Goal: Contribute content: Add original content to the website for others to see

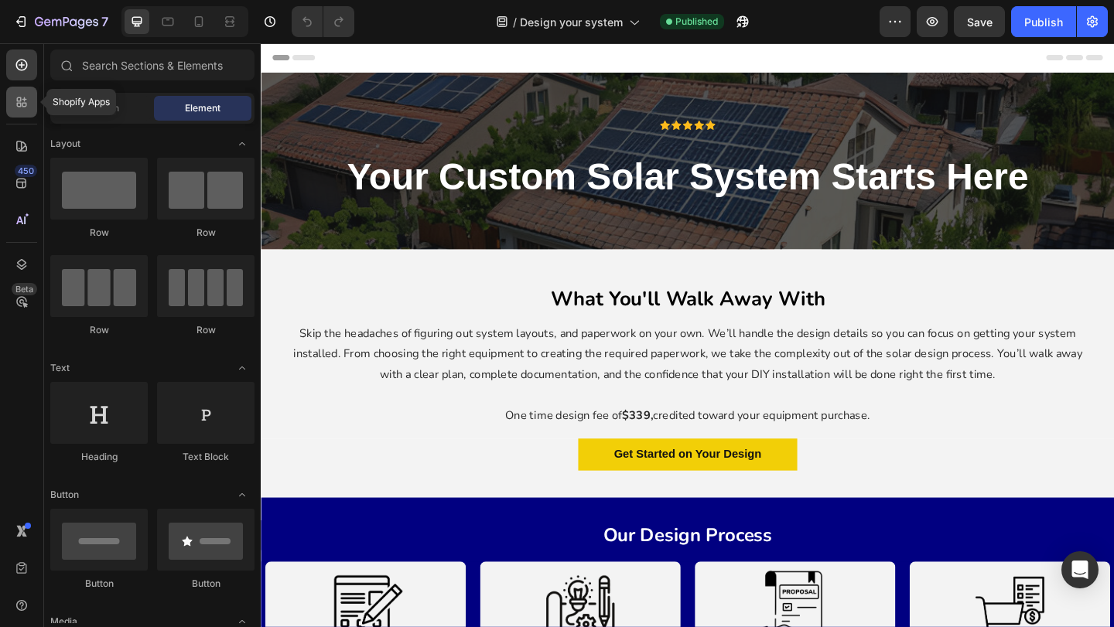
click at [23, 94] on icon at bounding box center [21, 101] width 15 height 15
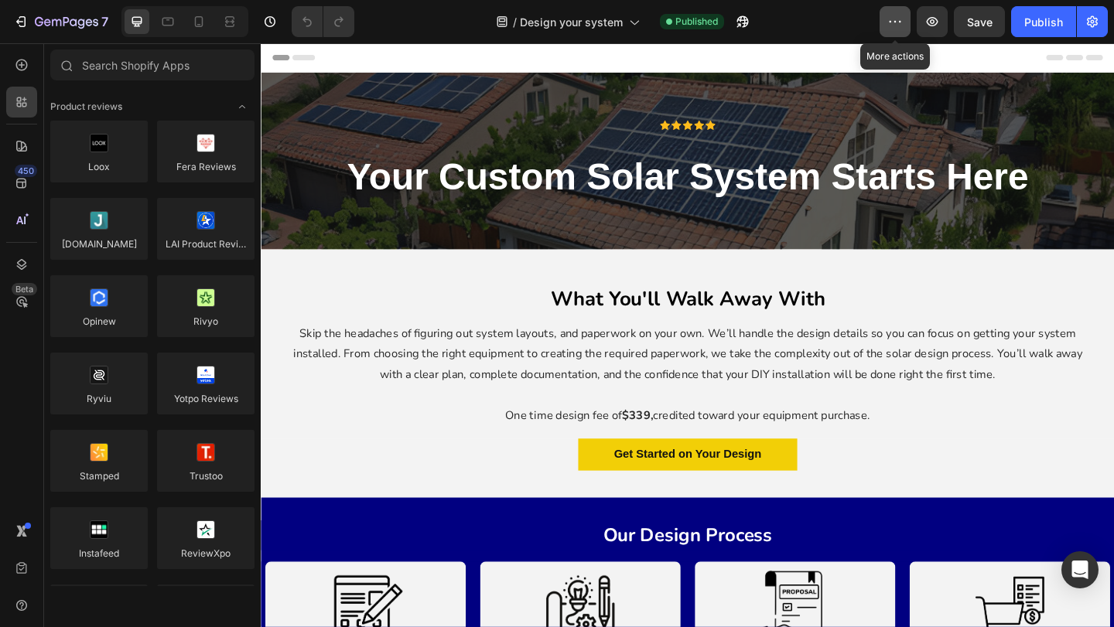
click at [896, 15] on icon "button" at bounding box center [894, 21] width 15 height 15
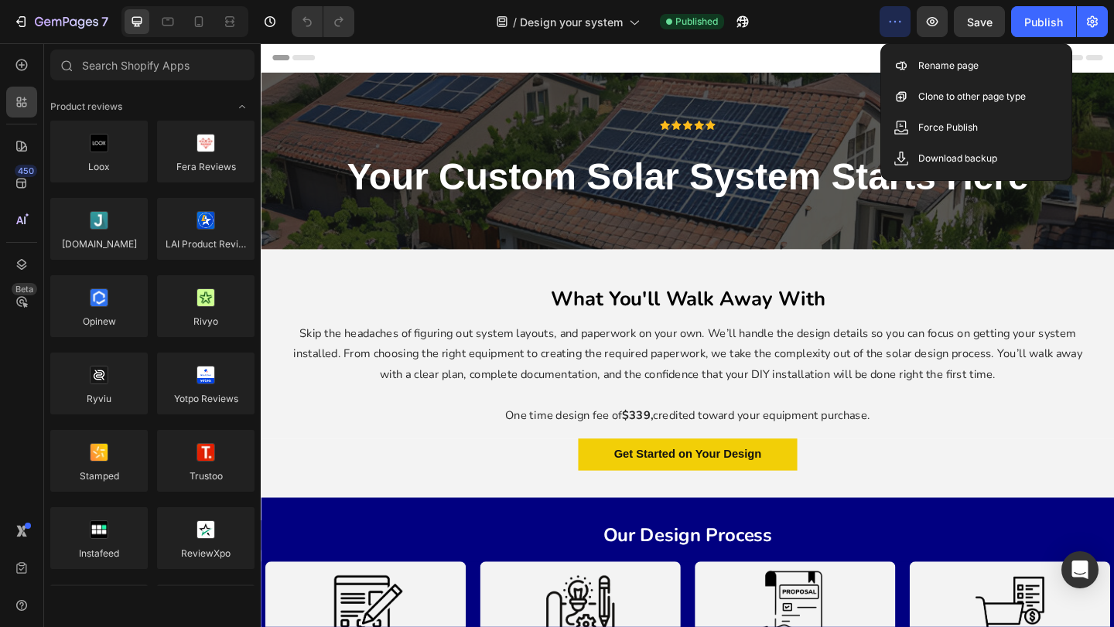
click at [831, 34] on div "/ Design your system Published" at bounding box center [623, 21] width 513 height 31
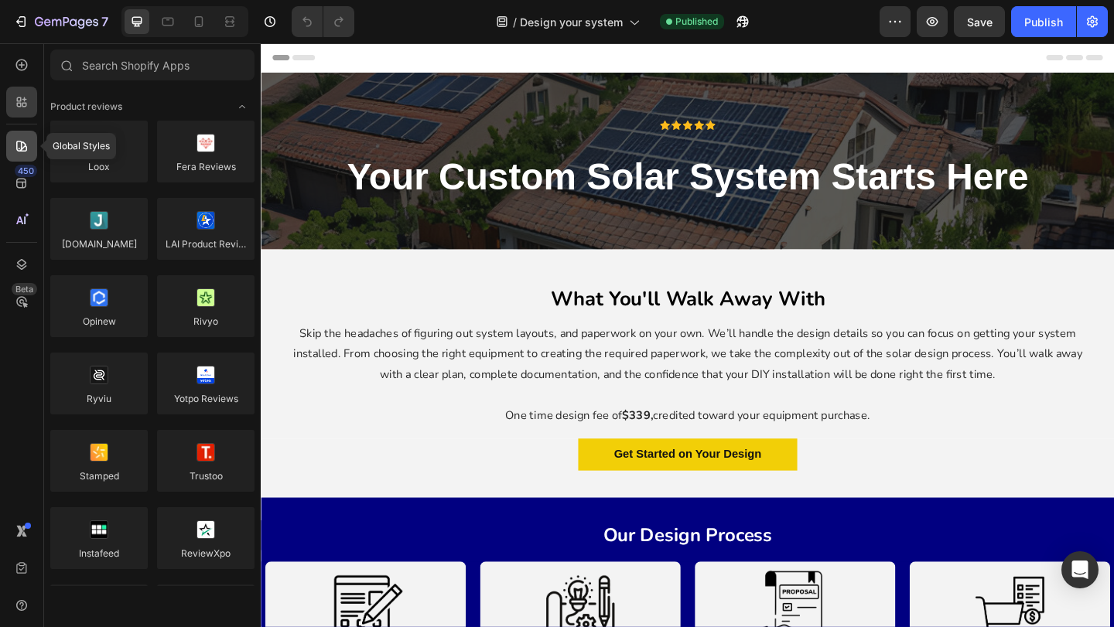
click at [19, 152] on icon at bounding box center [21, 145] width 15 height 15
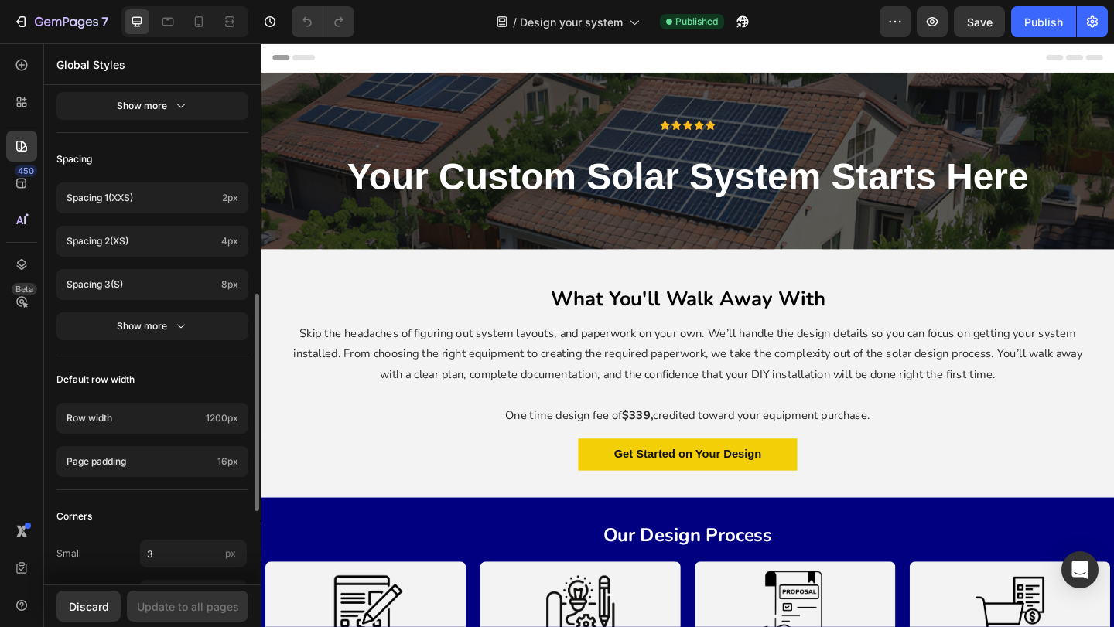
scroll to position [636, 0]
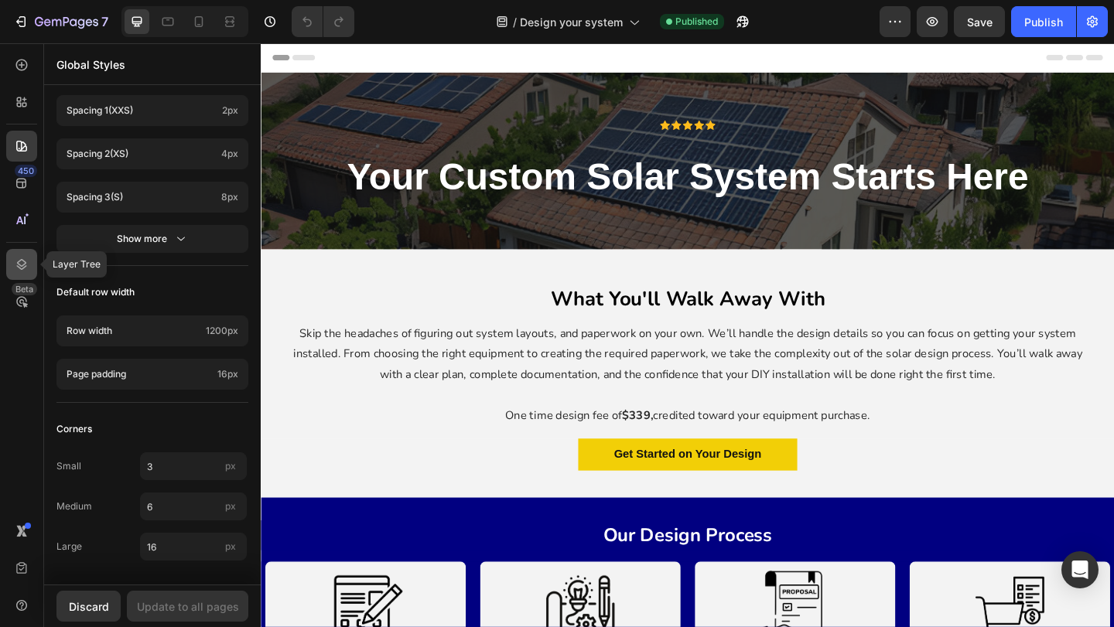
click at [12, 253] on div at bounding box center [21, 264] width 31 height 31
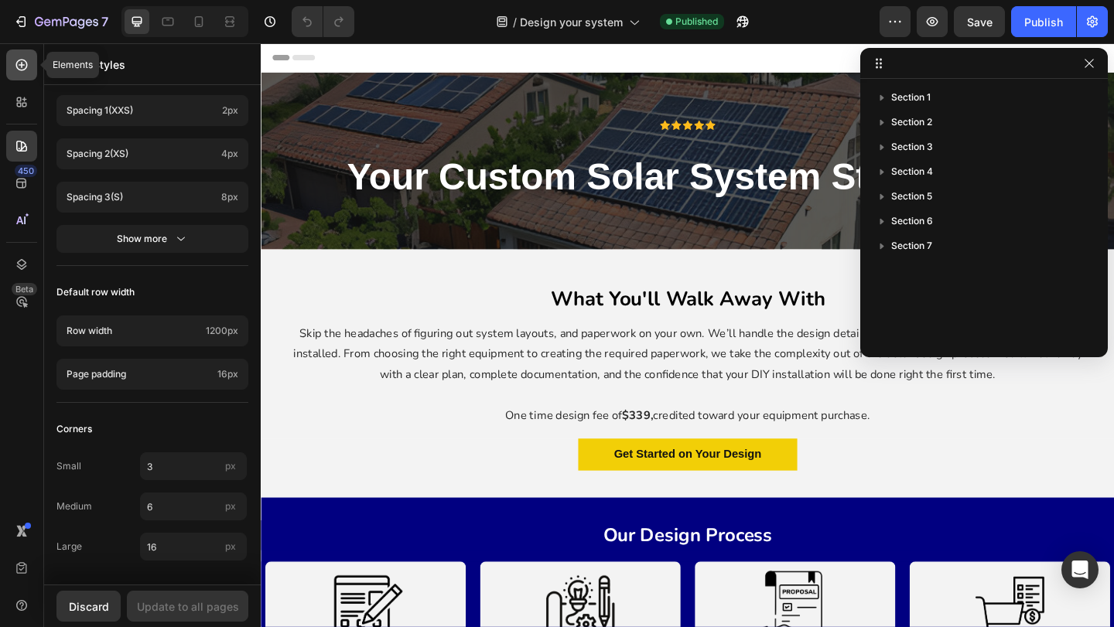
click at [15, 76] on div at bounding box center [21, 65] width 31 height 31
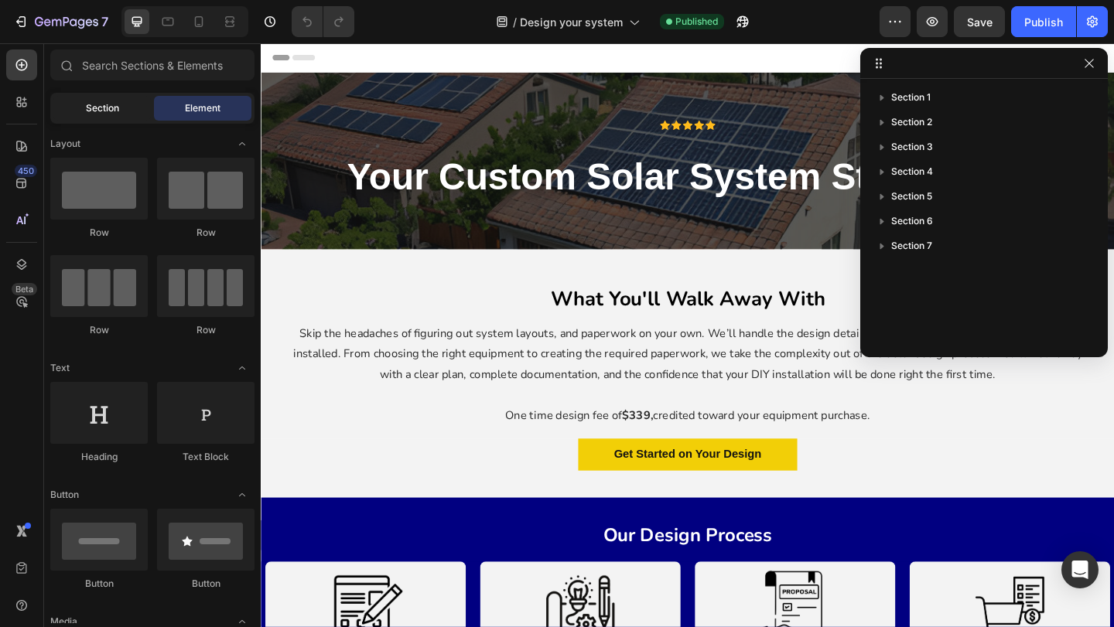
click at [110, 102] on span "Section" at bounding box center [102, 108] width 33 height 14
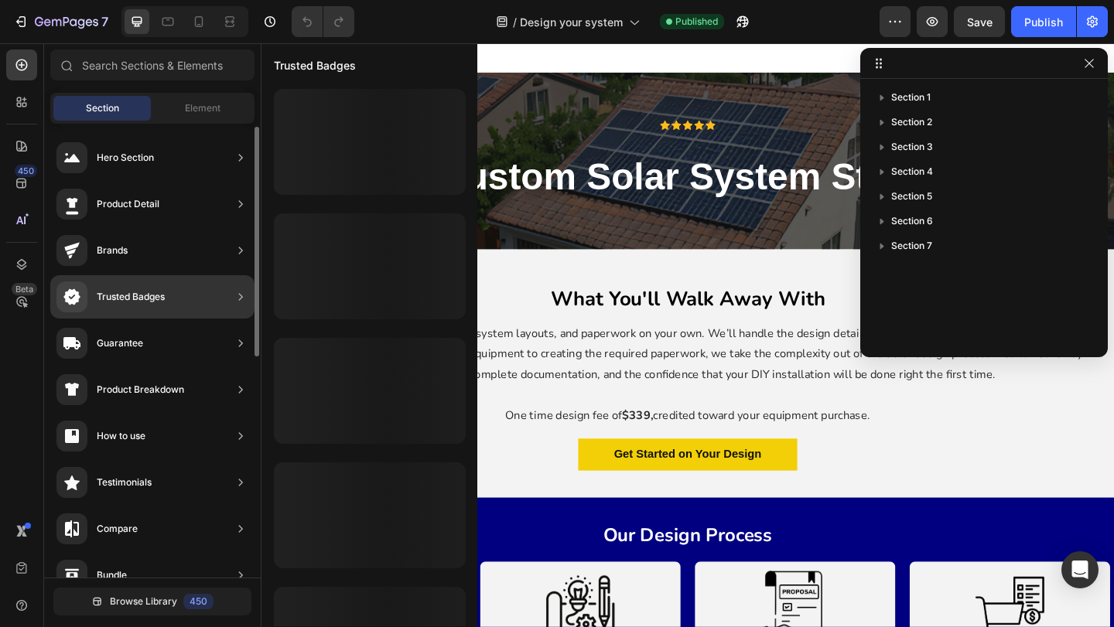
scroll to position [443, 0]
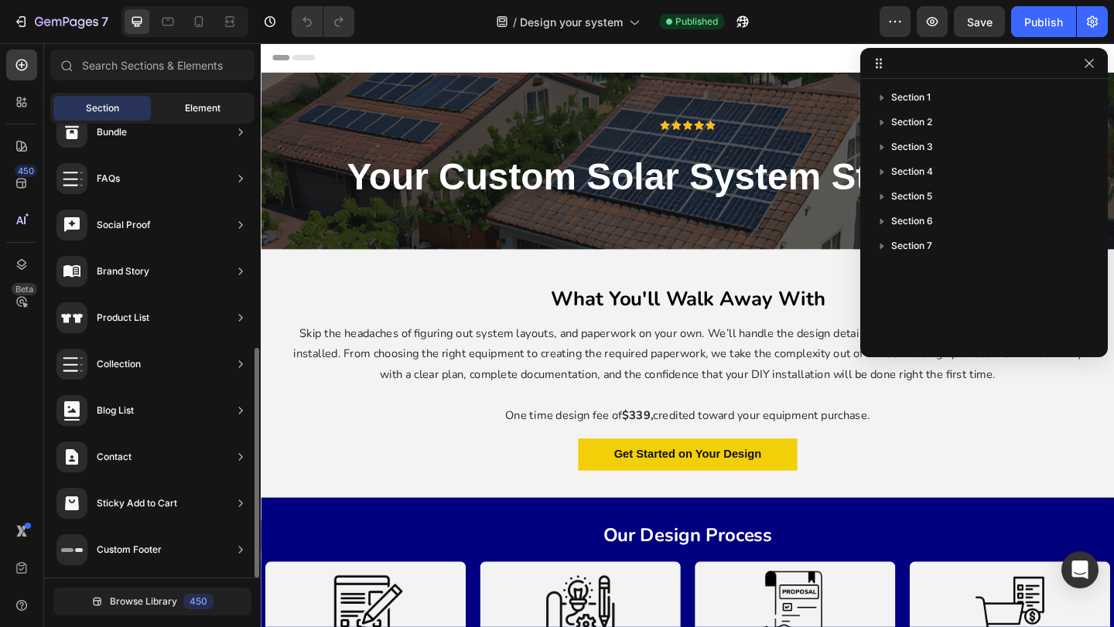
click at [200, 97] on div "Element" at bounding box center [202, 108] width 97 height 25
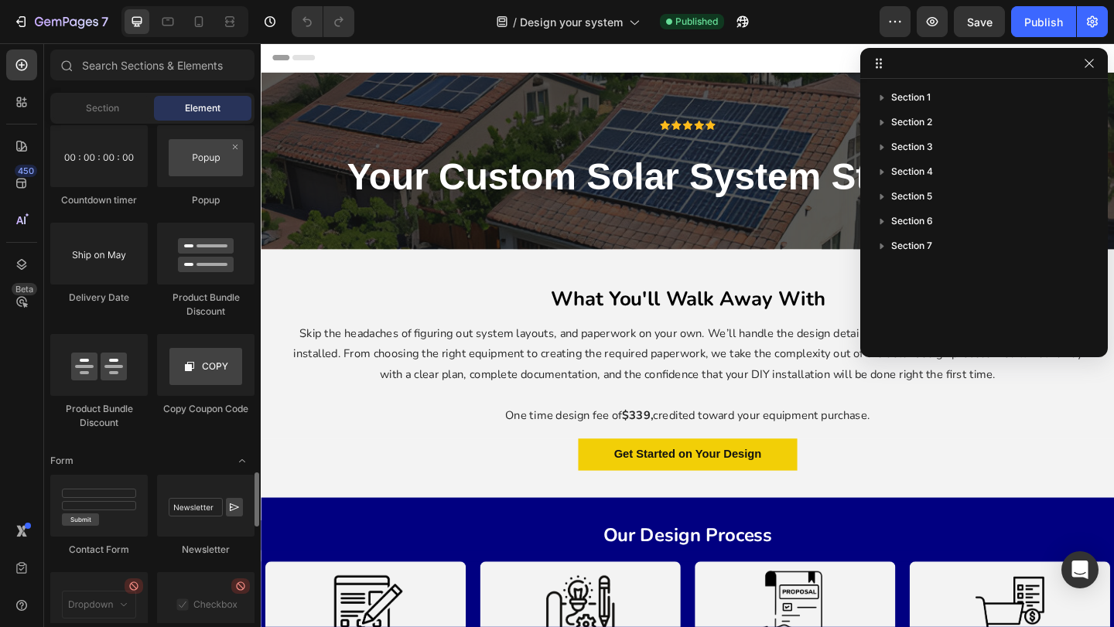
scroll to position [4085, 0]
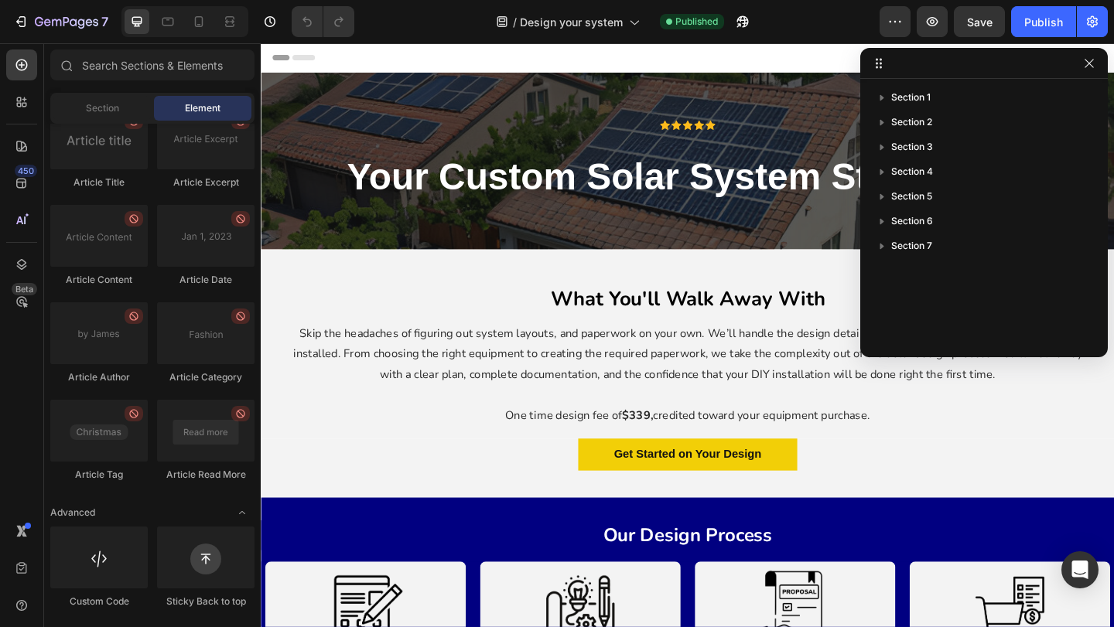
click at [322, 56] on span "Header" at bounding box center [307, 58] width 34 height 15
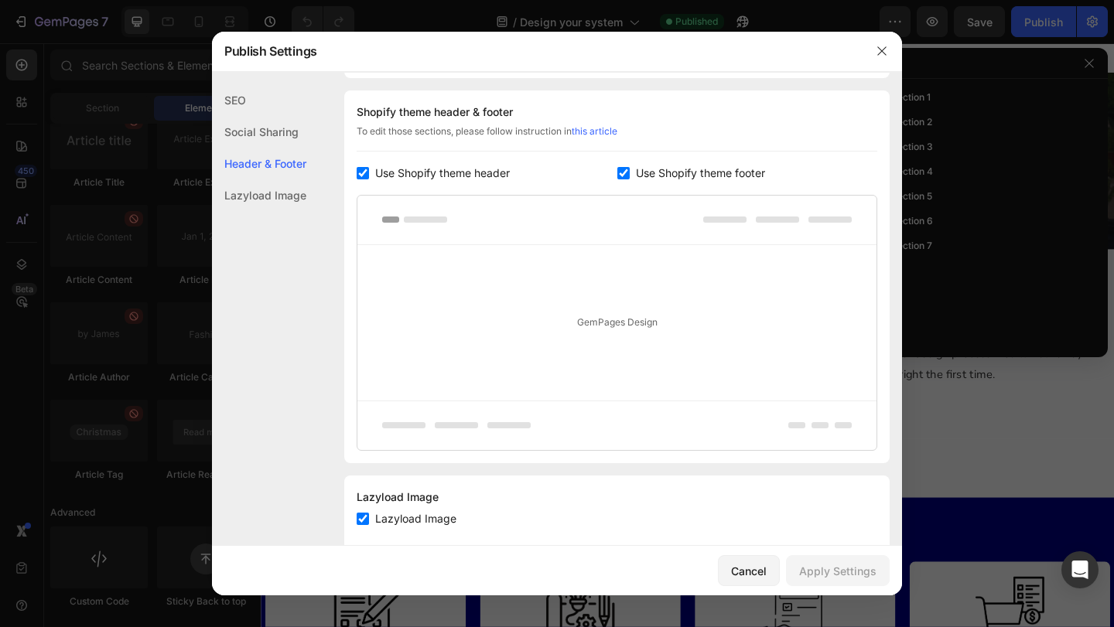
scroll to position [725, 0]
click at [378, 168] on span "Use Shopify theme header" at bounding box center [442, 170] width 135 height 19
checkbox input "false"
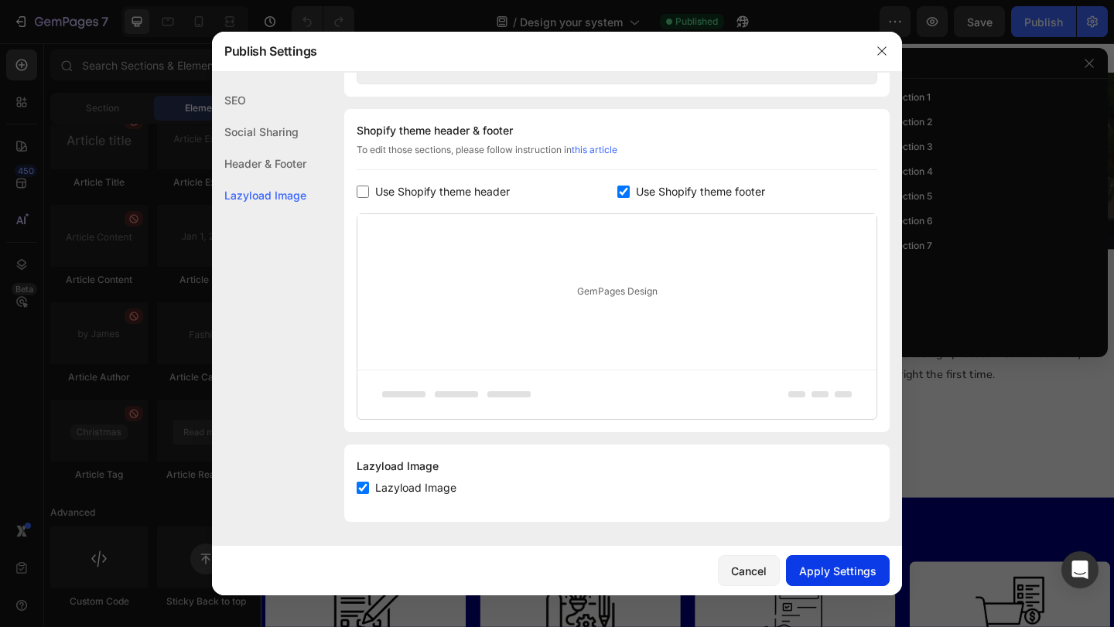
click at [825, 564] on div "Apply Settings" at bounding box center [837, 571] width 77 height 16
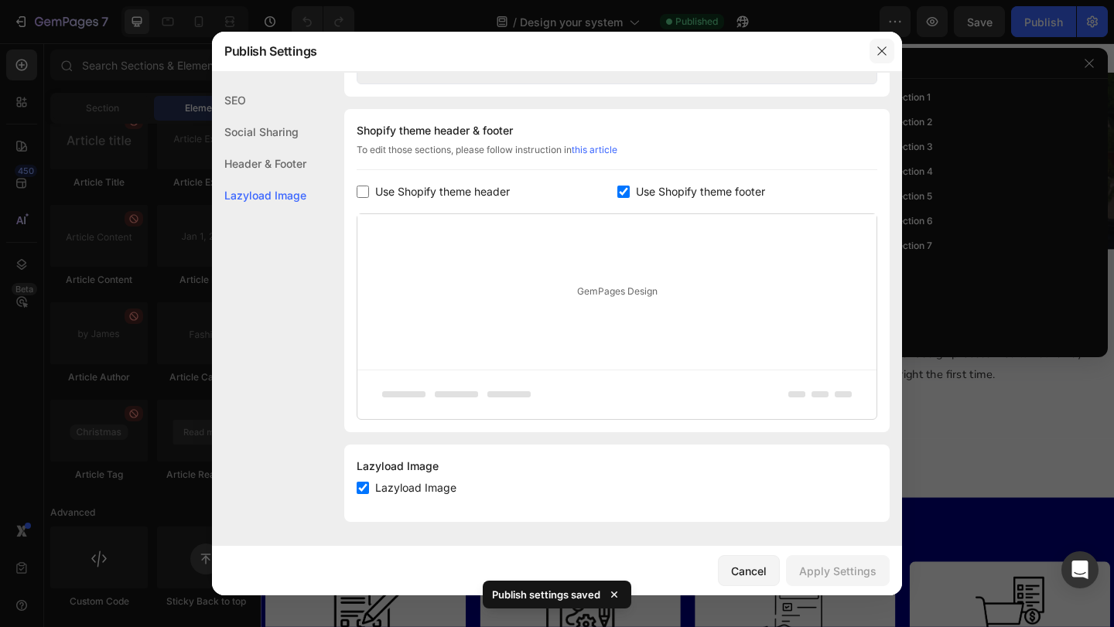
click at [878, 44] on button "button" at bounding box center [881, 51] width 25 height 25
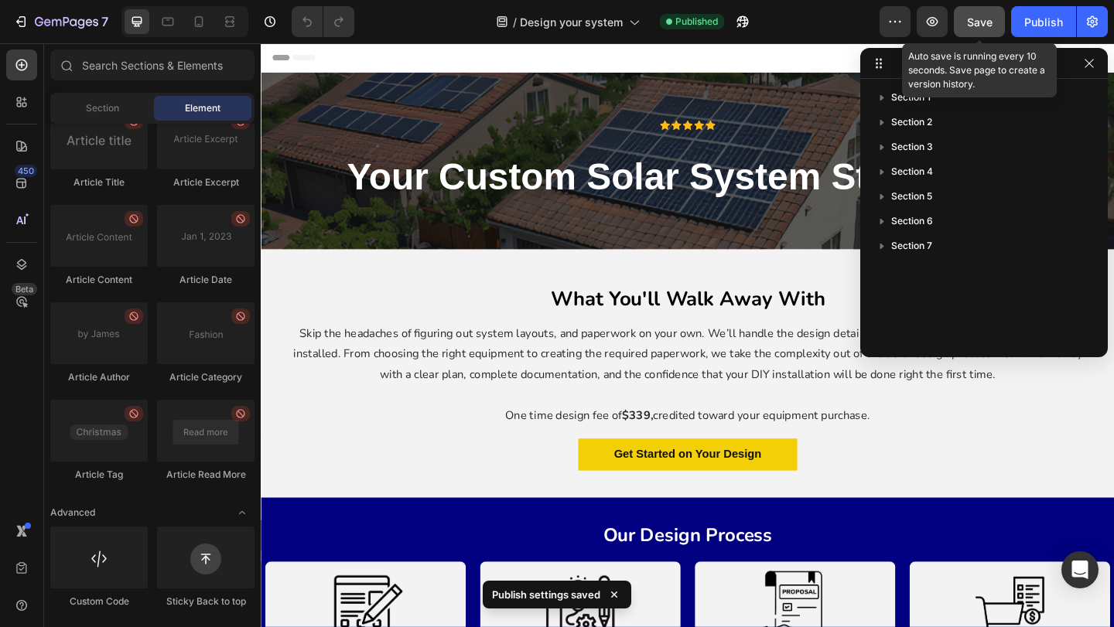
click at [966, 17] on button "Save" at bounding box center [979, 21] width 51 height 31
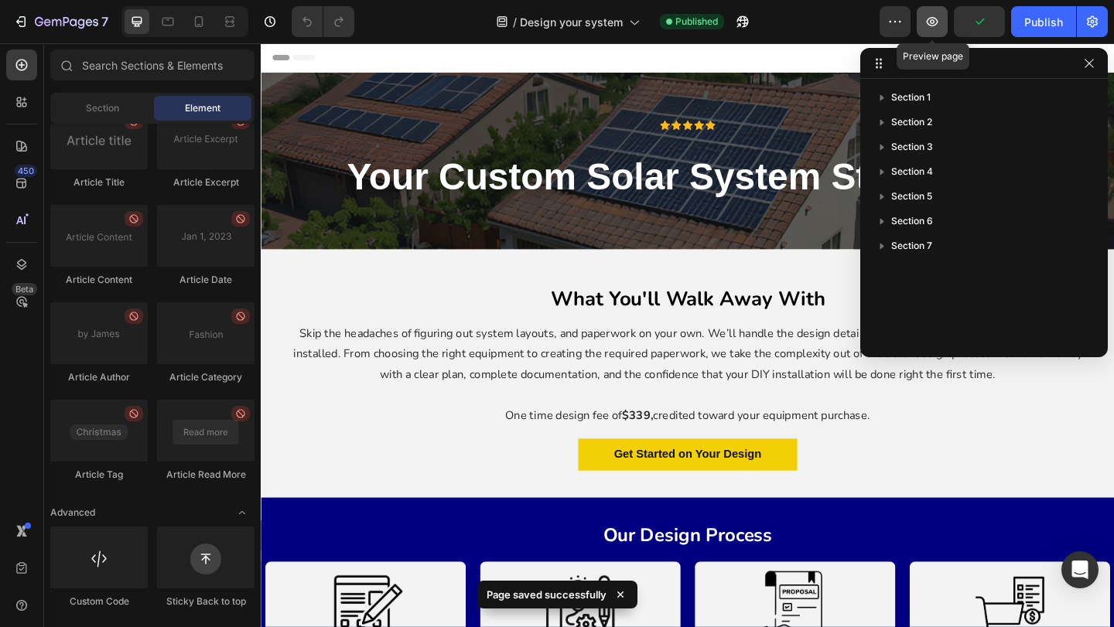
click at [944, 20] on button "button" at bounding box center [932, 21] width 31 height 31
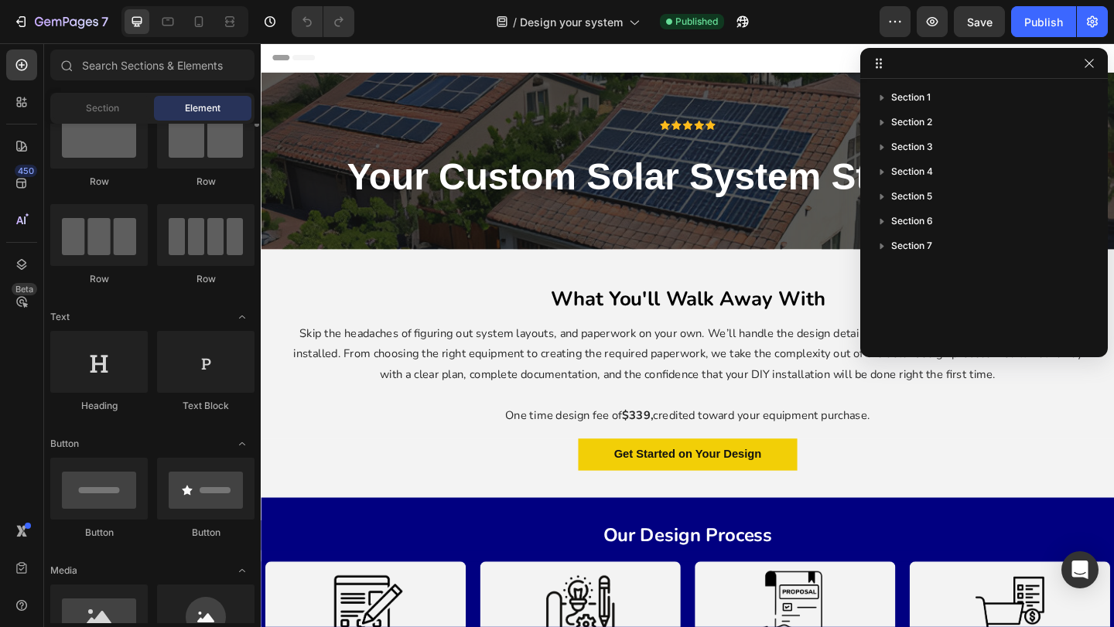
scroll to position [0, 0]
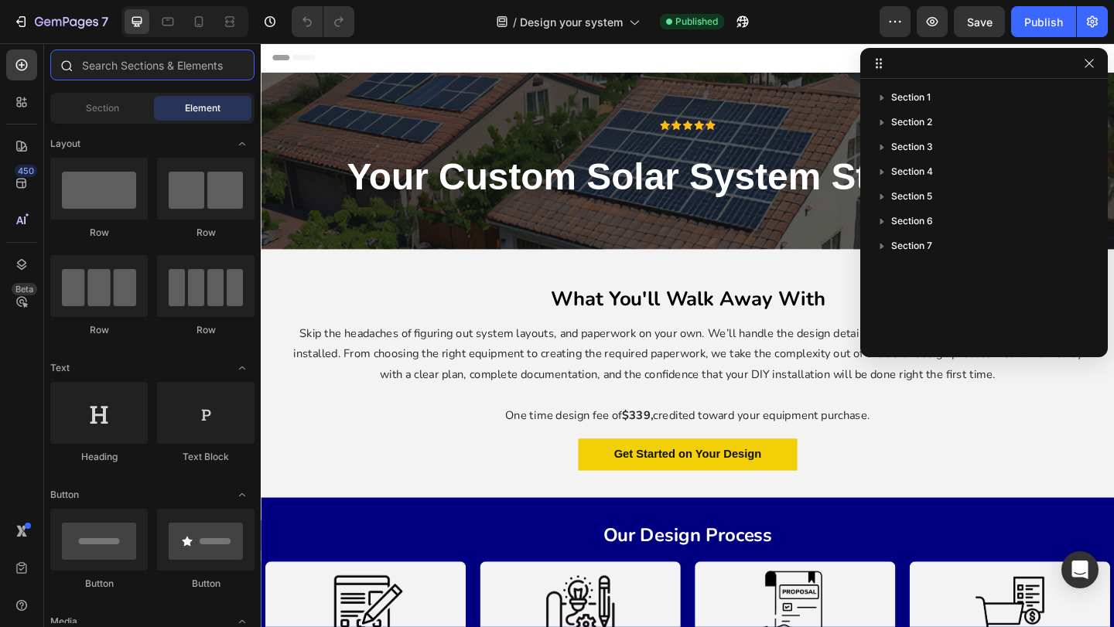
click at [119, 79] on input "text" at bounding box center [152, 65] width 204 height 31
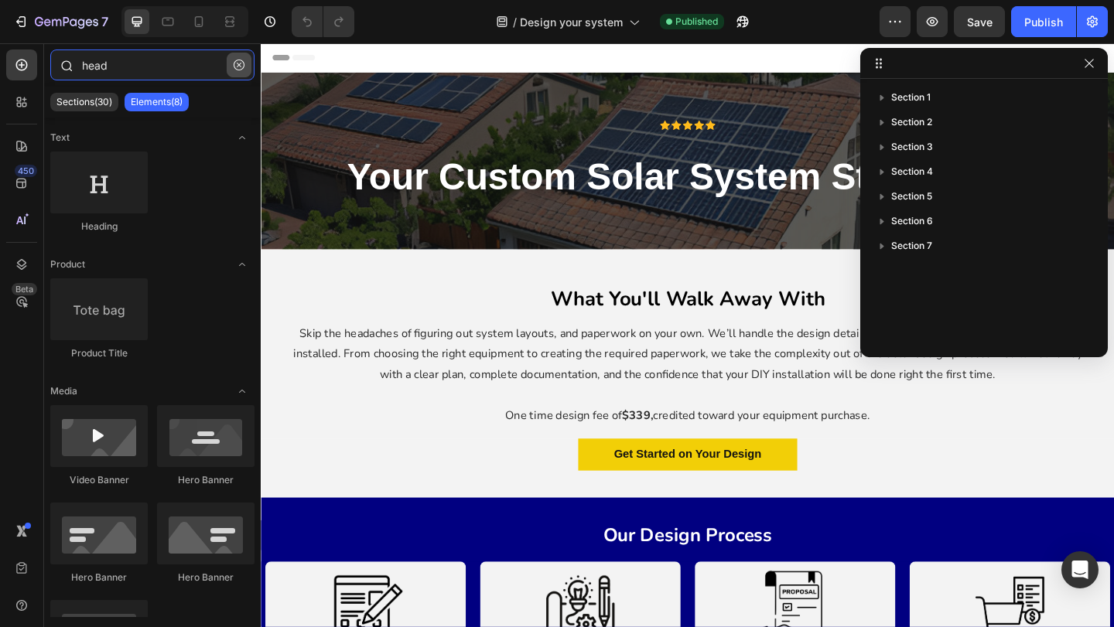
type input "head"
click at [237, 68] on icon "button" at bounding box center [239, 65] width 11 height 11
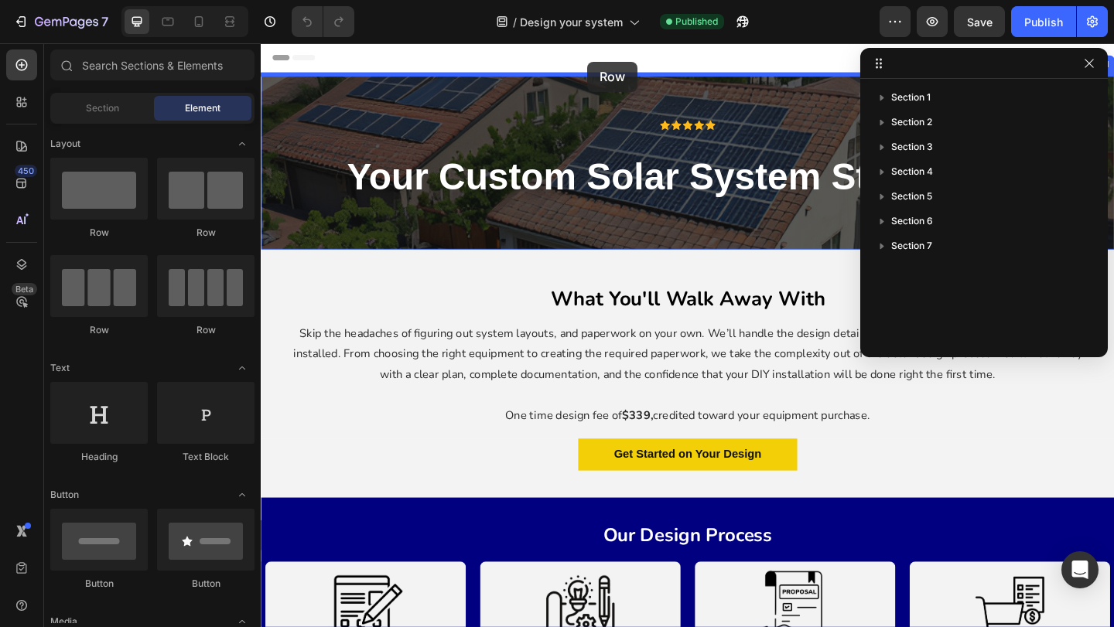
drag, startPoint x: 377, startPoint y: 255, endPoint x: 616, endPoint y: 63, distance: 306.0
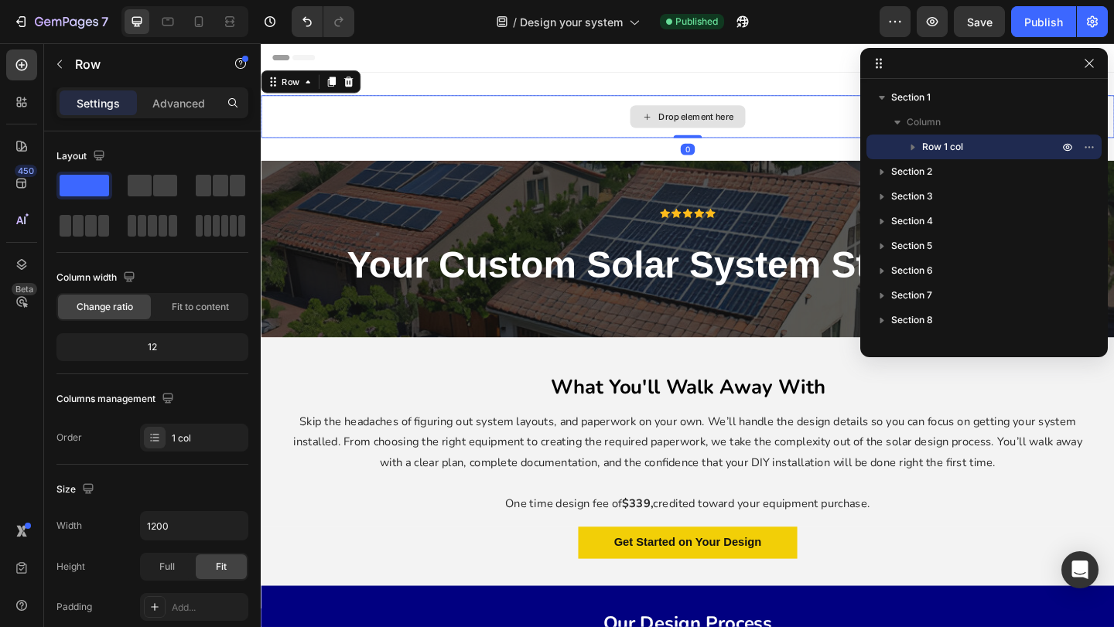
drag, startPoint x: 720, startPoint y: 155, endPoint x: 725, endPoint y: 126, distance: 29.8
click at [725, 126] on div "Drop element here Row 0" at bounding box center [725, 123] width 928 height 46
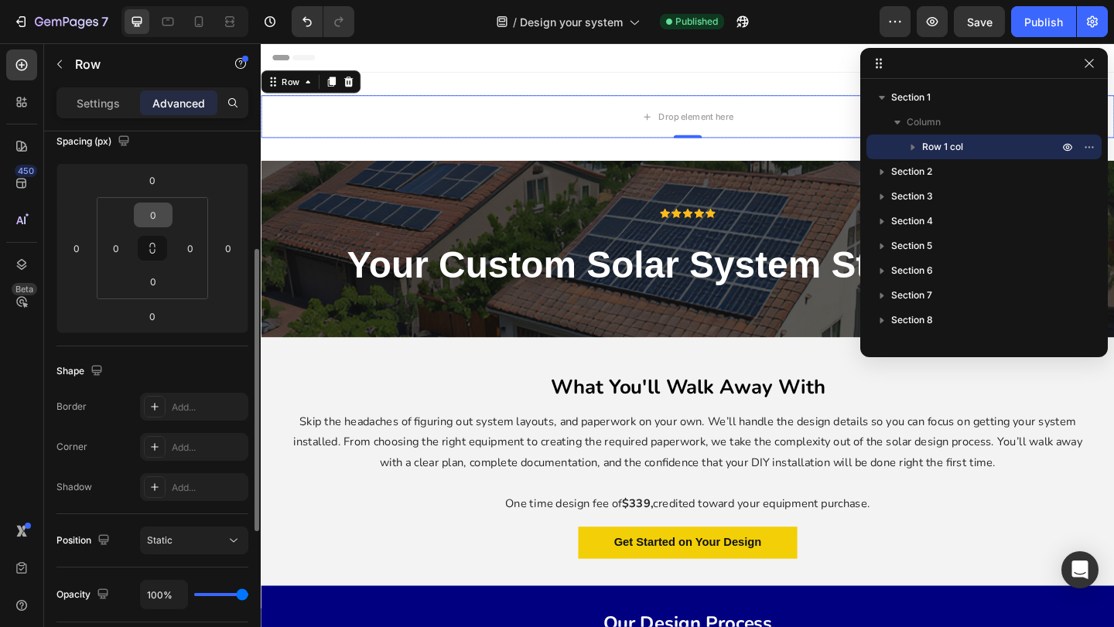
scroll to position [197, 0]
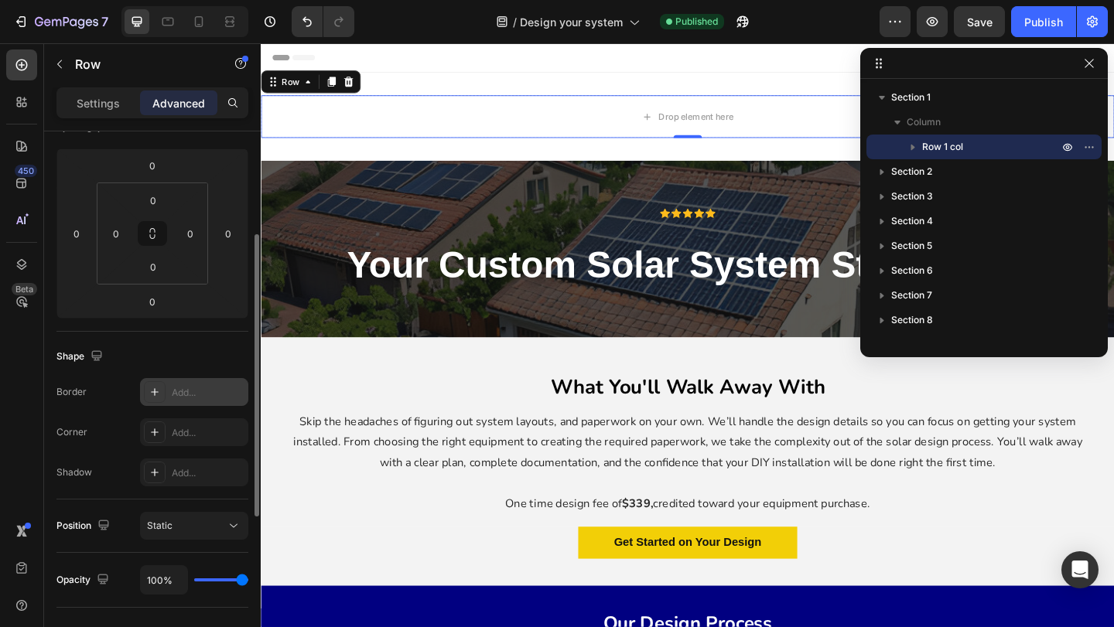
click at [155, 396] on icon at bounding box center [155, 392] width 12 height 12
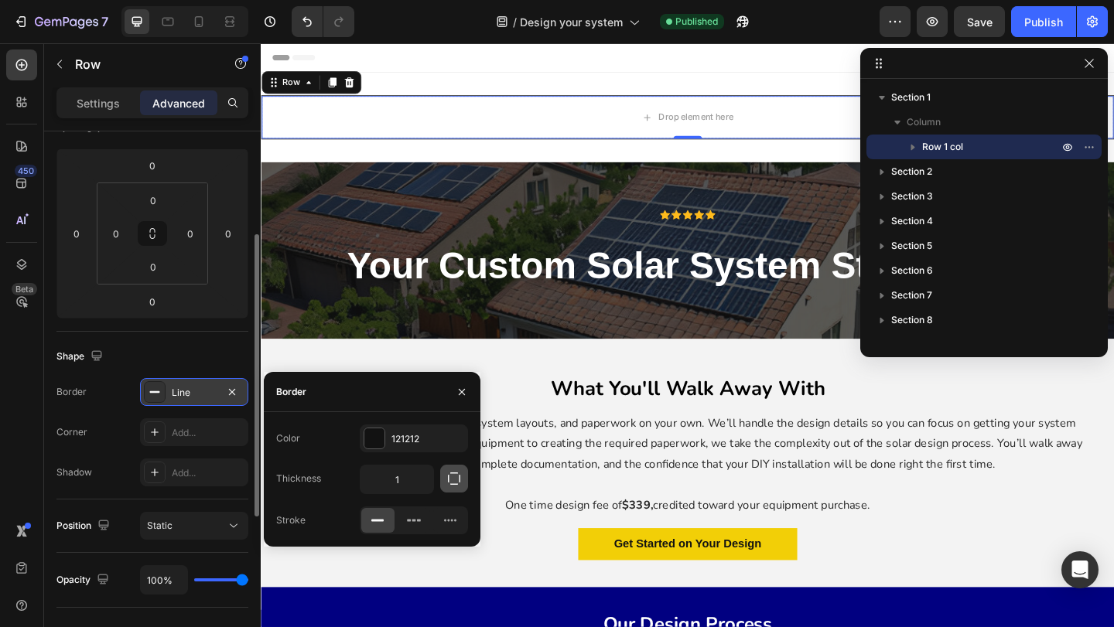
click at [449, 479] on icon "button" at bounding box center [454, 479] width 12 height 12
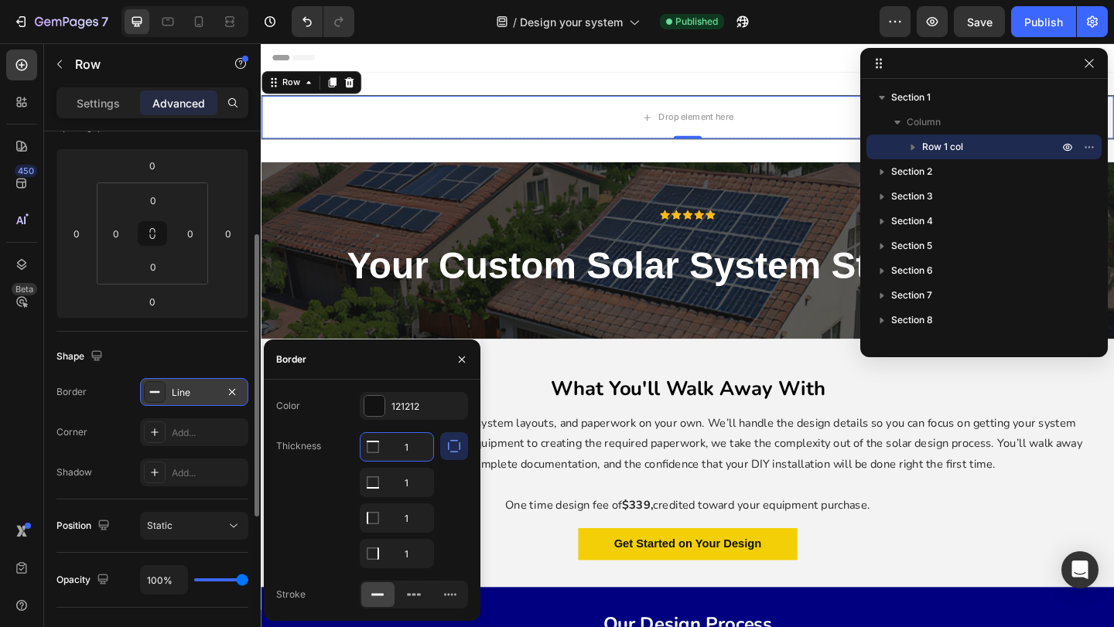
click at [414, 456] on input "1" at bounding box center [396, 447] width 73 height 28
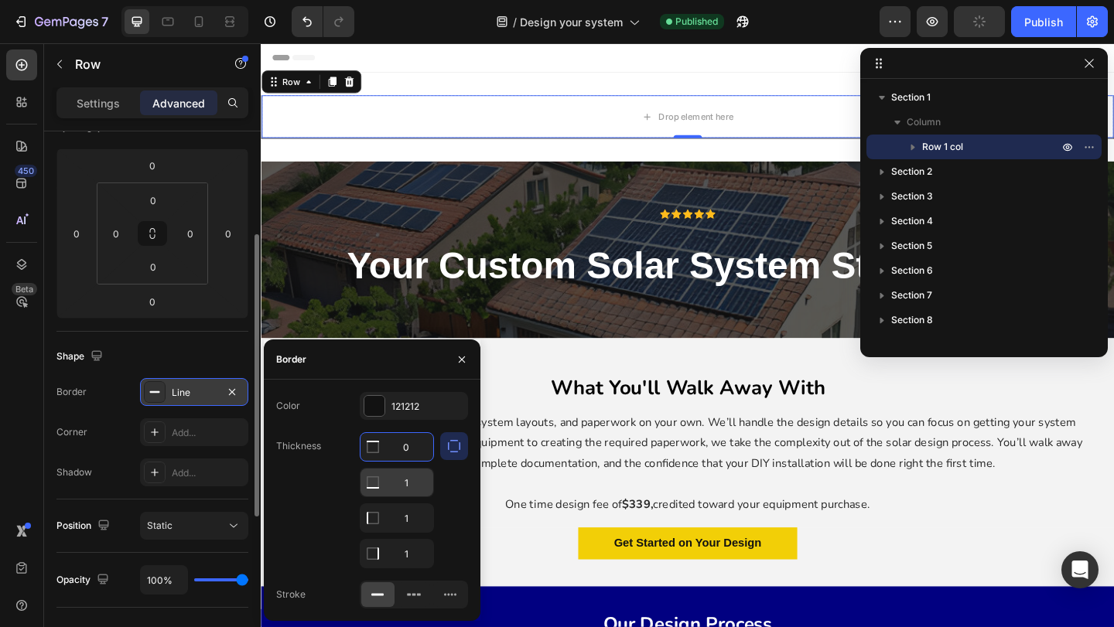
type input "0"
click at [409, 477] on input "1" at bounding box center [396, 483] width 73 height 28
click at [404, 516] on input "1" at bounding box center [396, 518] width 73 height 28
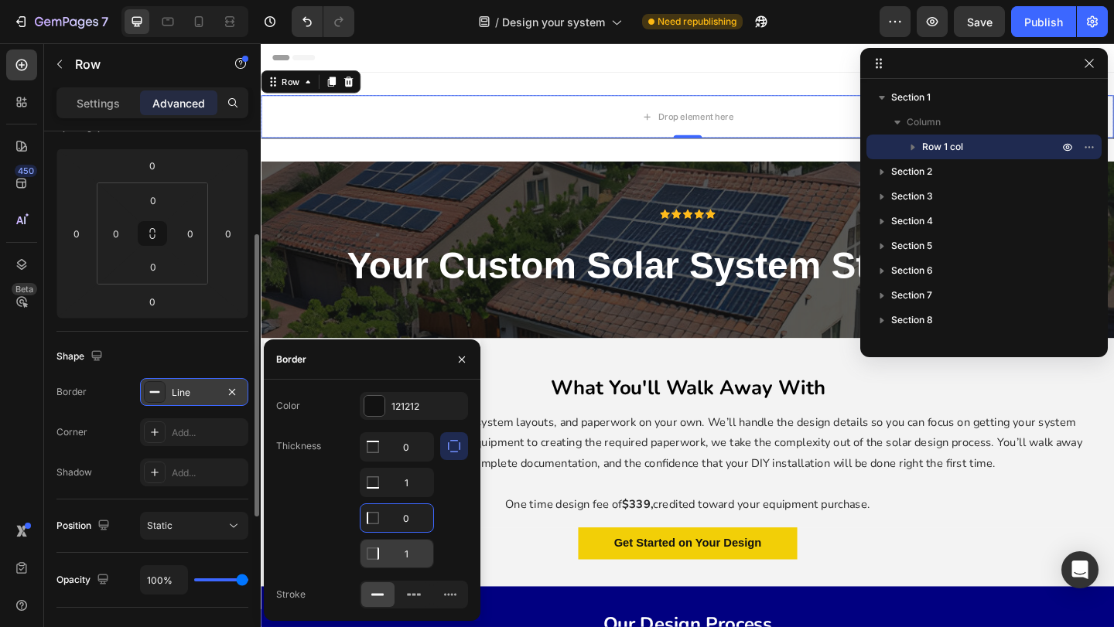
type input "0"
click at [405, 552] on input "1" at bounding box center [396, 554] width 73 height 28
click at [409, 553] on input "01" at bounding box center [396, 554] width 73 height 28
type input "0"
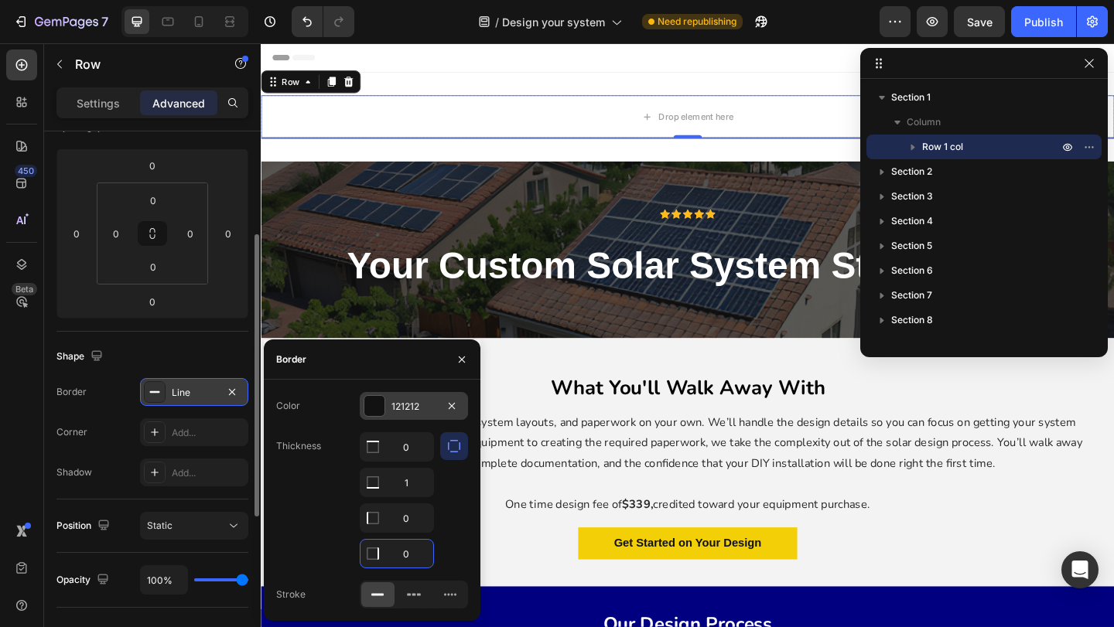
click at [416, 400] on div "121212" at bounding box center [413, 407] width 45 height 14
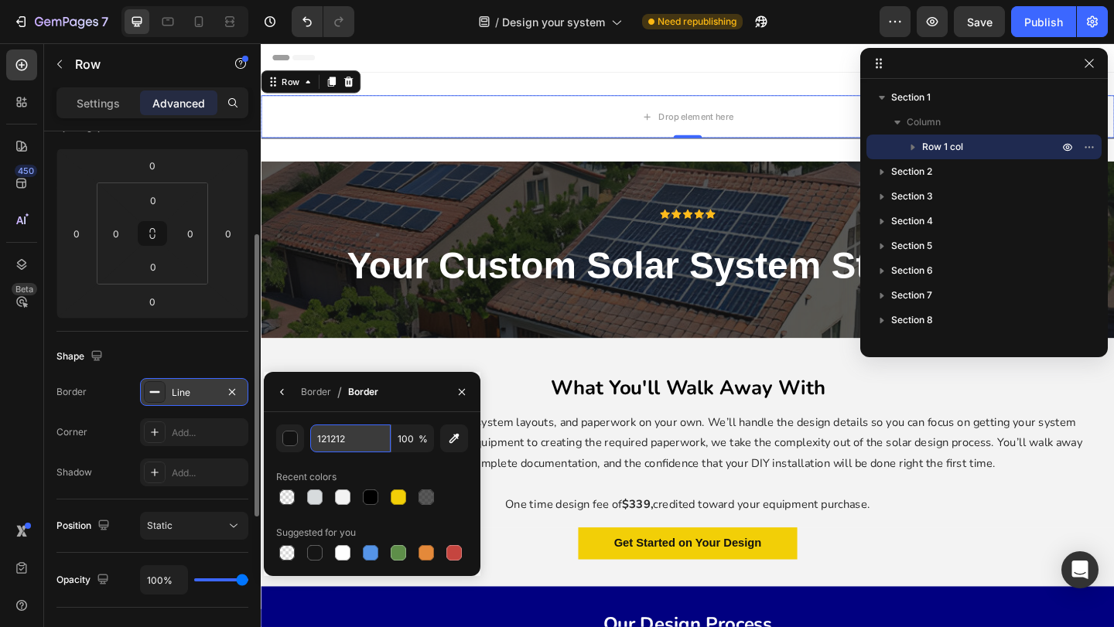
click at [333, 446] on input "121212" at bounding box center [350, 439] width 80 height 28
click at [354, 437] on input "000000" at bounding box center [350, 439] width 80 height 28
click at [381, 488] on div at bounding box center [372, 498] width 192 height 22
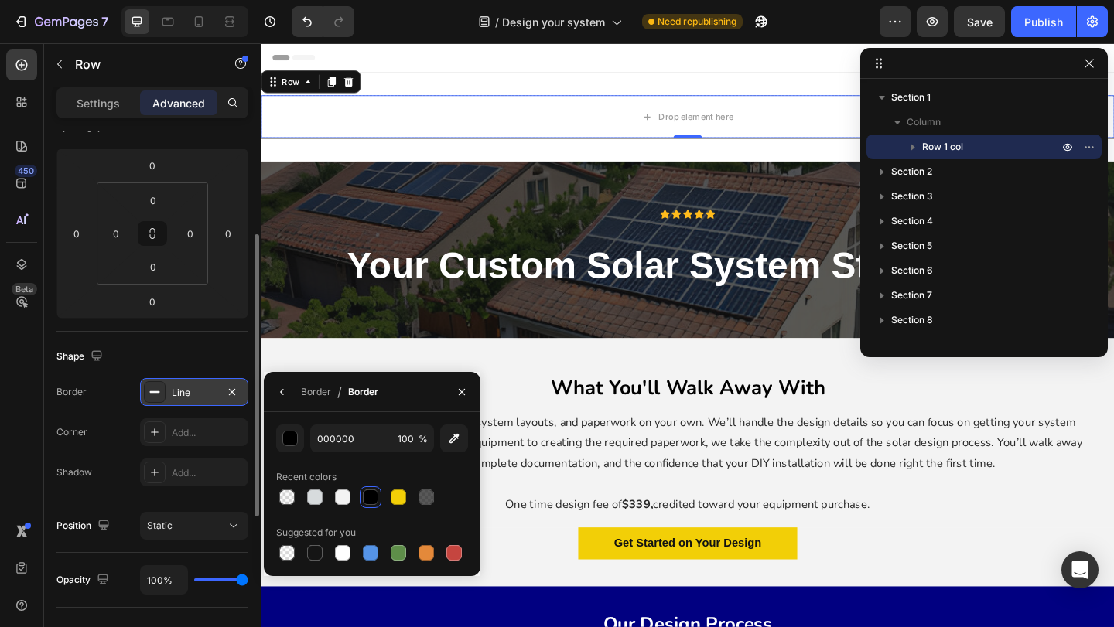
click at [377, 493] on div at bounding box center [370, 497] width 15 height 15
click at [309, 551] on div at bounding box center [314, 552] width 15 height 15
type input "151515"
click at [672, 396] on h2 "What You'll Walk Away With" at bounding box center [725, 416] width 928 height 55
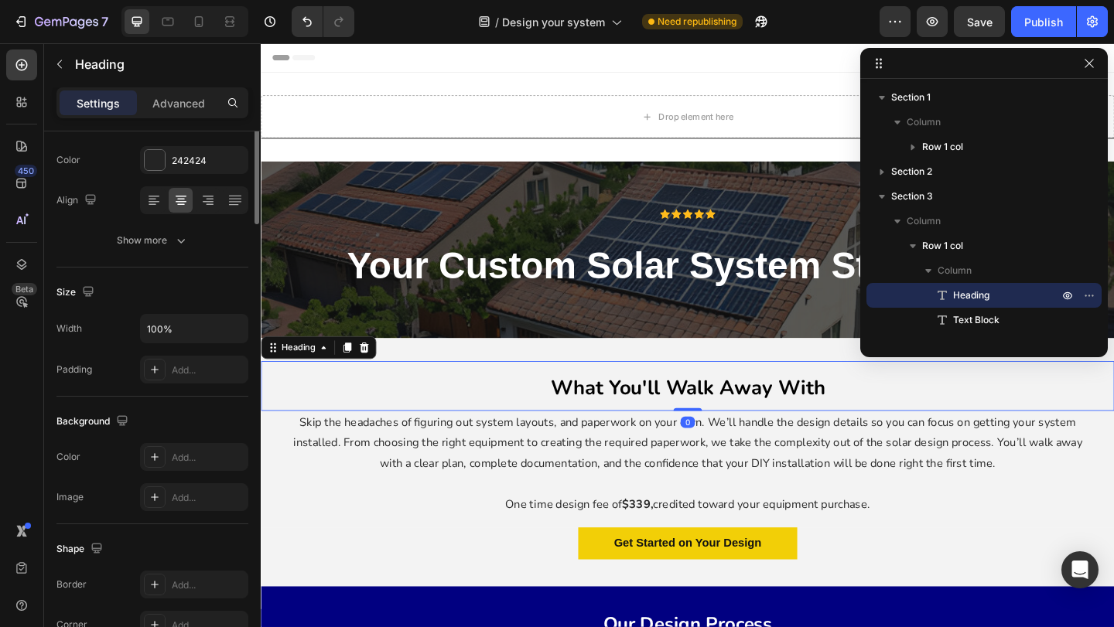
scroll to position [0, 0]
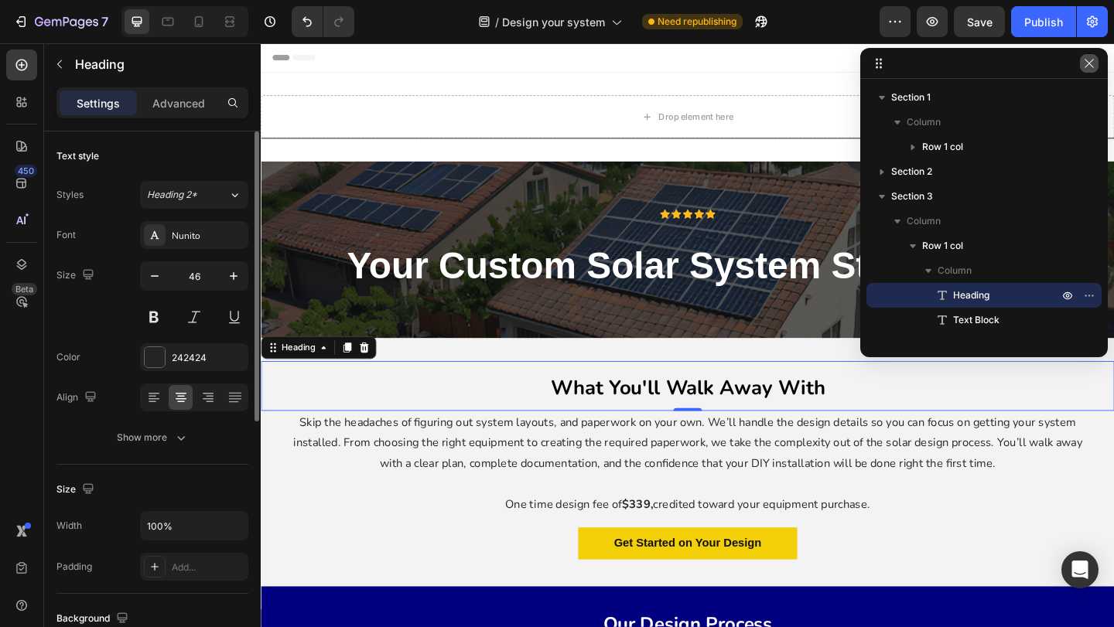
click at [1092, 65] on icon "button" at bounding box center [1089, 63] width 12 height 12
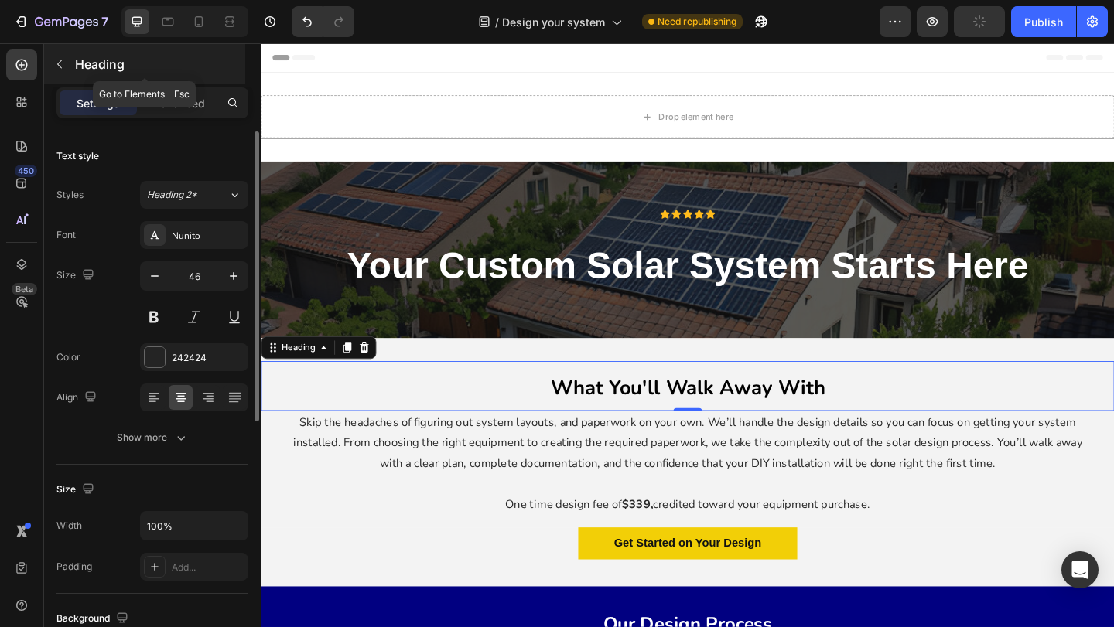
click at [65, 67] on icon "button" at bounding box center [59, 64] width 12 height 12
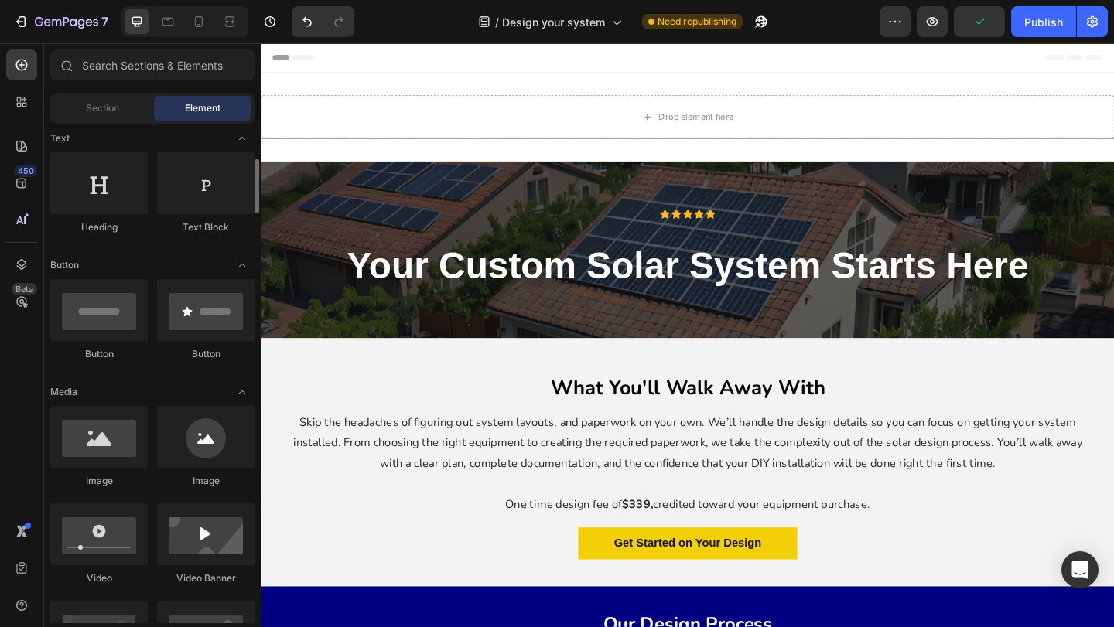
scroll to position [244, 0]
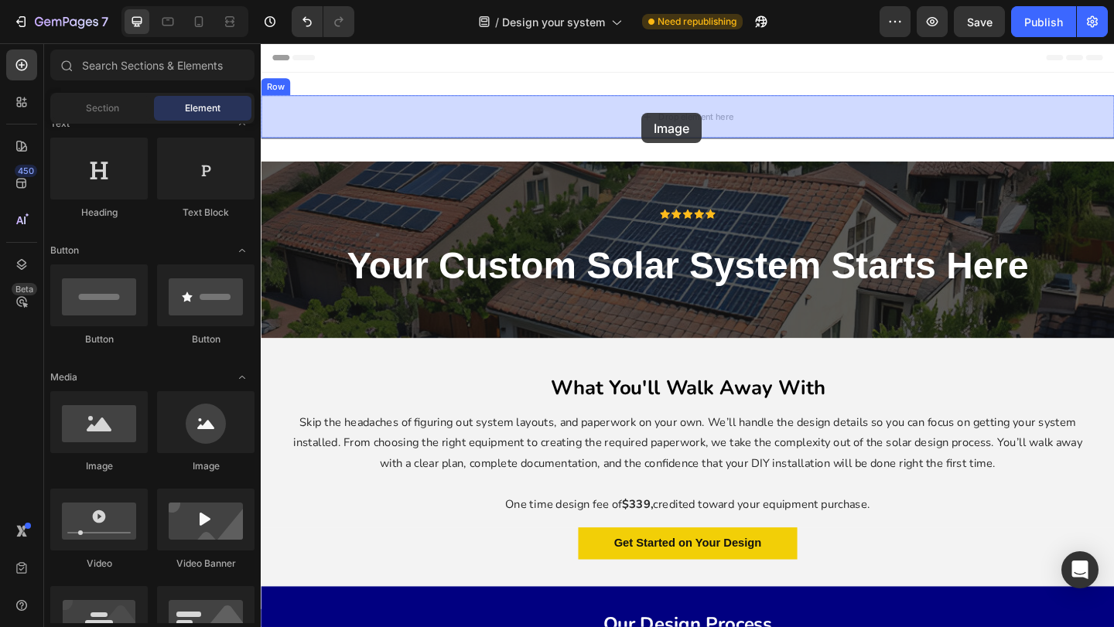
drag, startPoint x: 347, startPoint y: 470, endPoint x: 675, endPoint y: 119, distance: 479.5
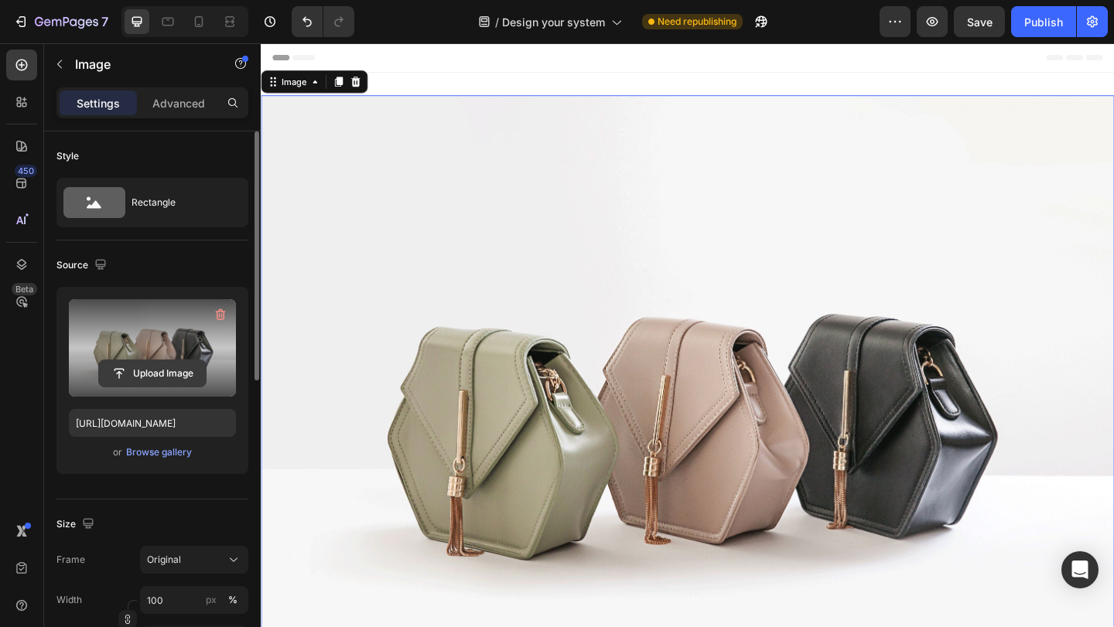
click at [159, 373] on input "file" at bounding box center [152, 373] width 107 height 26
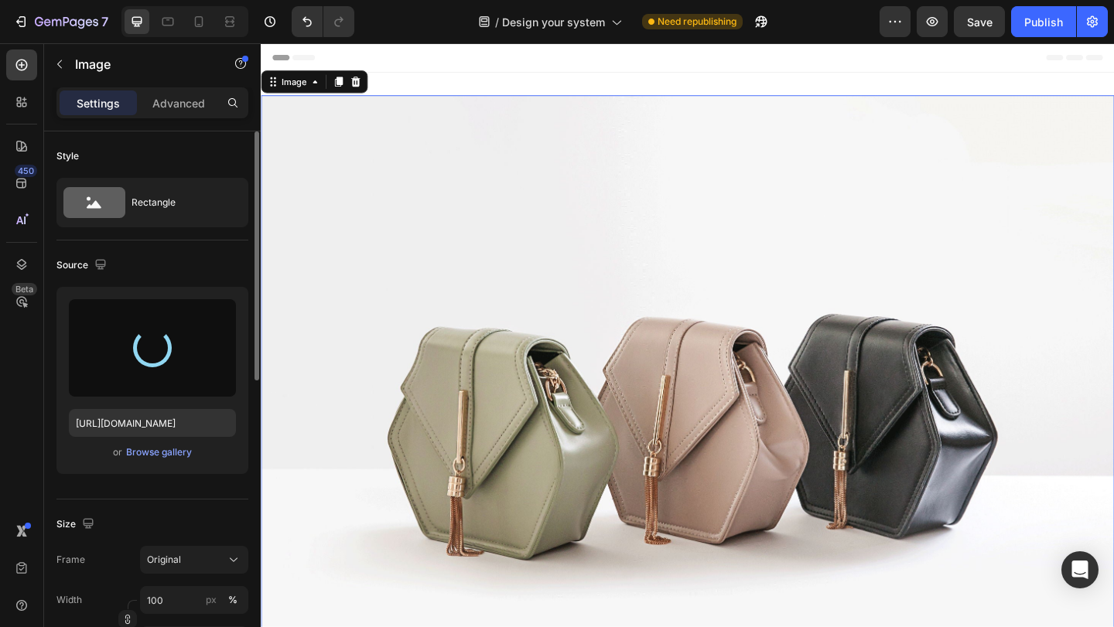
type input "[URL][DOMAIN_NAME]"
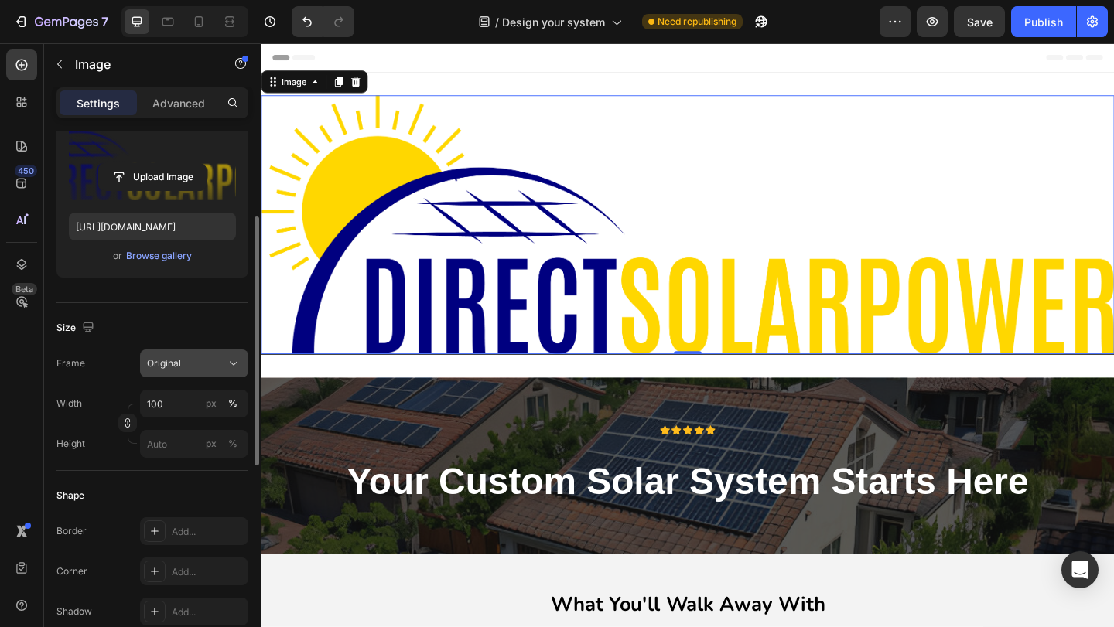
scroll to position [203, 0]
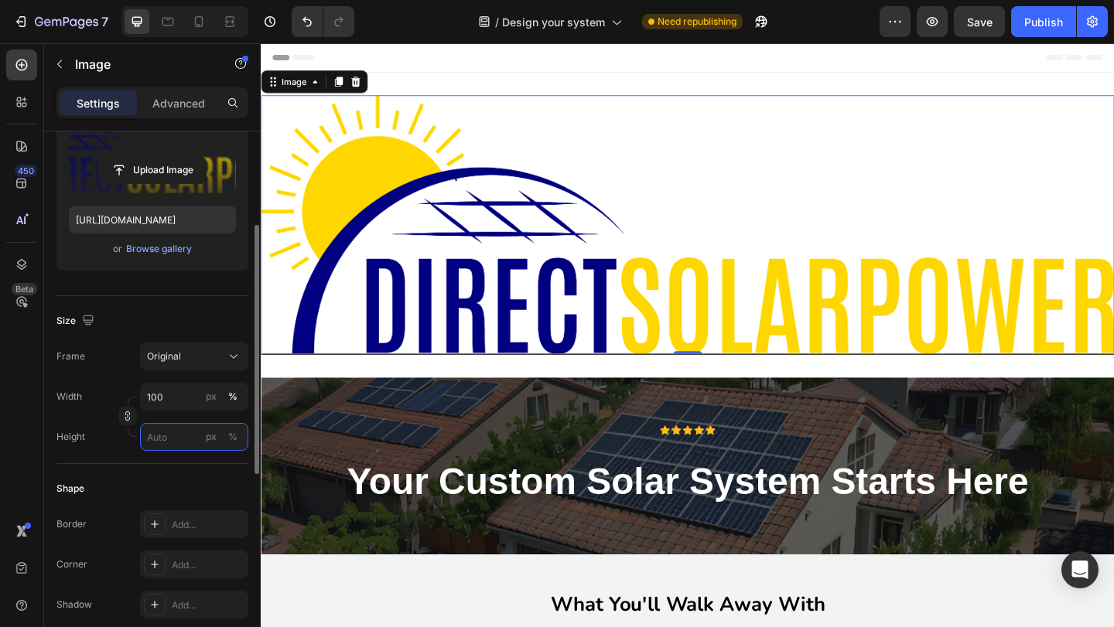
click at [178, 439] on input "px %" at bounding box center [194, 437] width 108 height 28
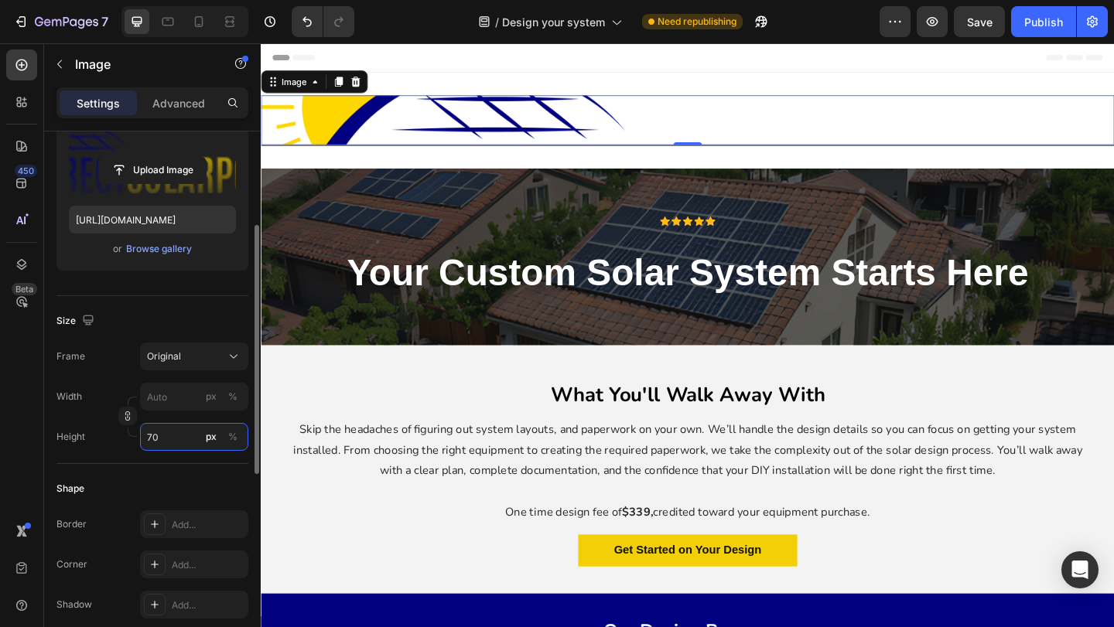
type input "7"
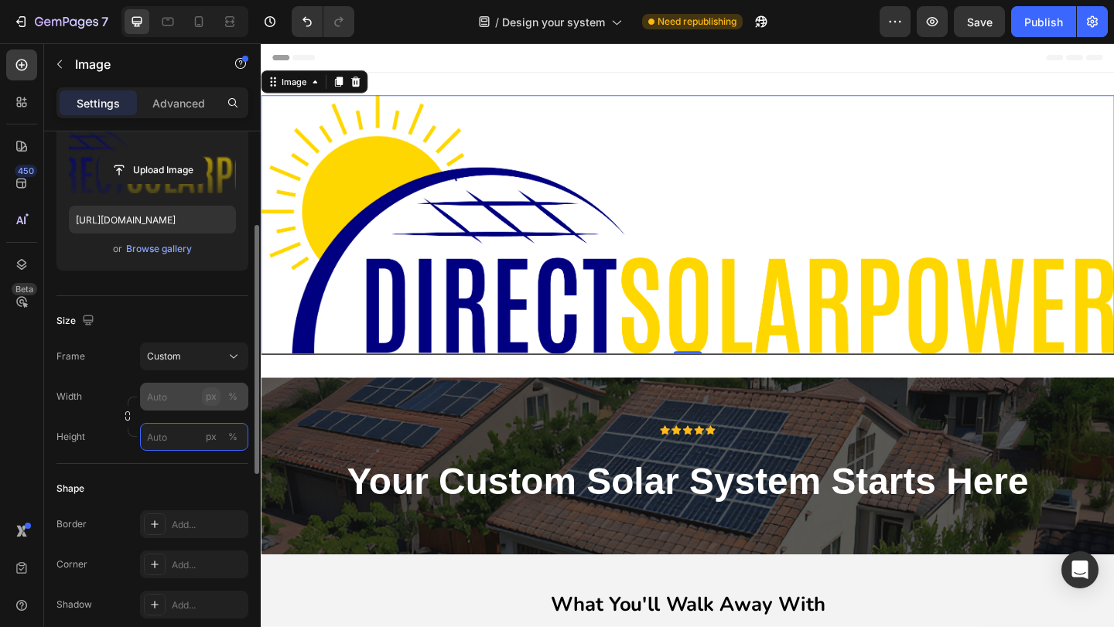
type input "7"
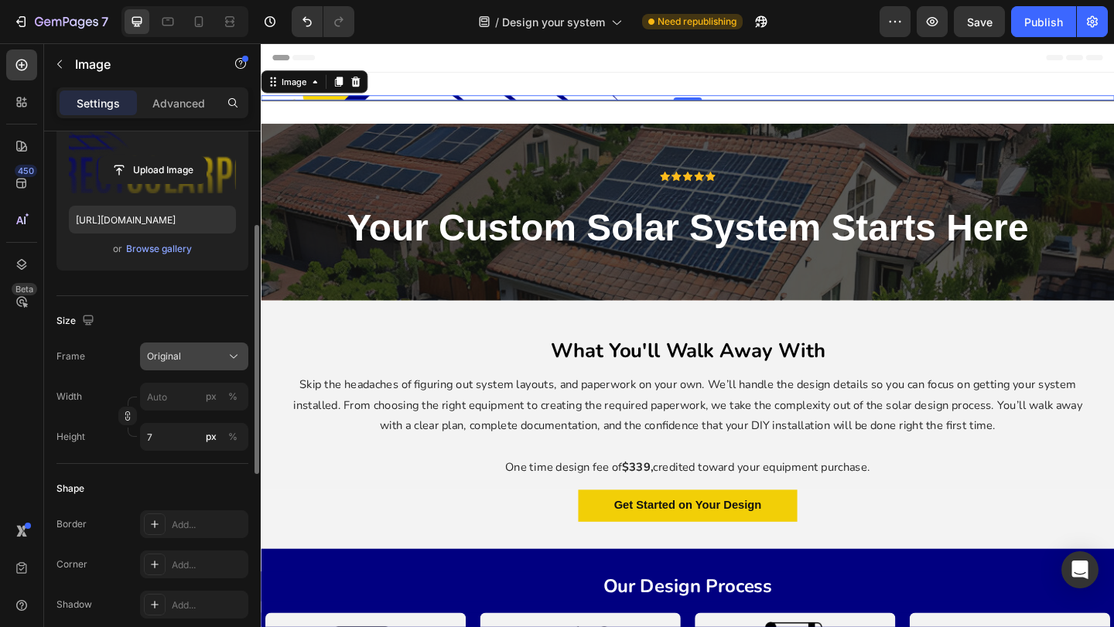
click at [188, 362] on div "Original" at bounding box center [185, 357] width 76 height 14
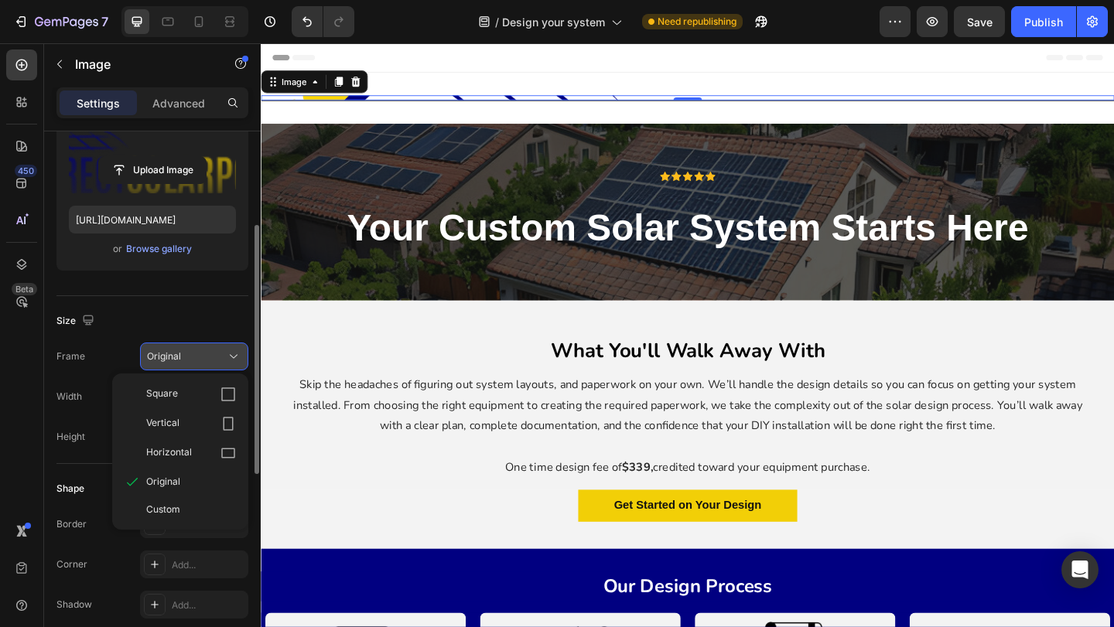
click at [207, 351] on div "Original" at bounding box center [185, 357] width 76 height 14
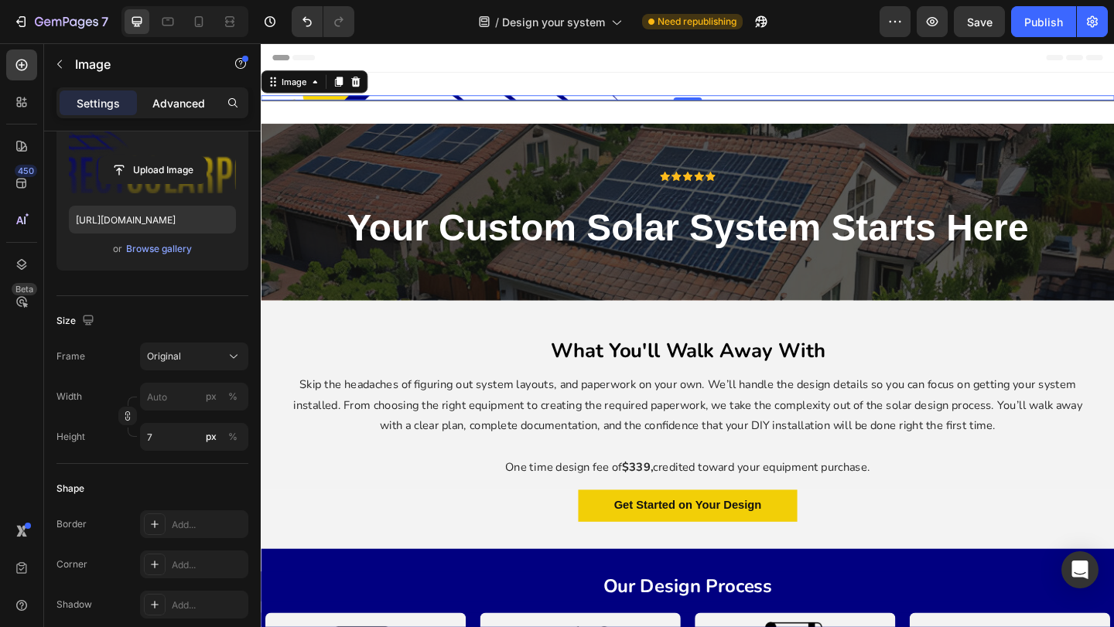
click at [176, 111] on div "Advanced" at bounding box center [178, 103] width 77 height 25
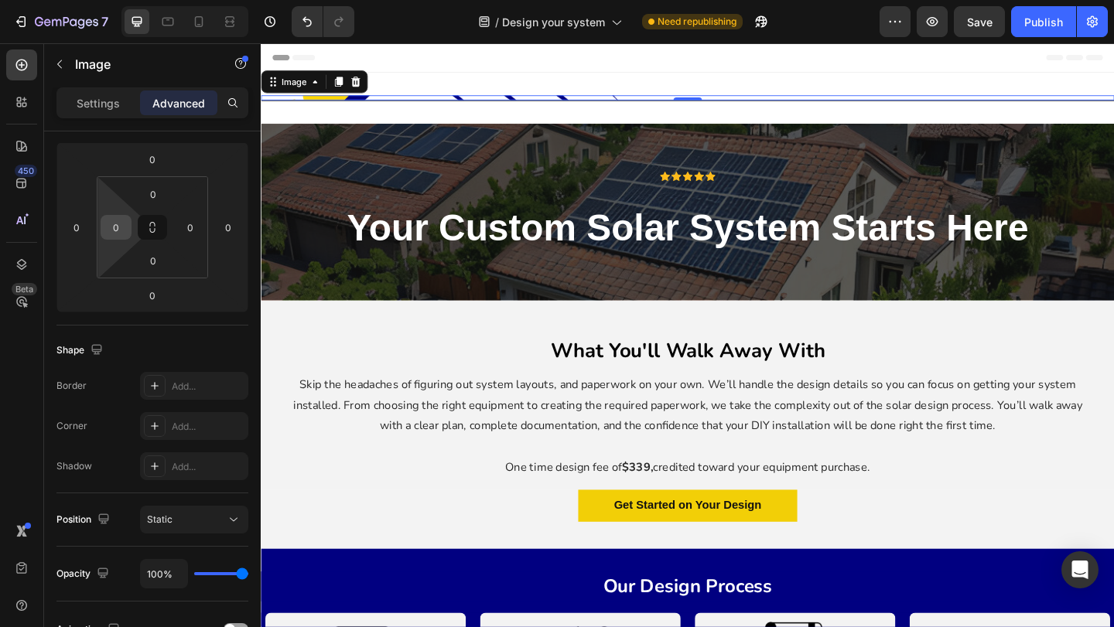
click at [125, 225] on input "0" at bounding box center [115, 227] width 23 height 23
type input "100"
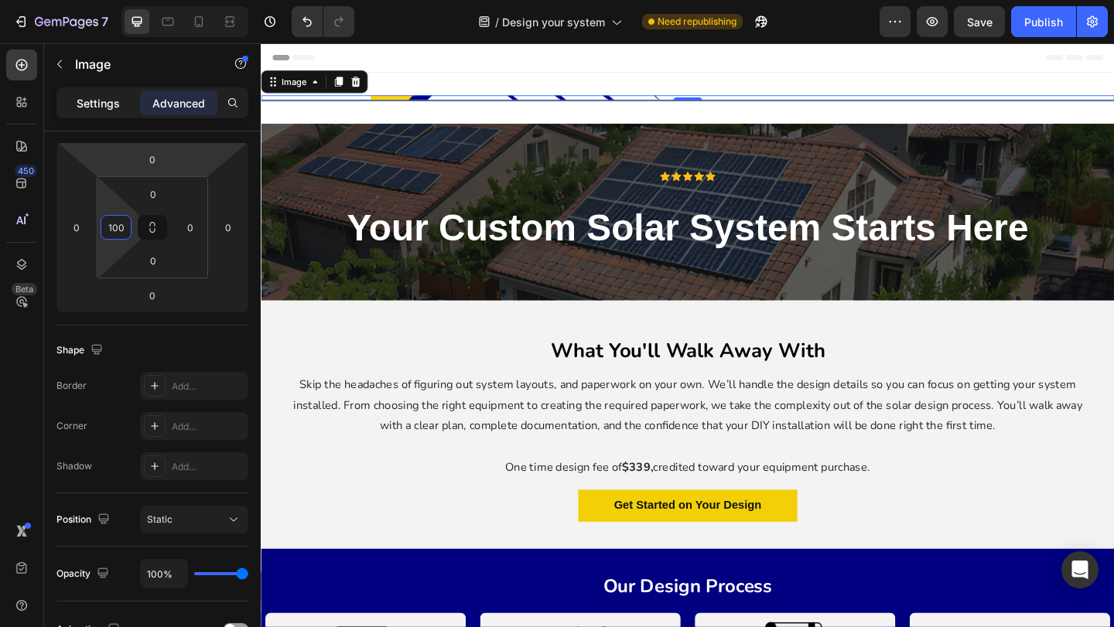
click at [111, 108] on p "Settings" at bounding box center [98, 103] width 43 height 16
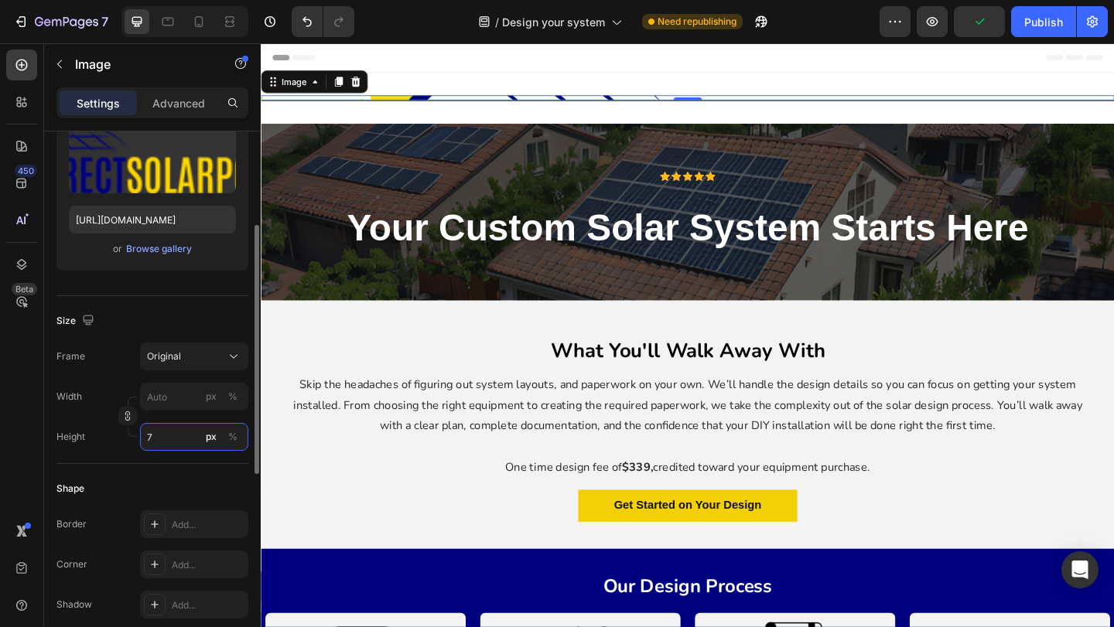
click at [176, 439] on input "7" at bounding box center [194, 437] width 108 height 28
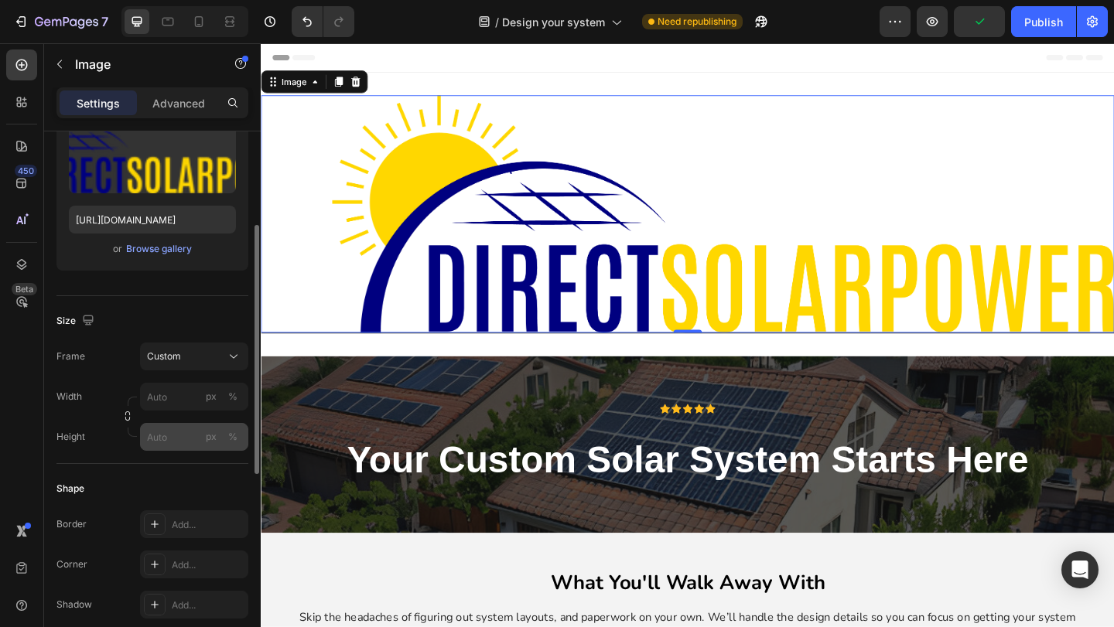
click at [222, 436] on div "px %" at bounding box center [222, 437] width 40 height 28
click at [222, 436] on input "px %" at bounding box center [194, 437] width 108 height 28
click at [234, 436] on div "%" at bounding box center [232, 437] width 9 height 14
click at [179, 437] on input "px %" at bounding box center [194, 437] width 108 height 28
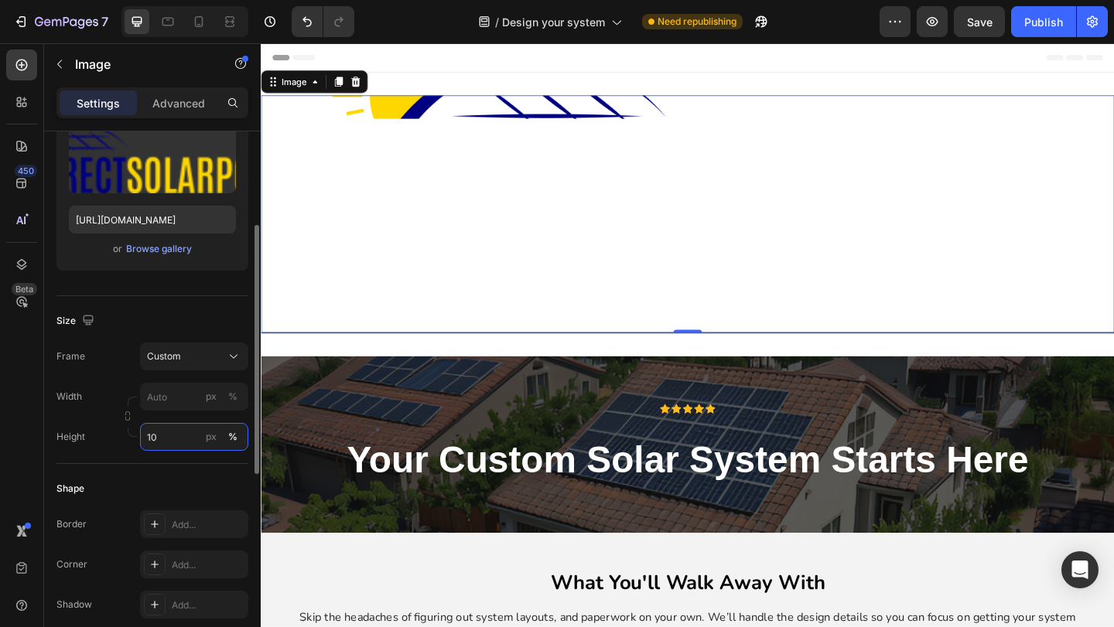
type input "1"
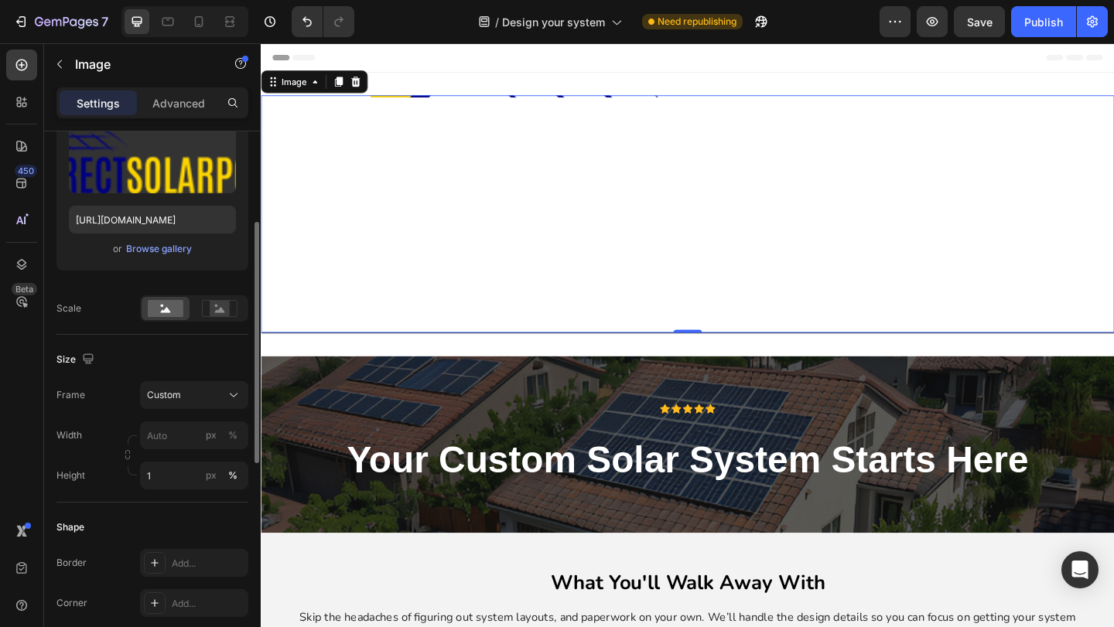
click at [190, 341] on div "Size Frame Custom Width px % Height 1 px %" at bounding box center [152, 419] width 192 height 168
click at [200, 397] on div "Custom" at bounding box center [185, 395] width 76 height 14
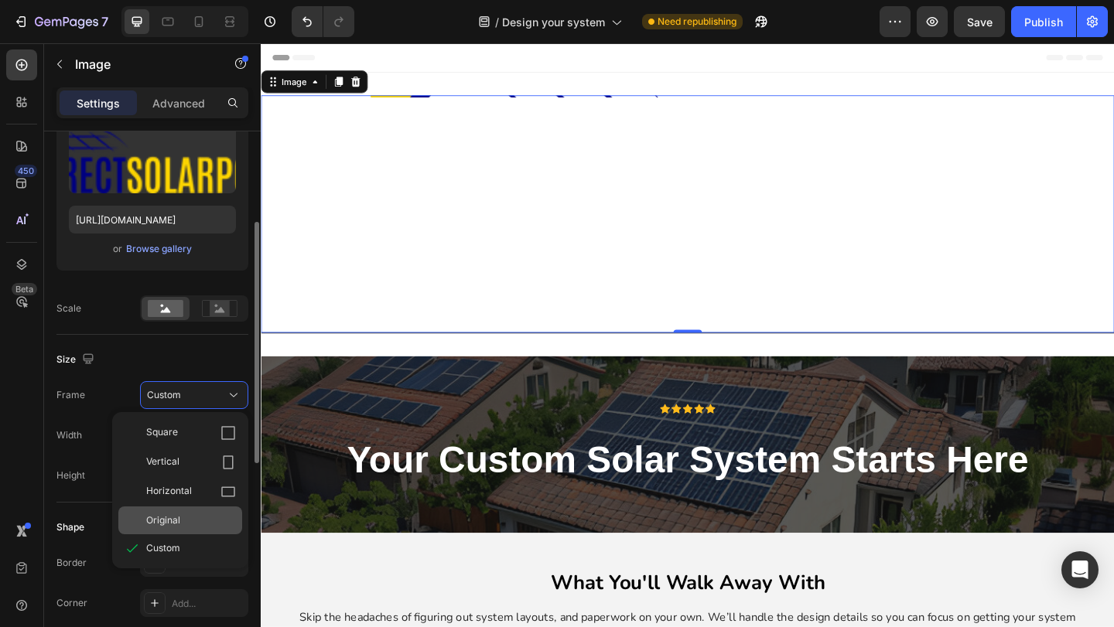
click at [183, 522] on div "Original" at bounding box center [191, 521] width 90 height 14
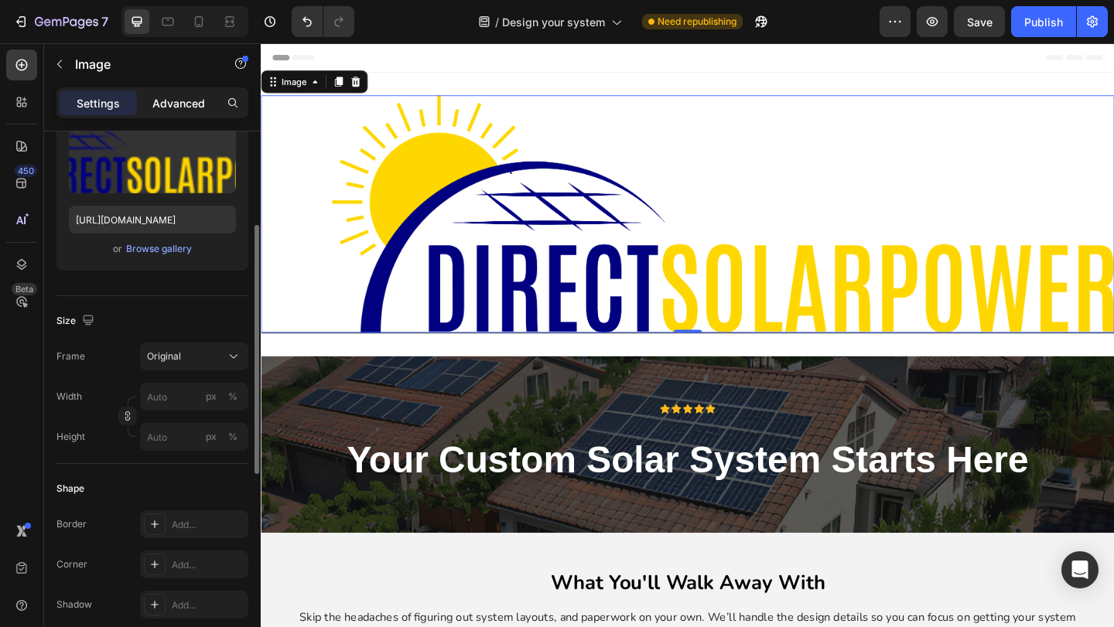
click at [183, 114] on div "Advanced" at bounding box center [178, 103] width 77 height 25
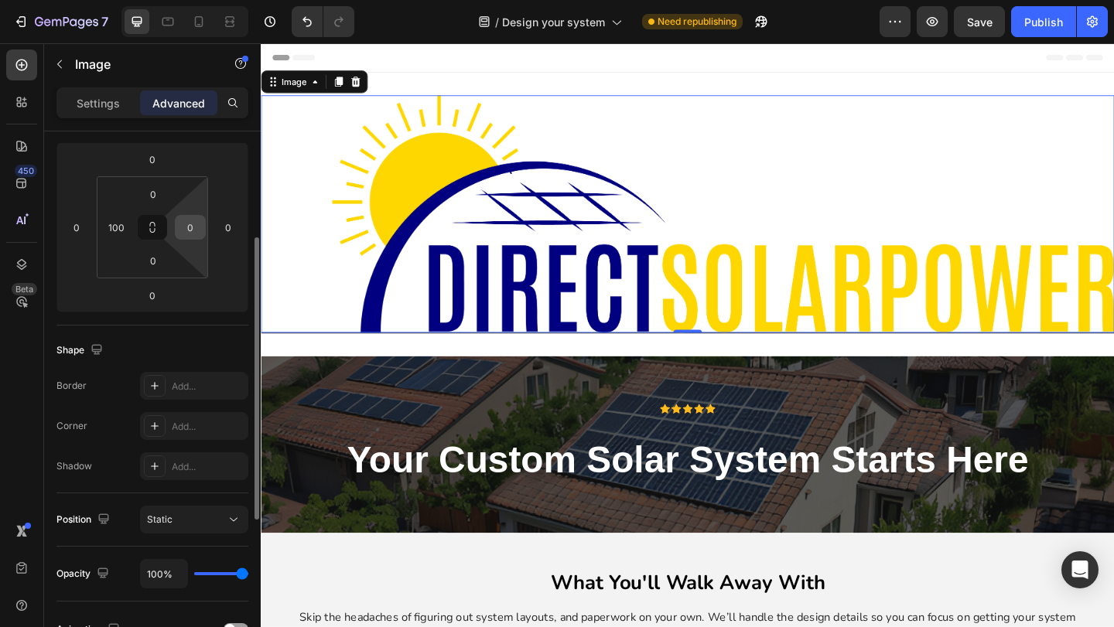
click at [188, 227] on input "0" at bounding box center [190, 227] width 23 height 23
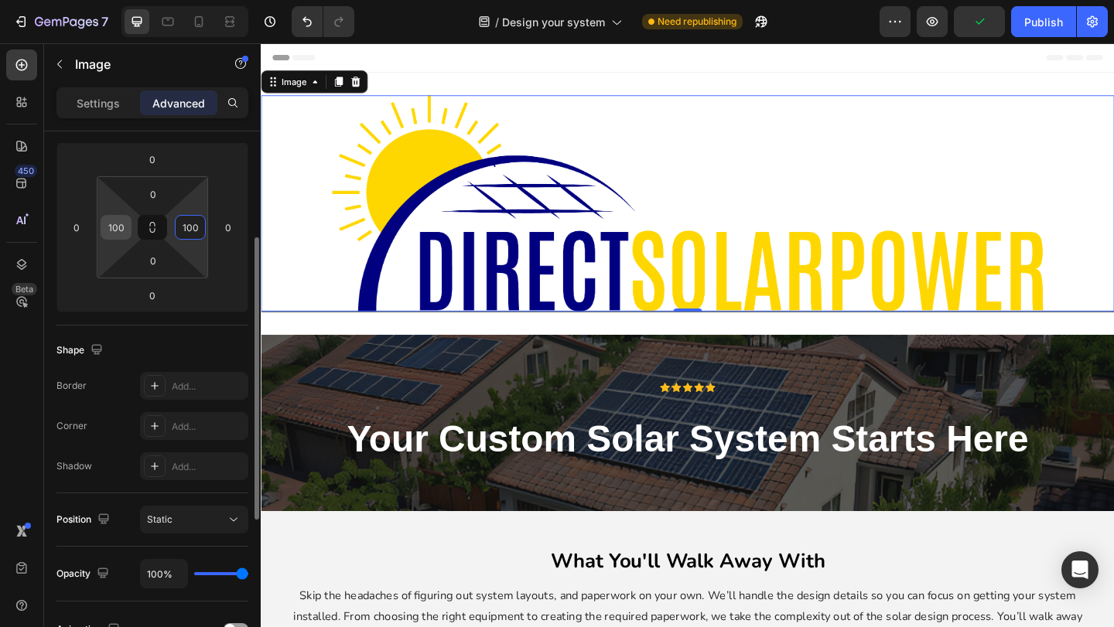
type input "100"
click at [112, 232] on input "100" at bounding box center [115, 227] width 23 height 23
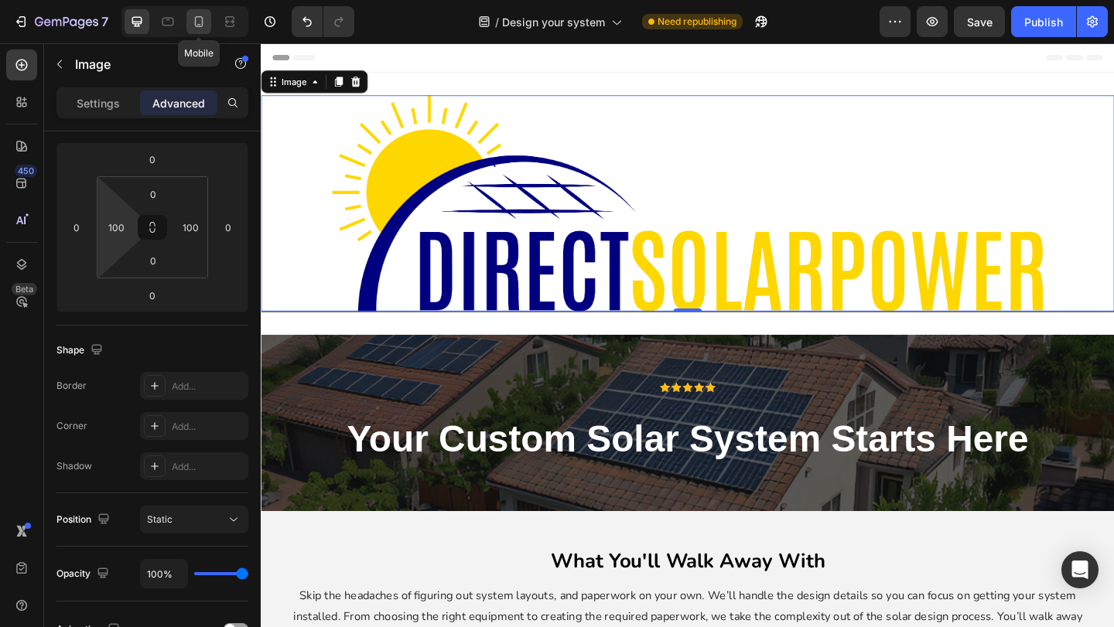
click at [201, 29] on icon at bounding box center [198, 21] width 15 height 15
type input "24"
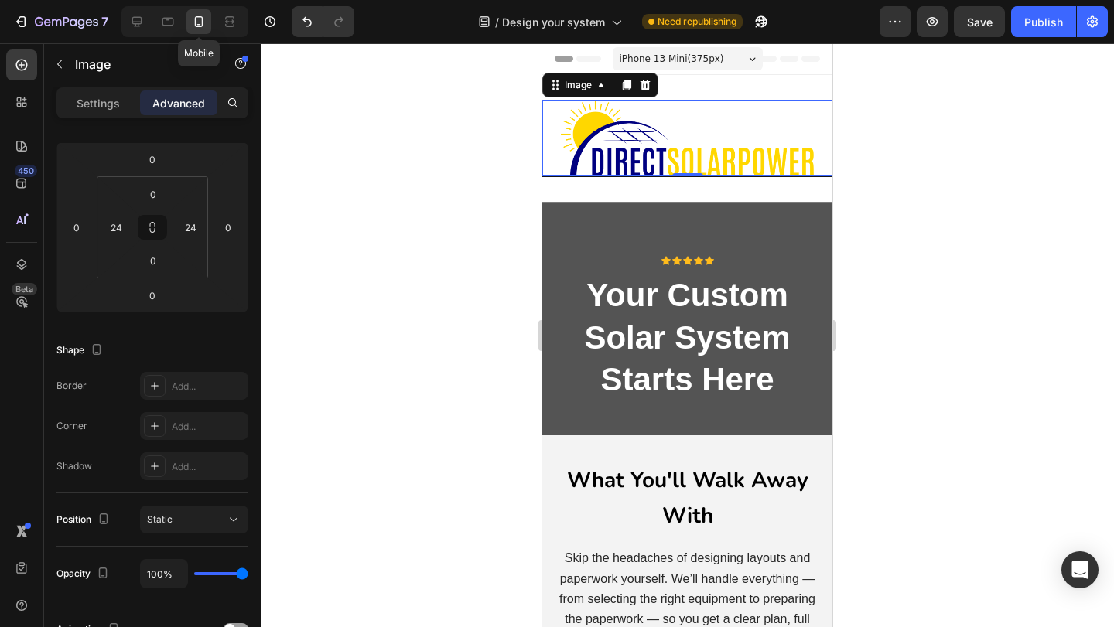
scroll to position [2, 0]
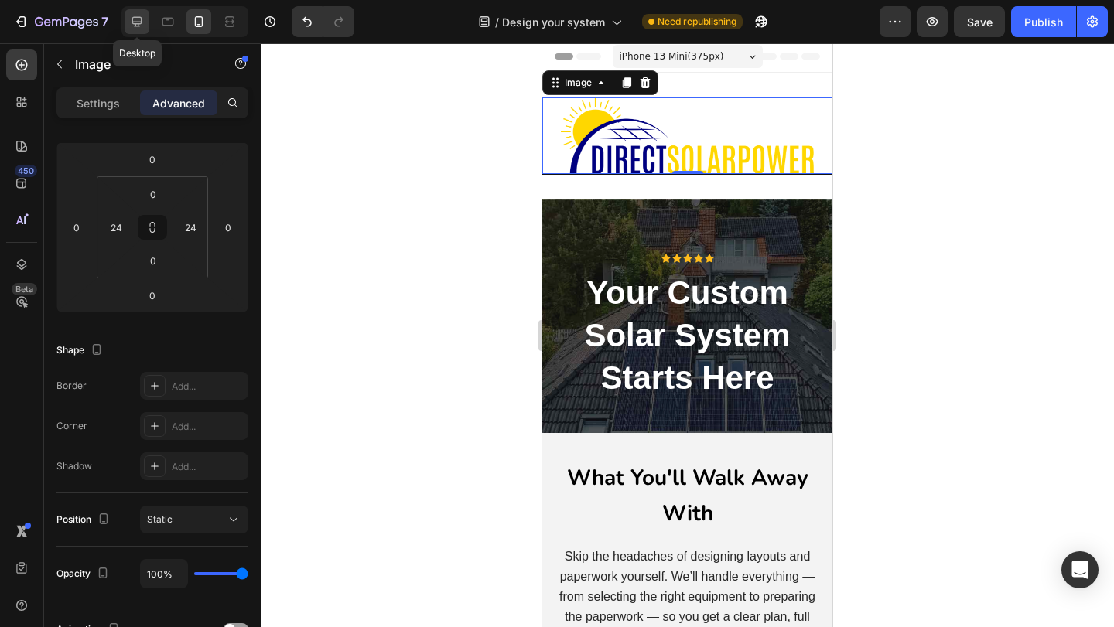
click at [126, 26] on div at bounding box center [137, 21] width 25 height 25
type input "100"
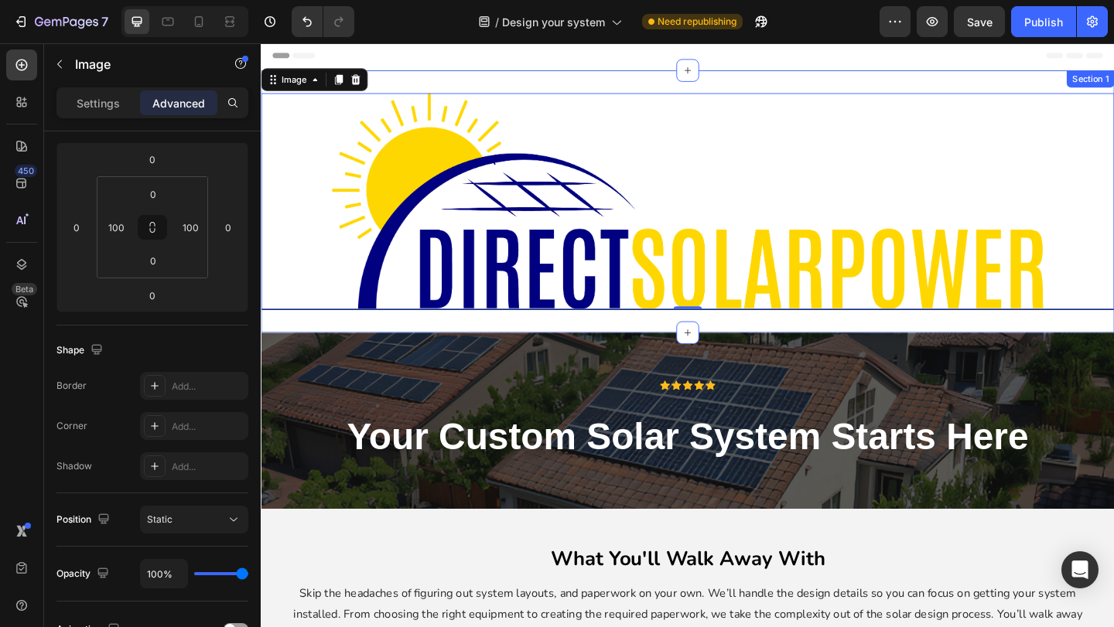
click at [634, 342] on div "Image 0 Row Section 1" at bounding box center [725, 215] width 928 height 285
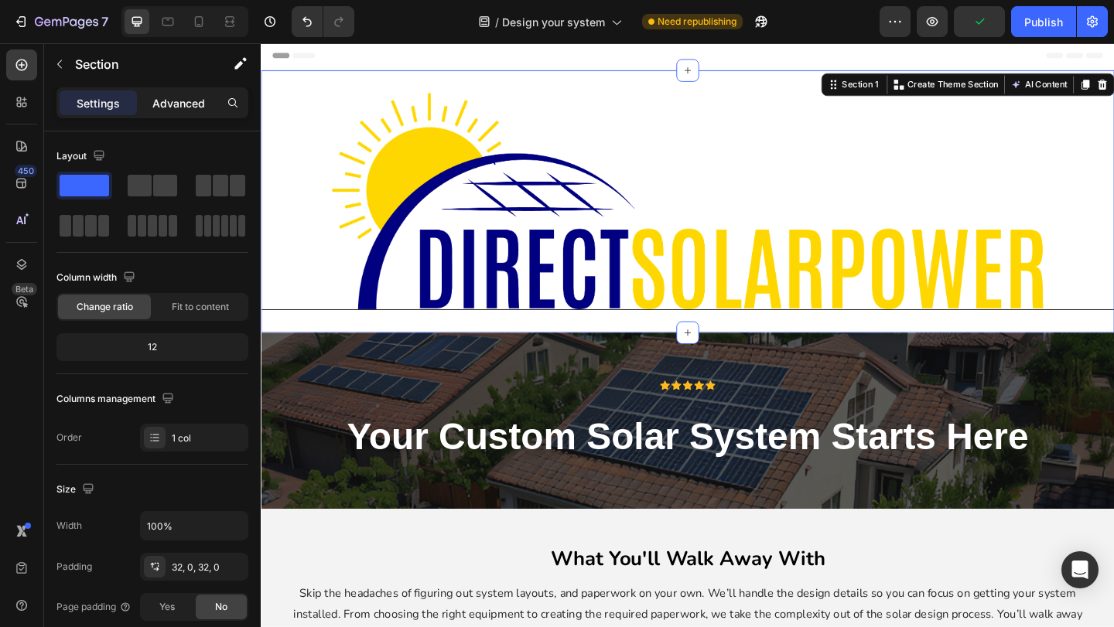
click at [168, 95] on p "Advanced" at bounding box center [178, 103] width 53 height 16
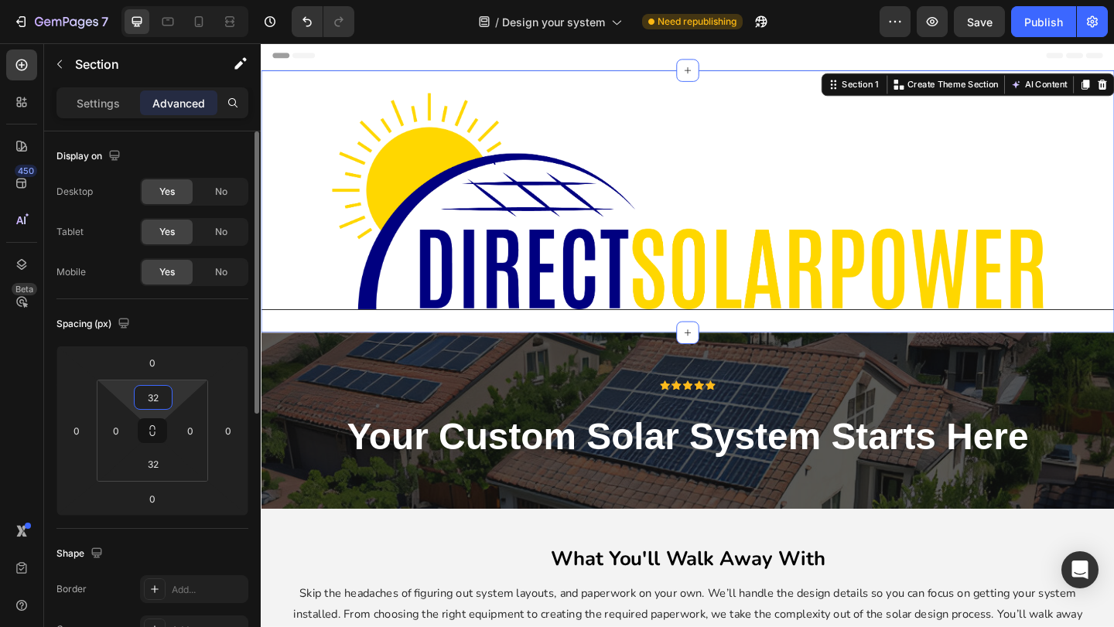
click at [163, 395] on input "32" at bounding box center [153, 397] width 31 height 23
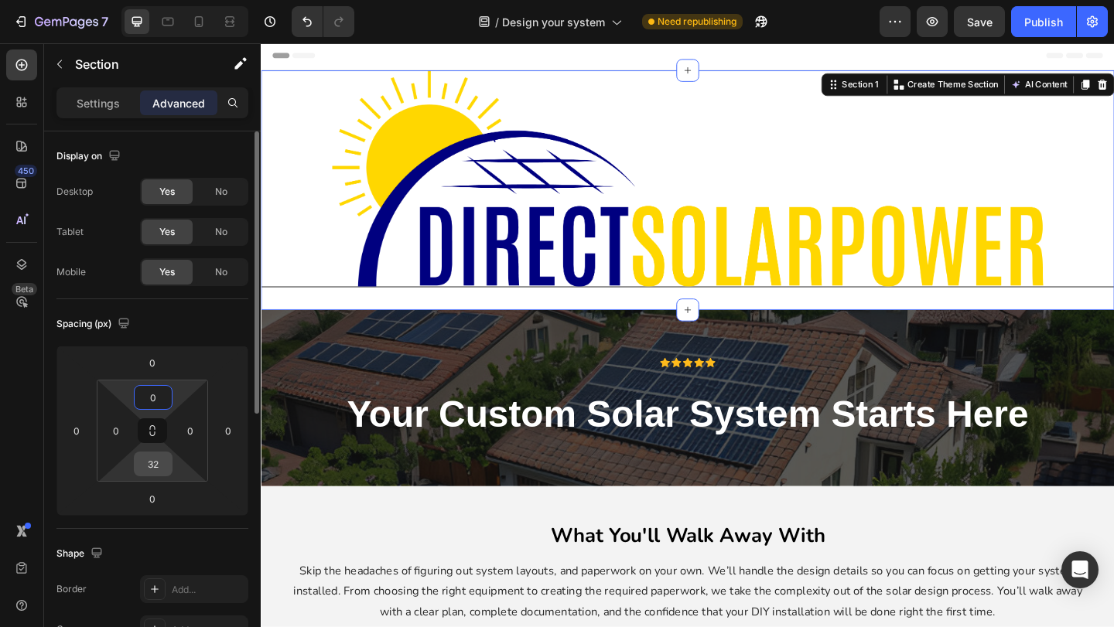
type input "0"
click at [159, 465] on input "32" at bounding box center [153, 464] width 31 height 23
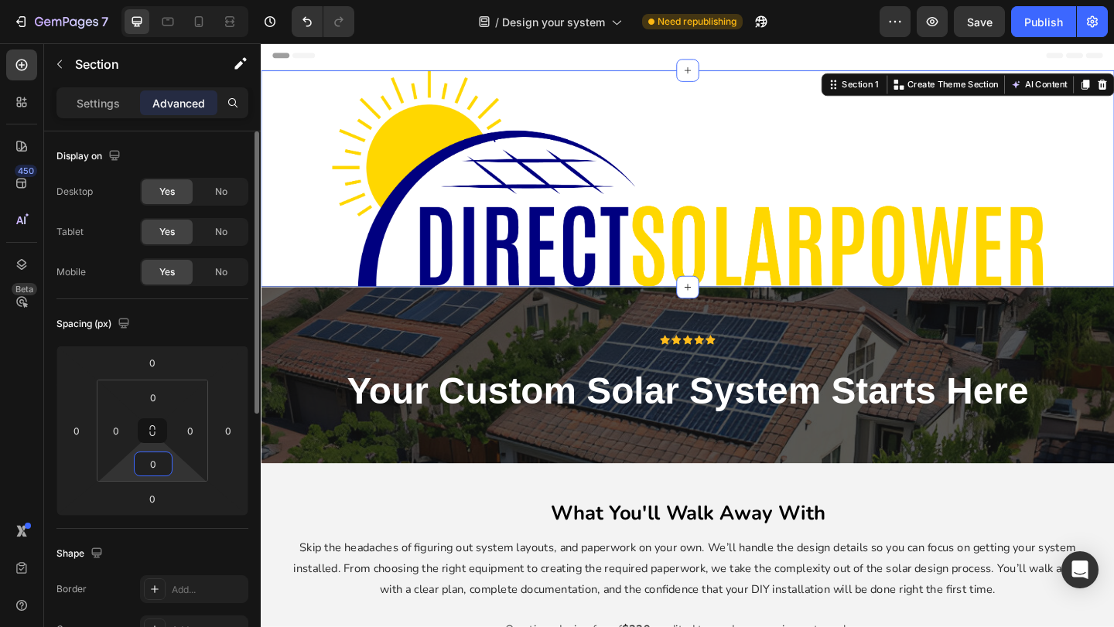
click at [150, 462] on input "0" at bounding box center [153, 464] width 31 height 23
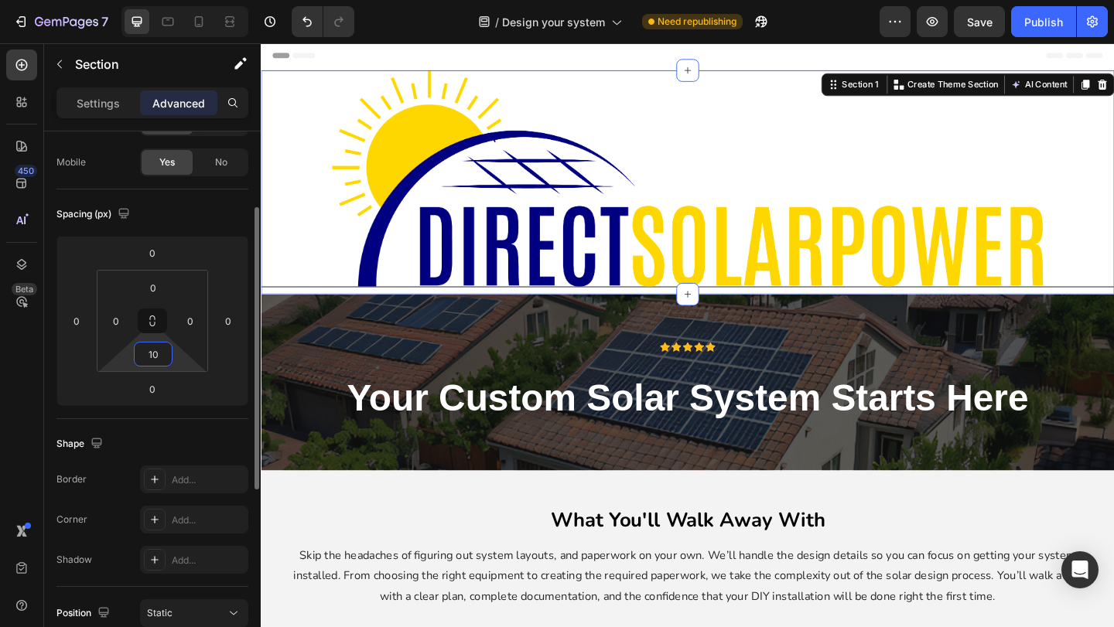
scroll to position [122, 0]
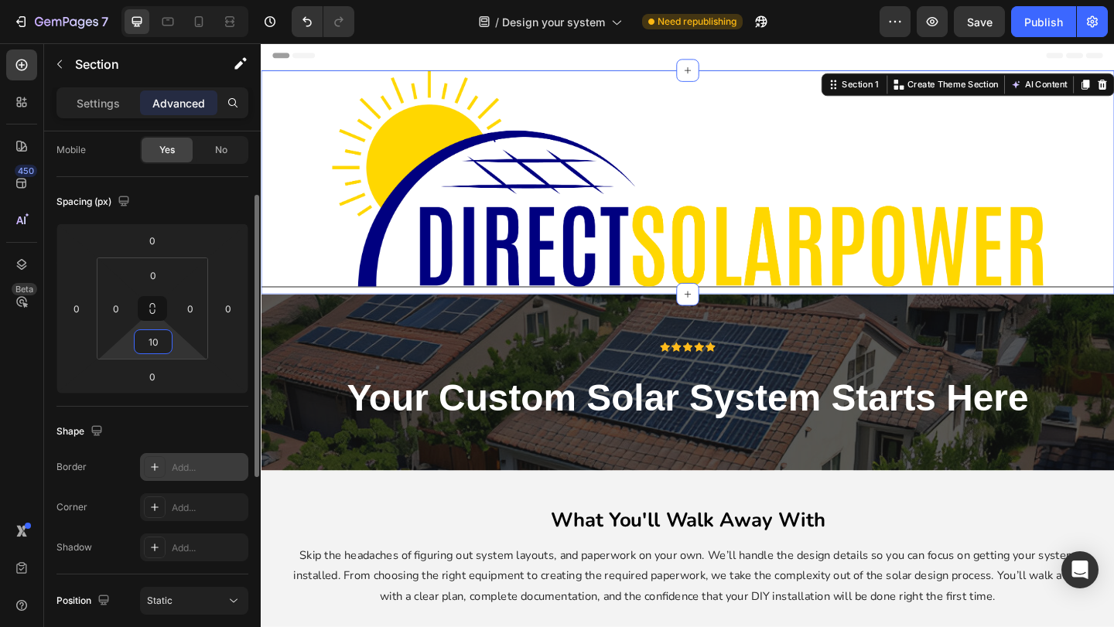
type input "10"
click at [155, 476] on div at bounding box center [155, 467] width 22 height 22
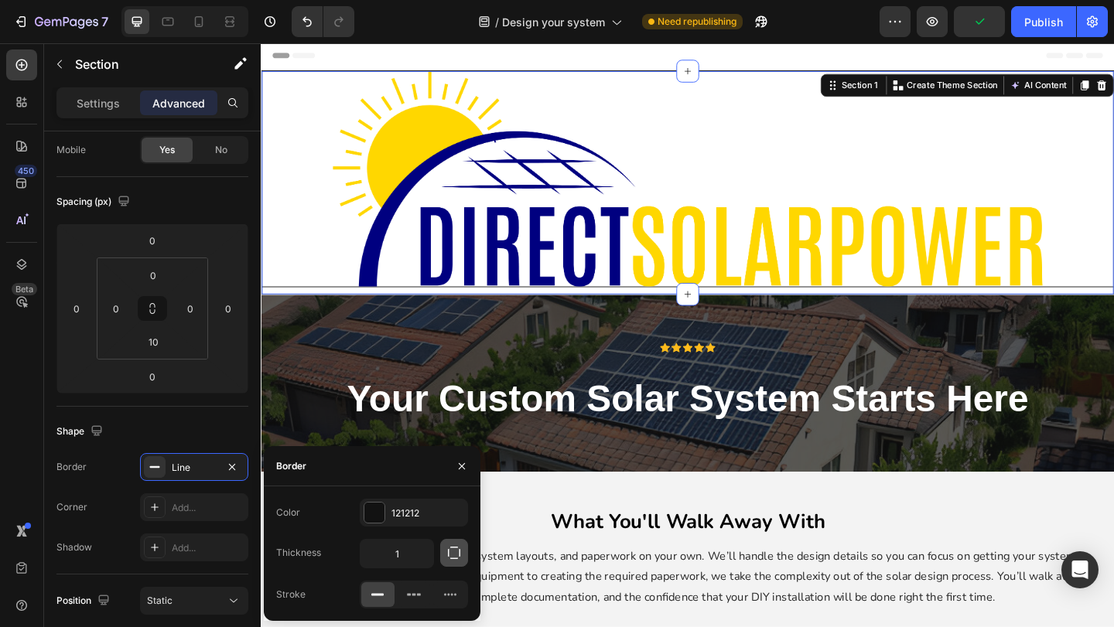
click at [446, 542] on button "button" at bounding box center [454, 553] width 28 height 28
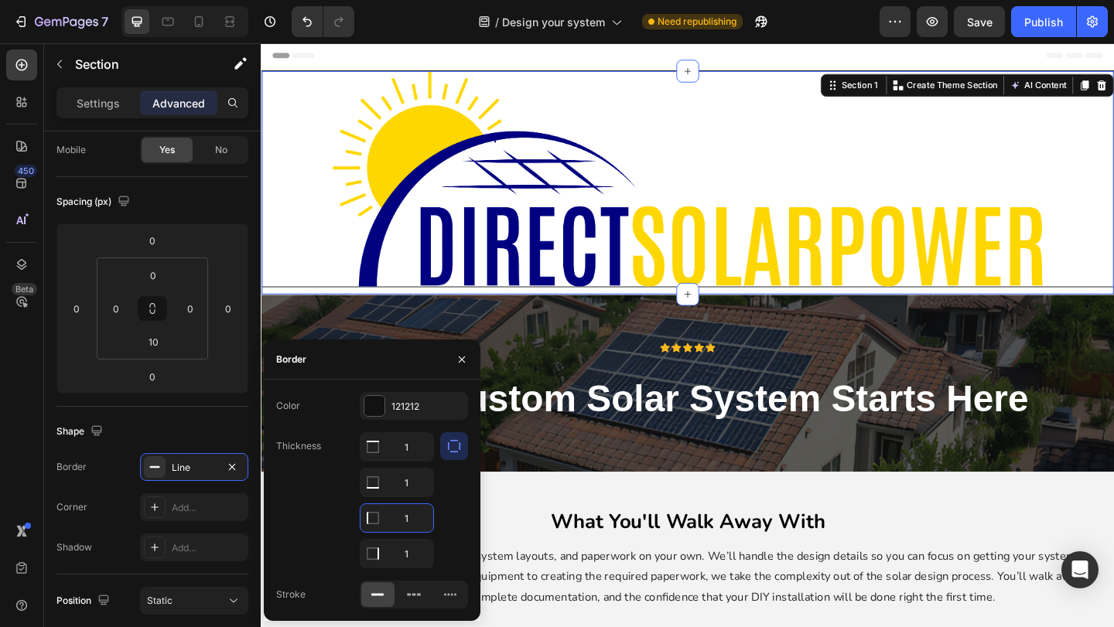
click at [415, 511] on input "1" at bounding box center [396, 518] width 73 height 28
type input "0"
click at [406, 461] on input "1" at bounding box center [396, 447] width 73 height 28
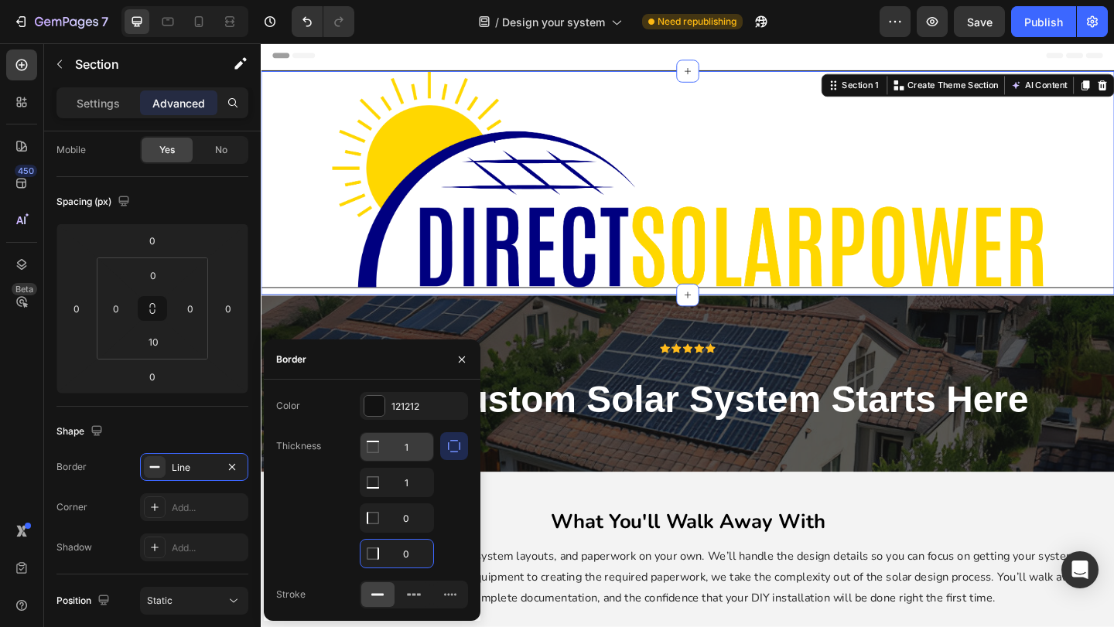
type input "0"
click at [410, 453] on input "1" at bounding box center [396, 447] width 73 height 28
type input "0"
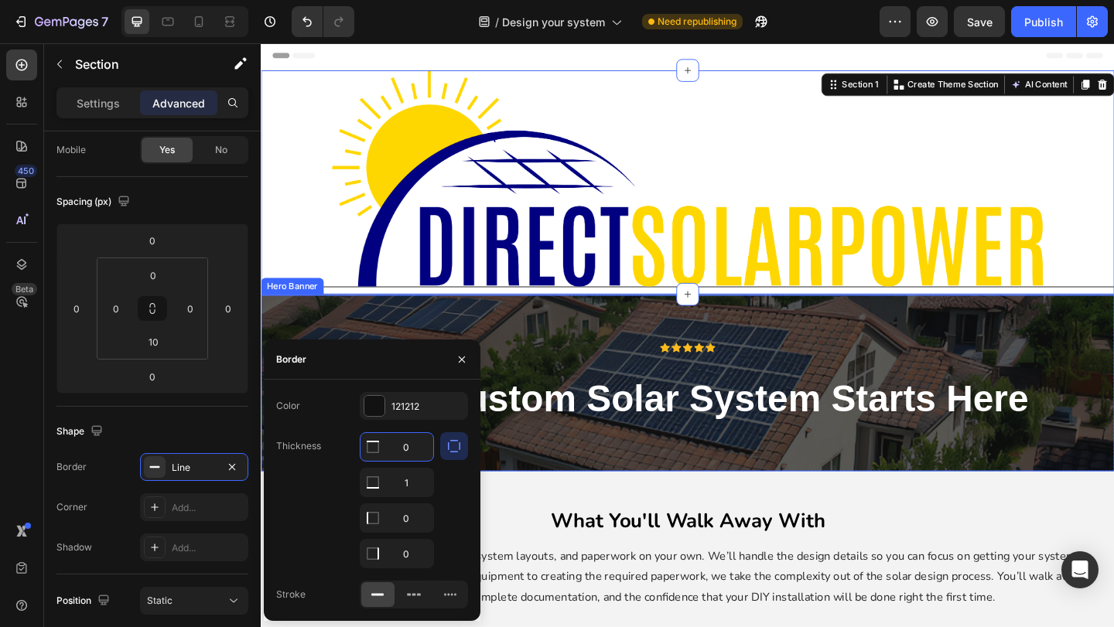
click at [663, 364] on div "Icon Icon Icon Icon Icon Icon List Row your custom solar system starts here Hea…" at bounding box center [725, 413] width 928 height 193
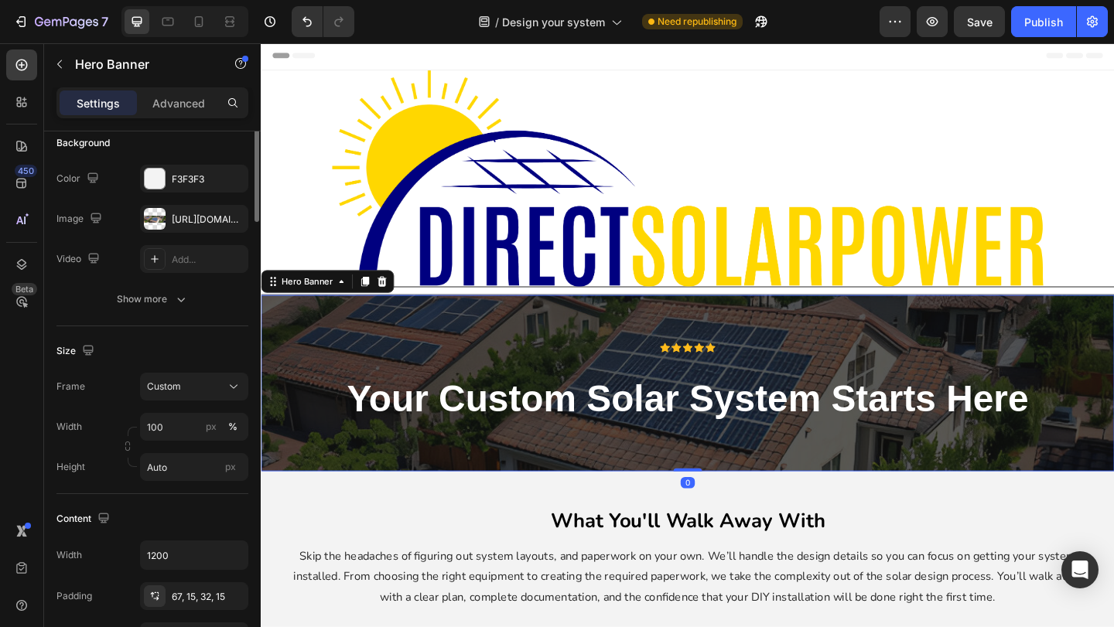
scroll to position [0, 0]
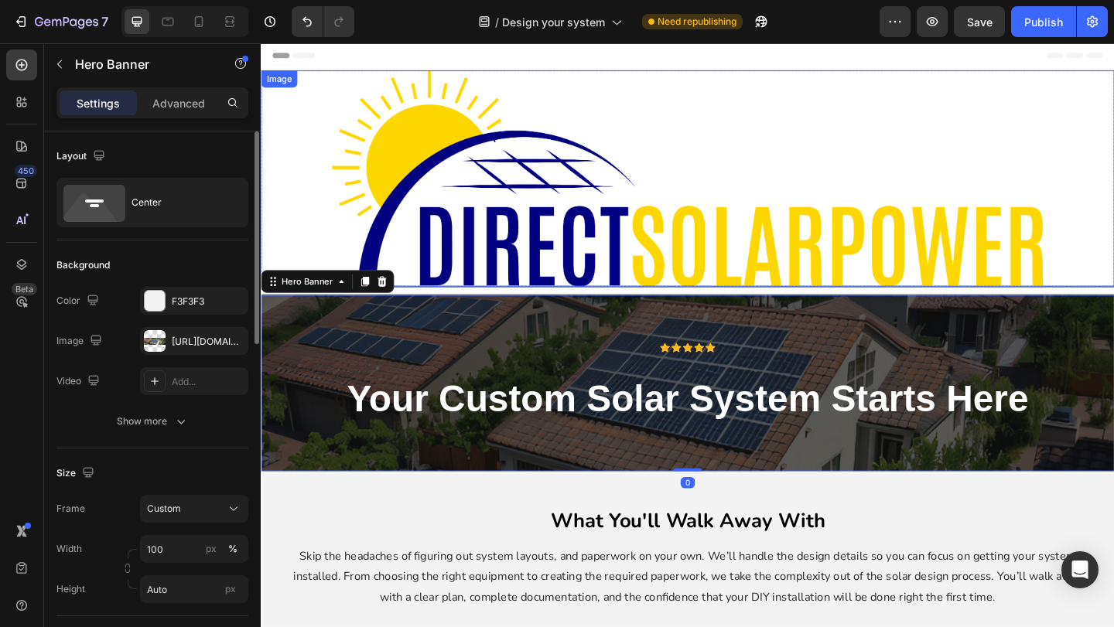
click at [534, 141] on img at bounding box center [725, 190] width 774 height 235
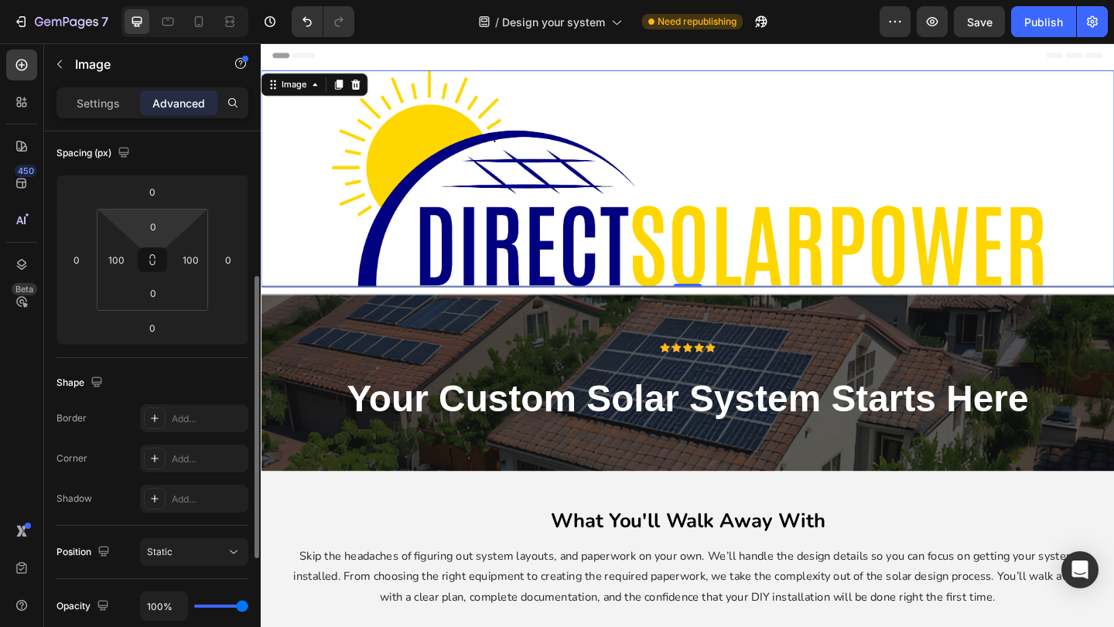
scroll to position [218, 0]
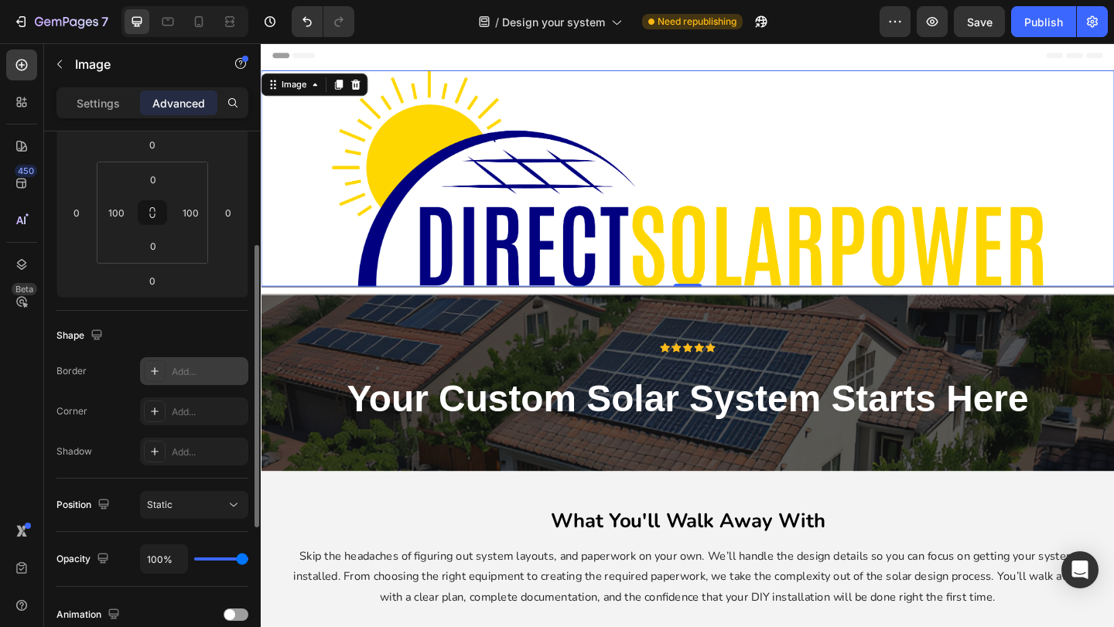
click at [160, 371] on icon at bounding box center [155, 371] width 12 height 12
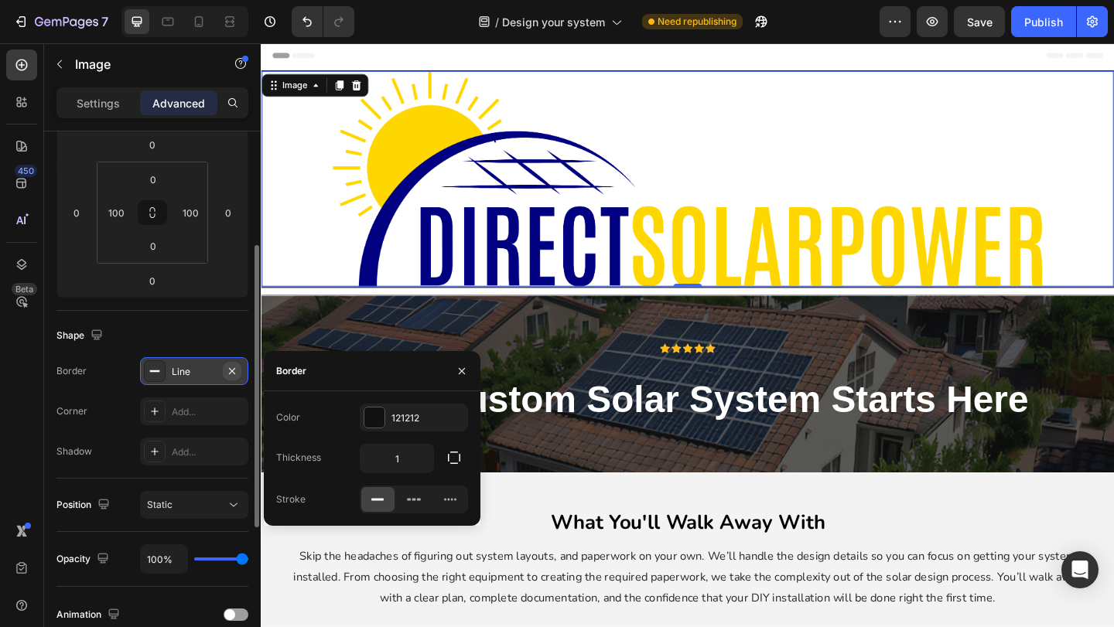
click at [227, 374] on icon "button" at bounding box center [232, 371] width 12 height 12
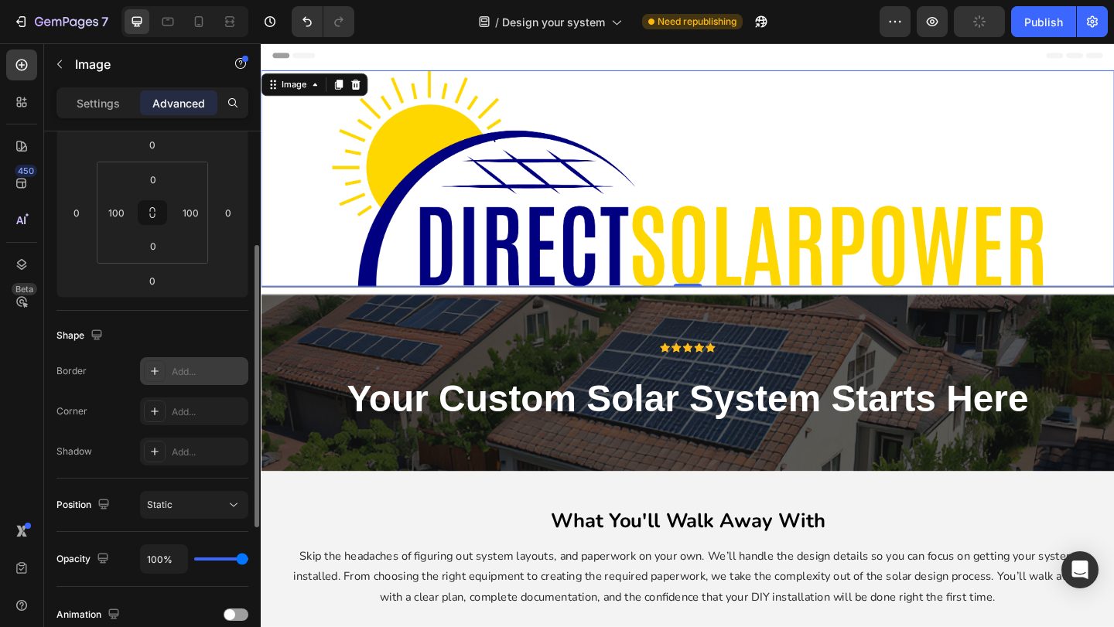
click at [623, 152] on img at bounding box center [725, 190] width 774 height 235
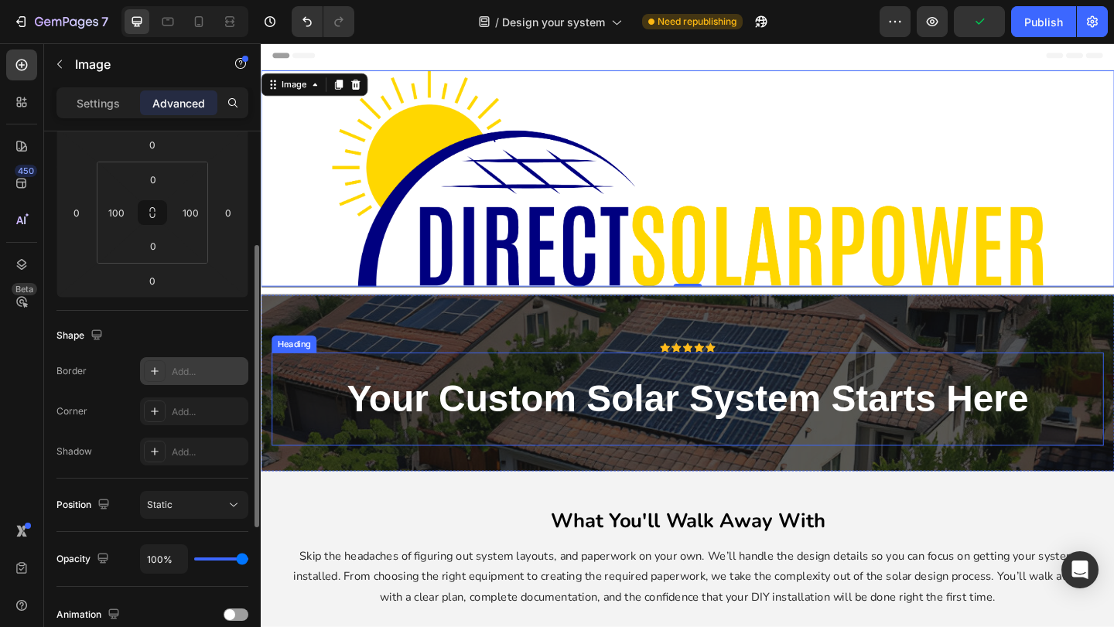
click at [655, 390] on div "your custom solar system starts here Heading" at bounding box center [724, 431] width 905 height 102
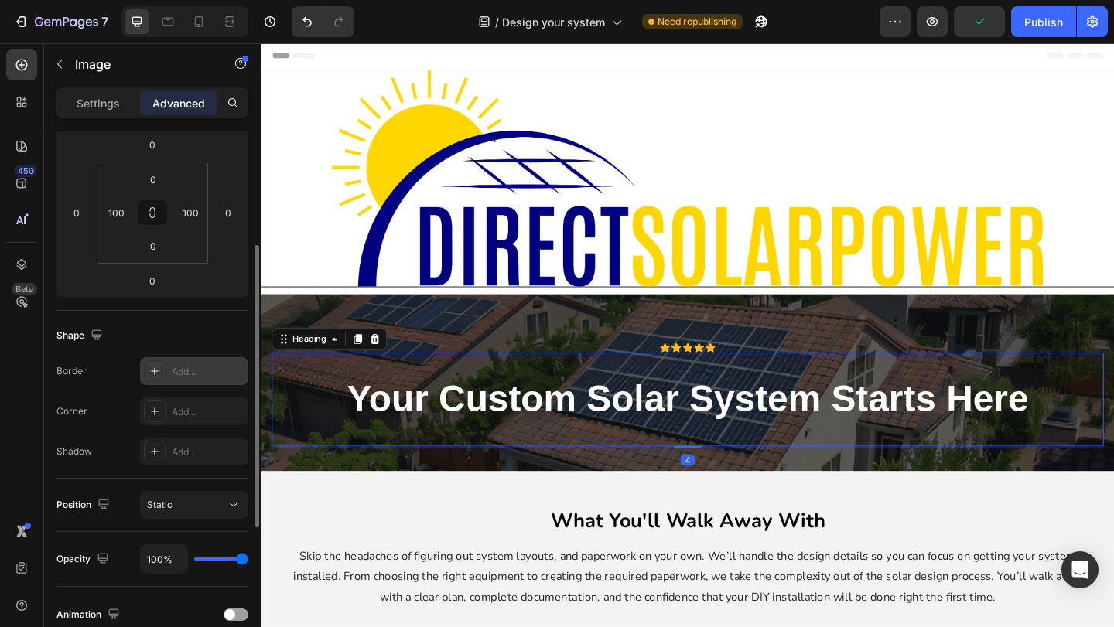
scroll to position [0, 0]
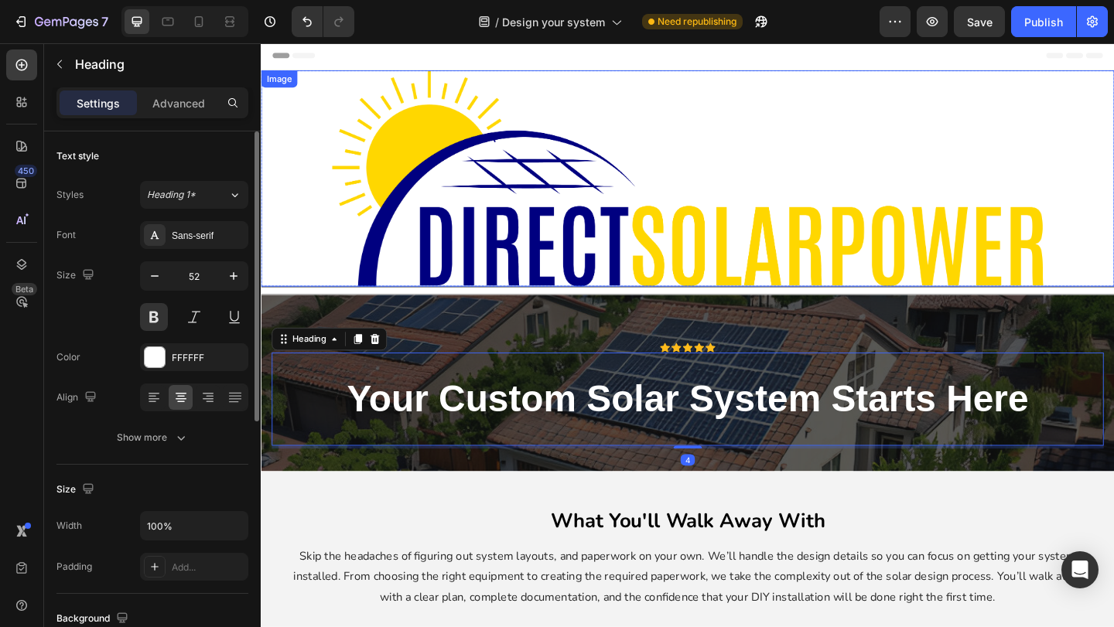
click at [368, 274] on img at bounding box center [725, 190] width 774 height 235
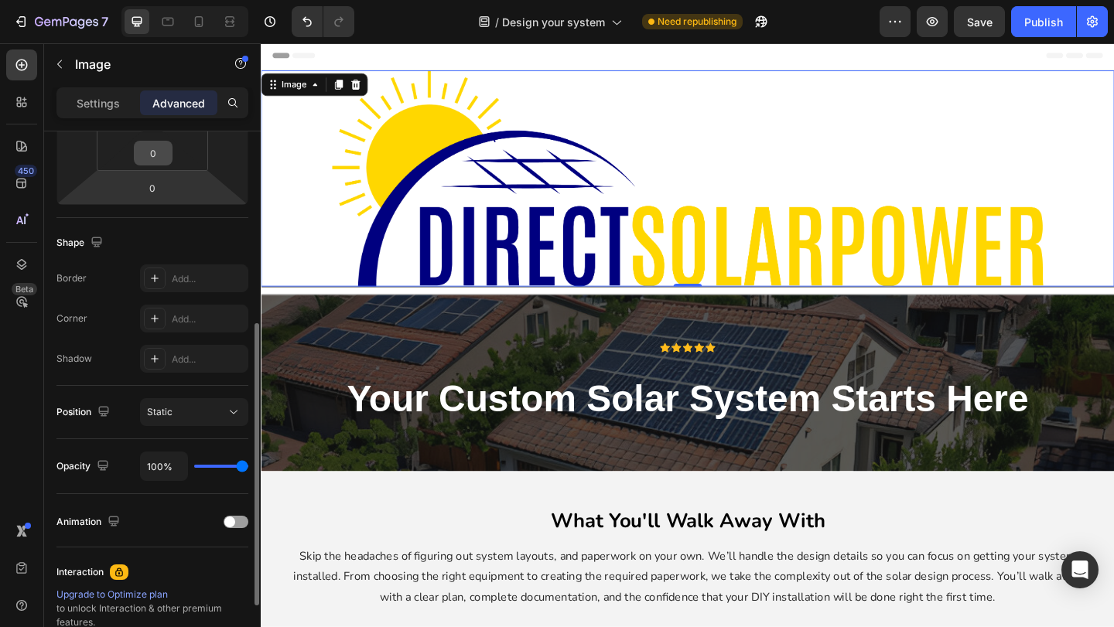
scroll to position [330, 0]
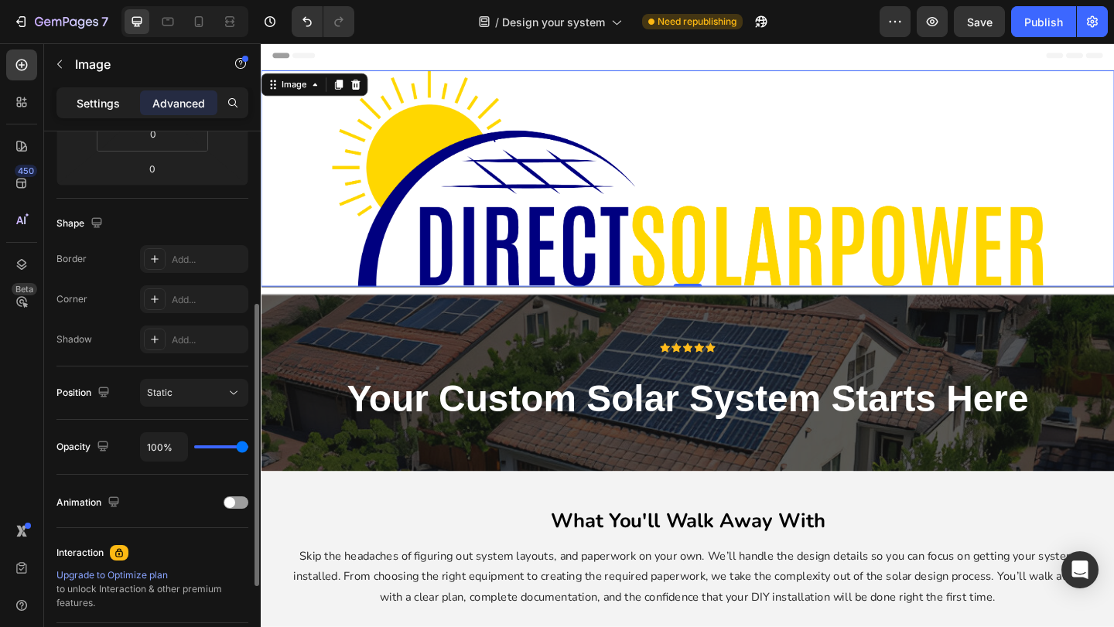
click at [115, 98] on p "Settings" at bounding box center [98, 103] width 43 height 16
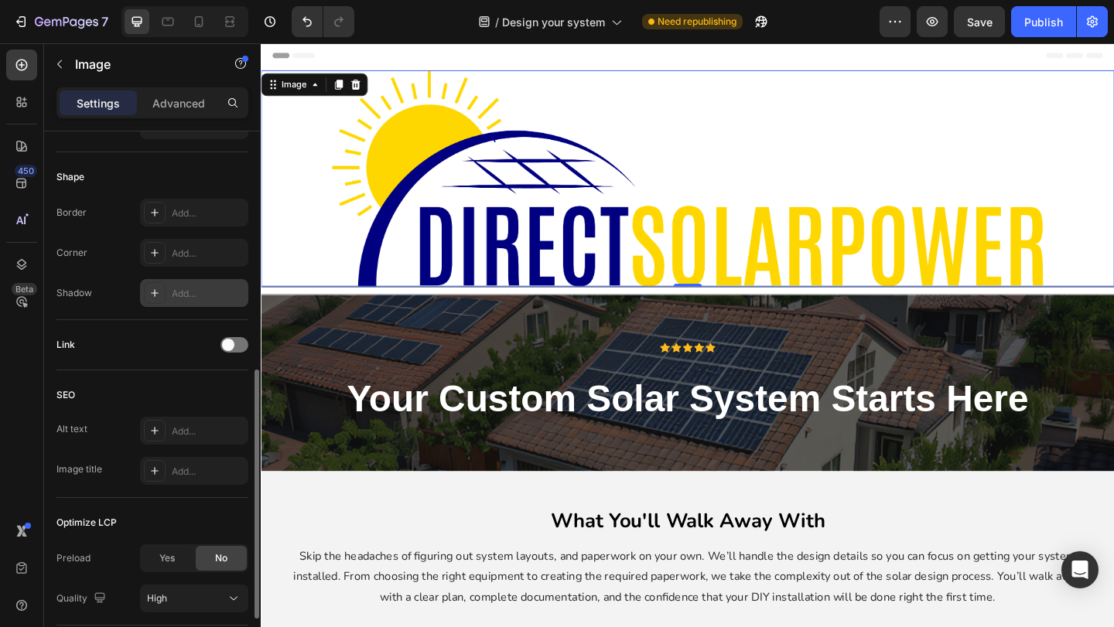
scroll to position [471, 0]
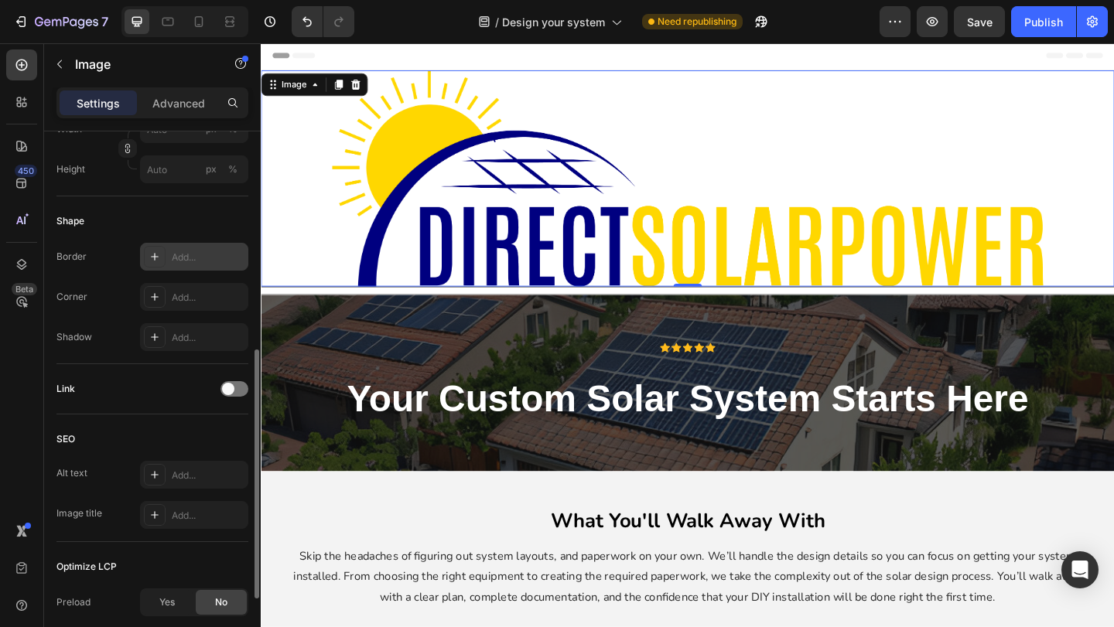
click at [157, 255] on icon at bounding box center [155, 257] width 12 height 12
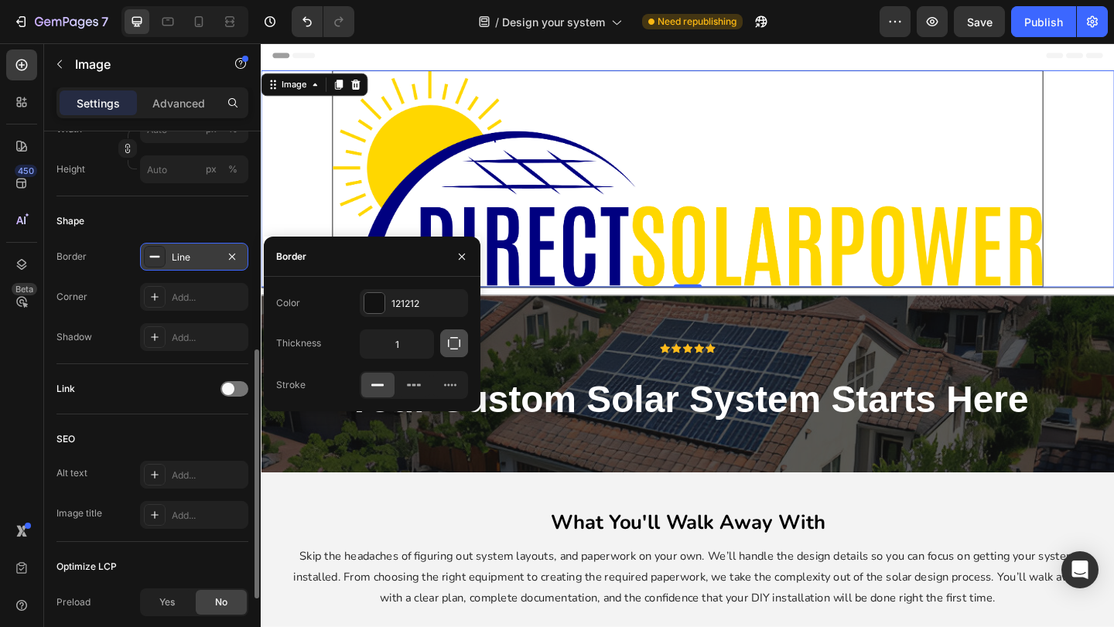
click at [450, 335] on button "button" at bounding box center [454, 344] width 28 height 28
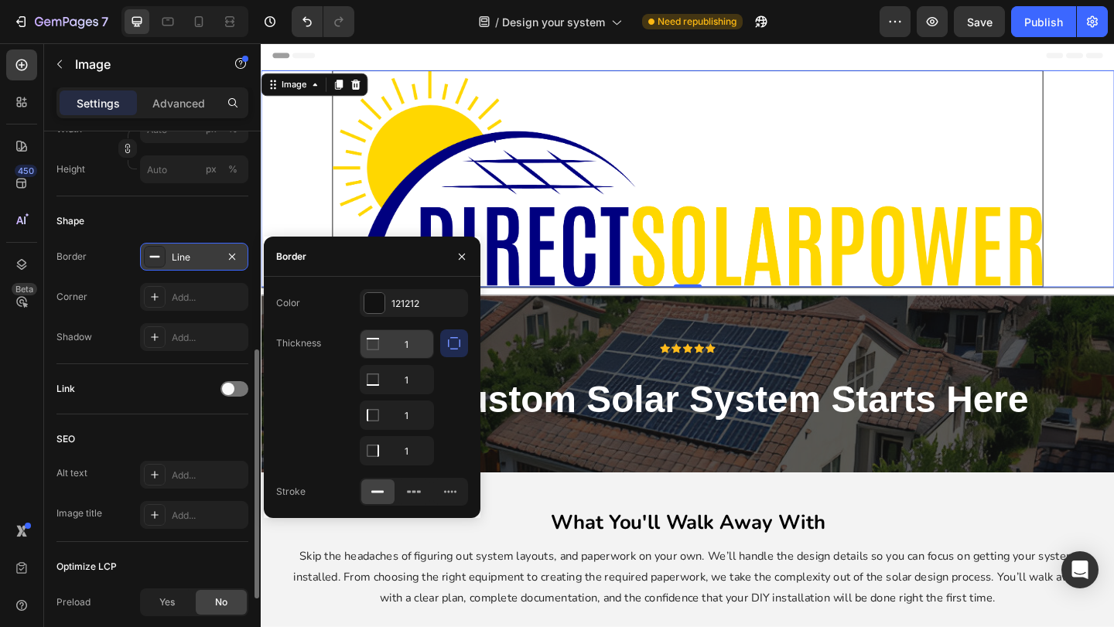
click at [407, 346] on input "1" at bounding box center [396, 344] width 73 height 28
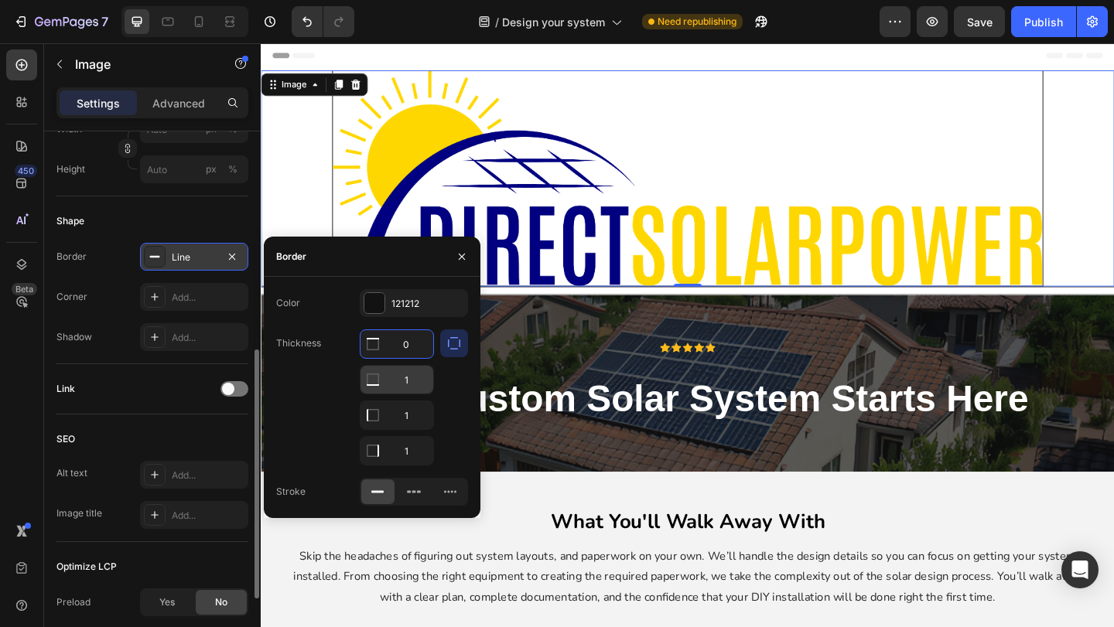
type input "0"
click at [399, 386] on input "1" at bounding box center [396, 380] width 73 height 28
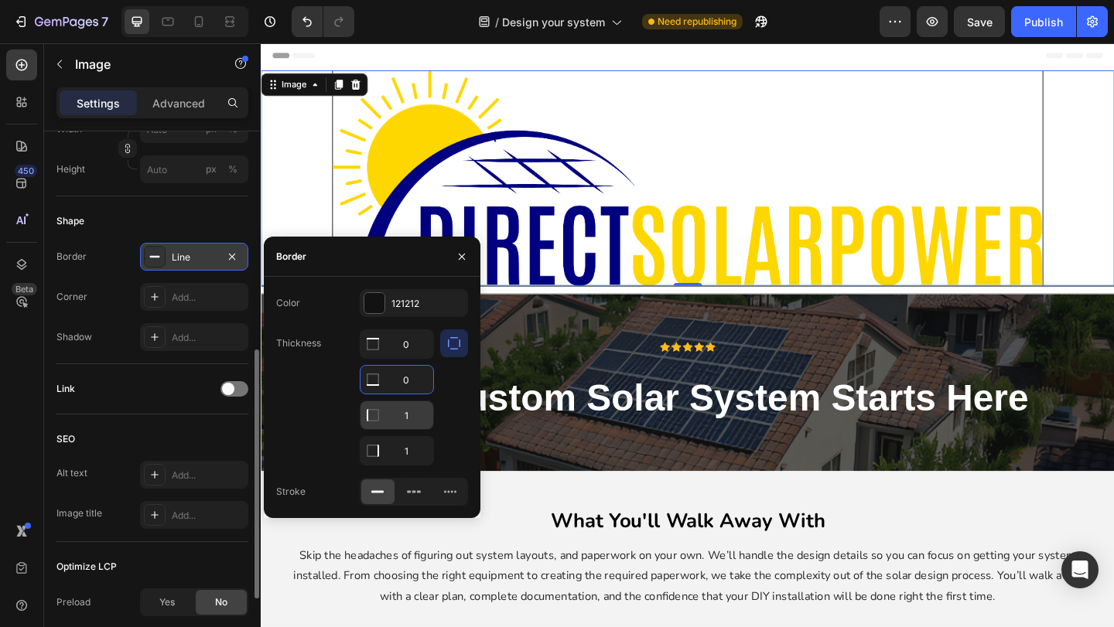
type input "0"
click at [401, 420] on input "1" at bounding box center [396, 415] width 73 height 28
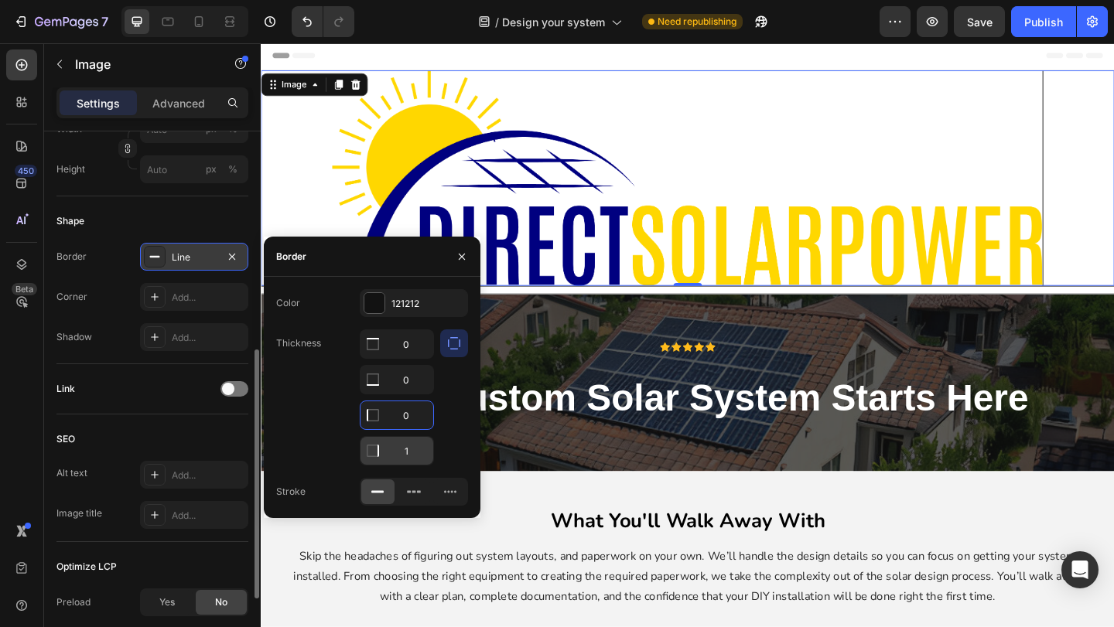
type input "0"
click at [408, 452] on input "1" at bounding box center [396, 451] width 73 height 28
type input "0"
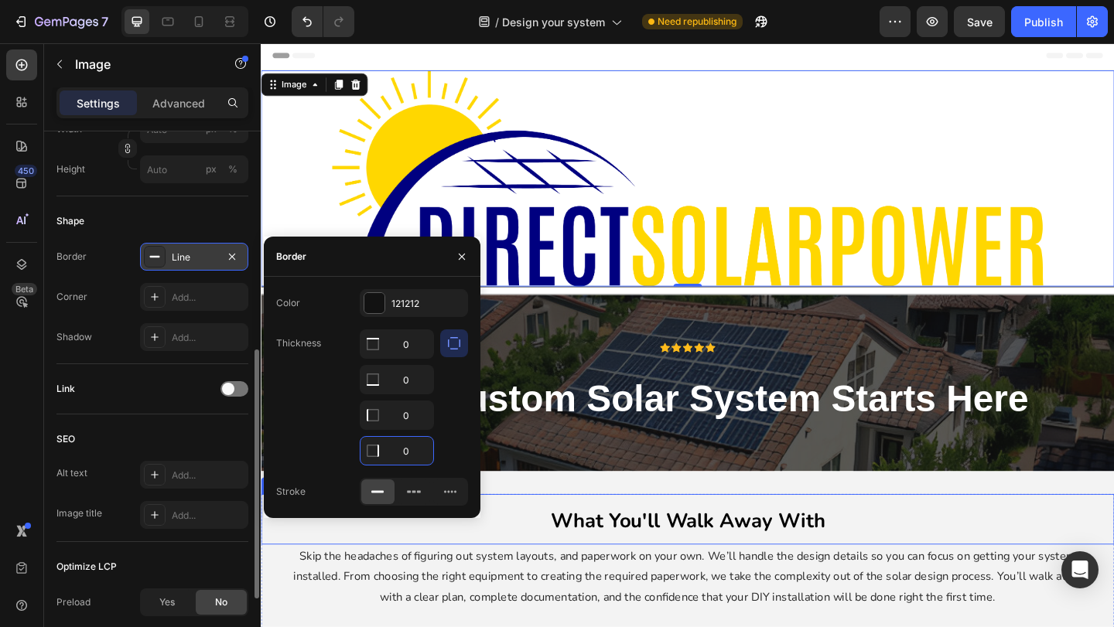
click at [593, 539] on h2 "What You'll Walk Away With" at bounding box center [725, 561] width 928 height 55
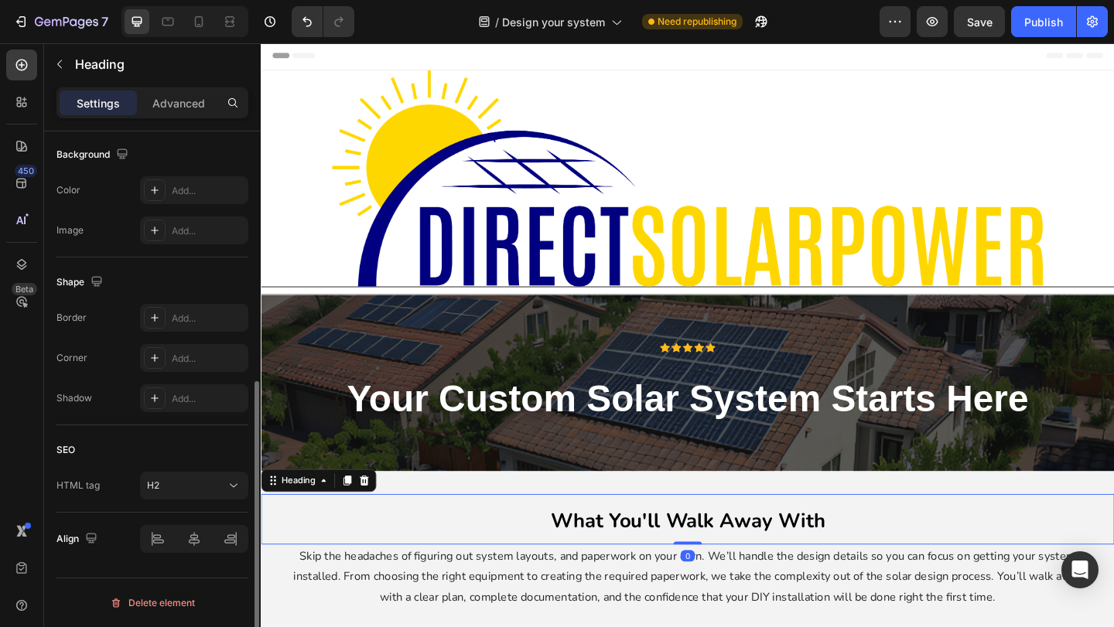
scroll to position [0, 0]
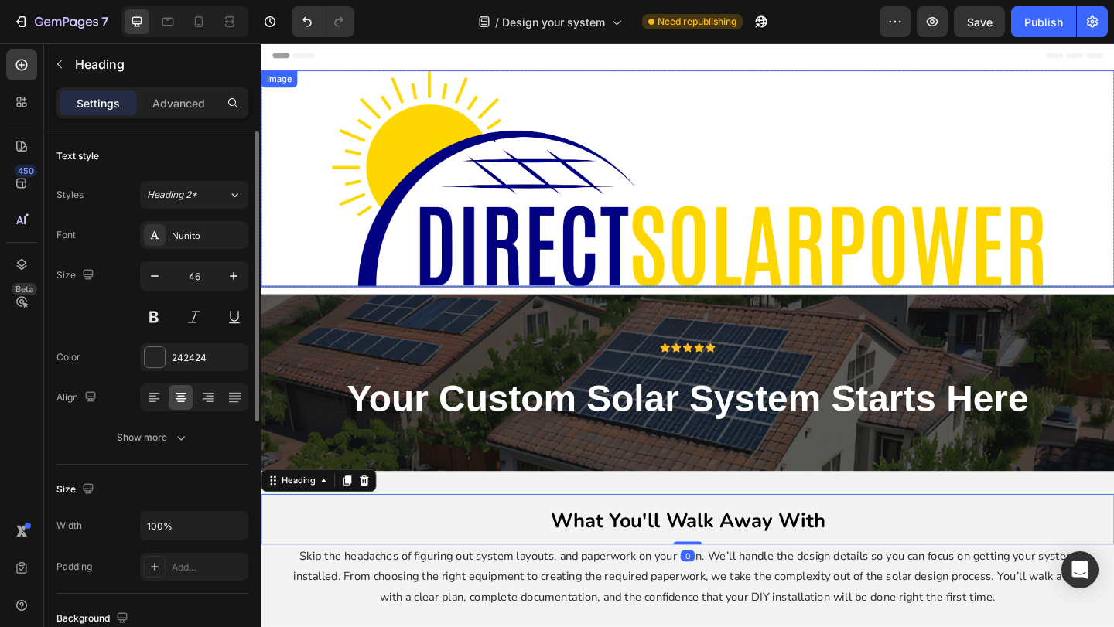
click at [780, 205] on img at bounding box center [725, 190] width 774 height 235
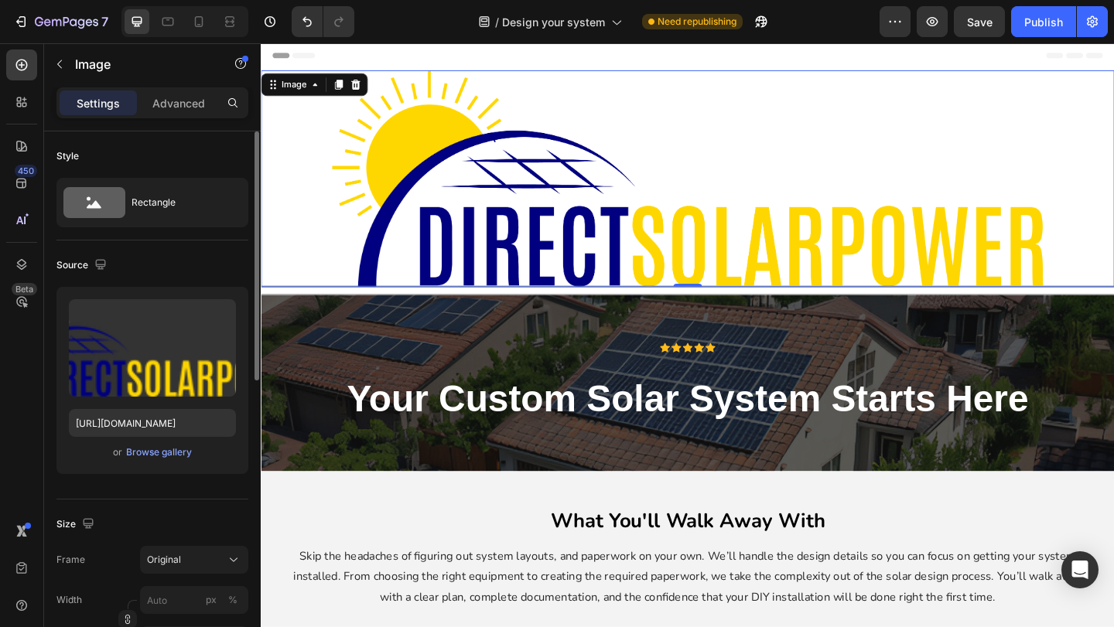
click at [553, 234] on img at bounding box center [725, 190] width 774 height 235
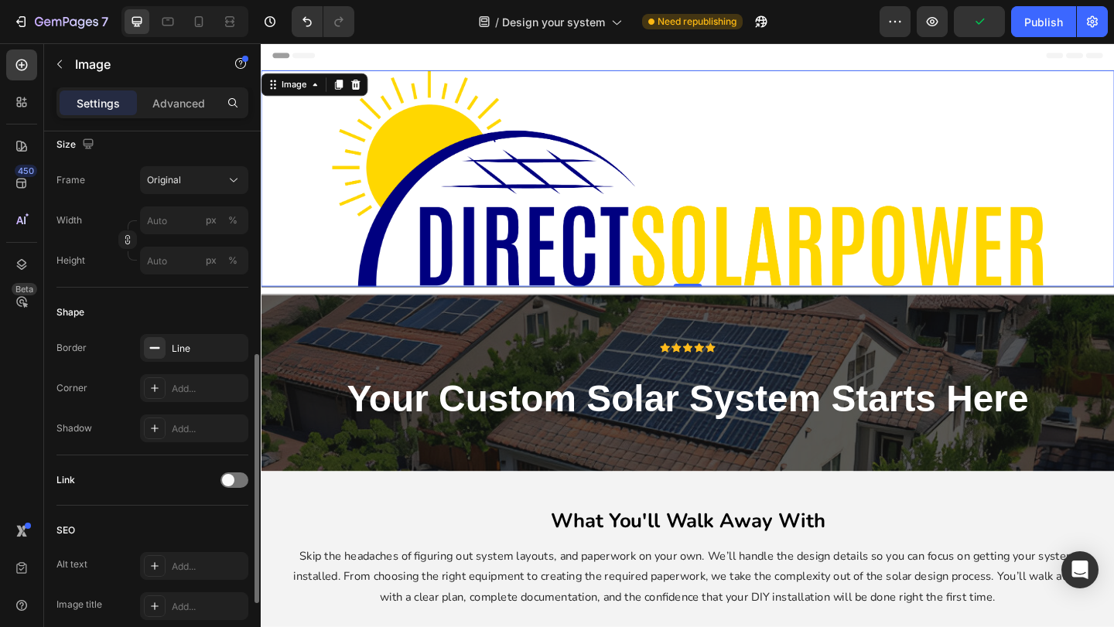
scroll to position [412, 0]
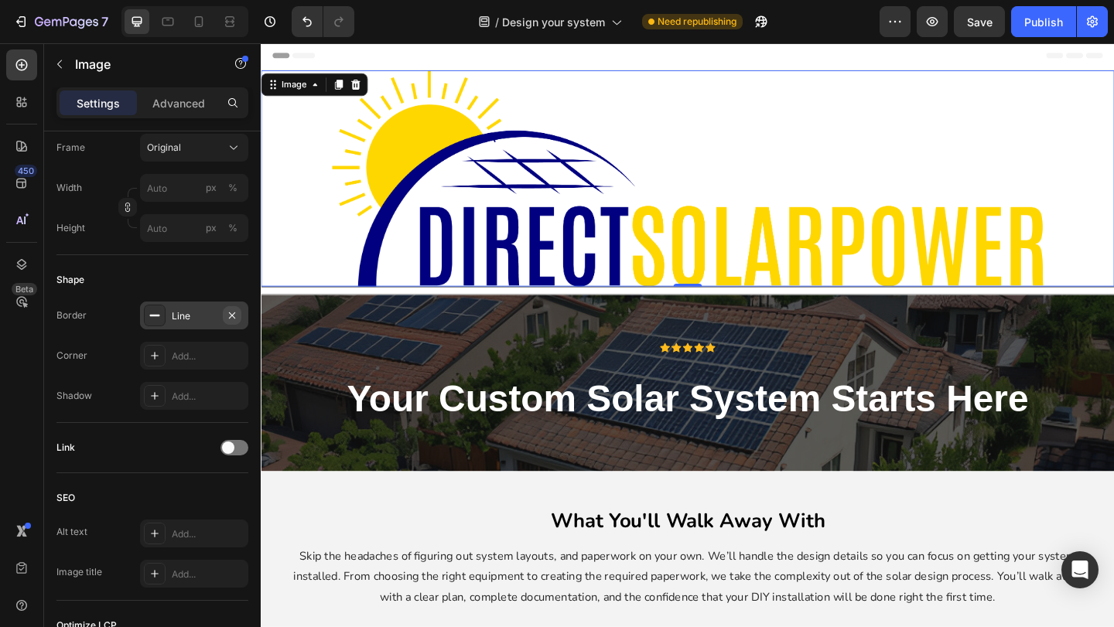
click at [231, 310] on icon "button" at bounding box center [232, 315] width 12 height 12
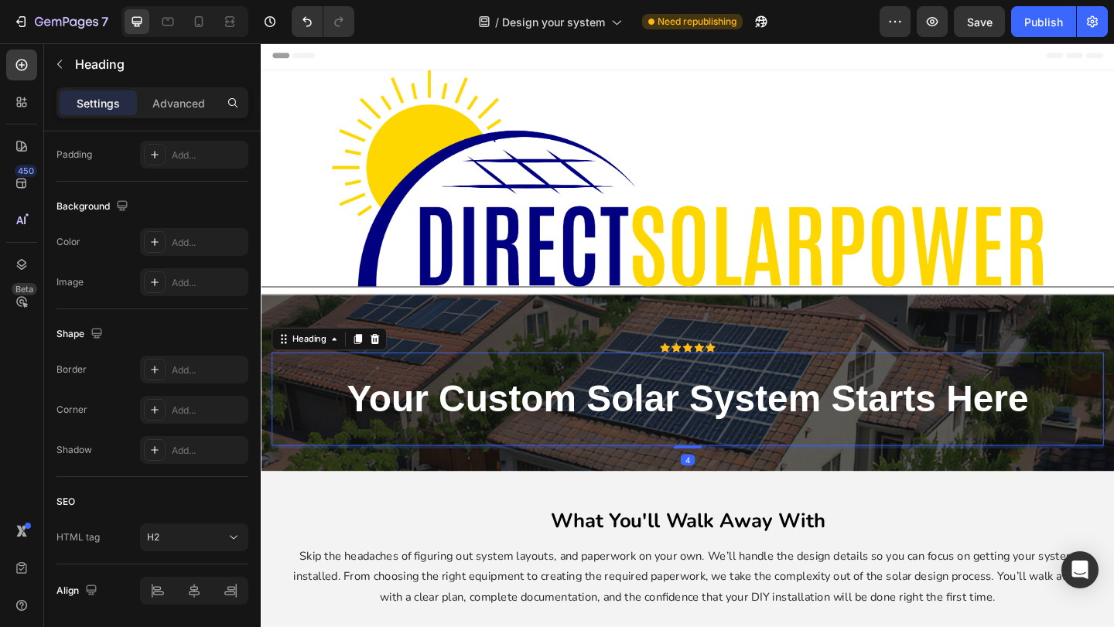
click at [505, 413] on h2 "your custom solar system starts here" at bounding box center [725, 431] width 859 height 56
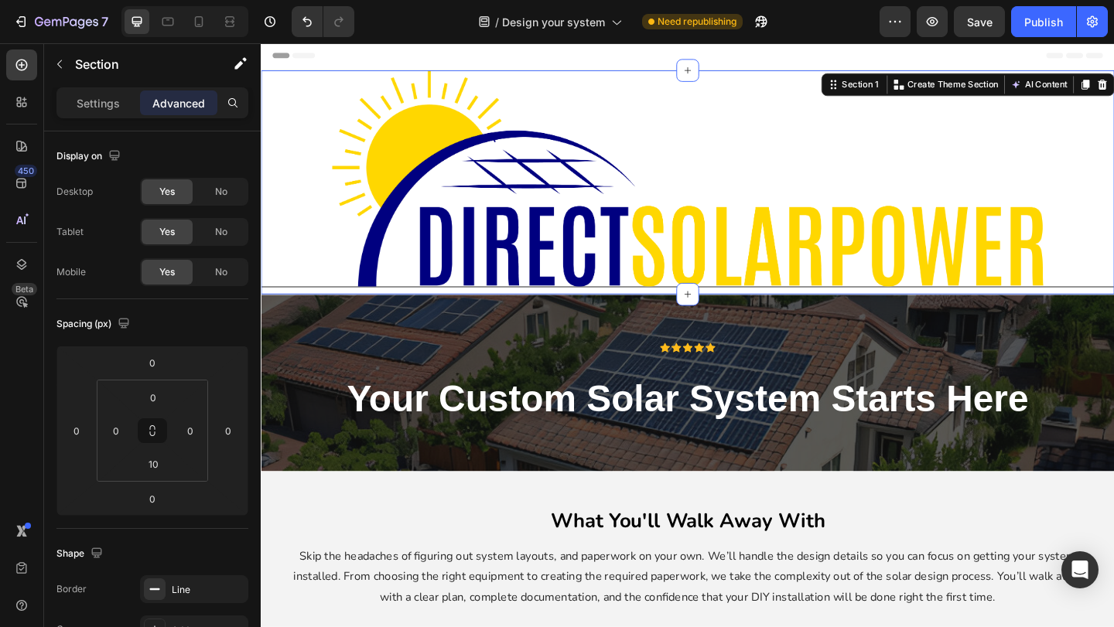
click at [323, 310] on div "Image Row Section 1 You can create reusable sections Create Theme Section AI Co…" at bounding box center [725, 195] width 928 height 244
click at [430, 241] on img at bounding box center [725, 190] width 774 height 235
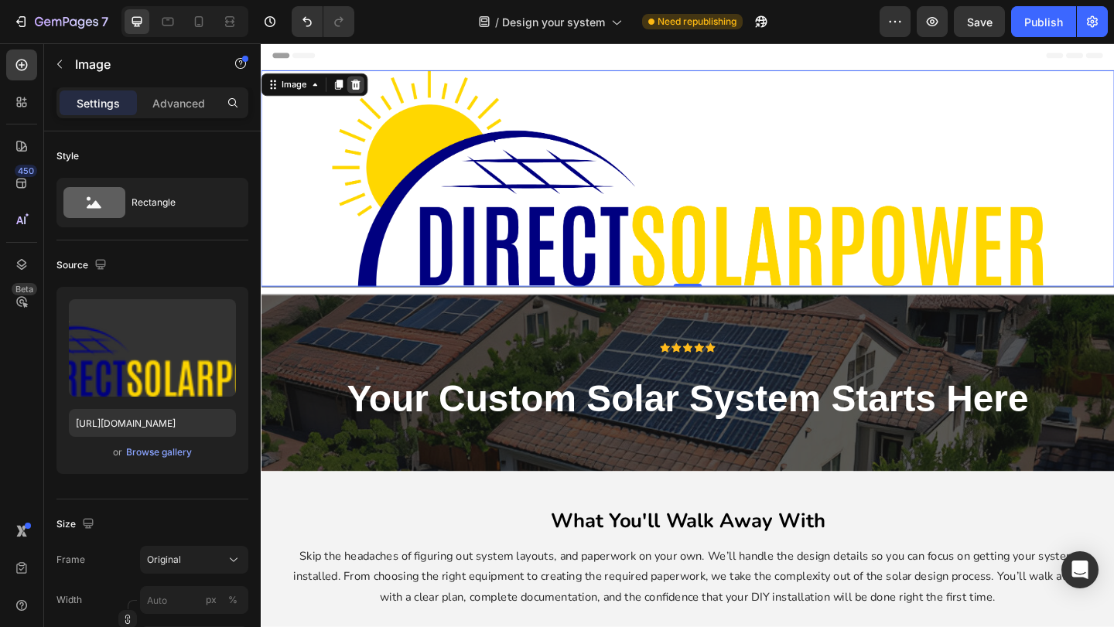
click at [367, 89] on icon at bounding box center [363, 88] width 12 height 12
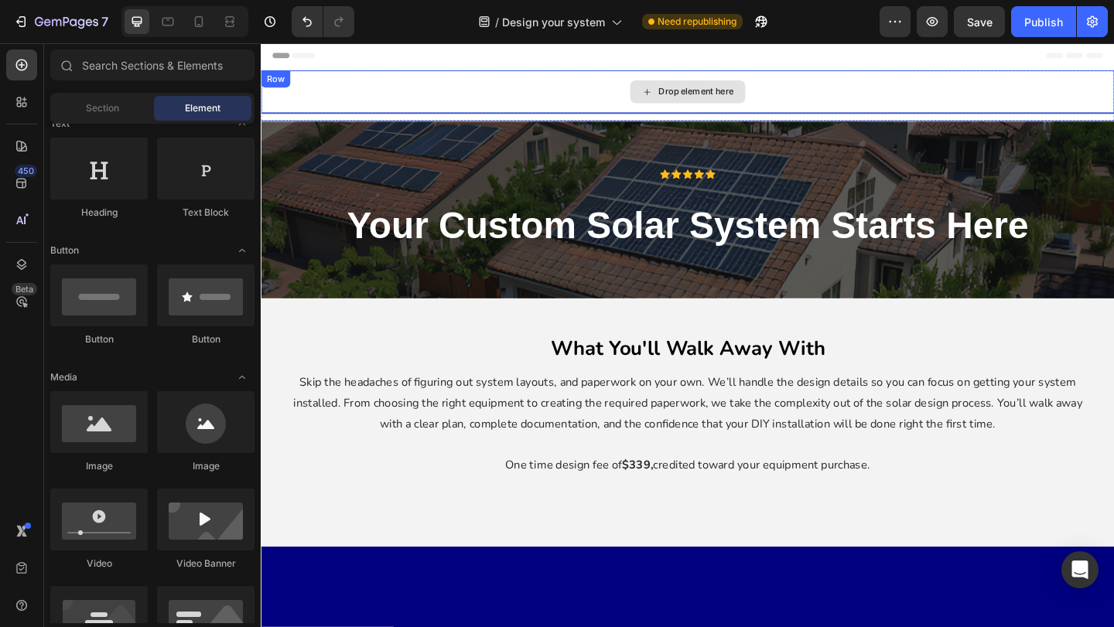
click at [502, 104] on div "Drop element here" at bounding box center [725, 96] width 928 height 46
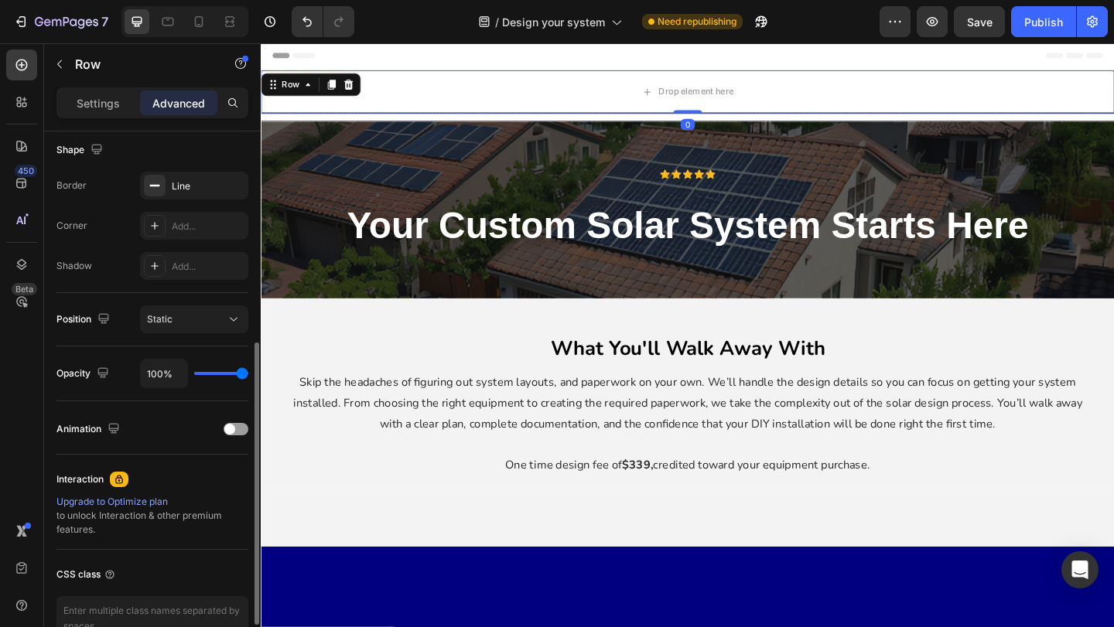
scroll to position [408, 0]
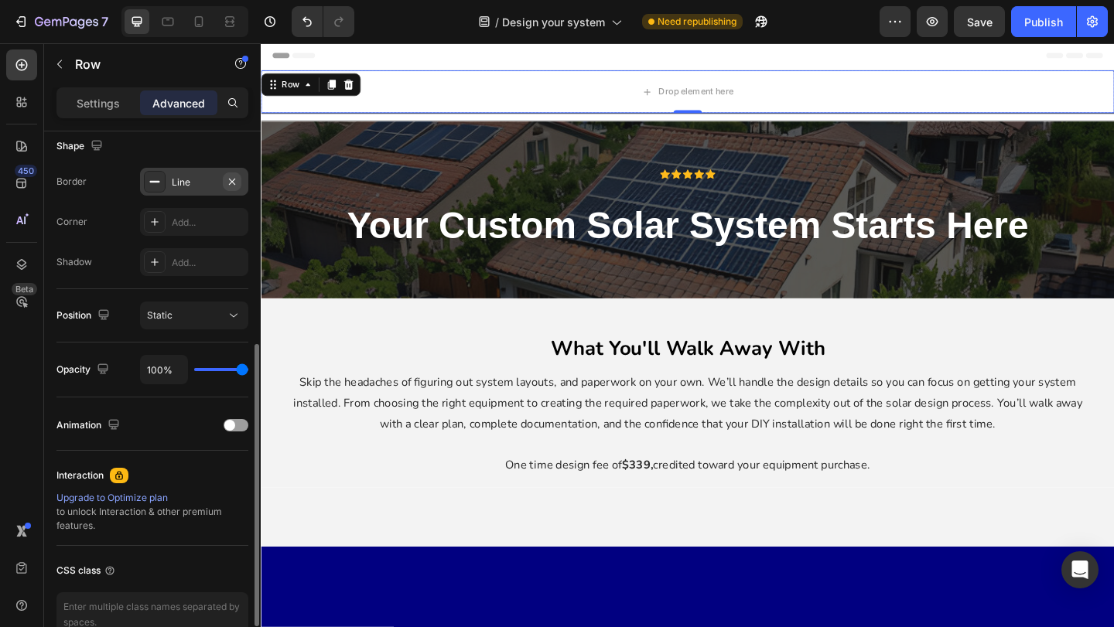
click at [229, 184] on icon "button" at bounding box center [232, 181] width 6 height 6
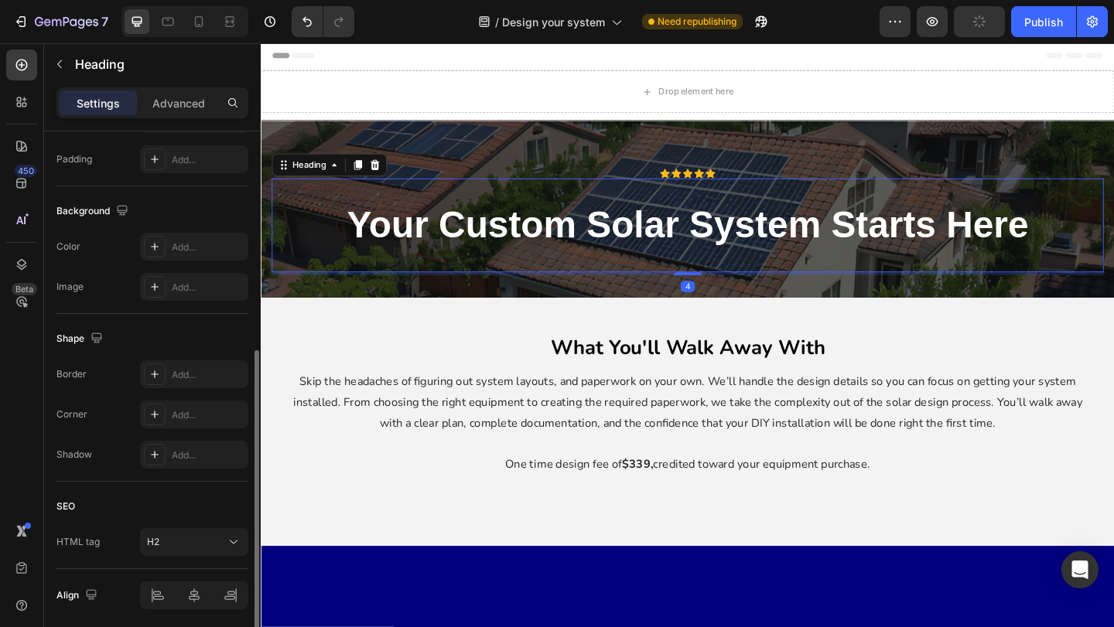
click at [379, 193] on div "your custom solar system starts here Heading 4" at bounding box center [724, 241] width 905 height 102
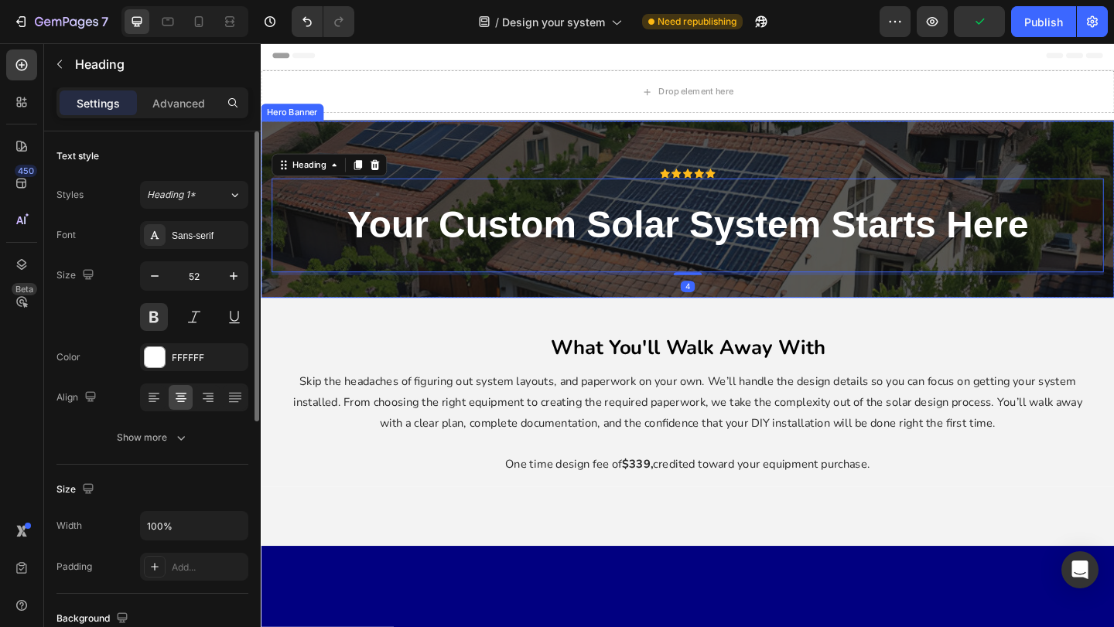
click at [558, 103] on div "Drop element here" at bounding box center [725, 96] width 928 height 46
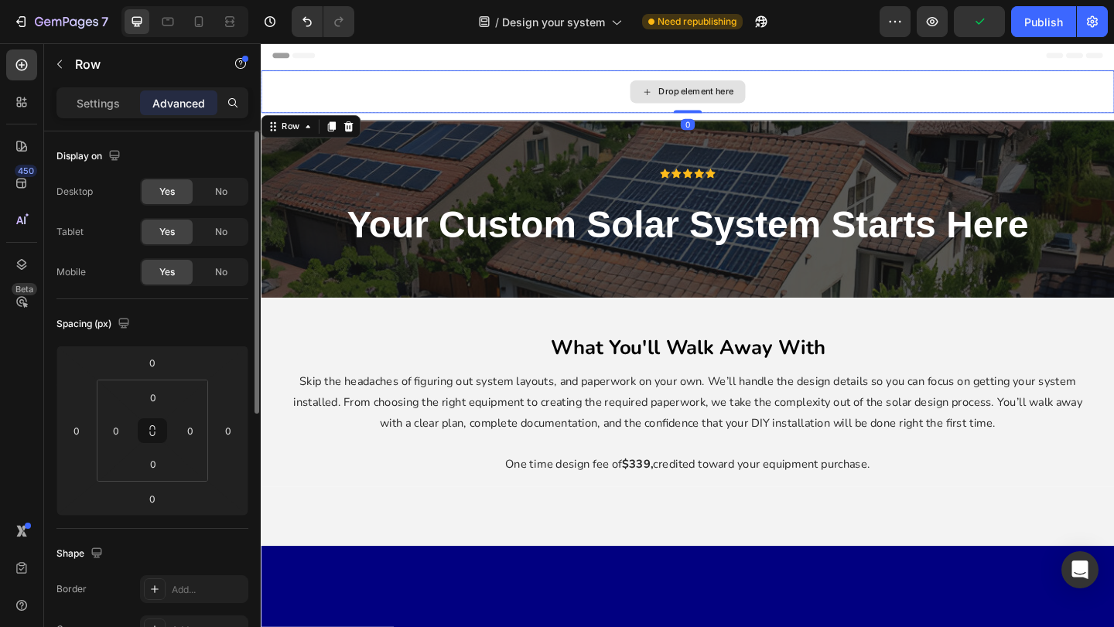
click at [681, 101] on icon at bounding box center [681, 96] width 12 height 13
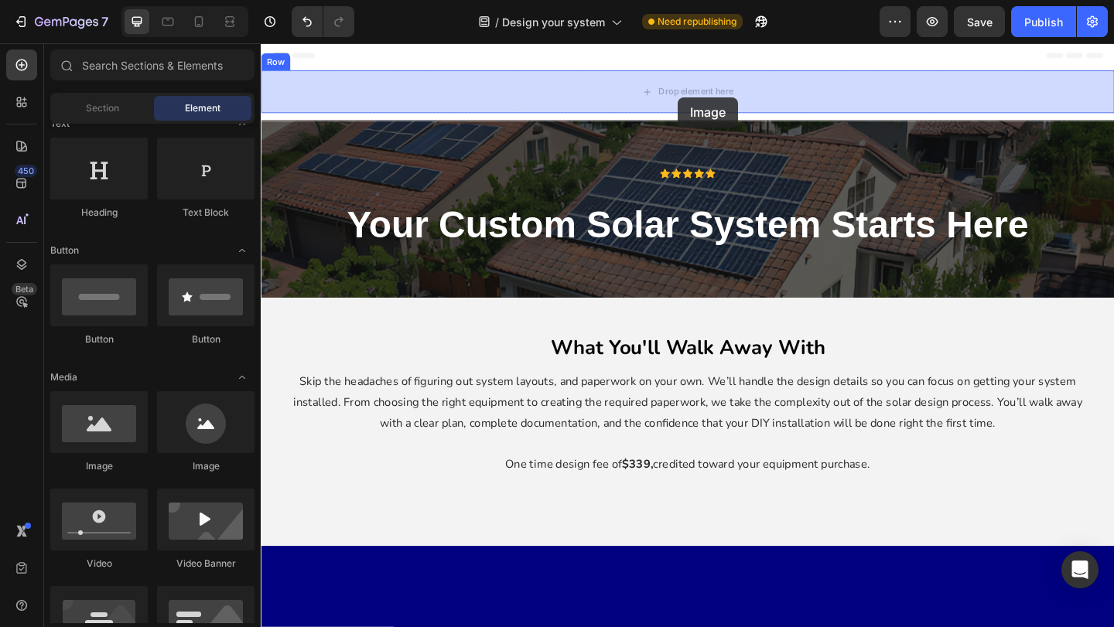
drag, startPoint x: 366, startPoint y: 464, endPoint x: 713, endPoint y: 102, distance: 501.7
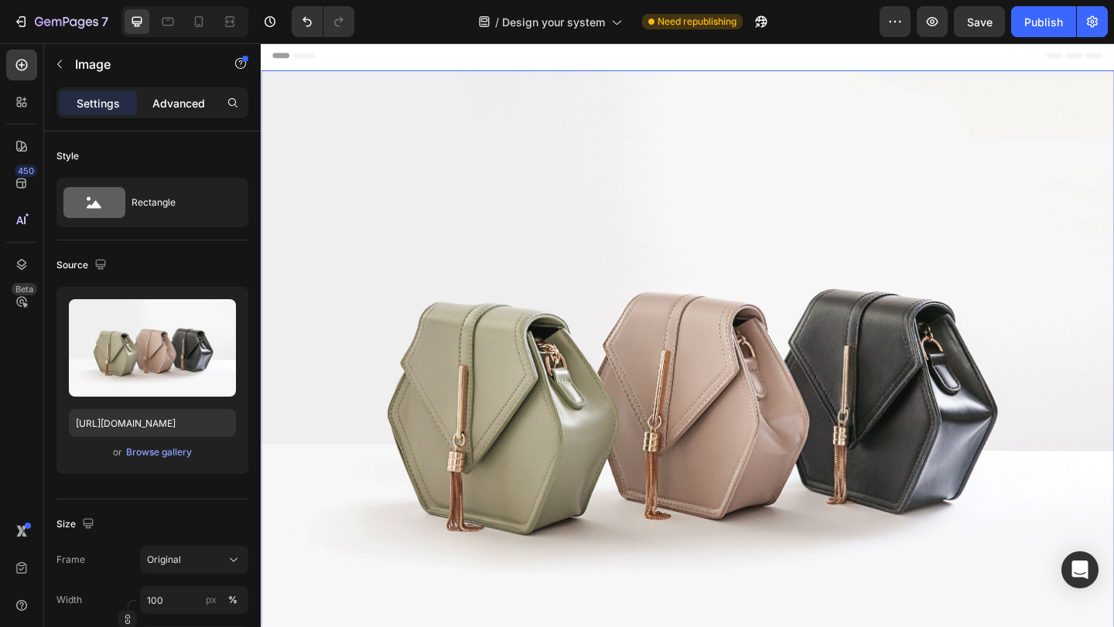
click at [190, 96] on p "Advanced" at bounding box center [178, 103] width 53 height 16
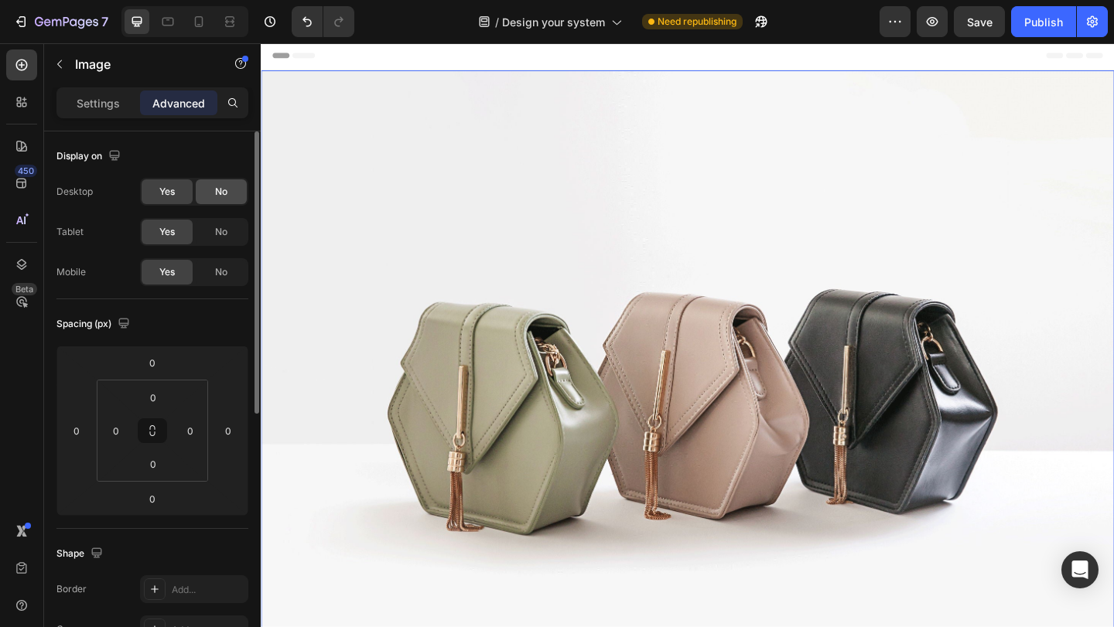
click at [221, 199] on div "No" at bounding box center [221, 191] width 51 height 25
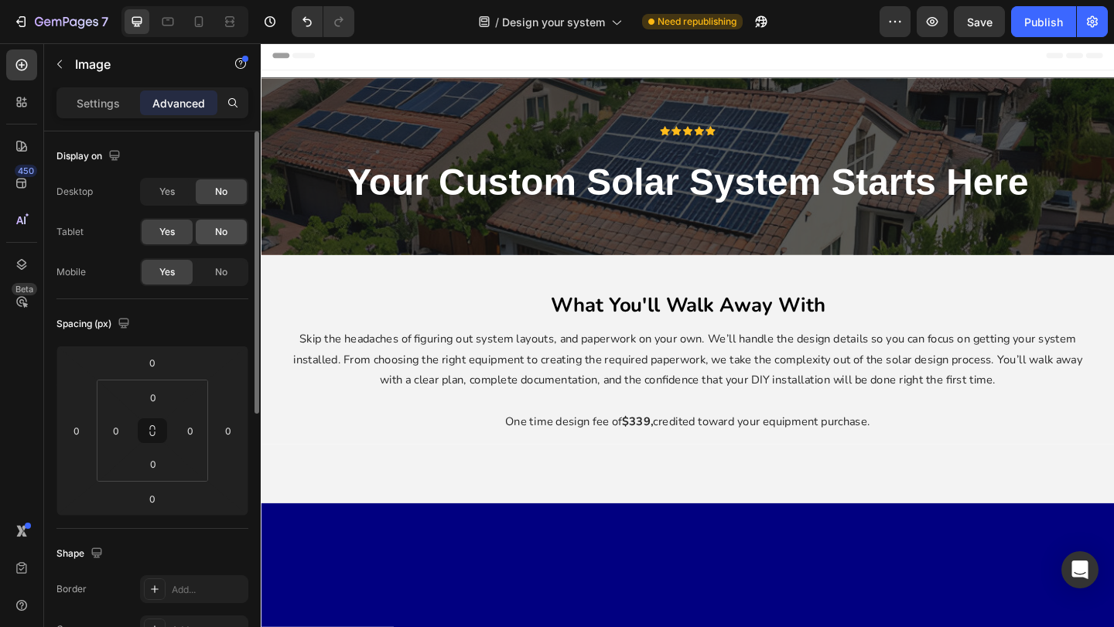
click at [221, 236] on span "No" at bounding box center [221, 232] width 12 height 14
click at [112, 113] on div "Settings" at bounding box center [98, 103] width 77 height 25
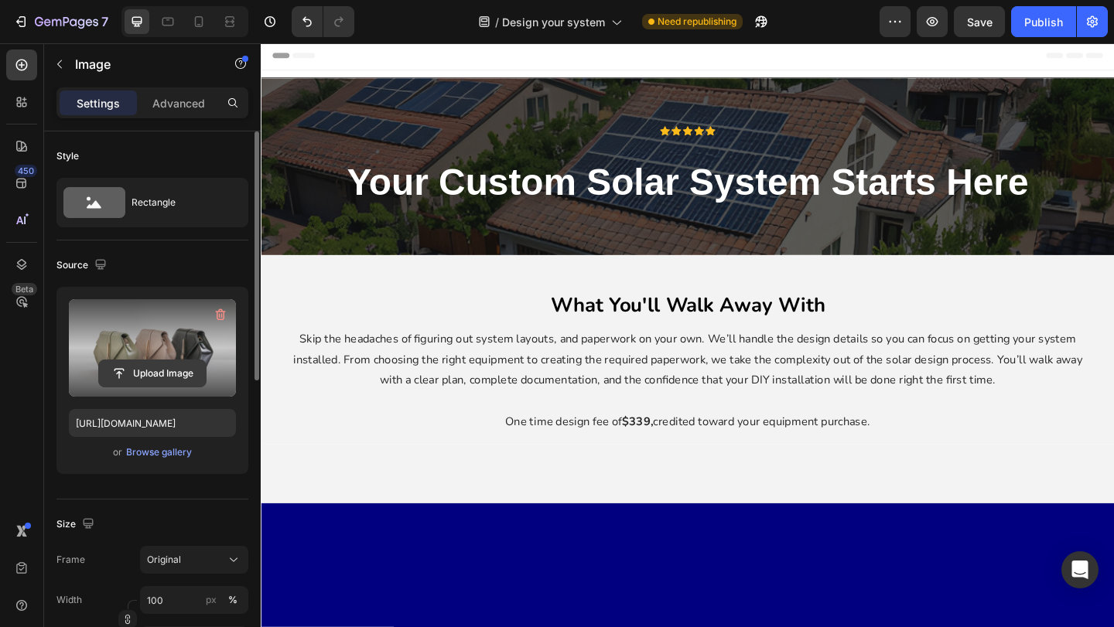
click at [163, 382] on input "file" at bounding box center [152, 373] width 107 height 26
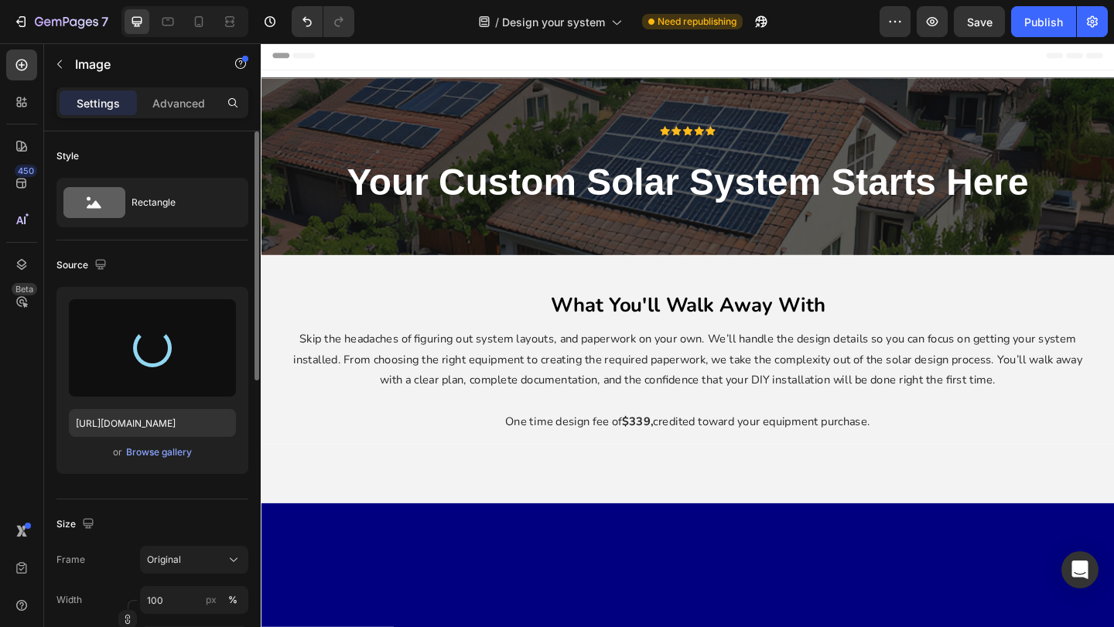
type input "[URL][DOMAIN_NAME]"
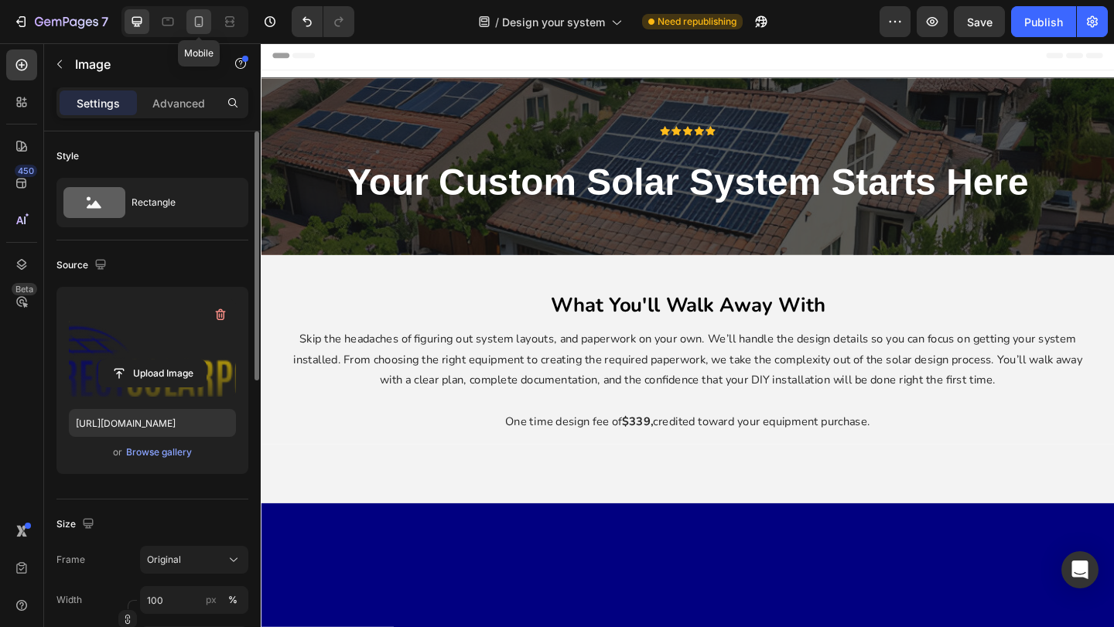
click at [207, 26] on div at bounding box center [198, 21] width 25 height 25
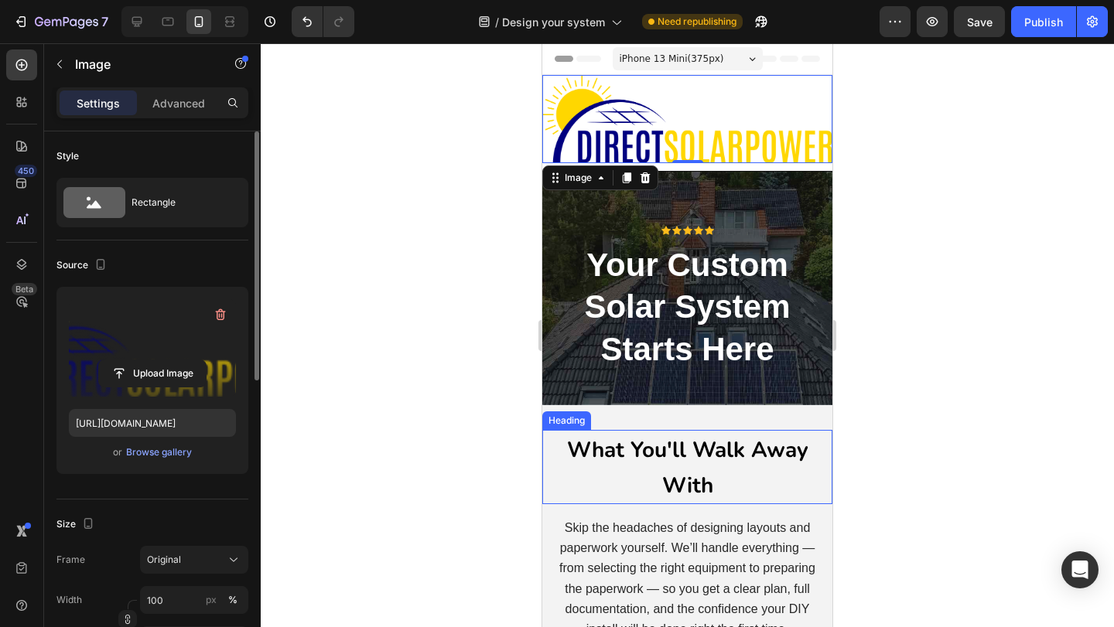
click at [715, 449] on strong "What You'll Walk Away With" at bounding box center [687, 468] width 241 height 65
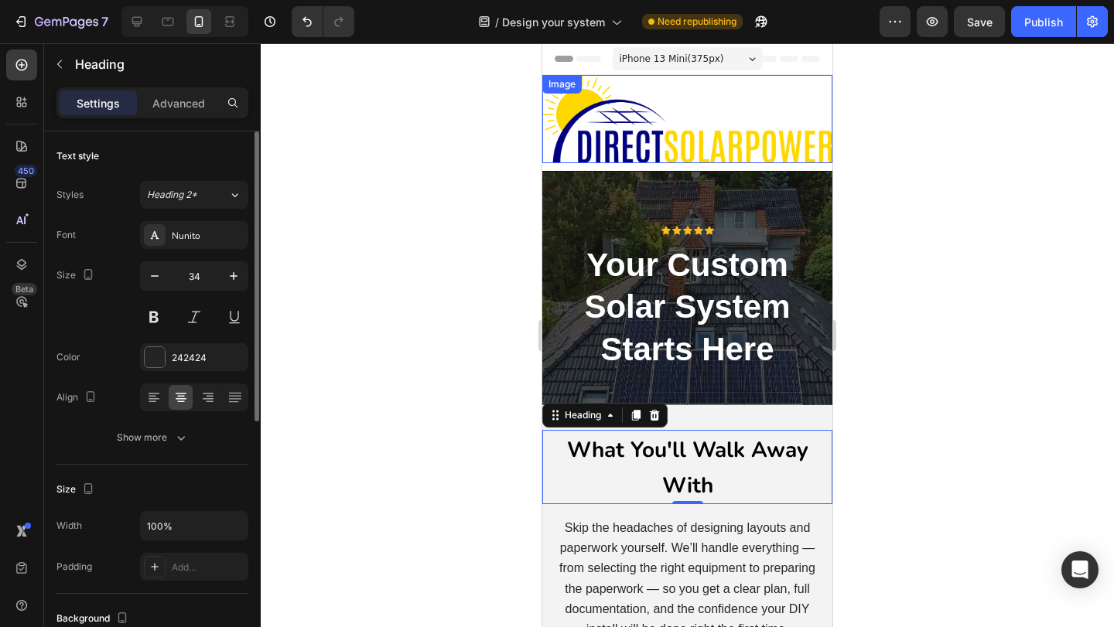
click at [729, 119] on img at bounding box center [687, 119] width 290 height 88
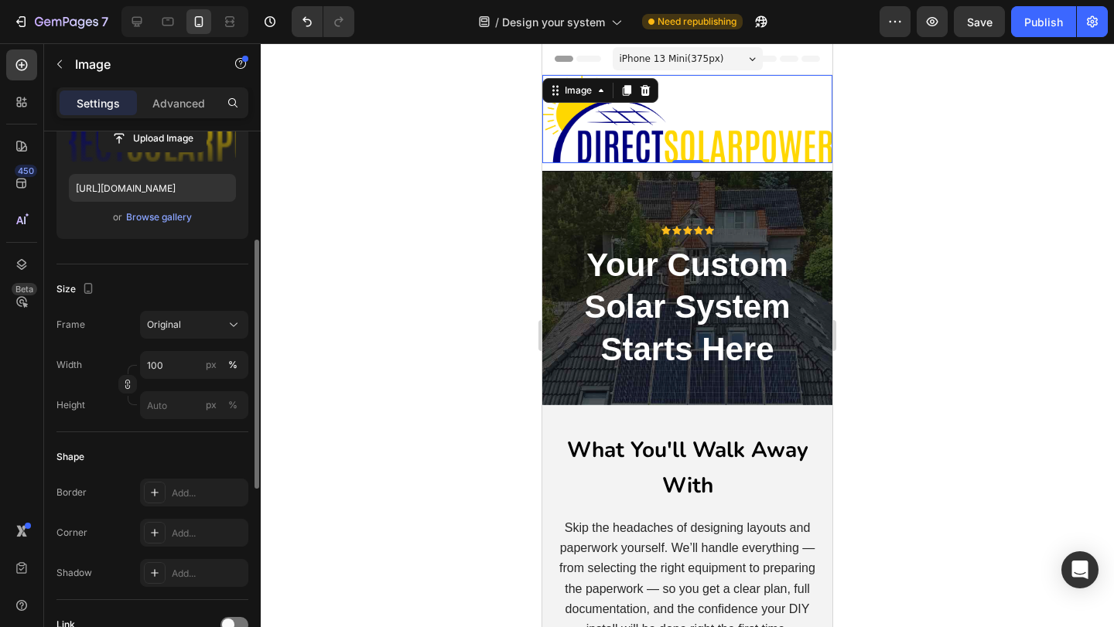
scroll to position [283, 0]
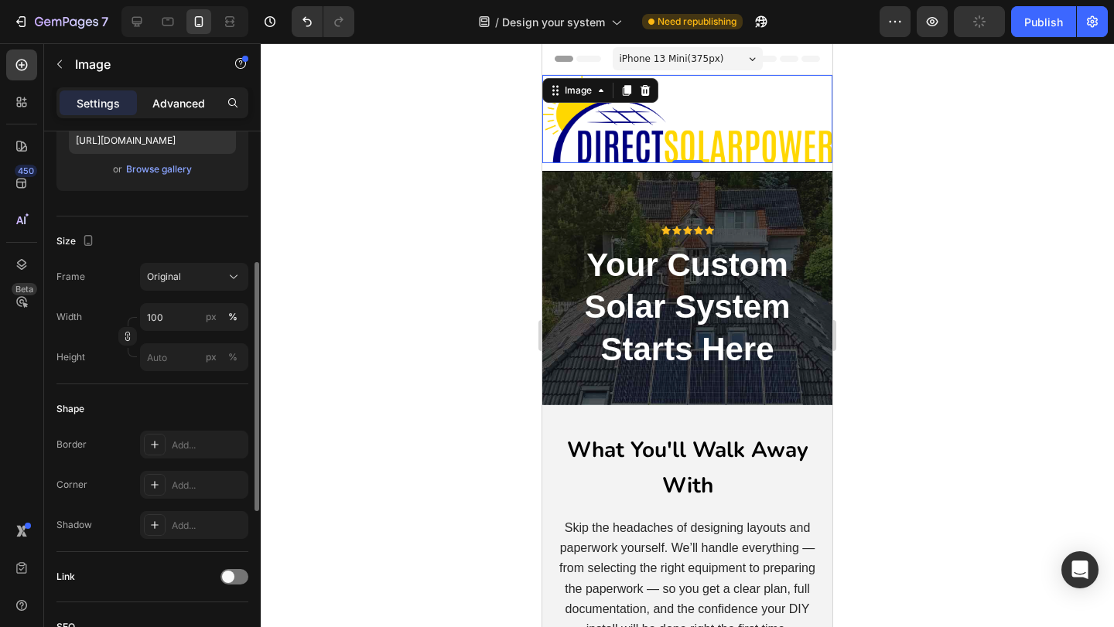
click at [173, 91] on div "Advanced" at bounding box center [178, 103] width 77 height 25
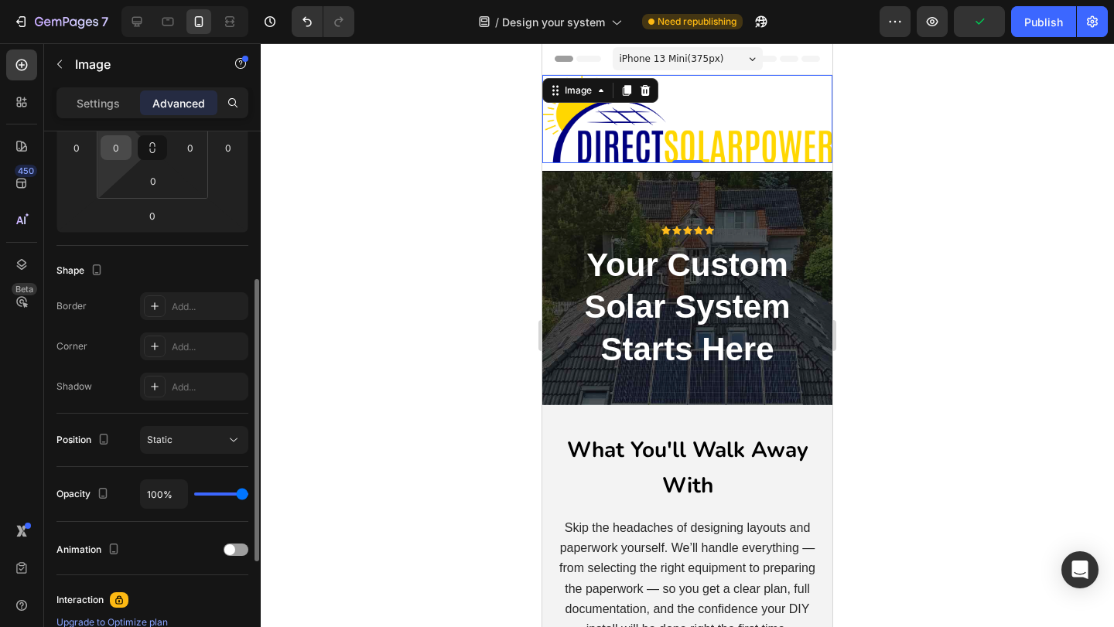
click at [125, 147] on input "0" at bounding box center [115, 147] width 23 height 23
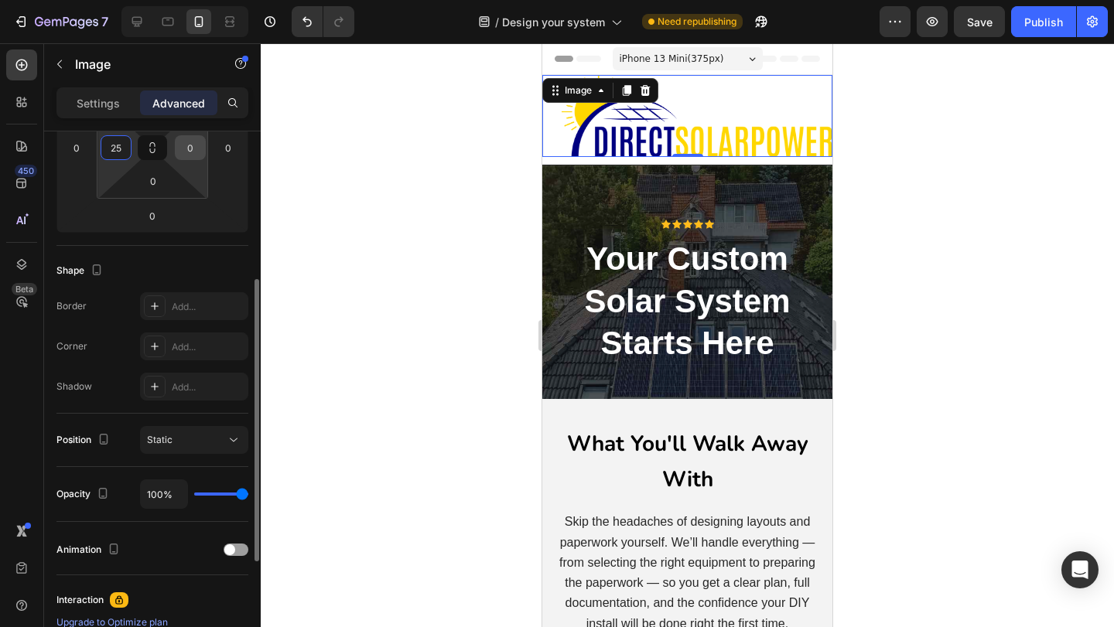
type input "25"
click at [196, 149] on input "0" at bounding box center [190, 147] width 23 height 23
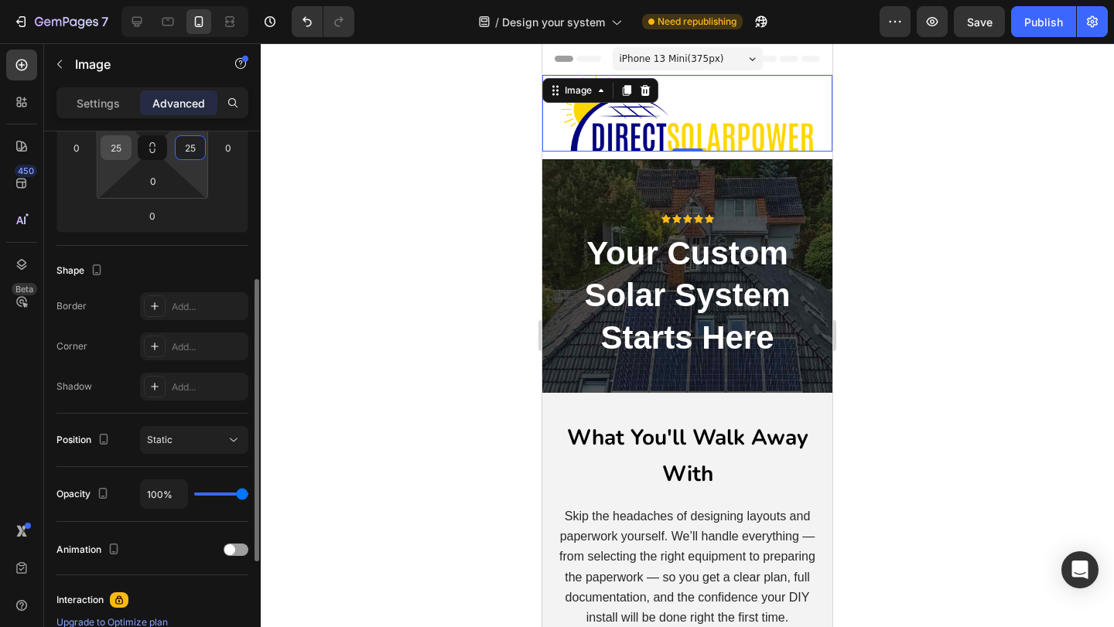
type input "25"
click at [125, 142] on input "25" at bounding box center [115, 147] width 23 height 23
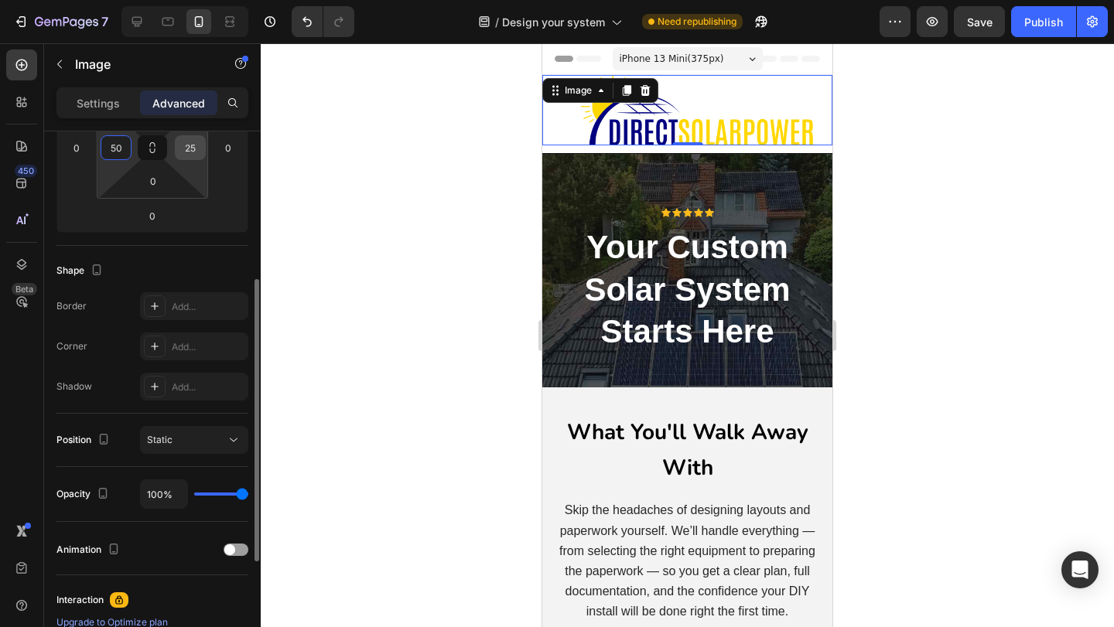
type input "50"
click at [182, 149] on input "25" at bounding box center [190, 147] width 23 height 23
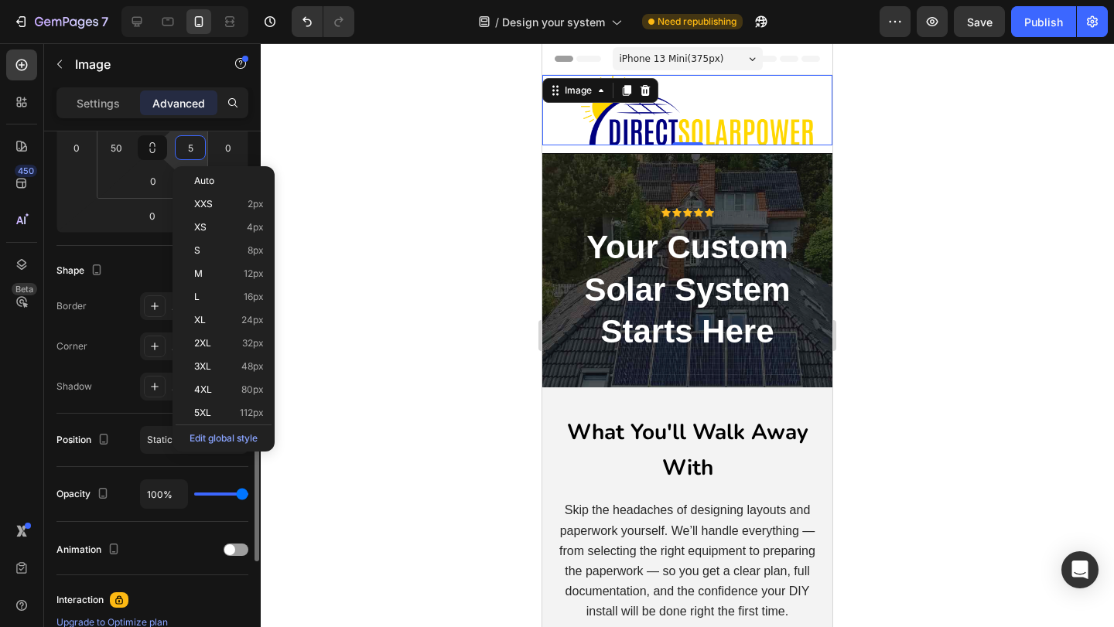
type input "50"
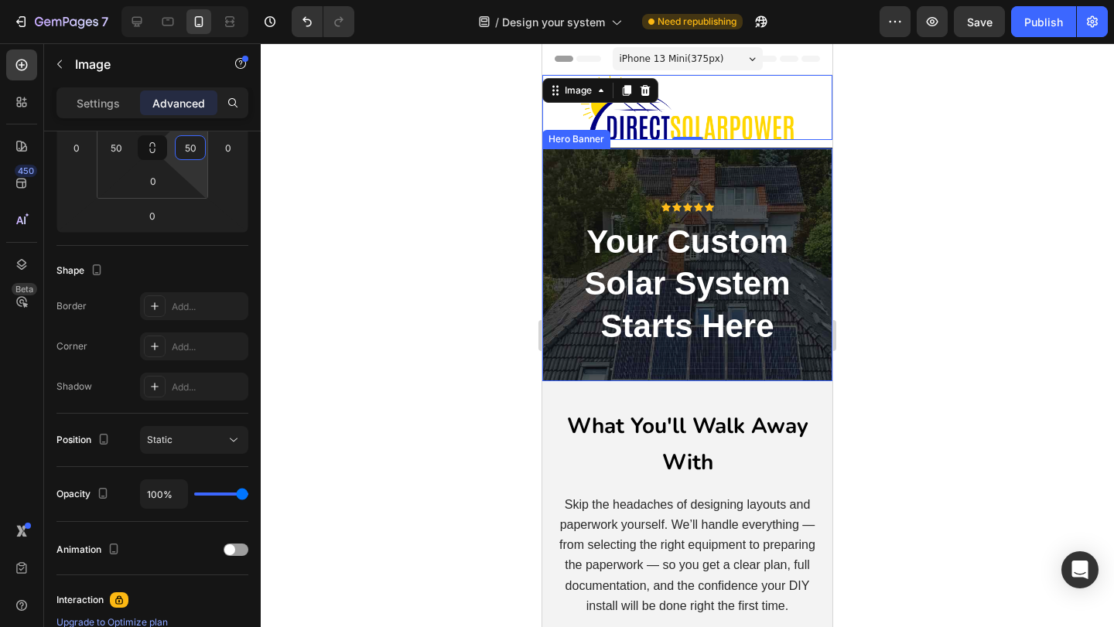
click at [755, 245] on h2 "your custom solar system starts here" at bounding box center [687, 285] width 267 height 130
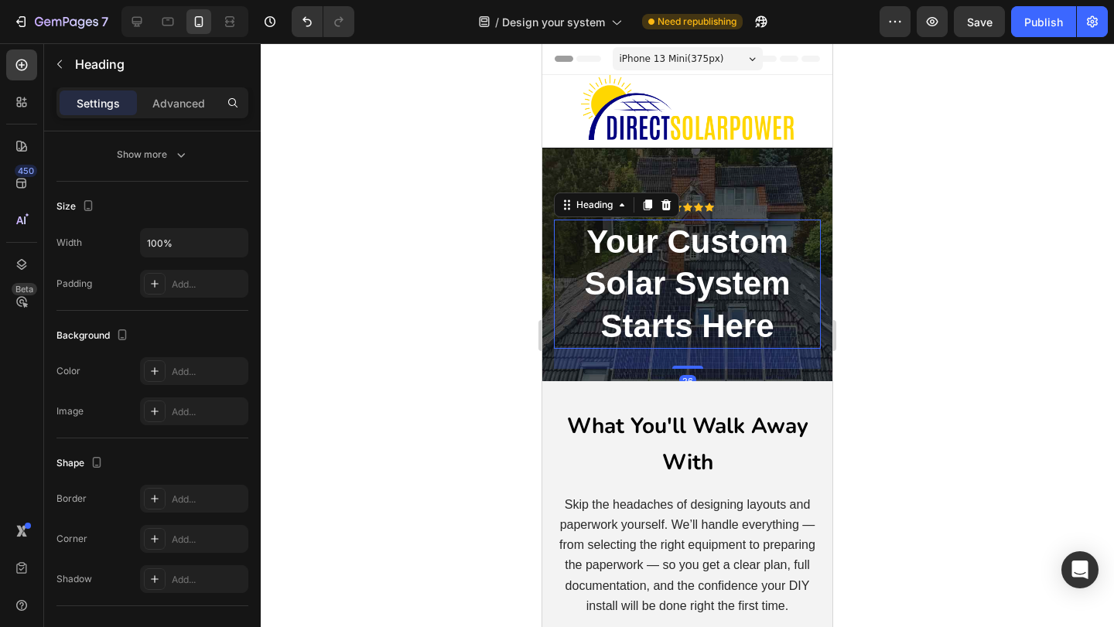
scroll to position [0, 0]
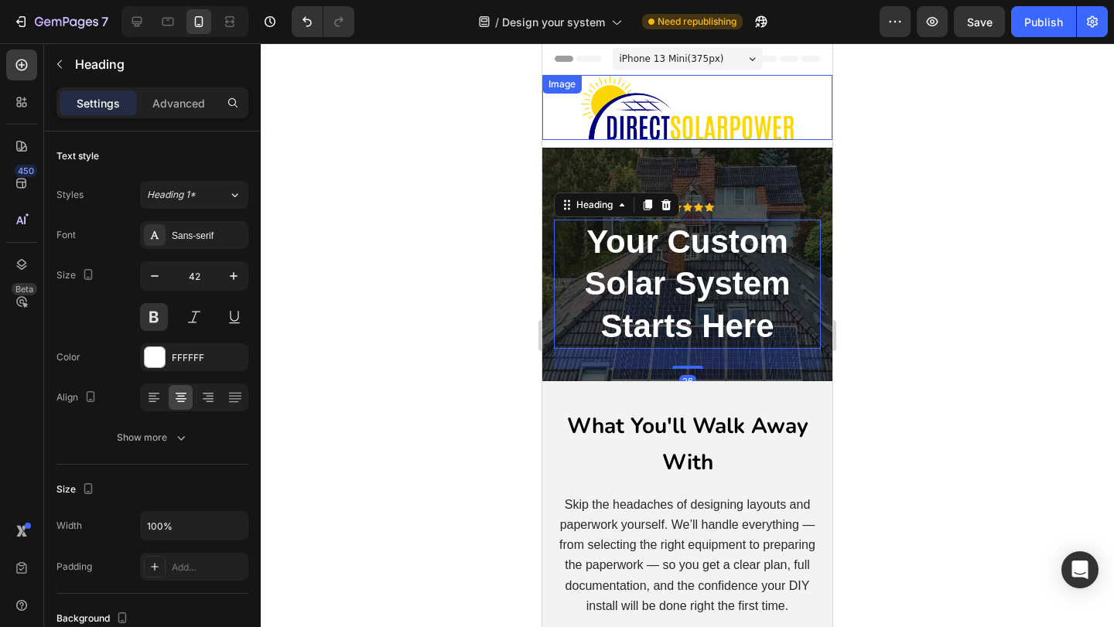
click at [752, 128] on img at bounding box center [687, 107] width 213 height 65
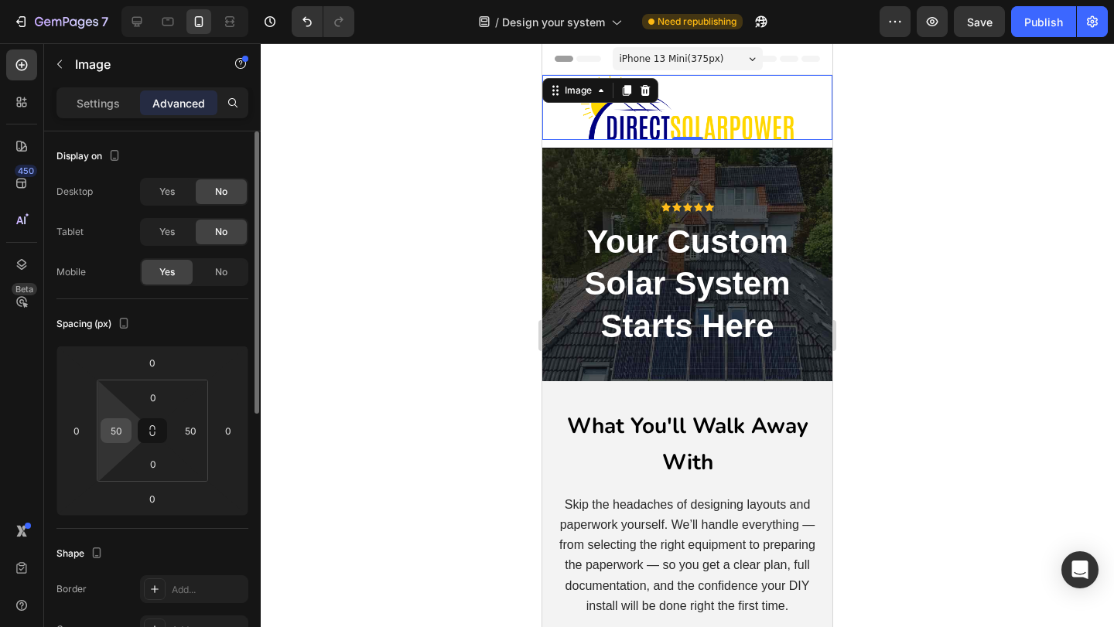
click at [116, 425] on input "50" at bounding box center [115, 430] width 23 height 23
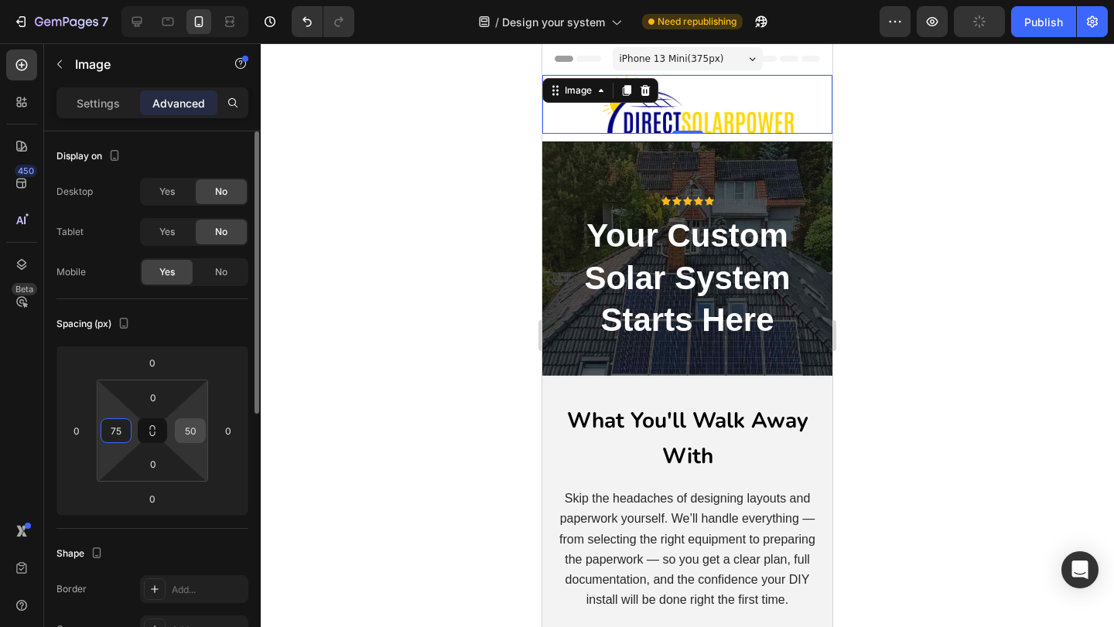
type input "75"
click at [185, 422] on input "50" at bounding box center [190, 430] width 23 height 23
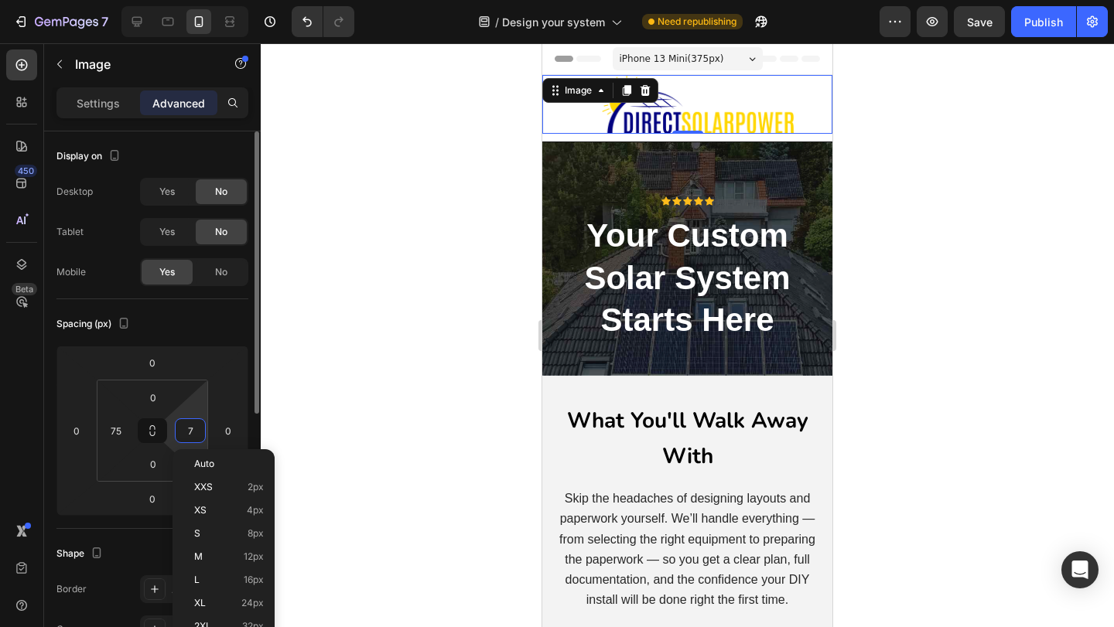
type input "75"
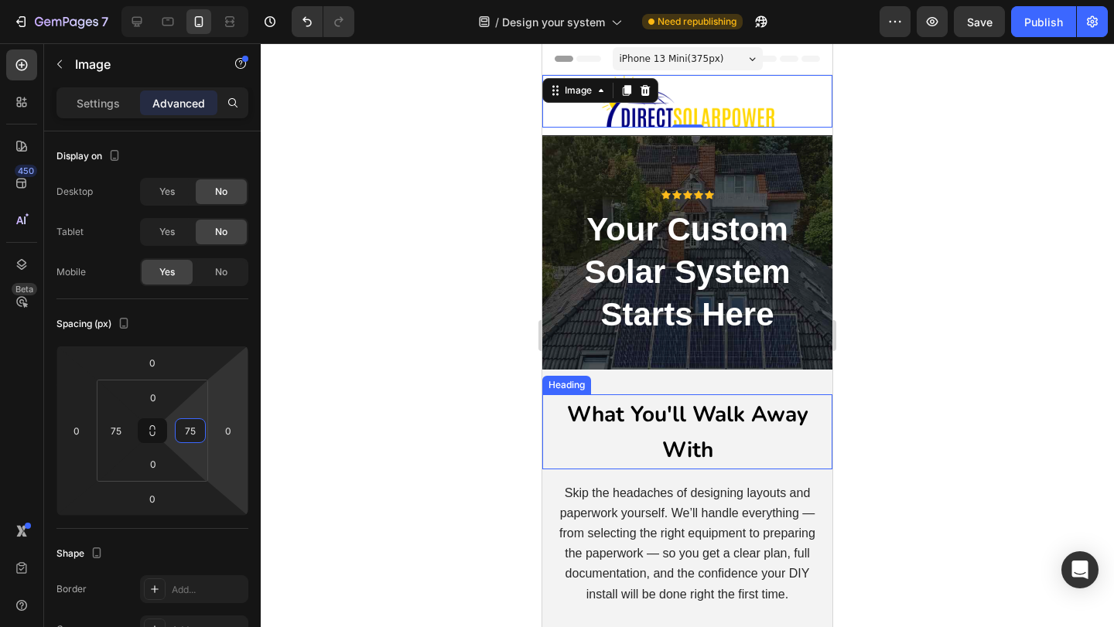
click at [628, 424] on strong "What You'll Walk Away With" at bounding box center [687, 432] width 241 height 65
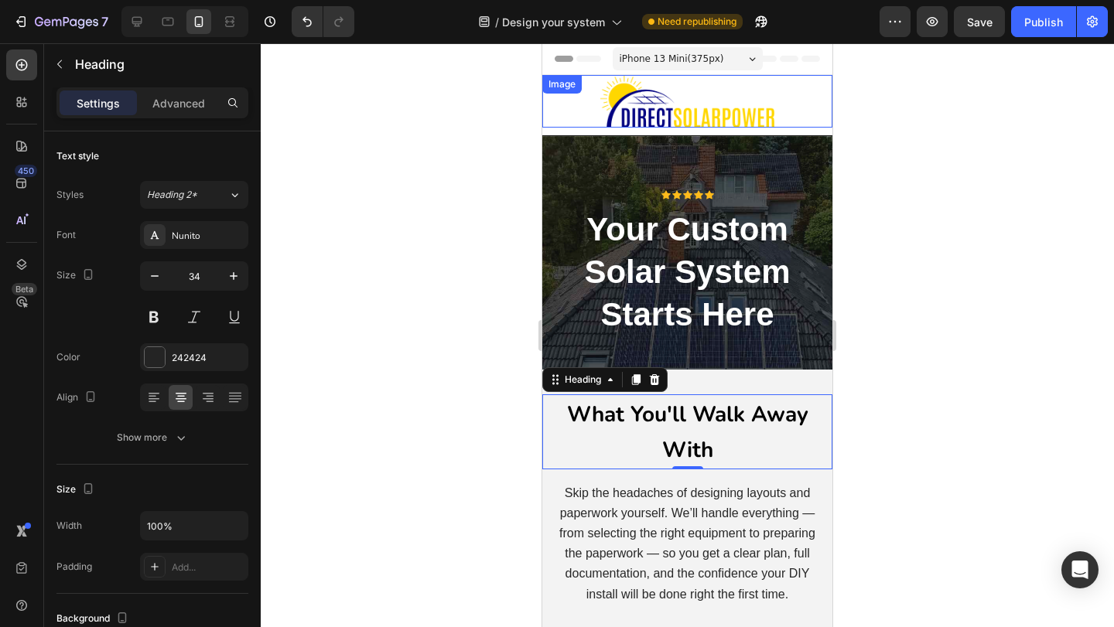
click at [720, 108] on img at bounding box center [687, 101] width 174 height 53
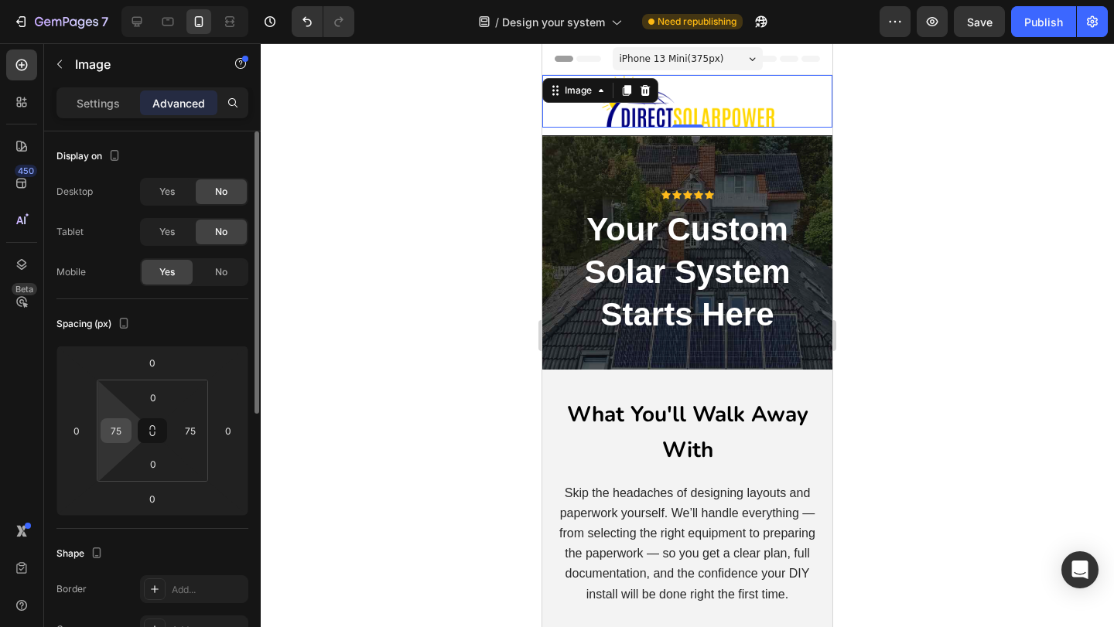
click at [125, 429] on input "75" at bounding box center [115, 430] width 23 height 23
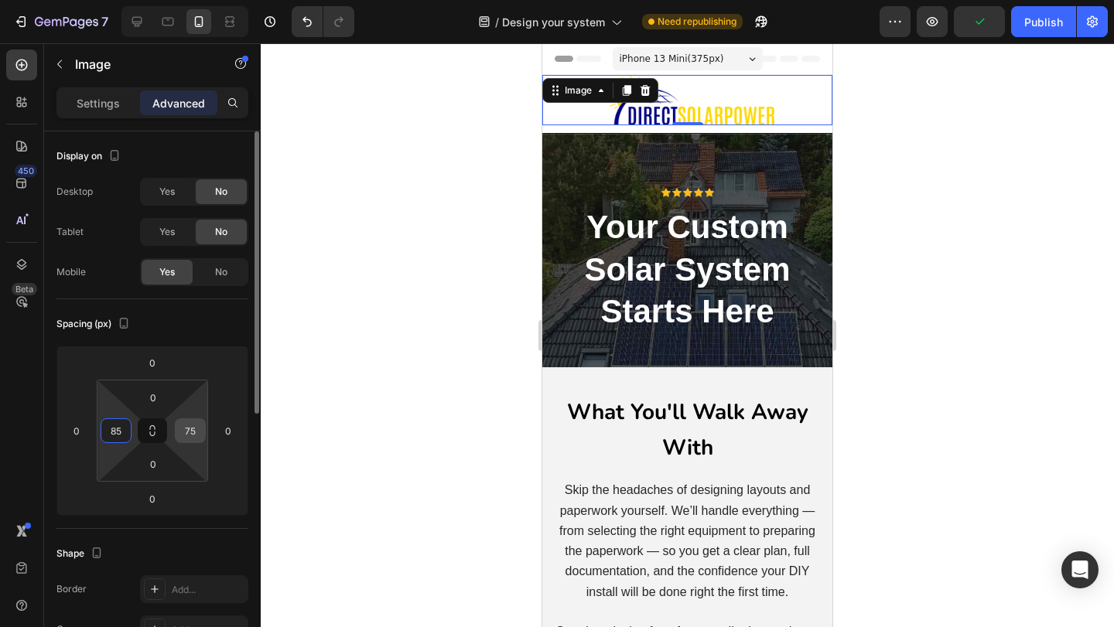
type input "85"
click at [190, 431] on input "75" at bounding box center [190, 430] width 23 height 23
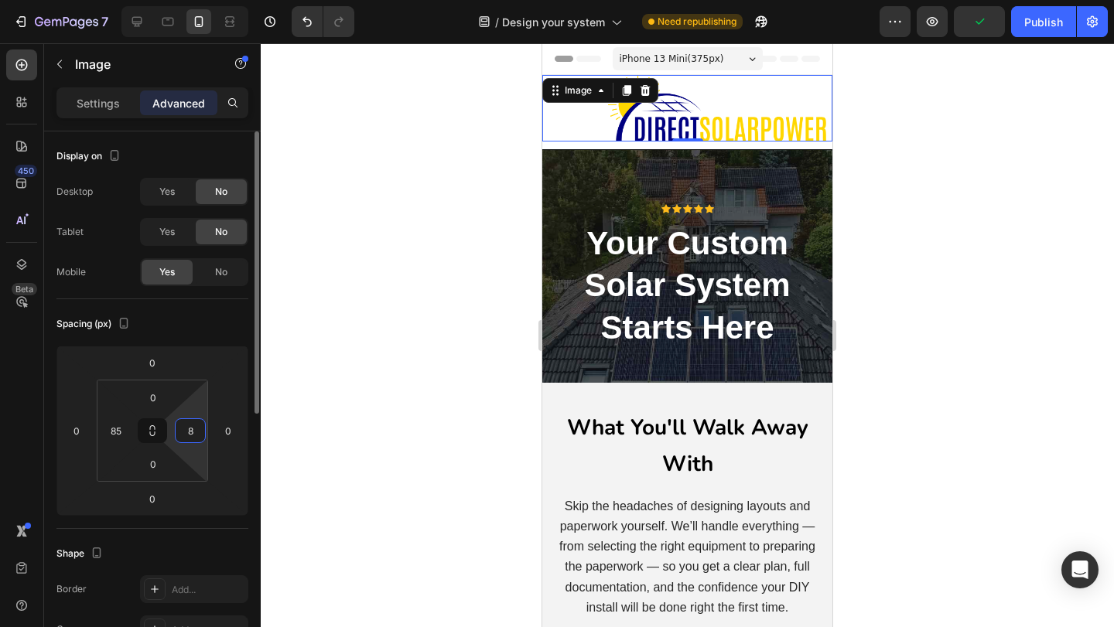
type input "85"
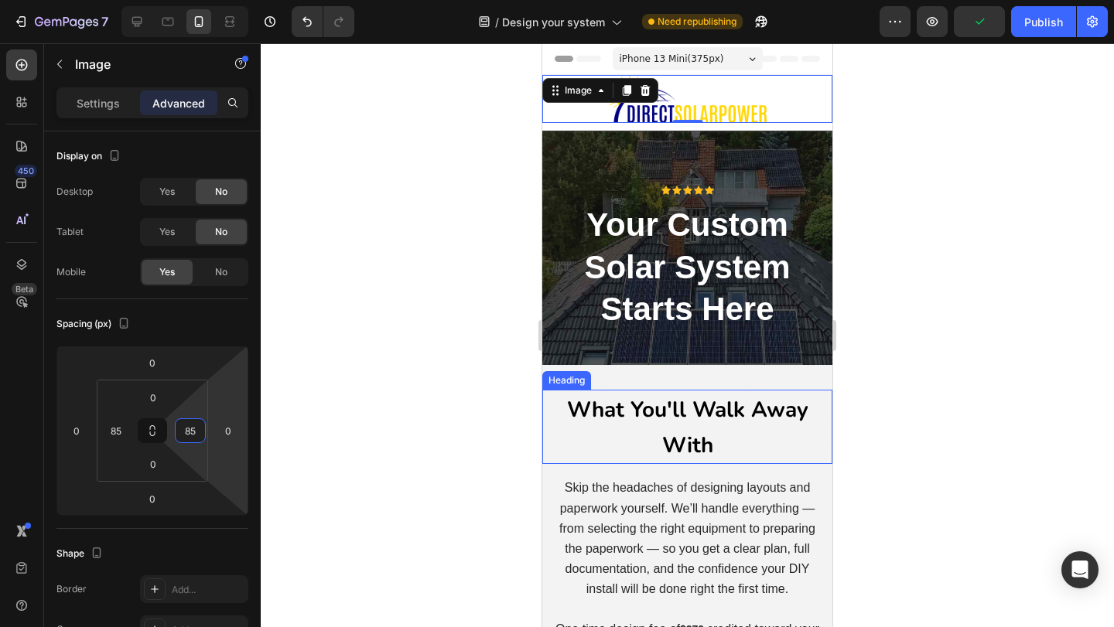
click at [733, 459] on h2 "What You'll Walk Away With" at bounding box center [687, 427] width 290 height 74
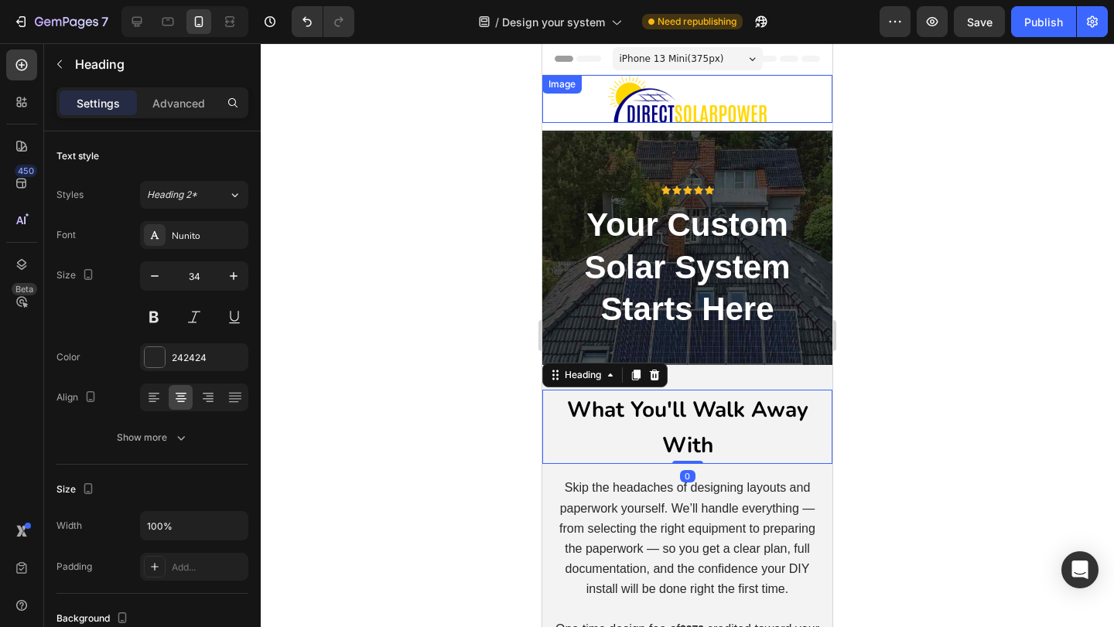
click at [721, 99] on img at bounding box center [687, 99] width 159 height 48
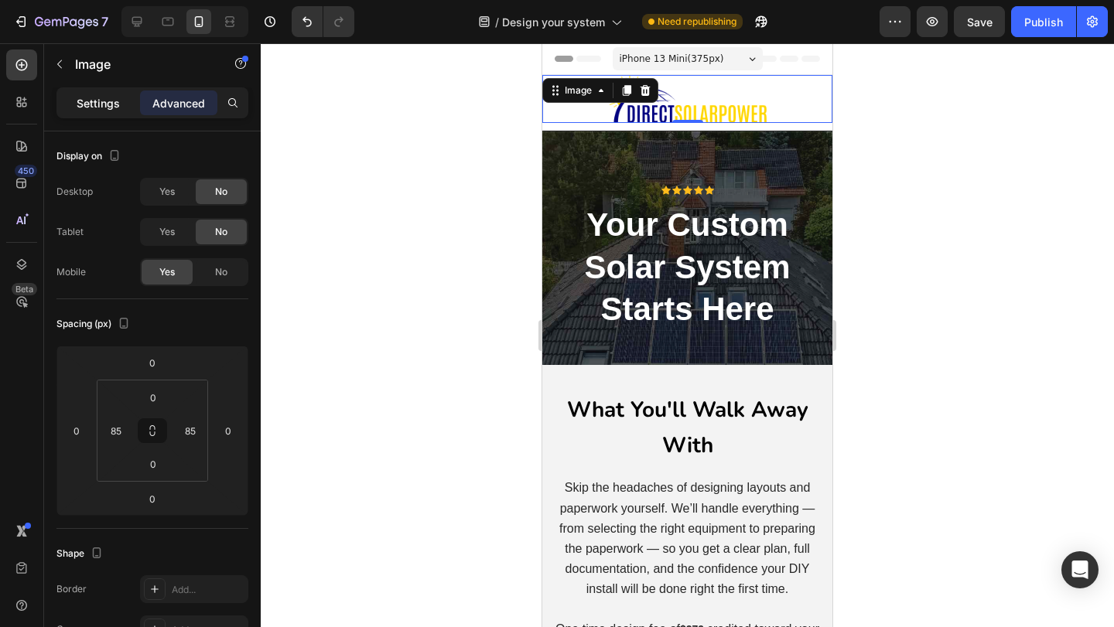
click at [116, 95] on p "Settings" at bounding box center [98, 103] width 43 height 16
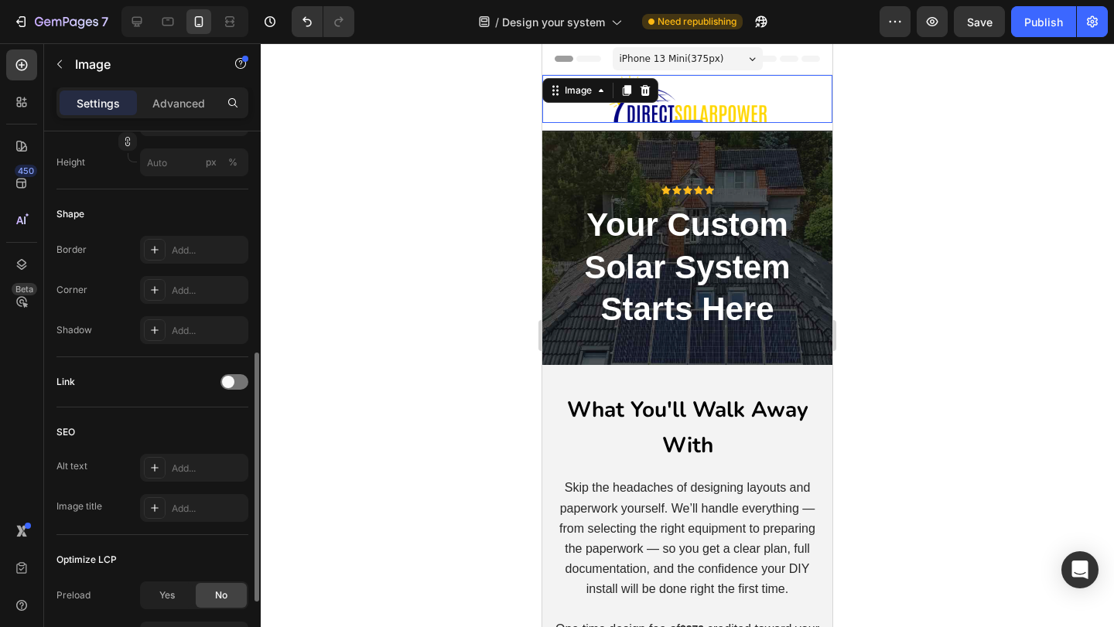
scroll to position [479, 0]
click at [227, 382] on span at bounding box center [228, 381] width 12 height 12
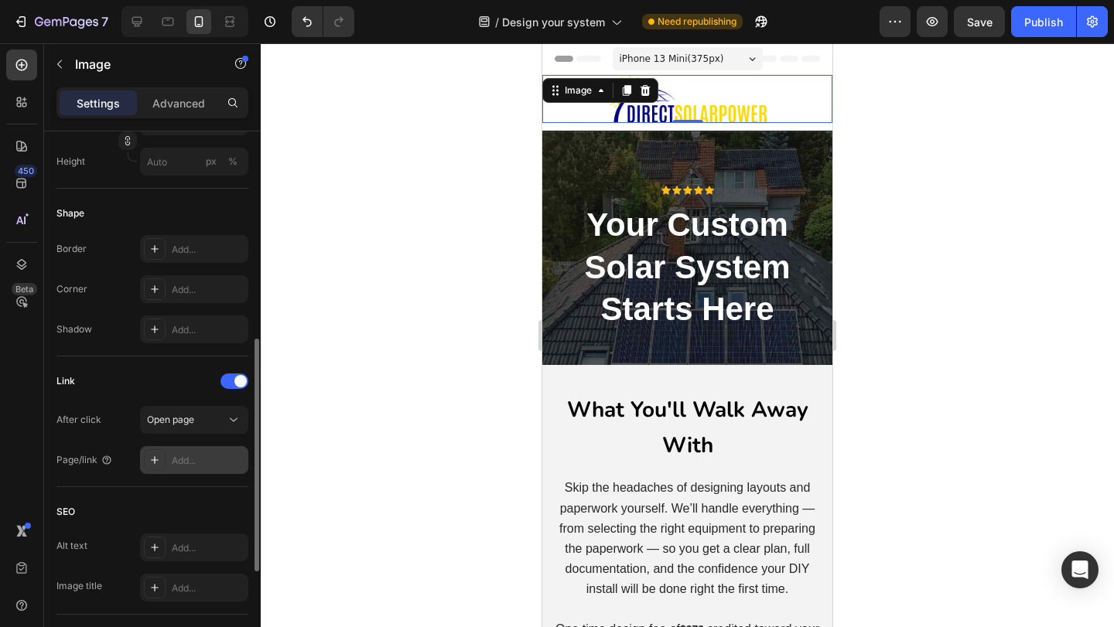
click at [149, 460] on icon at bounding box center [155, 460] width 12 height 12
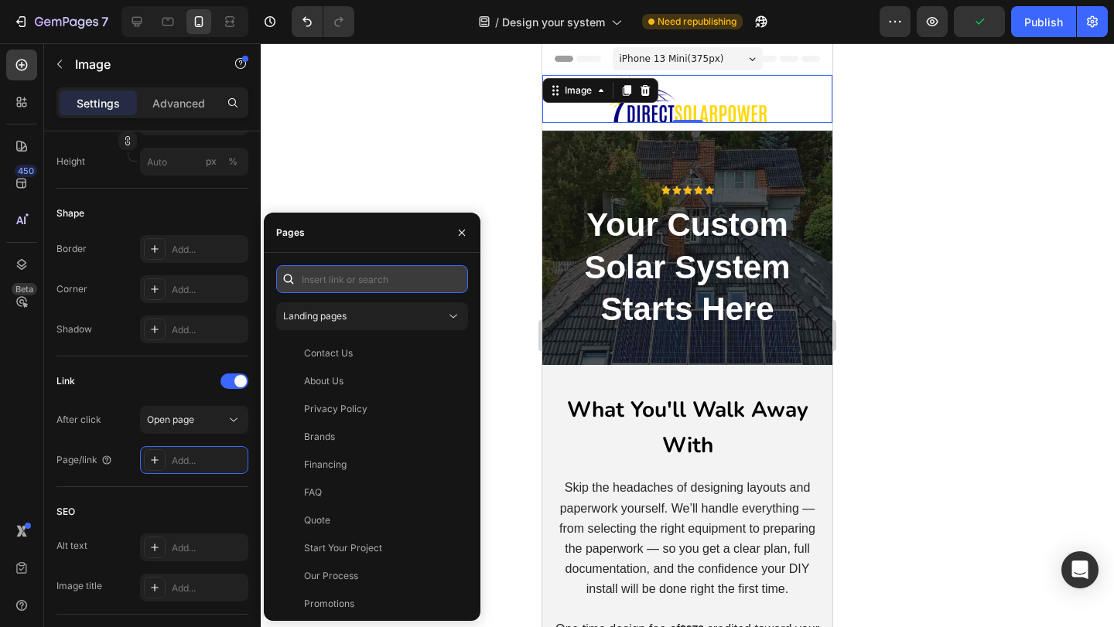
click at [346, 285] on input "text" at bounding box center [372, 279] width 192 height 28
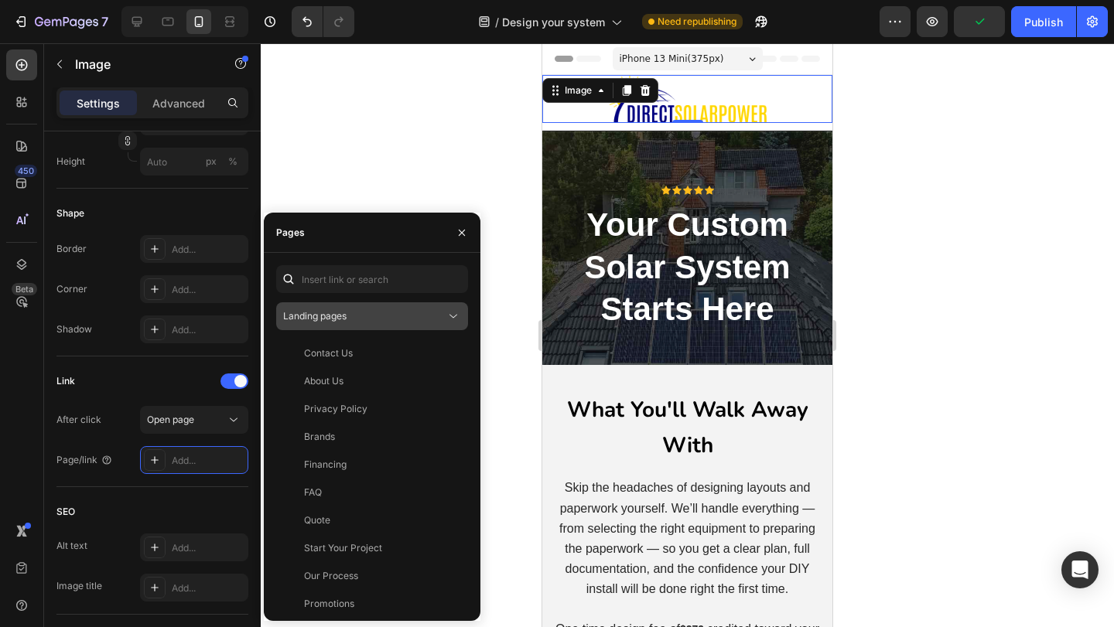
click at [340, 314] on span "Landing pages" at bounding box center [314, 316] width 63 height 12
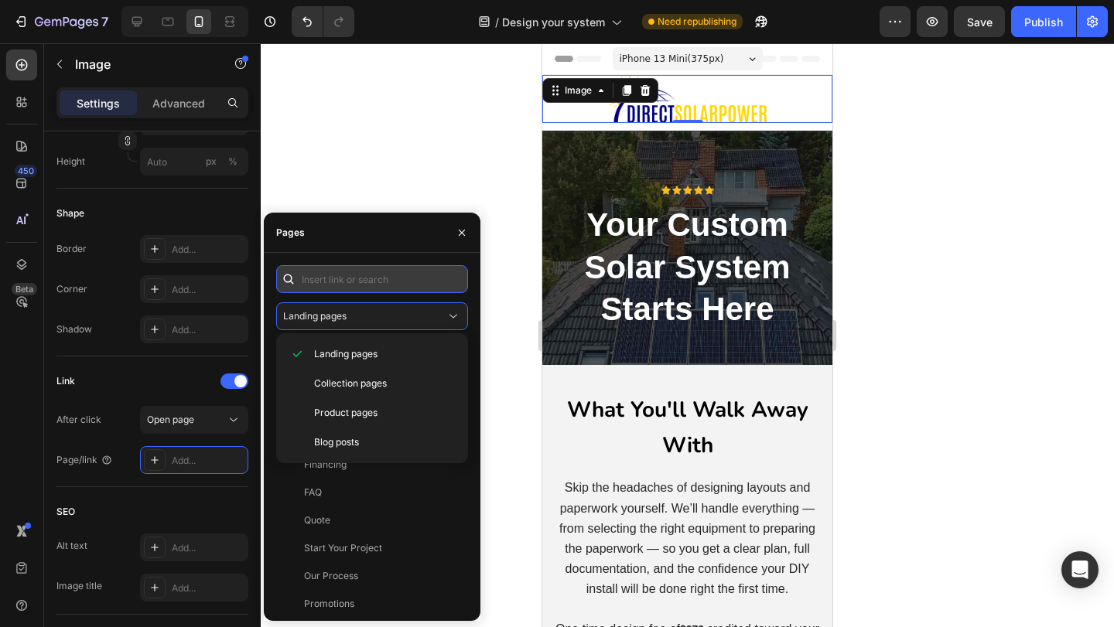
click at [365, 285] on input "text" at bounding box center [372, 279] width 192 height 28
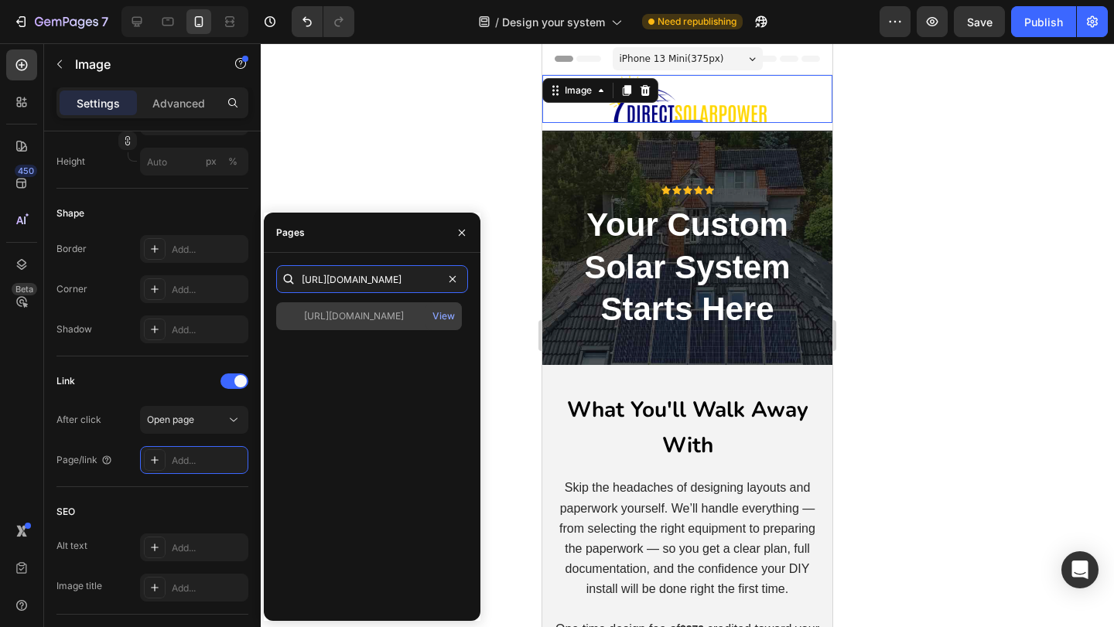
type input "[URL][DOMAIN_NAME]"
click at [375, 318] on div "[URL][DOMAIN_NAME]" at bounding box center [354, 316] width 100 height 14
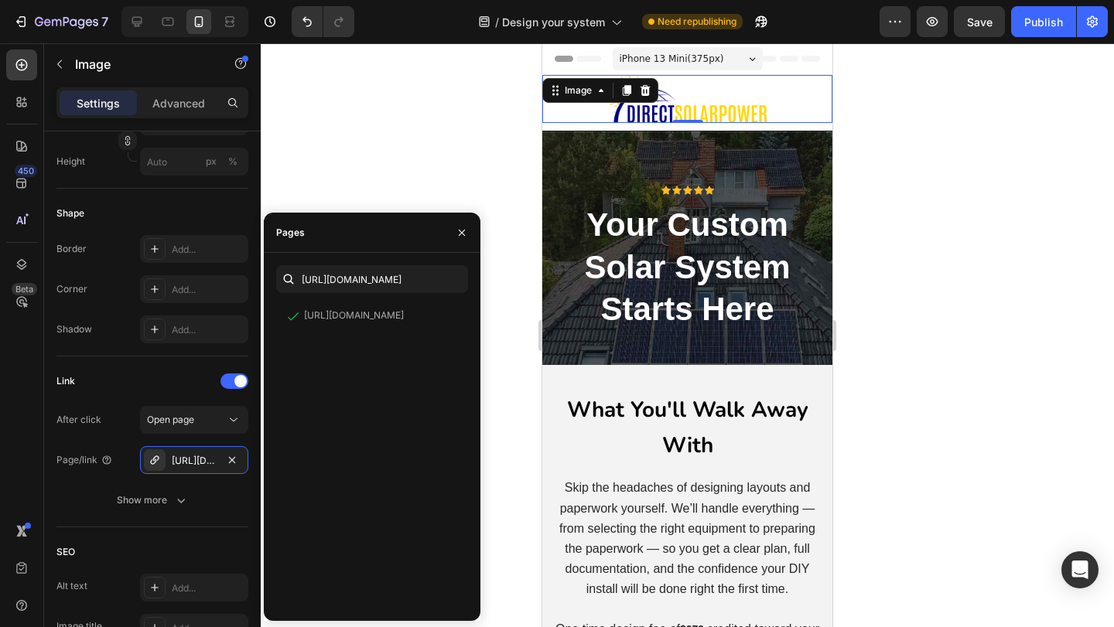
click at [251, 127] on div "Settings Advanced" at bounding box center [152, 109] width 217 height 44
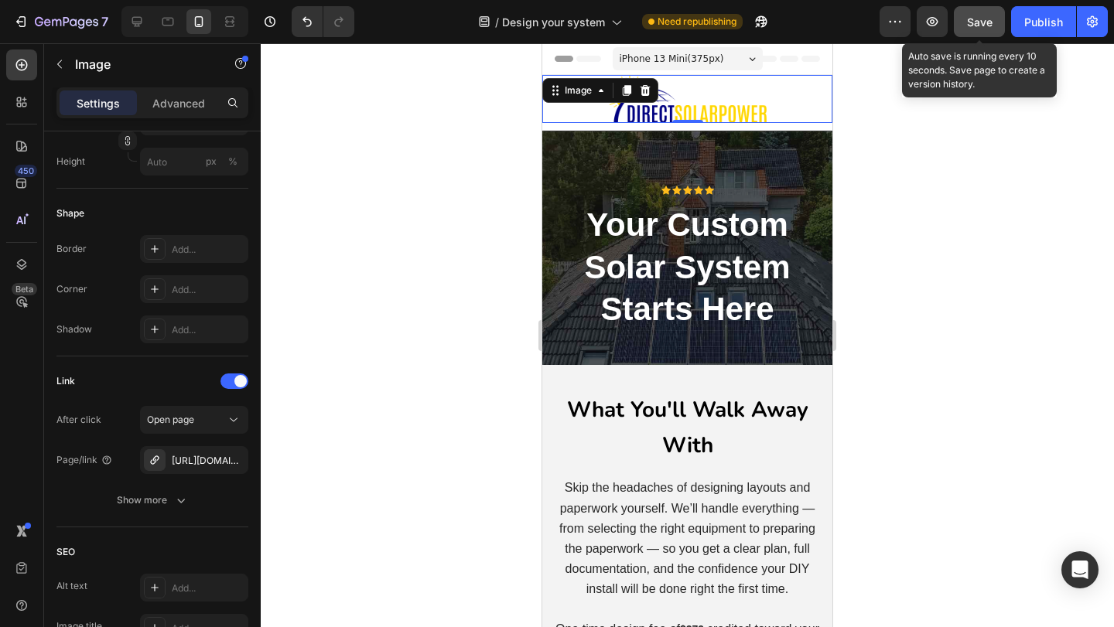
drag, startPoint x: 985, startPoint y: 28, endPoint x: 219, endPoint y: 211, distance: 787.5
click at [985, 28] on span "Save" at bounding box center [980, 21] width 26 height 13
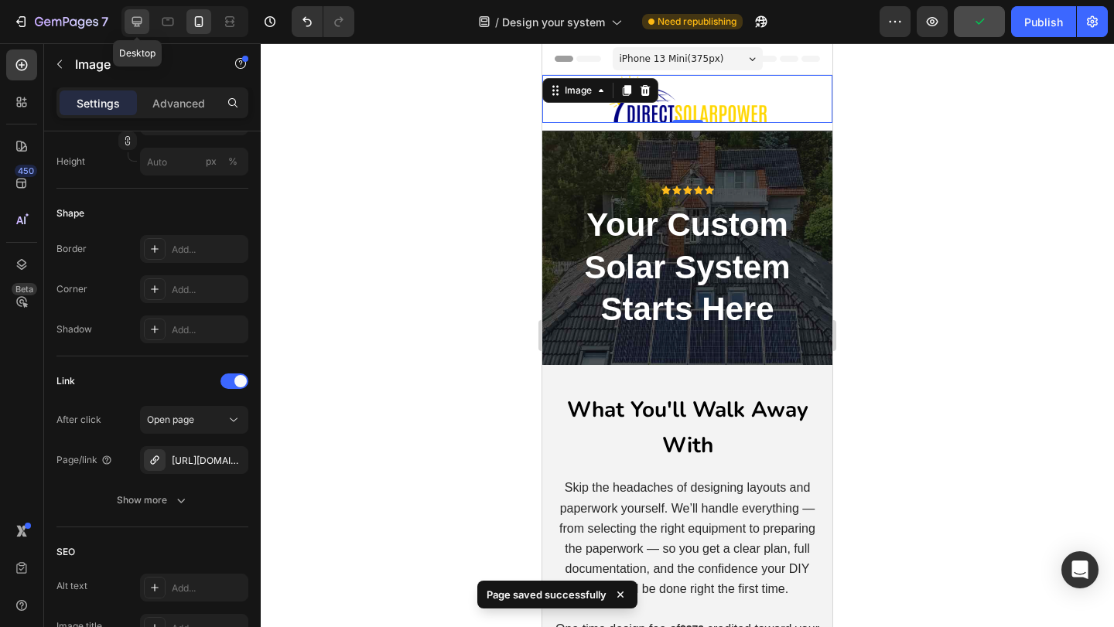
click at [133, 19] on icon at bounding box center [136, 21] width 15 height 15
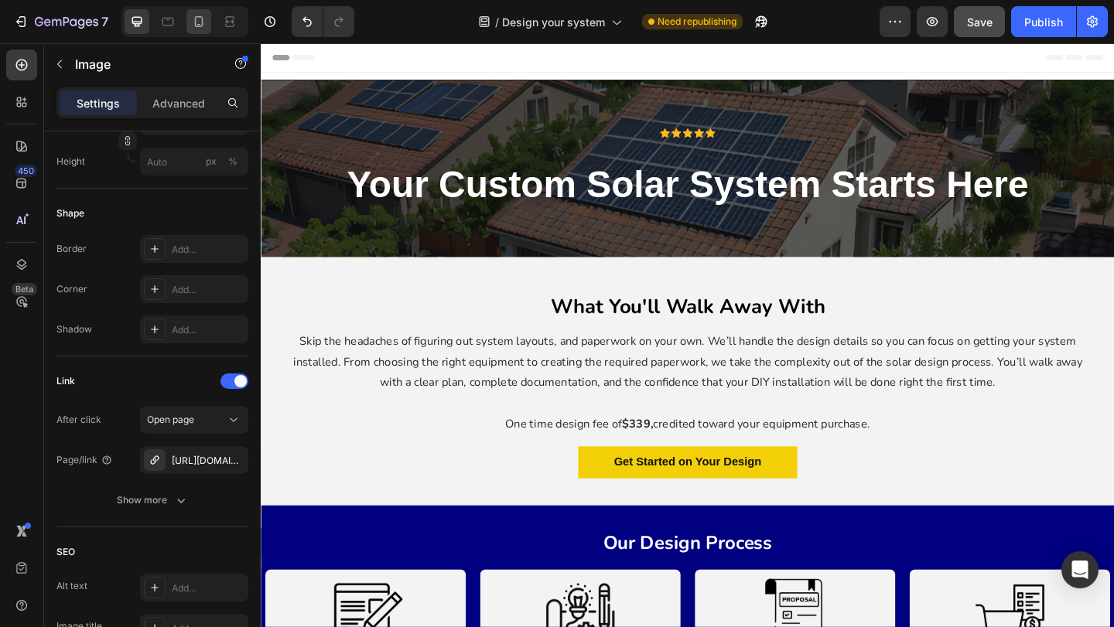
click at [200, 16] on icon at bounding box center [198, 21] width 15 height 15
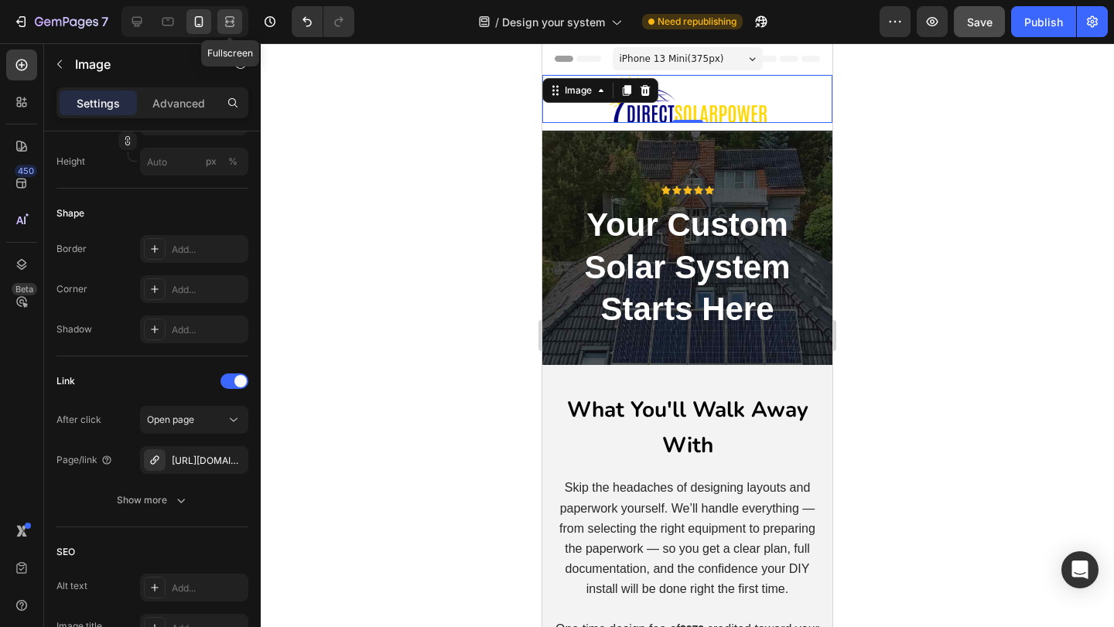
click at [241, 20] on div at bounding box center [229, 21] width 25 height 25
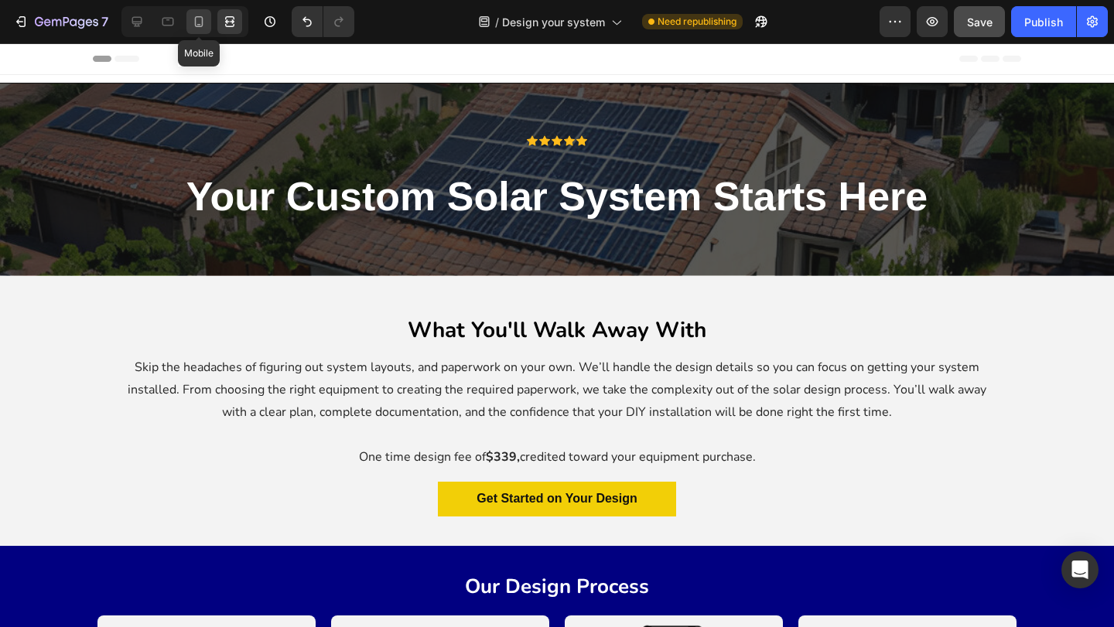
click at [205, 19] on icon at bounding box center [198, 21] width 15 height 15
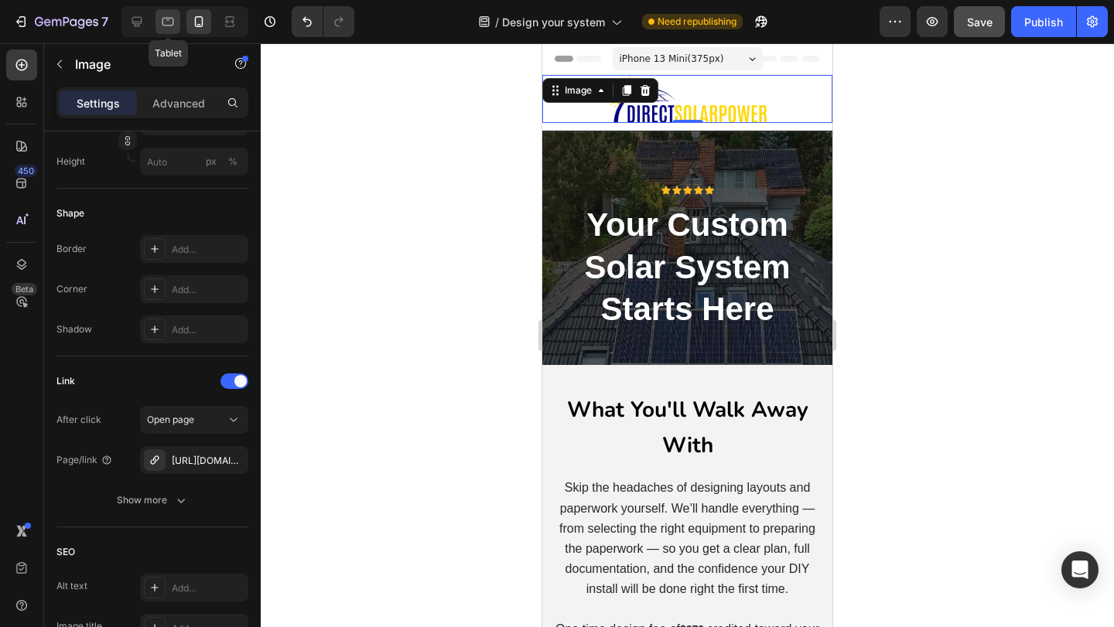
click at [170, 22] on icon at bounding box center [167, 21] width 15 height 15
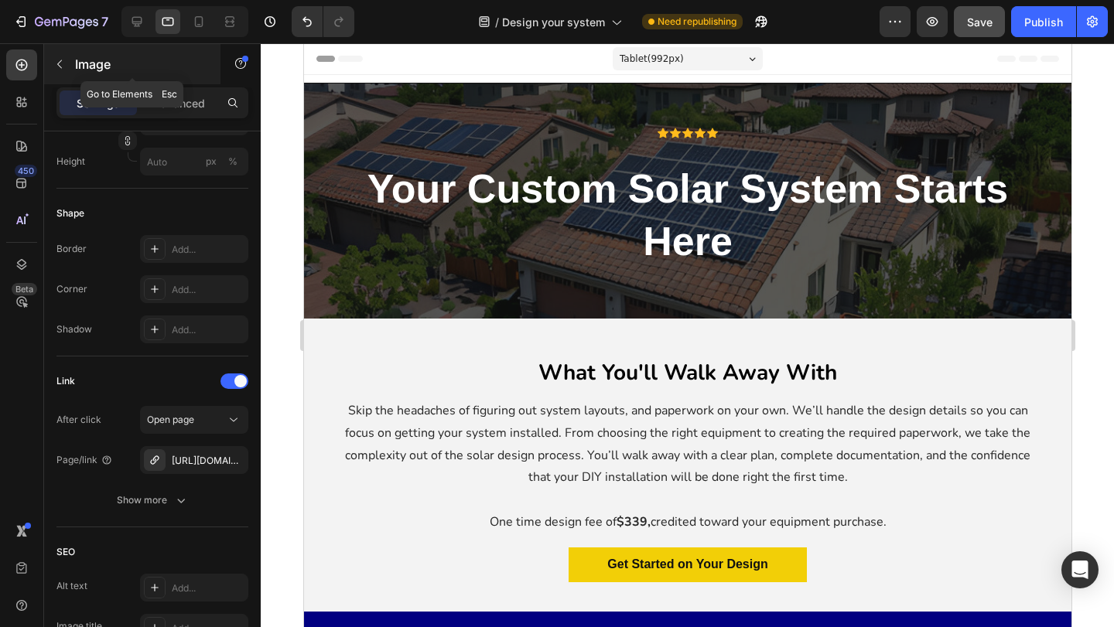
click at [59, 56] on button "button" at bounding box center [59, 64] width 25 height 25
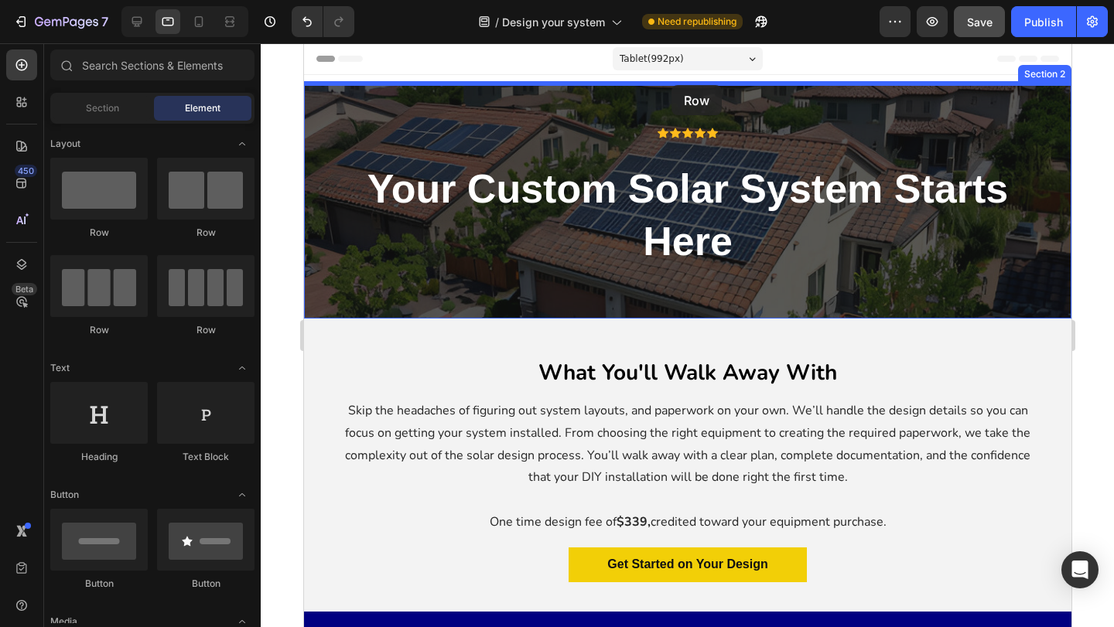
drag, startPoint x: 395, startPoint y: 259, endPoint x: 670, endPoint y: 85, distance: 325.1
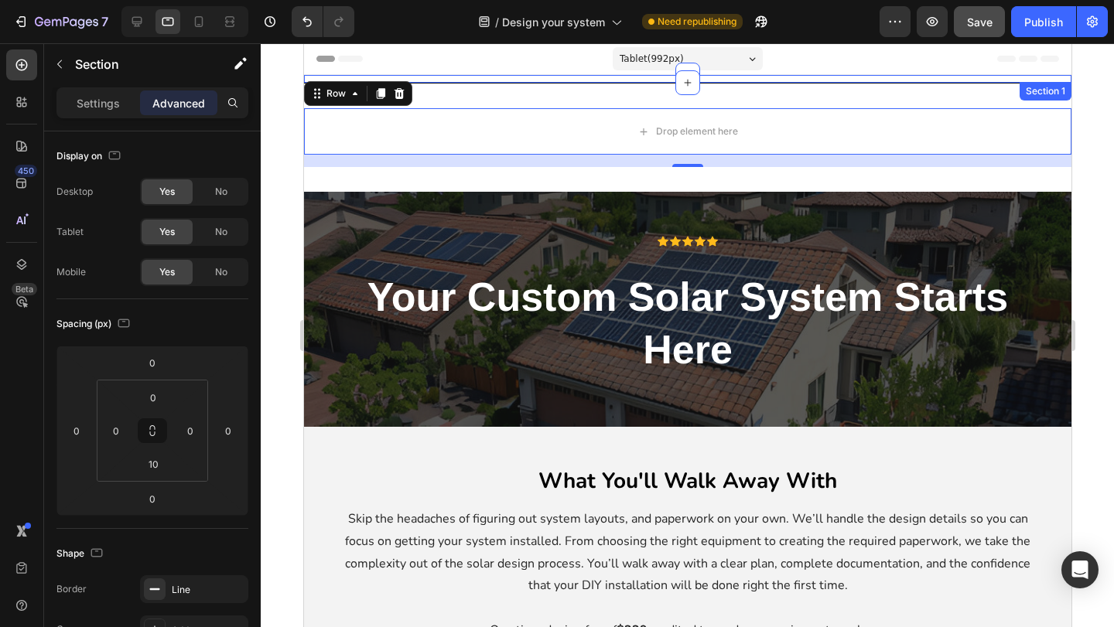
click at [666, 76] on div "Image Row Section 1" at bounding box center [686, 79] width 767 height 9
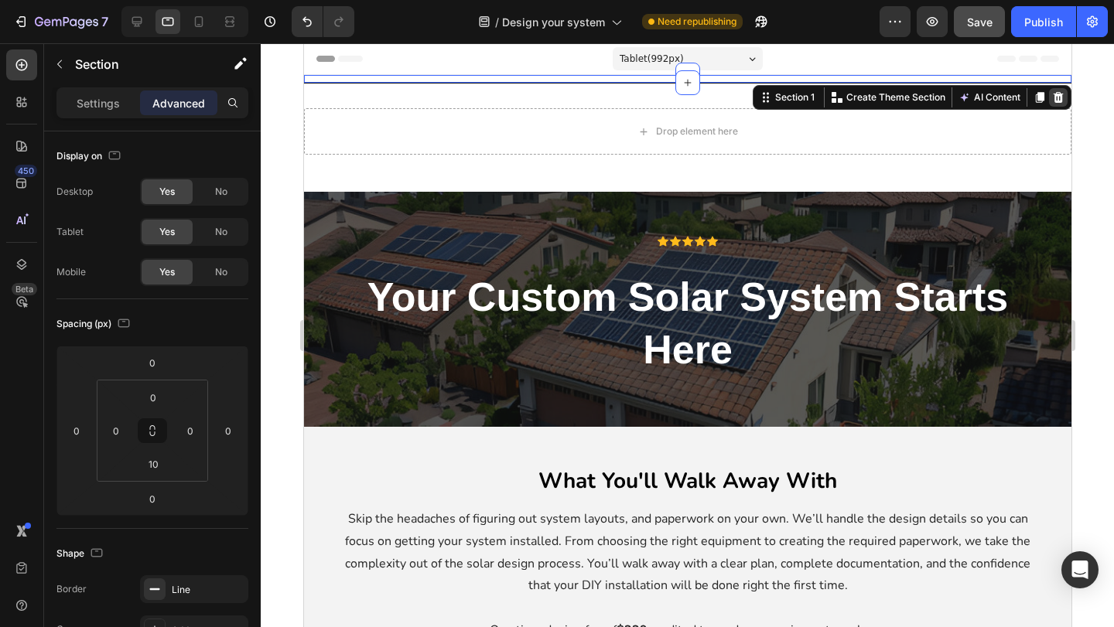
click at [1057, 100] on icon at bounding box center [1058, 97] width 10 height 11
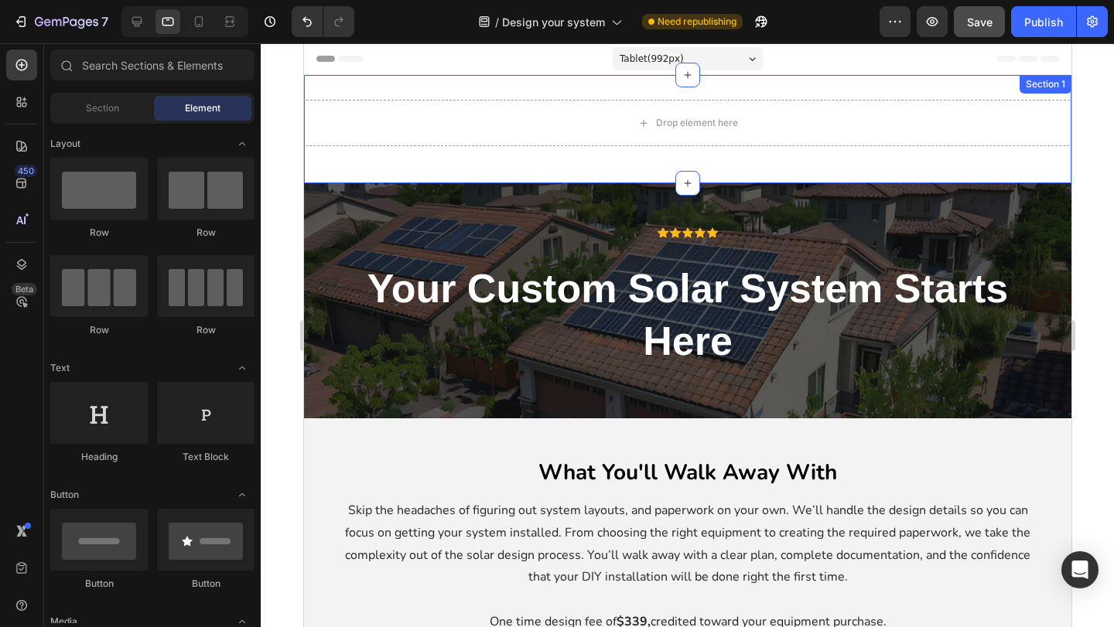
click at [565, 91] on div "Drop element here Row Section 1" at bounding box center [686, 129] width 767 height 108
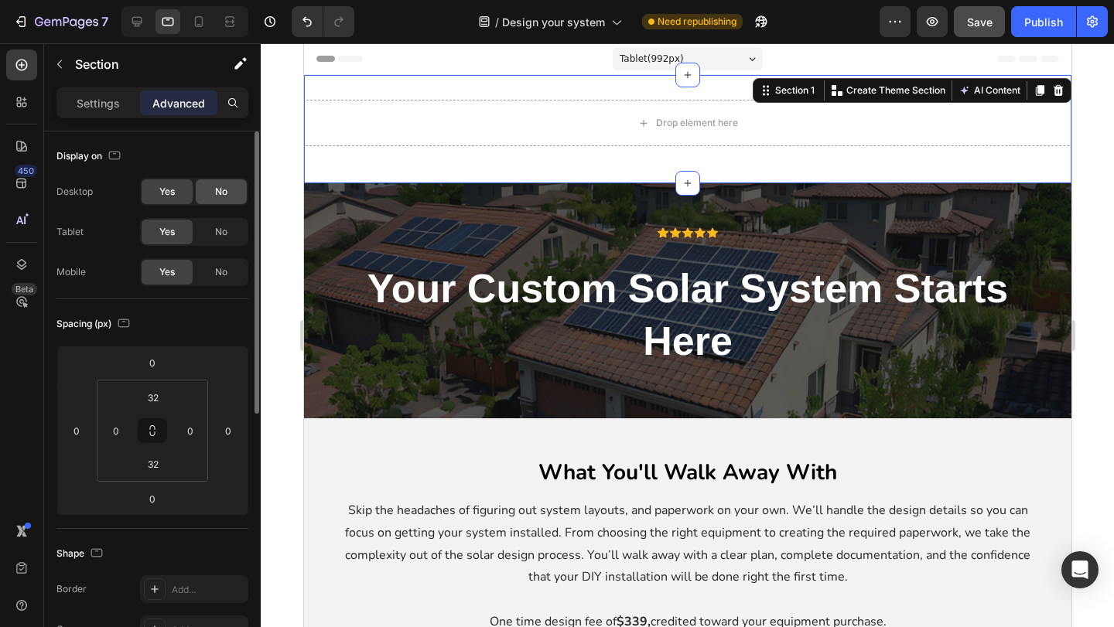
click at [217, 193] on span "No" at bounding box center [221, 192] width 12 height 14
click at [223, 278] on span "No" at bounding box center [221, 272] width 12 height 14
click at [159, 391] on input "32" at bounding box center [153, 397] width 31 height 23
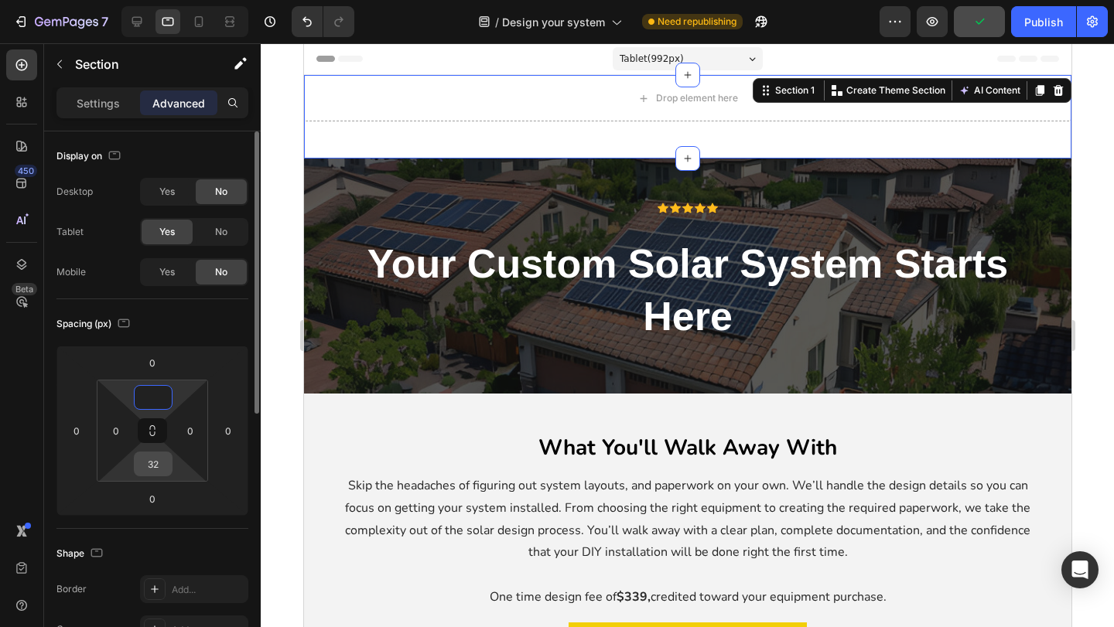
type input "0"
click at [155, 473] on input "32" at bounding box center [153, 464] width 31 height 23
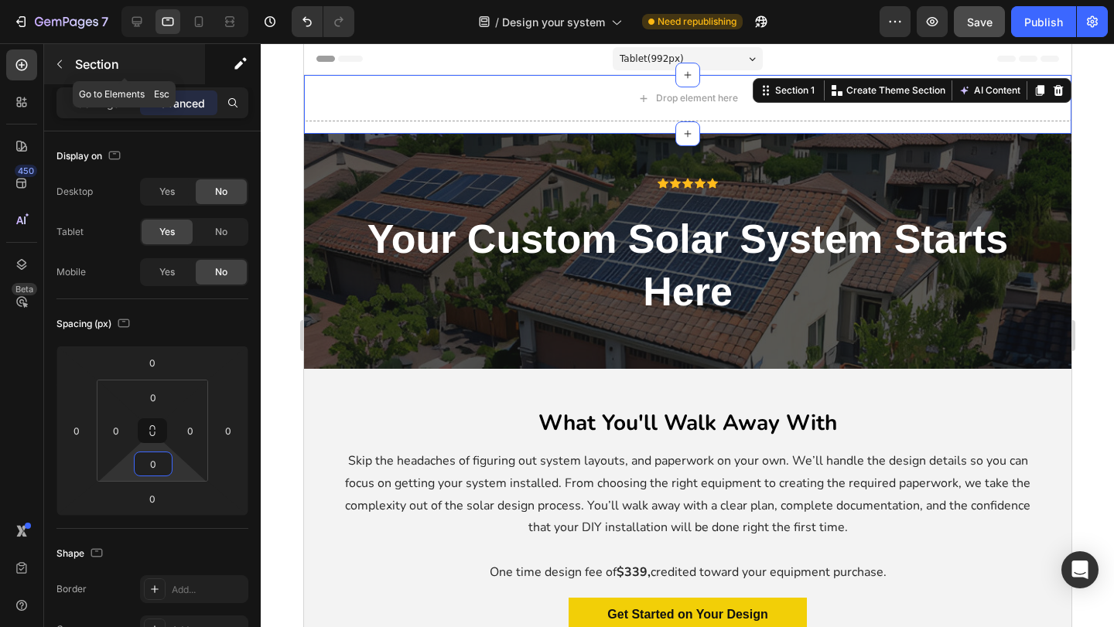
click at [60, 60] on icon "button" at bounding box center [59, 64] width 12 height 12
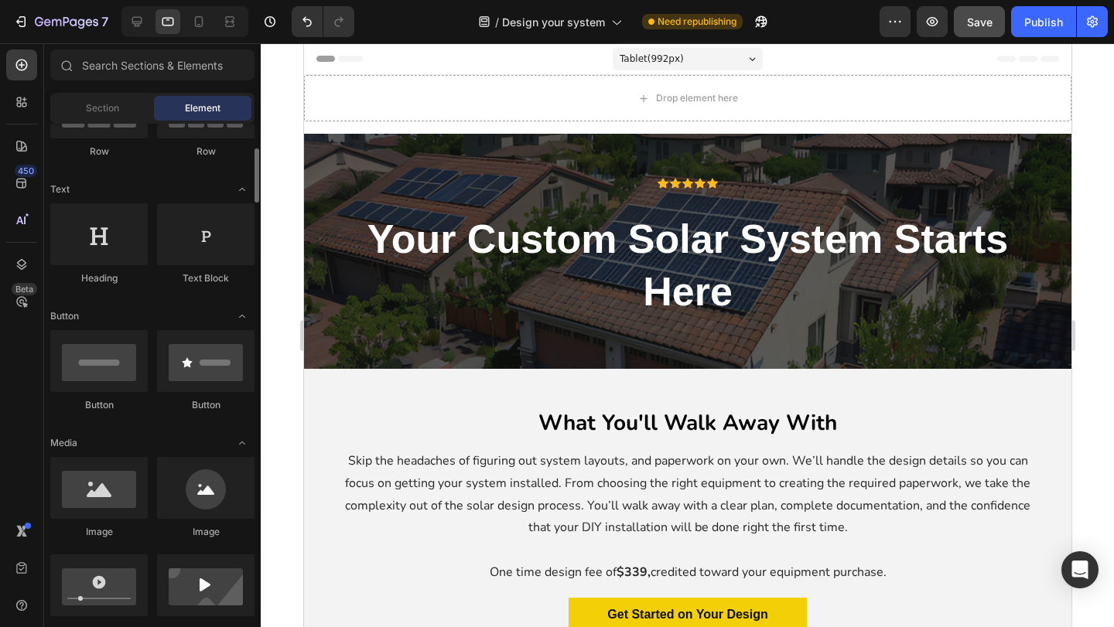
scroll to position [196, 0]
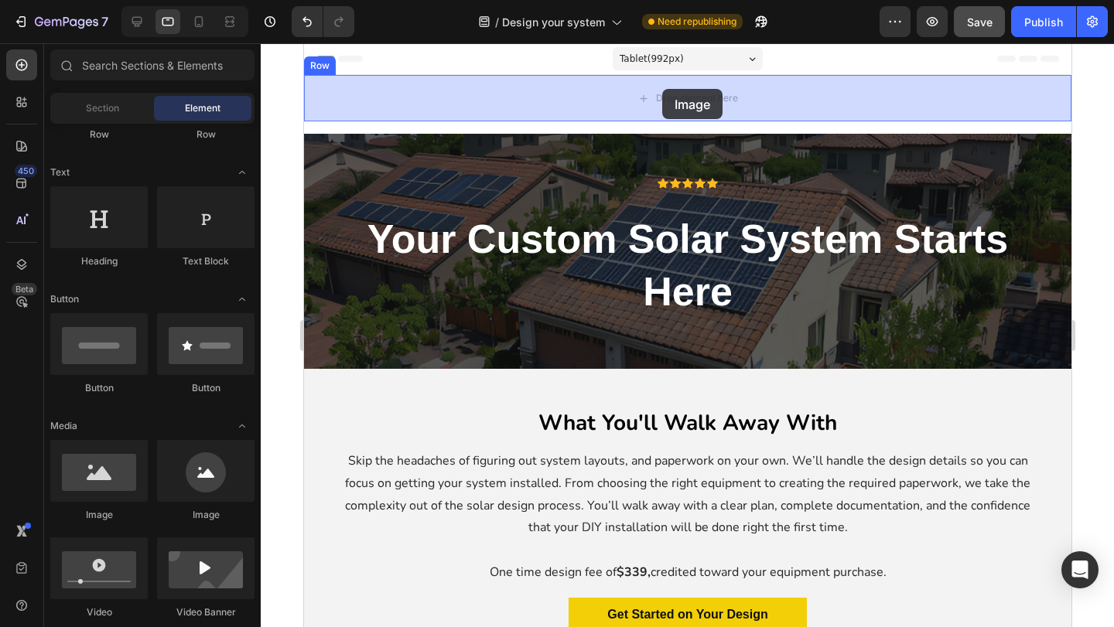
drag, startPoint x: 403, startPoint y: 513, endPoint x: 649, endPoint y: 84, distance: 494.8
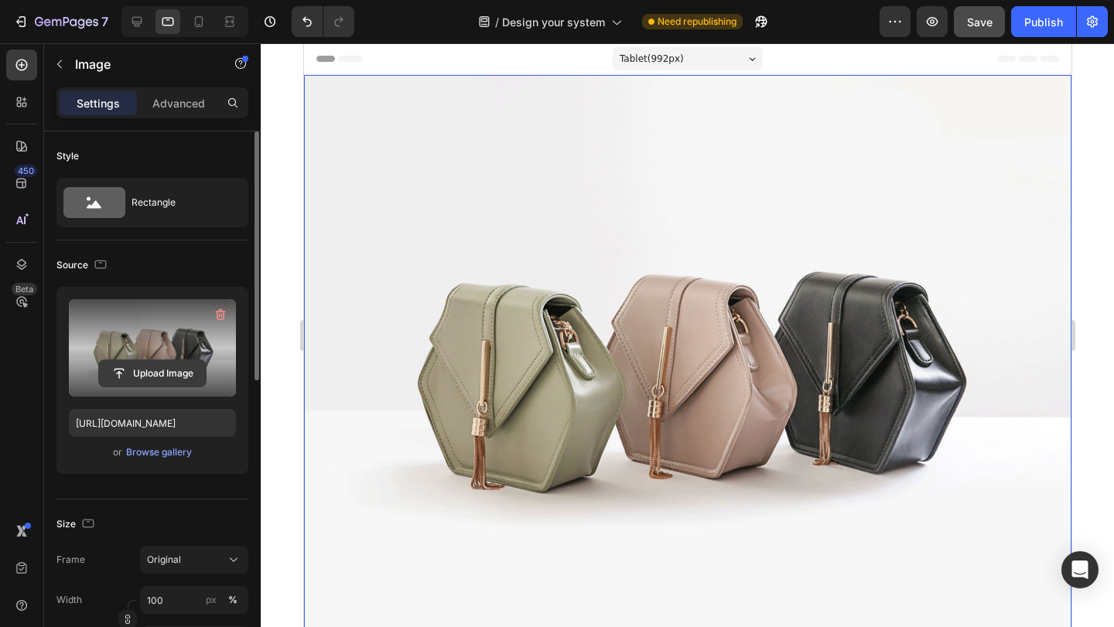
click at [146, 370] on input "file" at bounding box center [152, 373] width 107 height 26
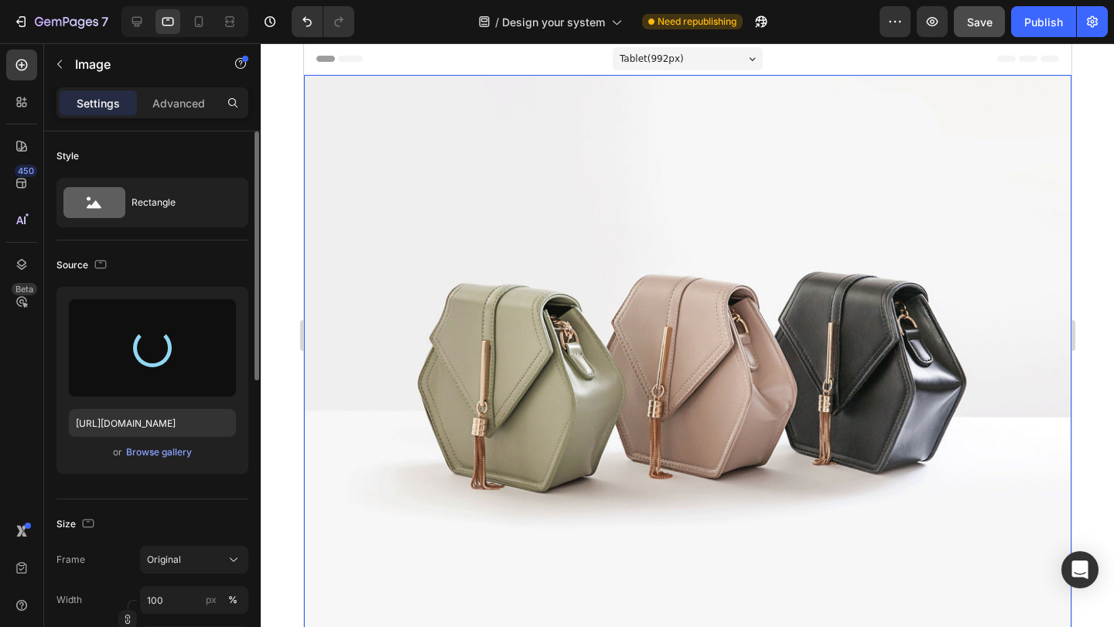
type input "[URL][DOMAIN_NAME]"
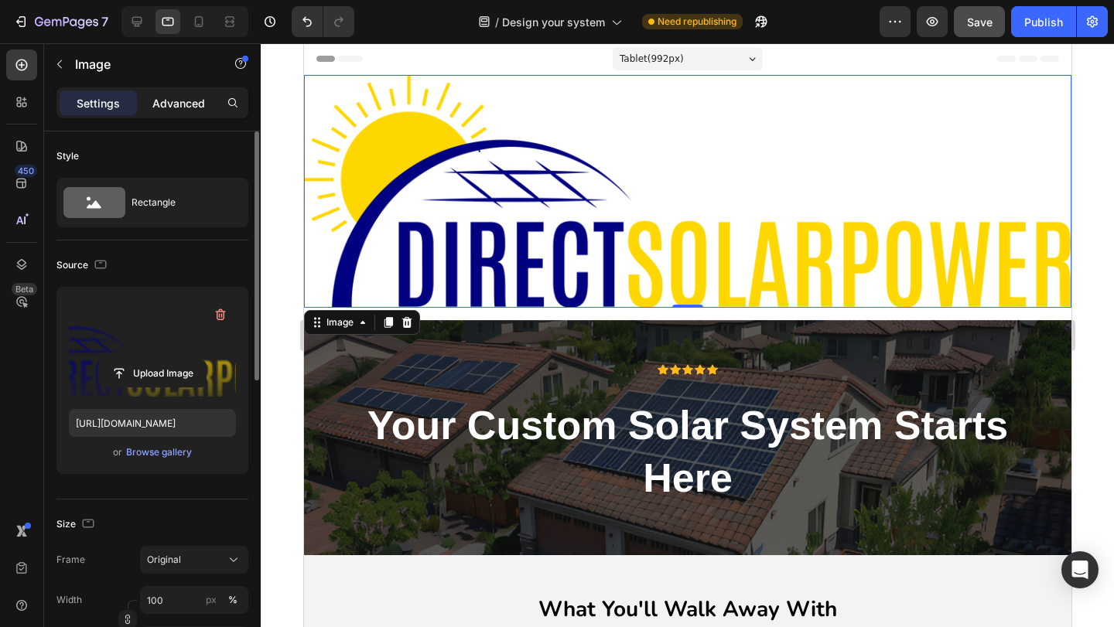
click at [173, 104] on p "Advanced" at bounding box center [178, 103] width 53 height 16
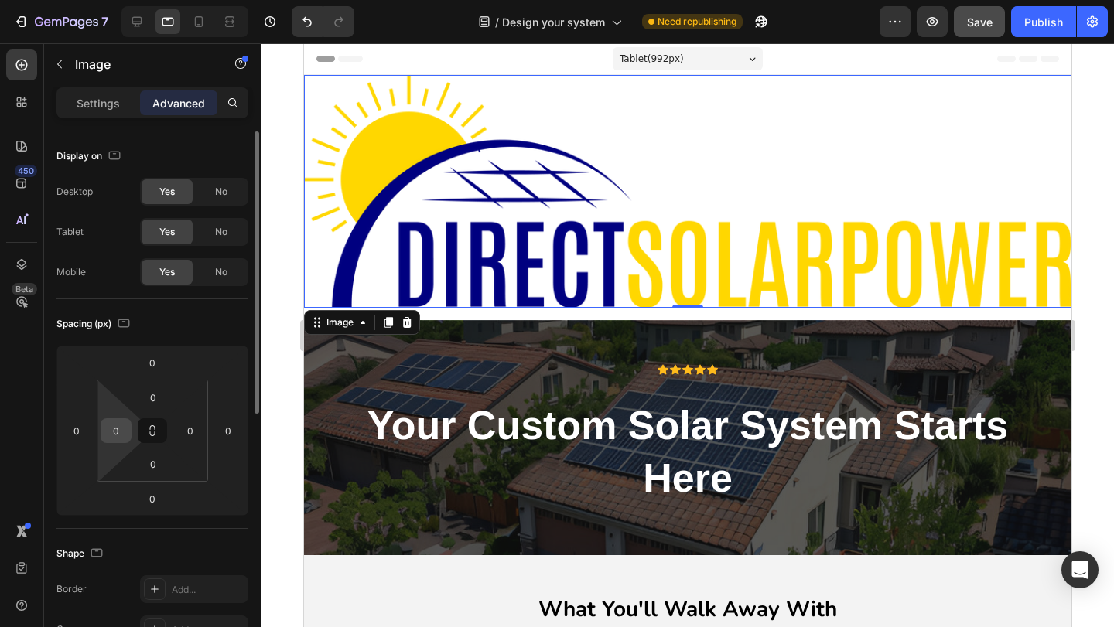
click at [112, 429] on input "0" at bounding box center [115, 430] width 23 height 23
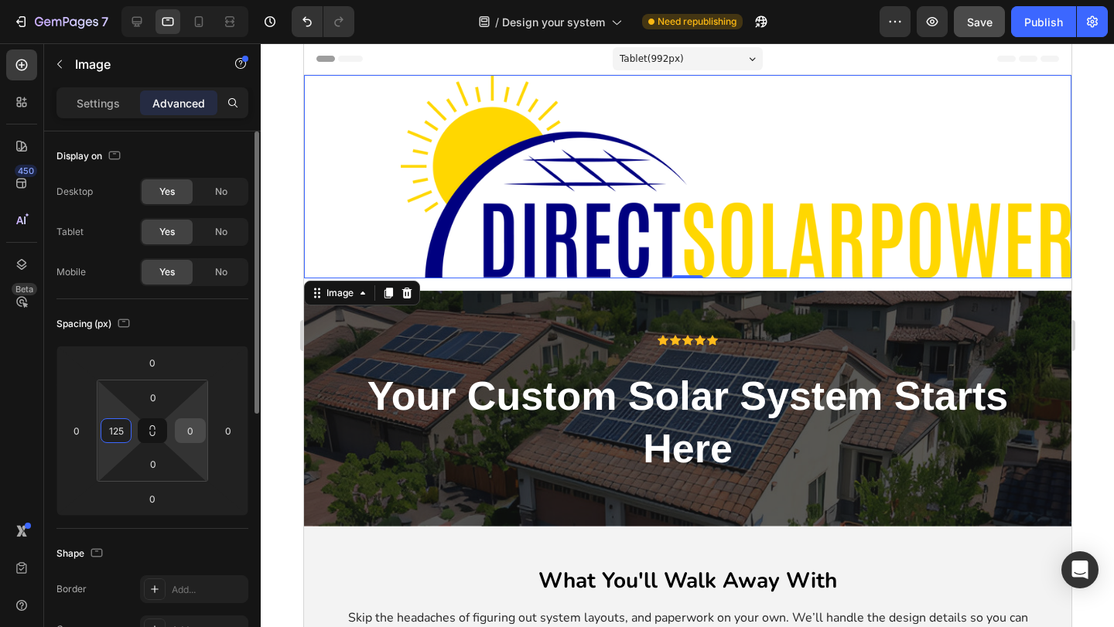
type input "125"
click at [196, 428] on input "0" at bounding box center [190, 430] width 23 height 23
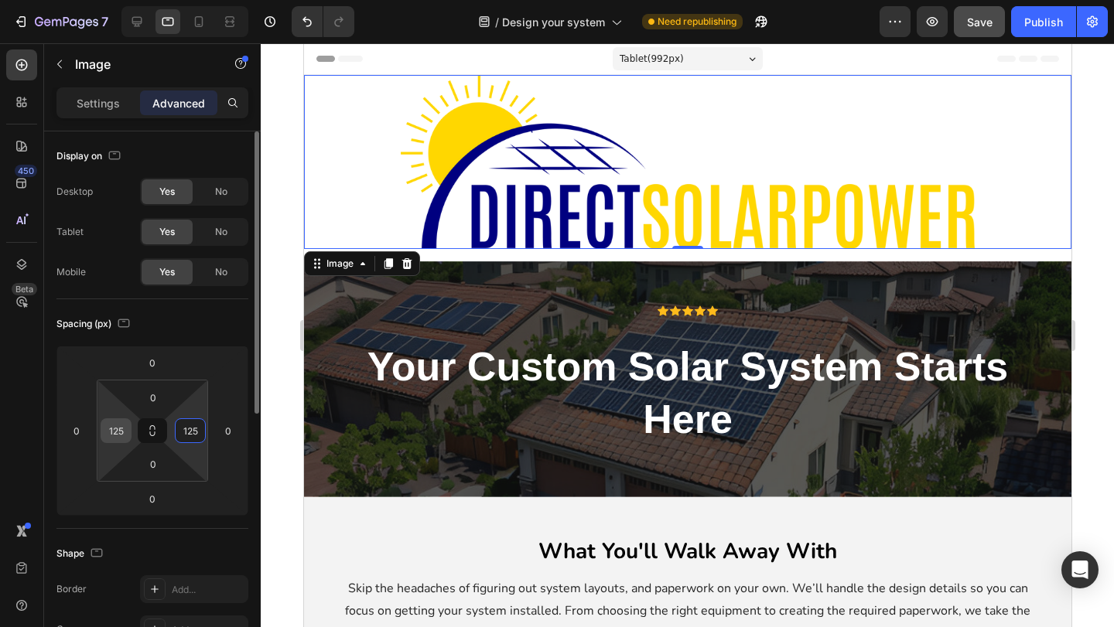
type input "125"
click at [111, 430] on input "125" at bounding box center [115, 430] width 23 height 23
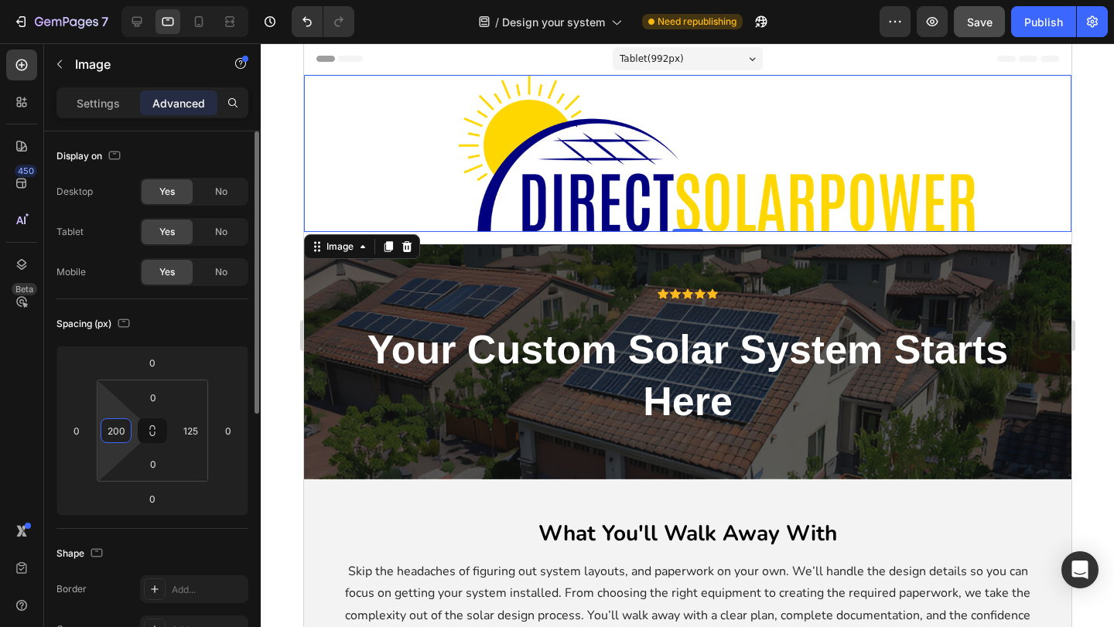
click at [113, 429] on input "200" at bounding box center [115, 430] width 23 height 23
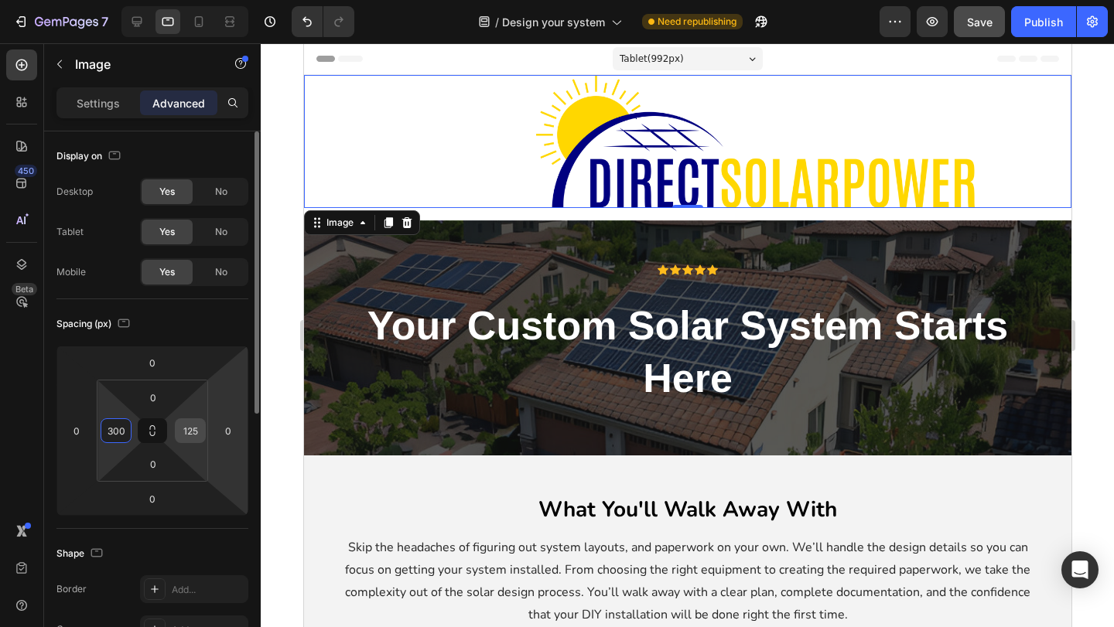
type input "300"
click at [197, 429] on input "125" at bounding box center [190, 430] width 23 height 23
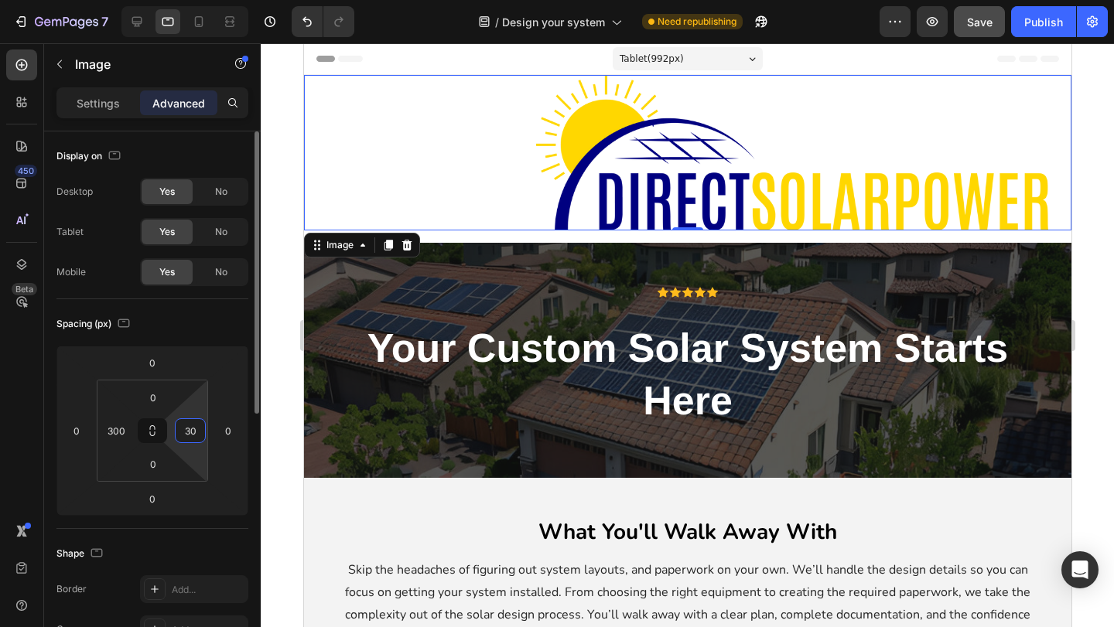
type input "300"
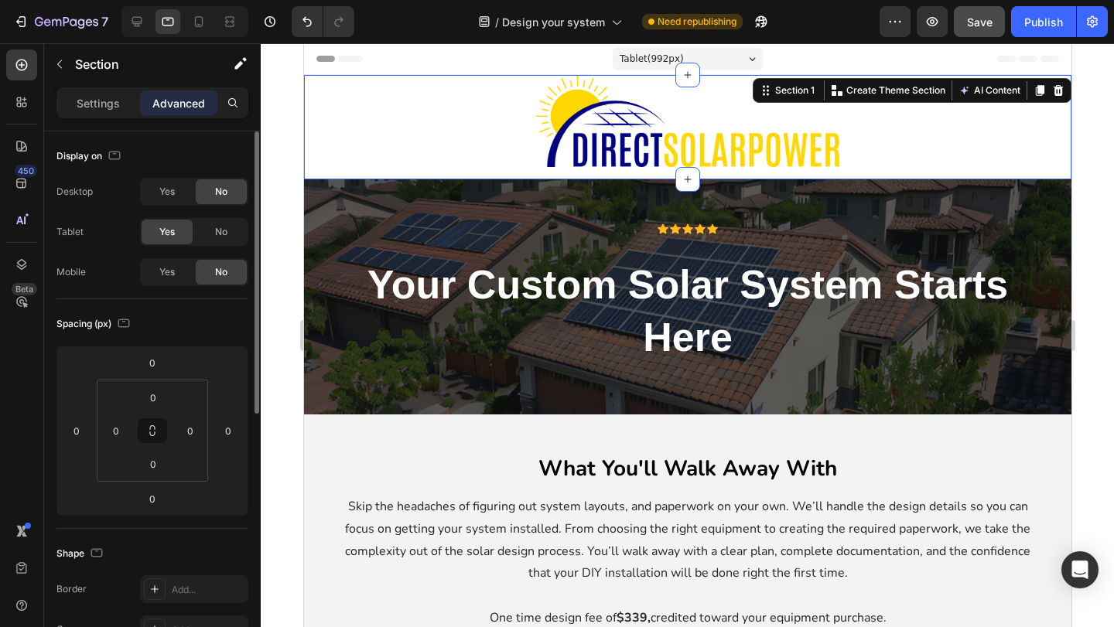
click at [565, 169] on div "Image Row" at bounding box center [686, 127] width 767 height 104
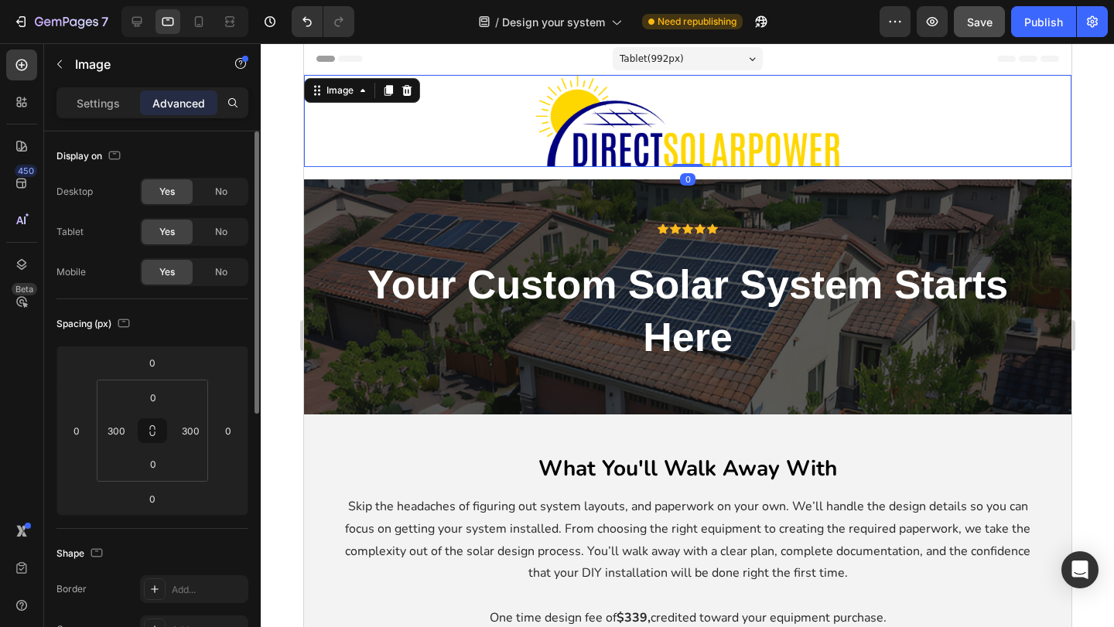
click at [601, 156] on img at bounding box center [686, 121] width 303 height 92
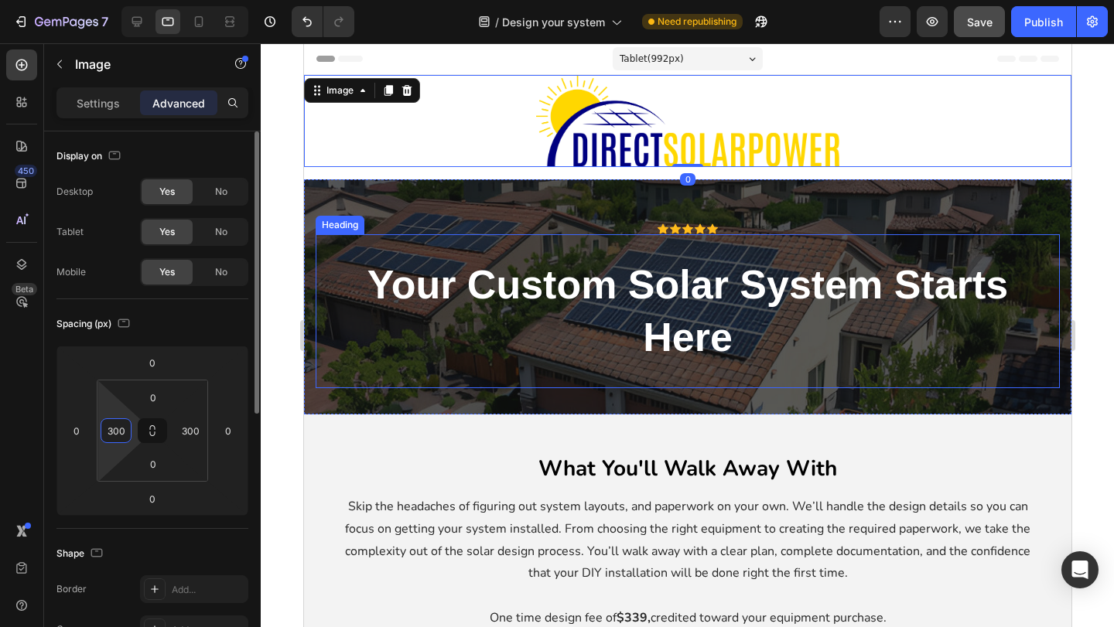
click at [117, 425] on input "300" at bounding box center [115, 430] width 23 height 23
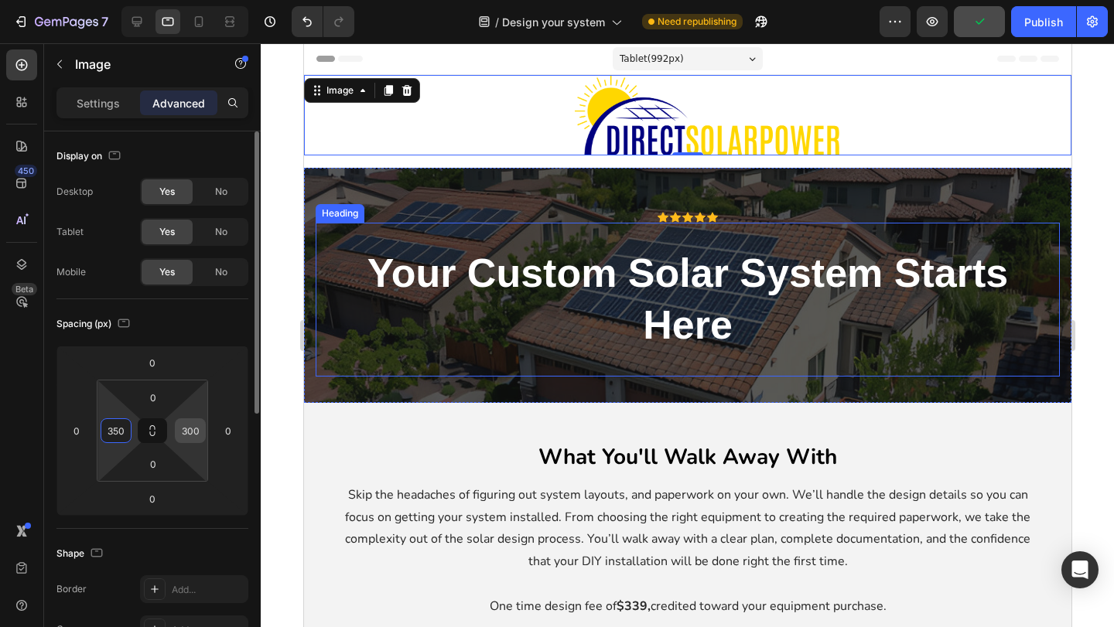
type input "350"
click at [185, 423] on input "300" at bounding box center [190, 430] width 23 height 23
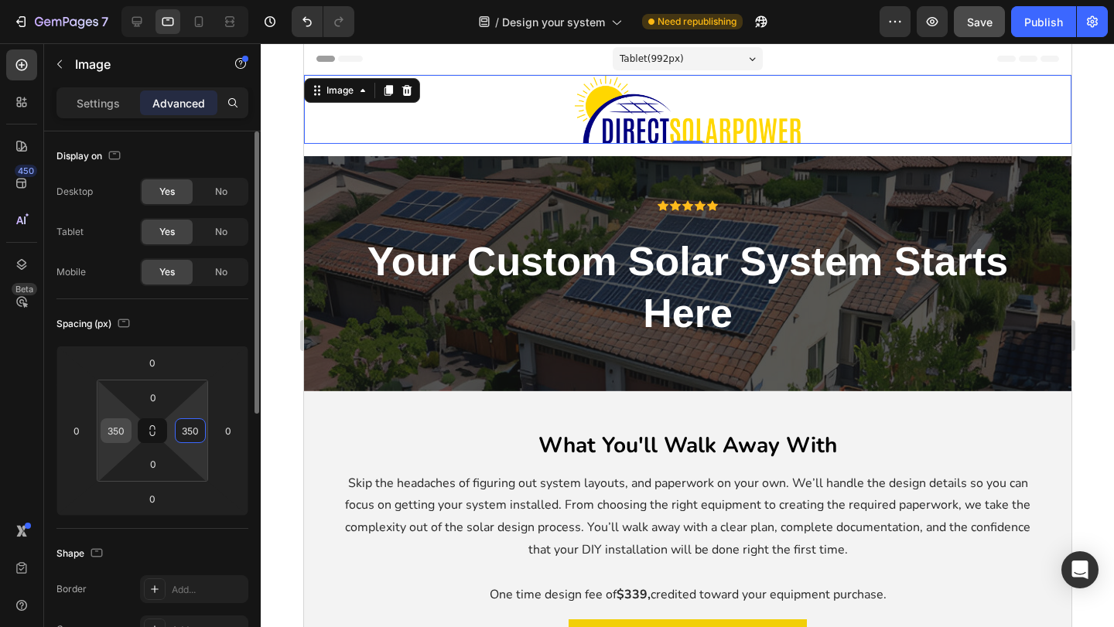
type input "350"
click at [119, 430] on input "350" at bounding box center [115, 430] width 23 height 23
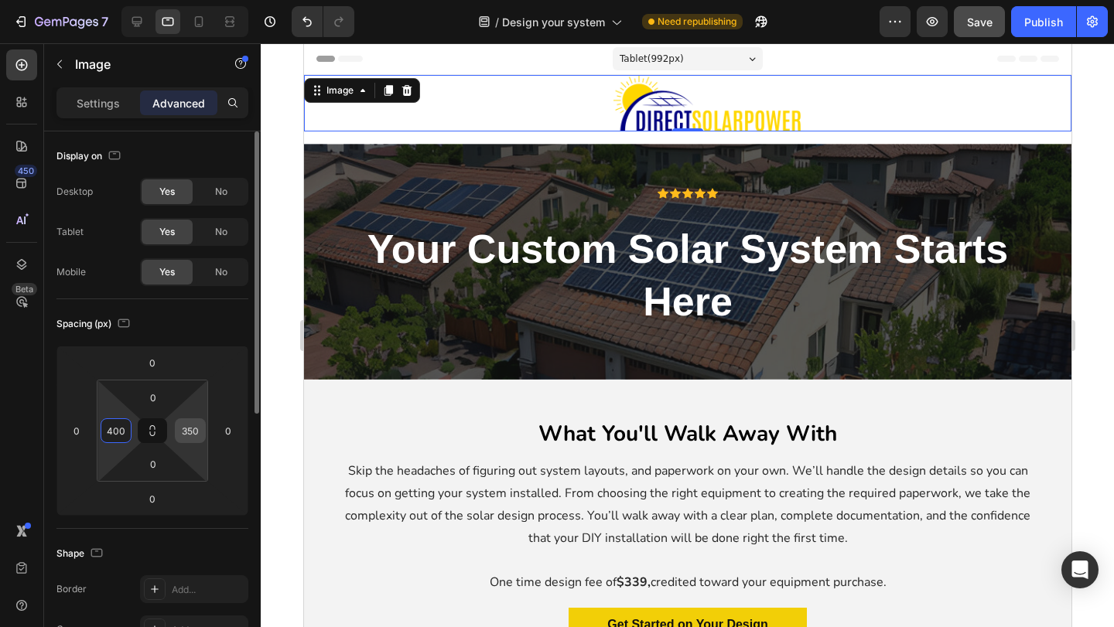
type input "400"
click at [185, 428] on input "350" at bounding box center [190, 430] width 23 height 23
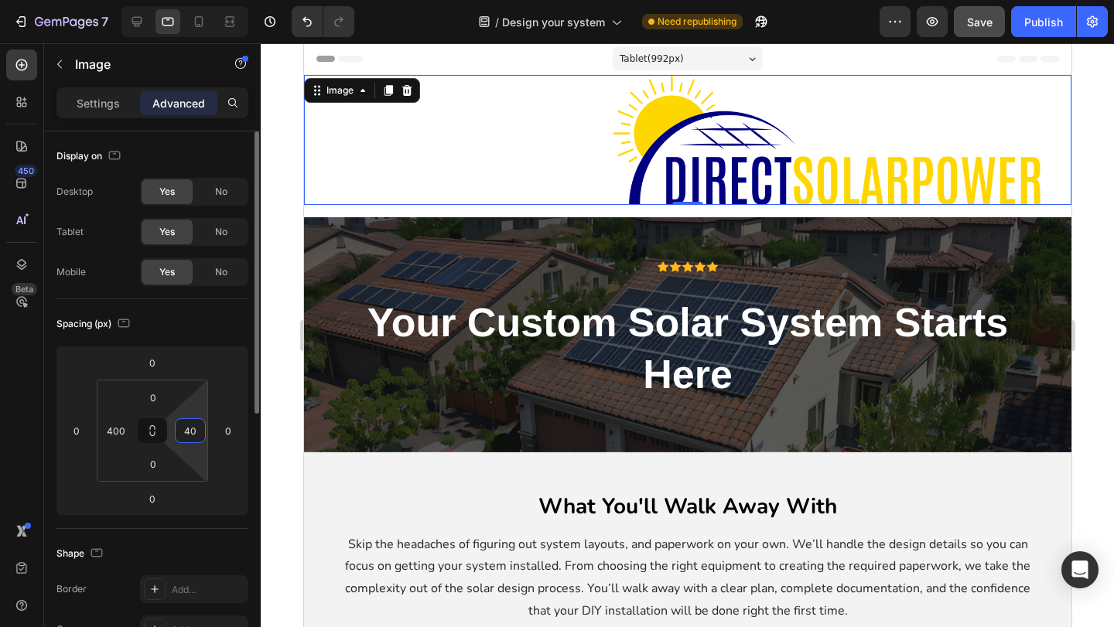
type input "400"
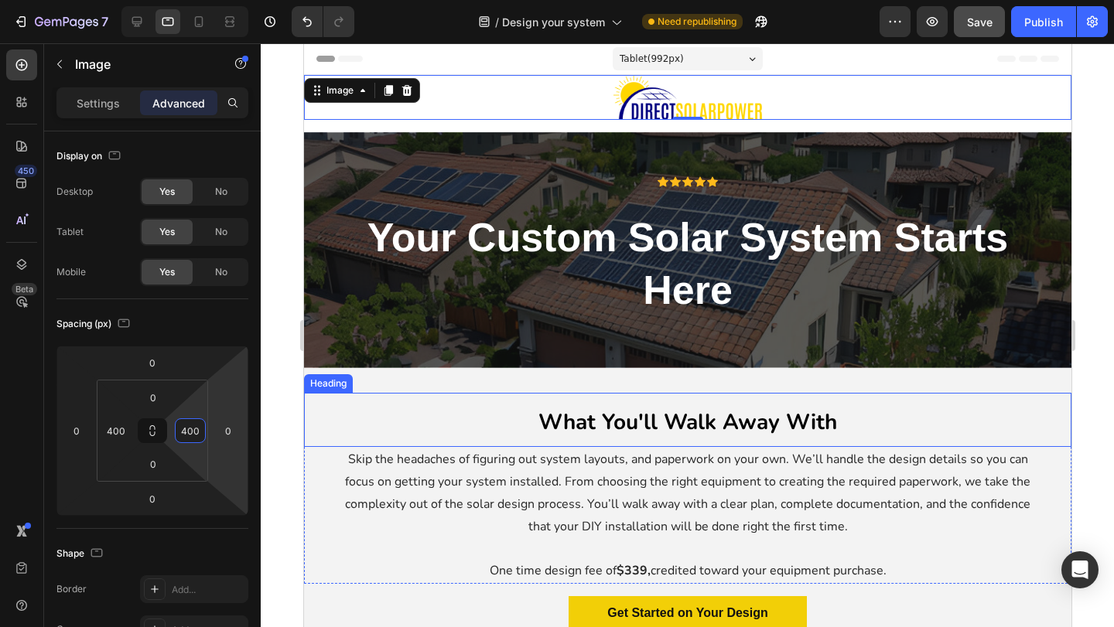
click at [628, 441] on h2 "What You'll Walk Away With" at bounding box center [686, 420] width 767 height 55
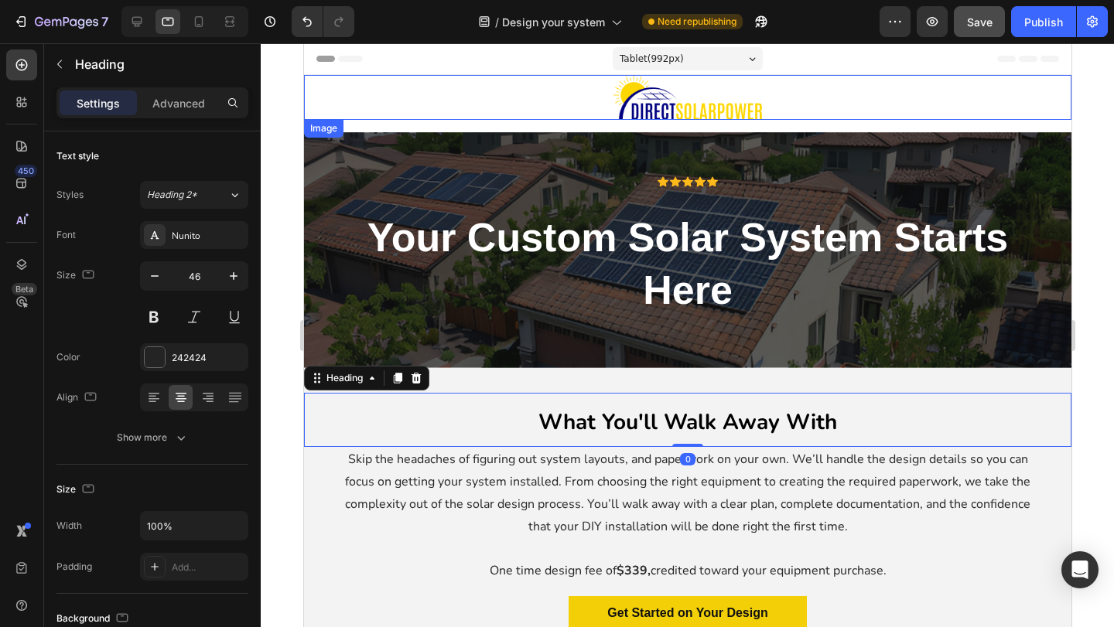
click at [694, 105] on img at bounding box center [687, 97] width 149 height 45
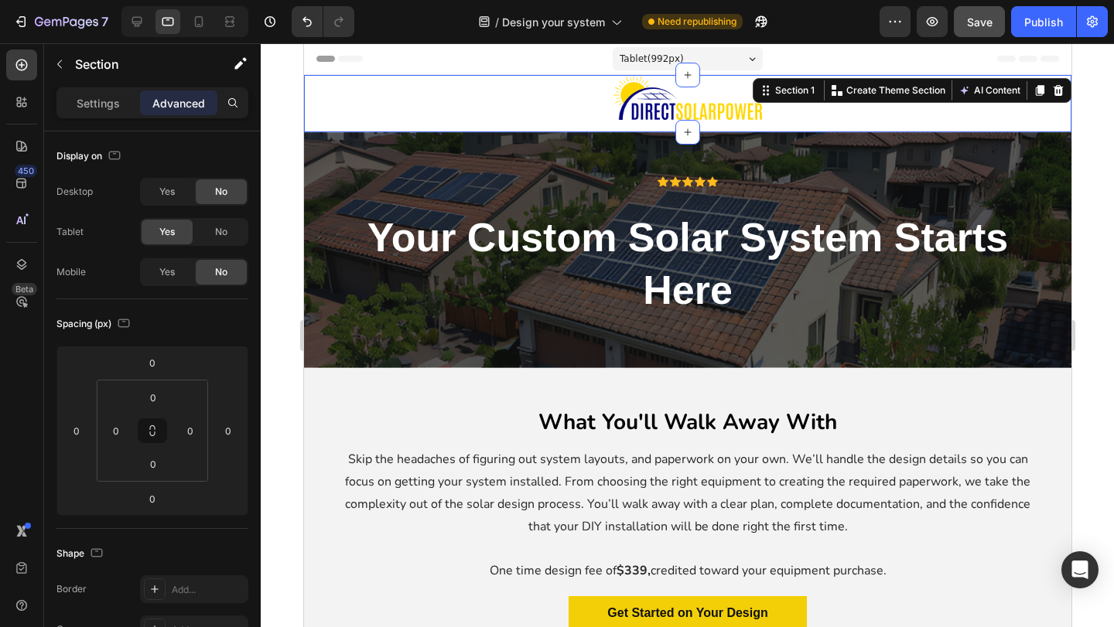
click at [615, 129] on div "Image Row" at bounding box center [686, 103] width 767 height 57
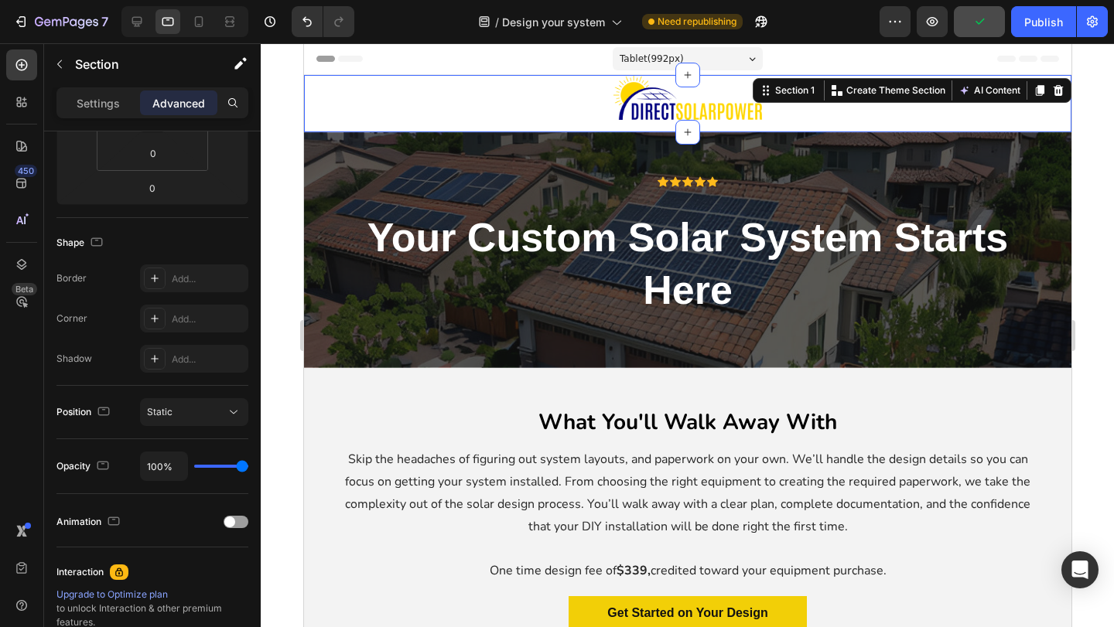
scroll to position [0, 0]
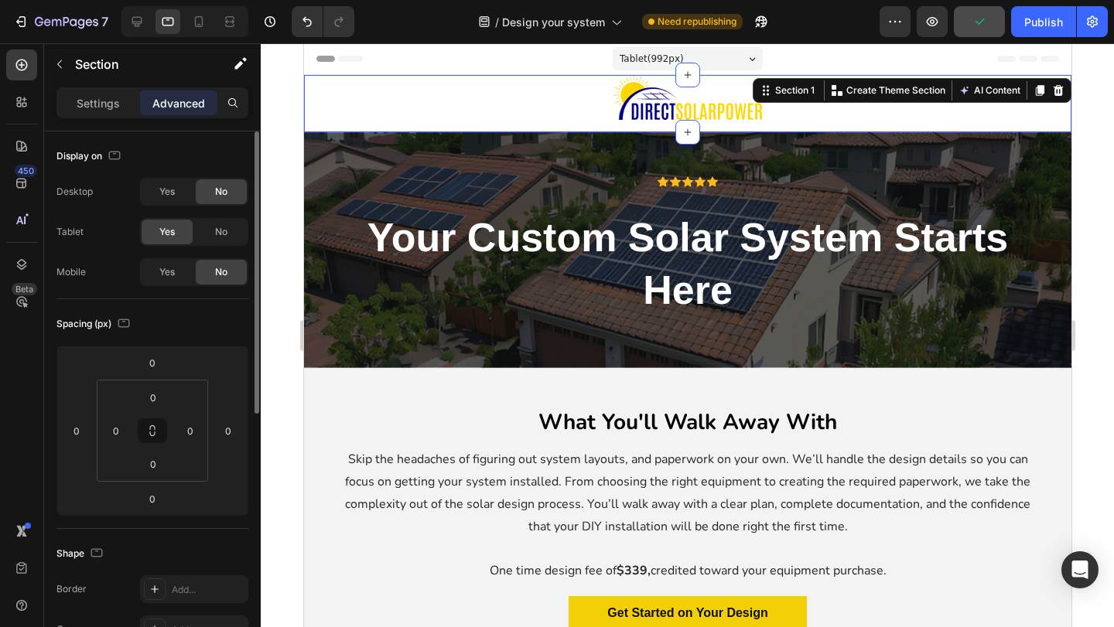
click at [599, 115] on div "Image" at bounding box center [686, 97] width 767 height 45
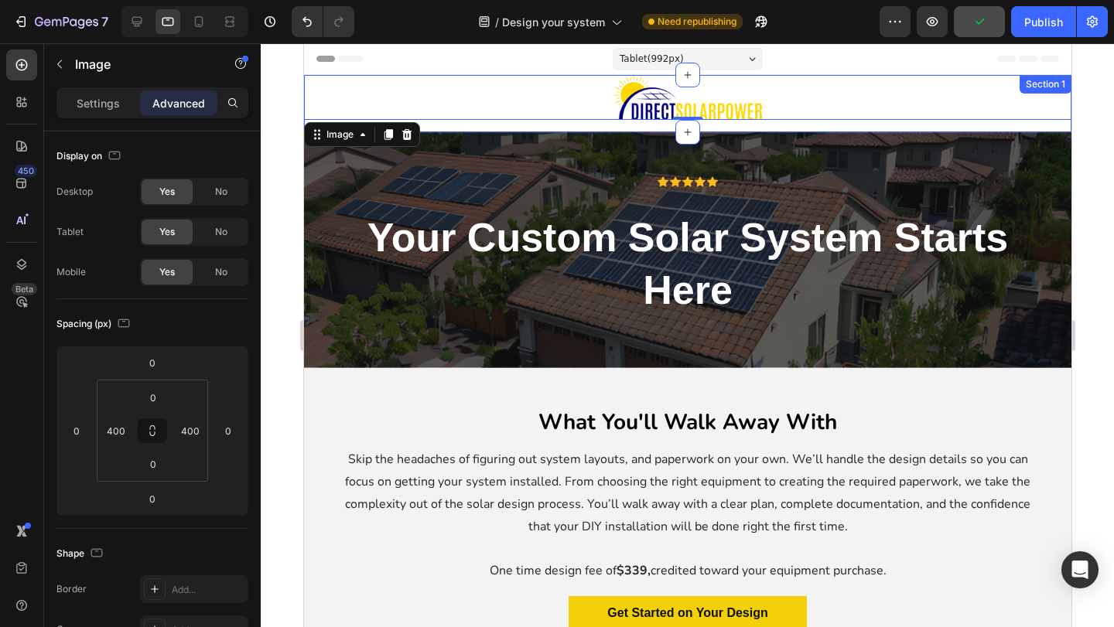
click at [538, 128] on div "Image 0 Row" at bounding box center [686, 103] width 767 height 57
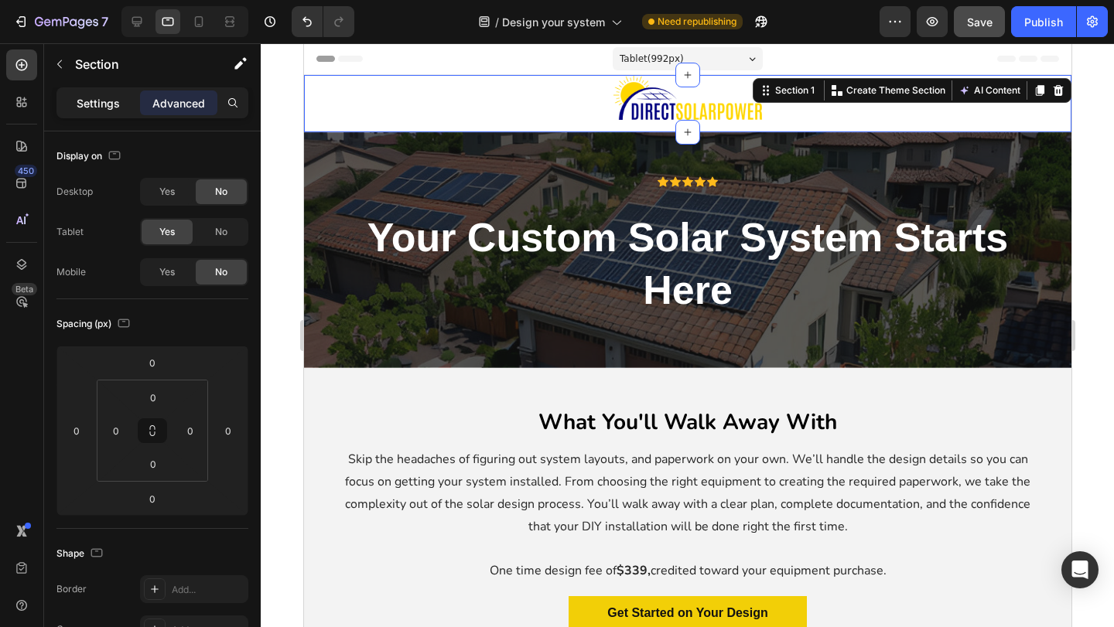
click at [77, 98] on p "Settings" at bounding box center [98, 103] width 43 height 16
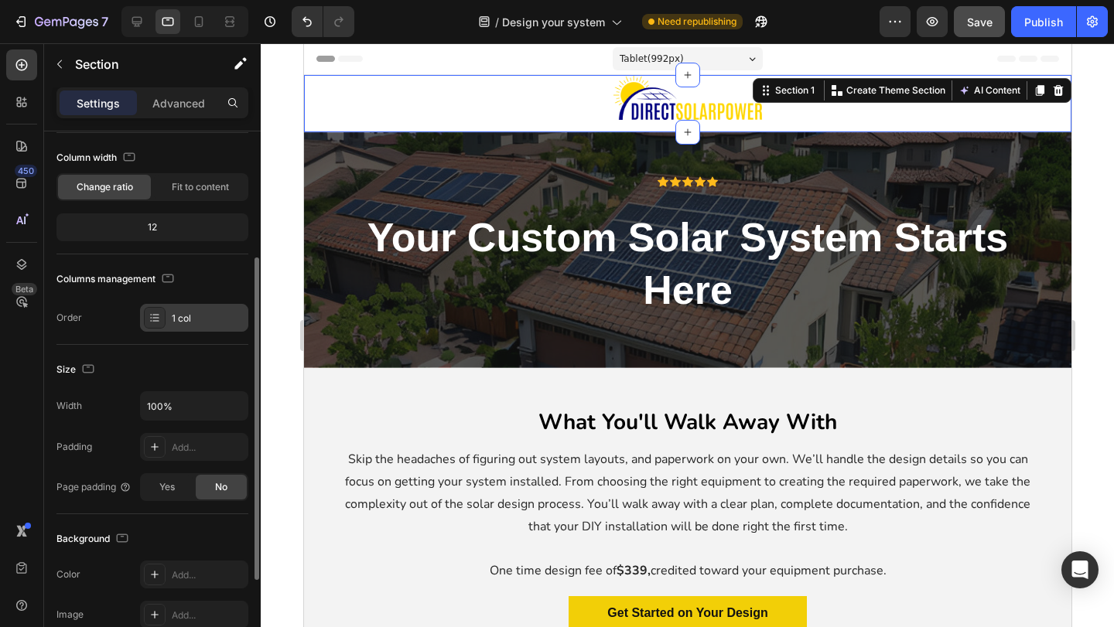
scroll to position [193, 0]
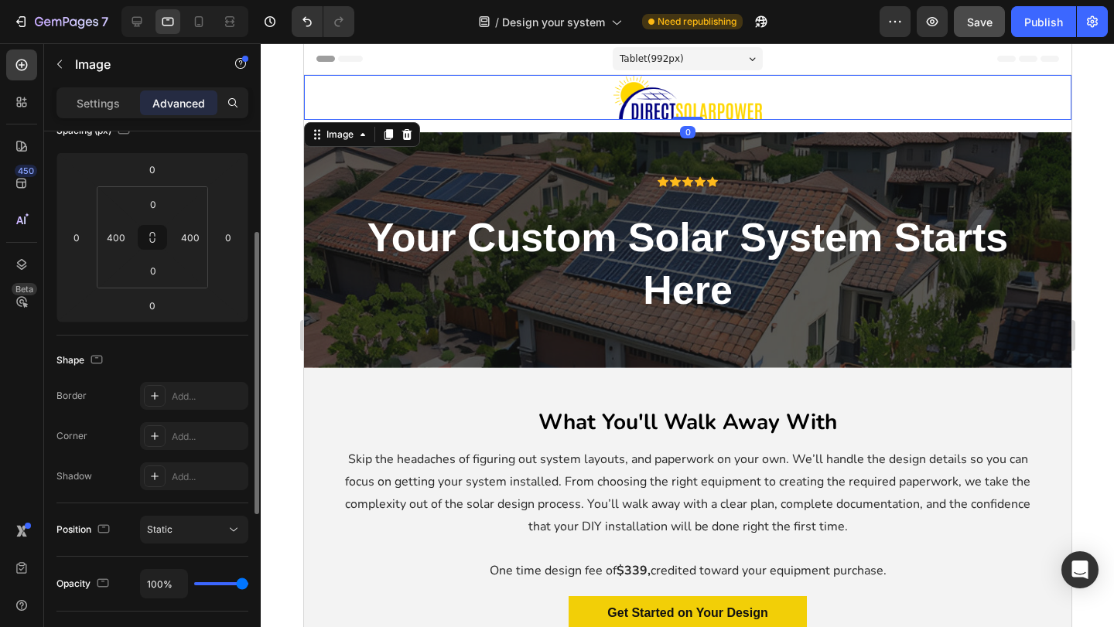
click at [621, 111] on img at bounding box center [687, 97] width 149 height 45
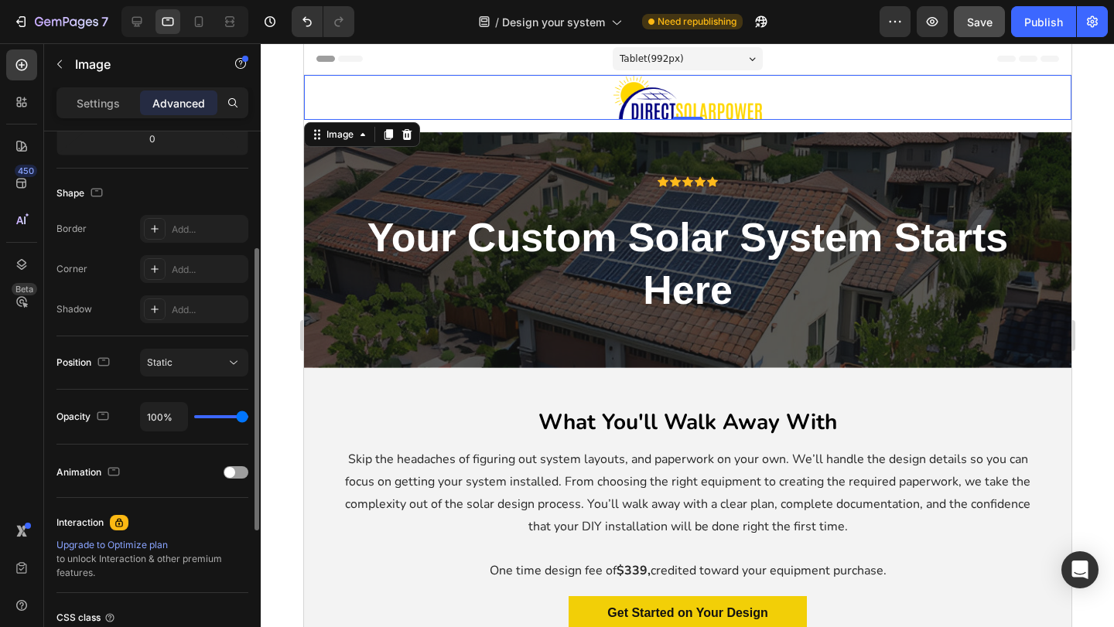
scroll to position [0, 0]
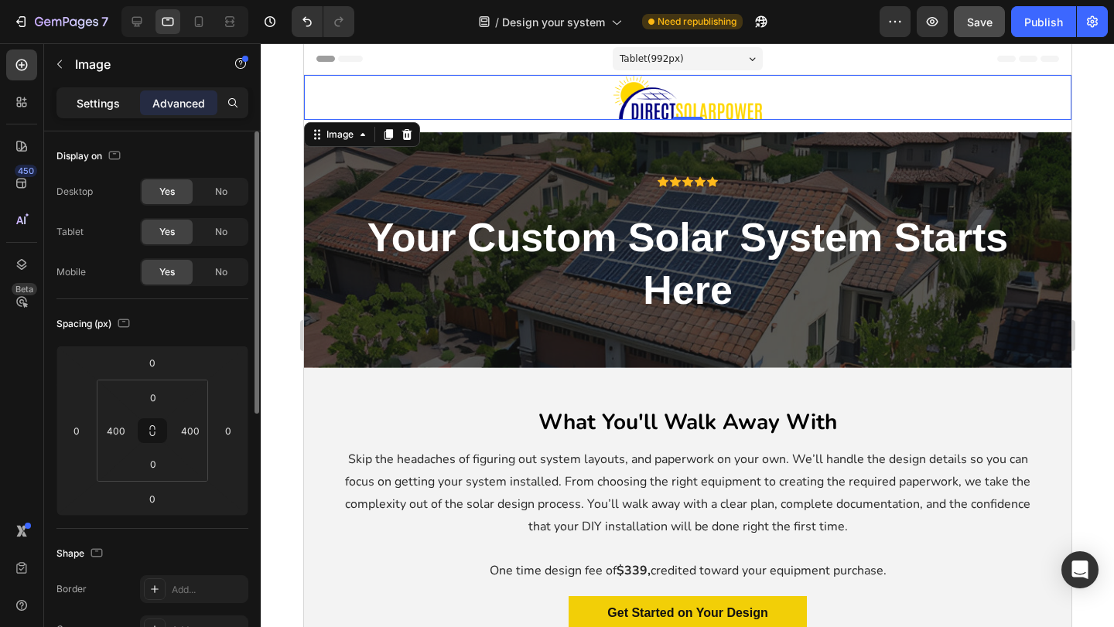
click at [87, 97] on p "Settings" at bounding box center [98, 103] width 43 height 16
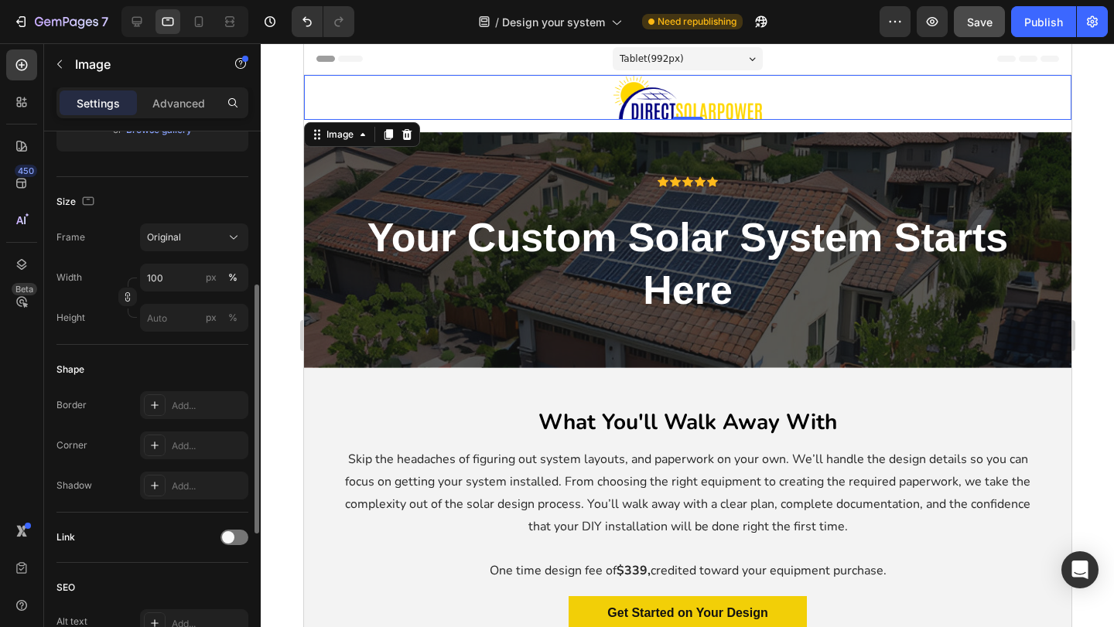
scroll to position [326, 0]
click at [238, 544] on div "Link" at bounding box center [152, 534] width 192 height 25
click at [226, 536] on span at bounding box center [228, 534] width 12 height 12
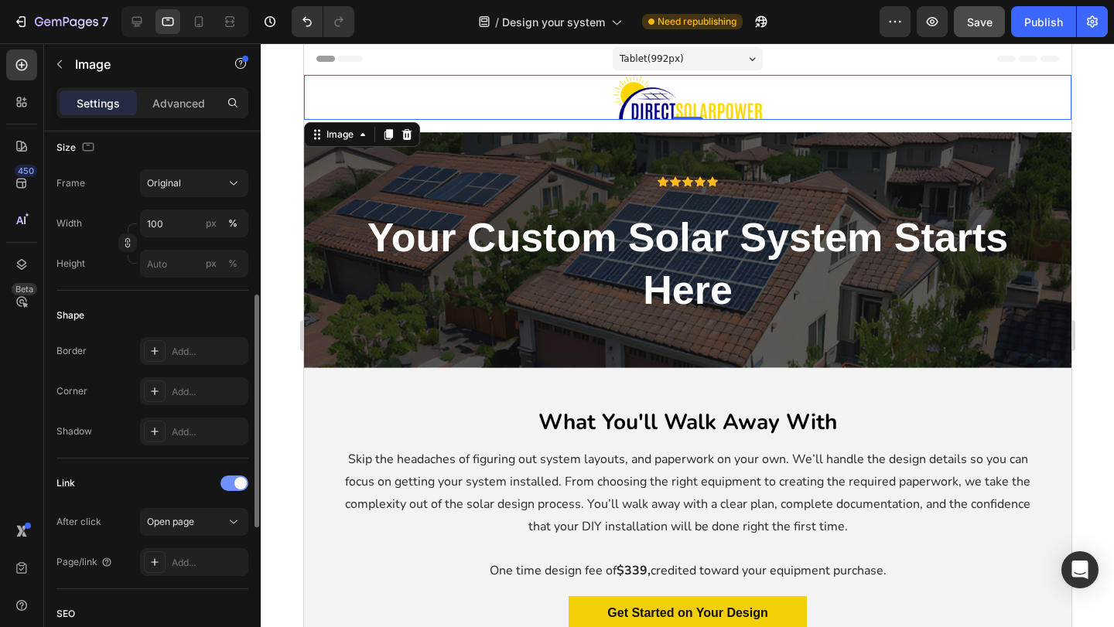
scroll to position [480, 0]
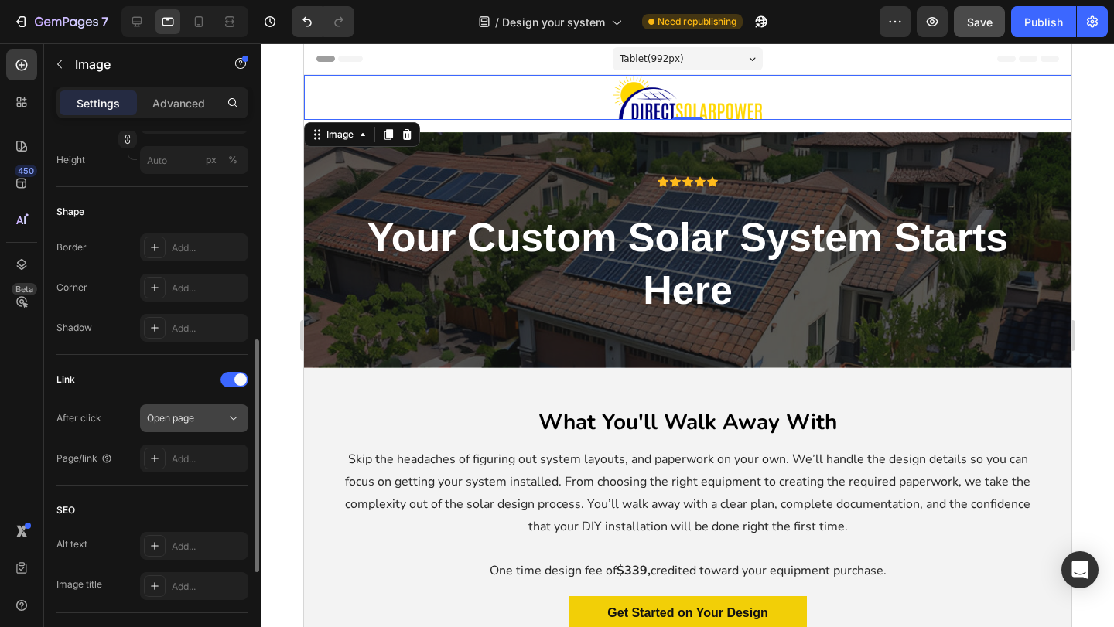
click at [224, 421] on div "Open page" at bounding box center [186, 419] width 79 height 14
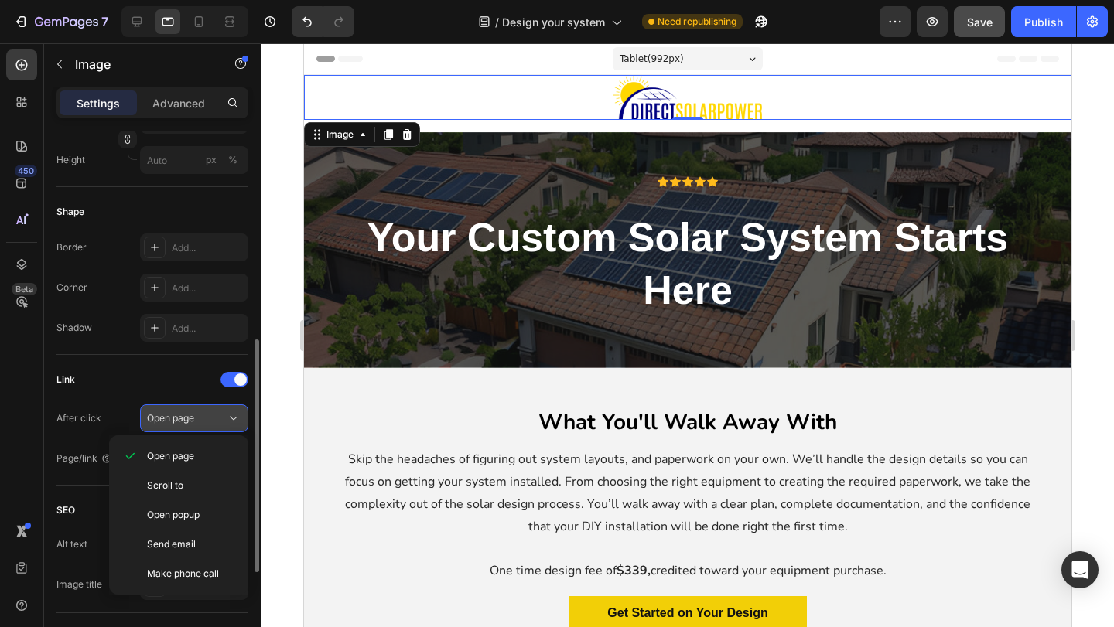
click at [224, 420] on div "Open page" at bounding box center [186, 419] width 79 height 14
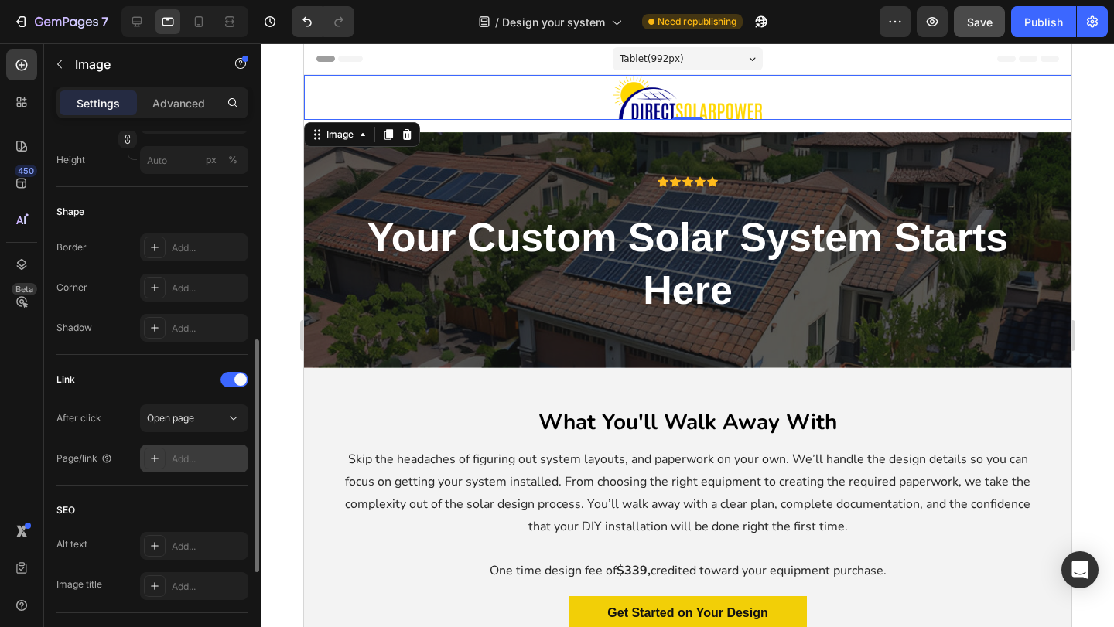
click at [193, 462] on div "Add..." at bounding box center [208, 460] width 73 height 14
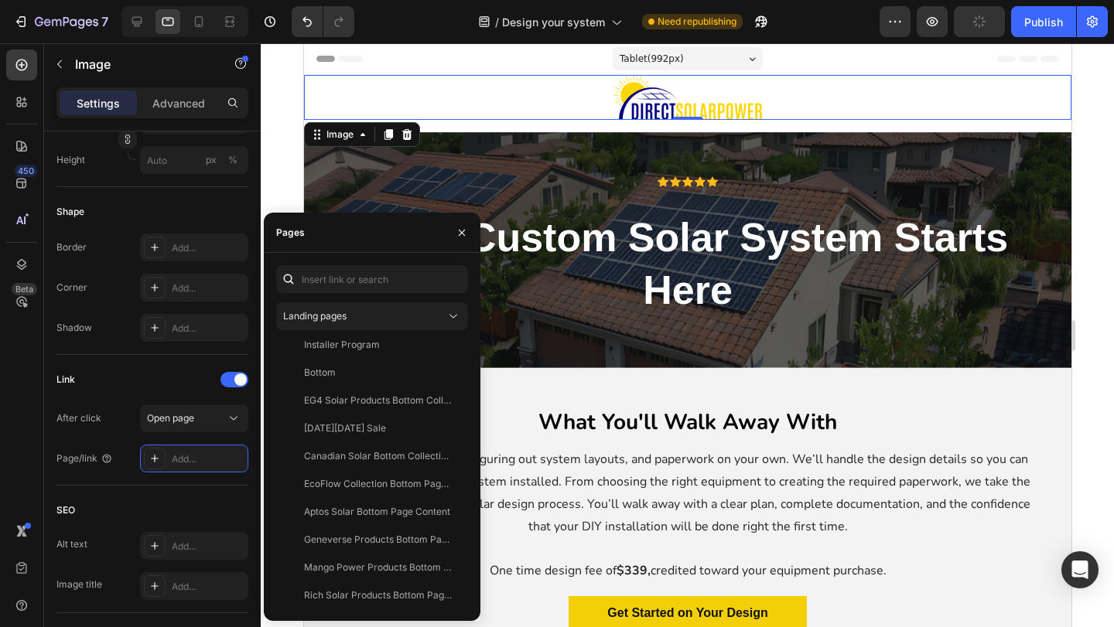
scroll to position [0, 0]
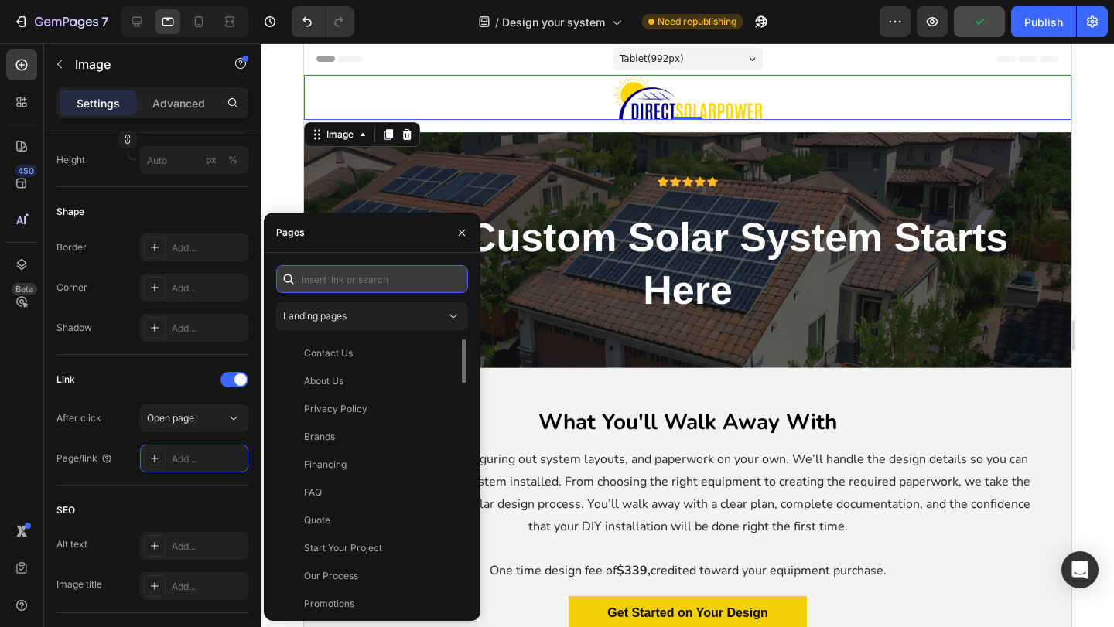
click at [342, 285] on input "text" at bounding box center [372, 279] width 192 height 28
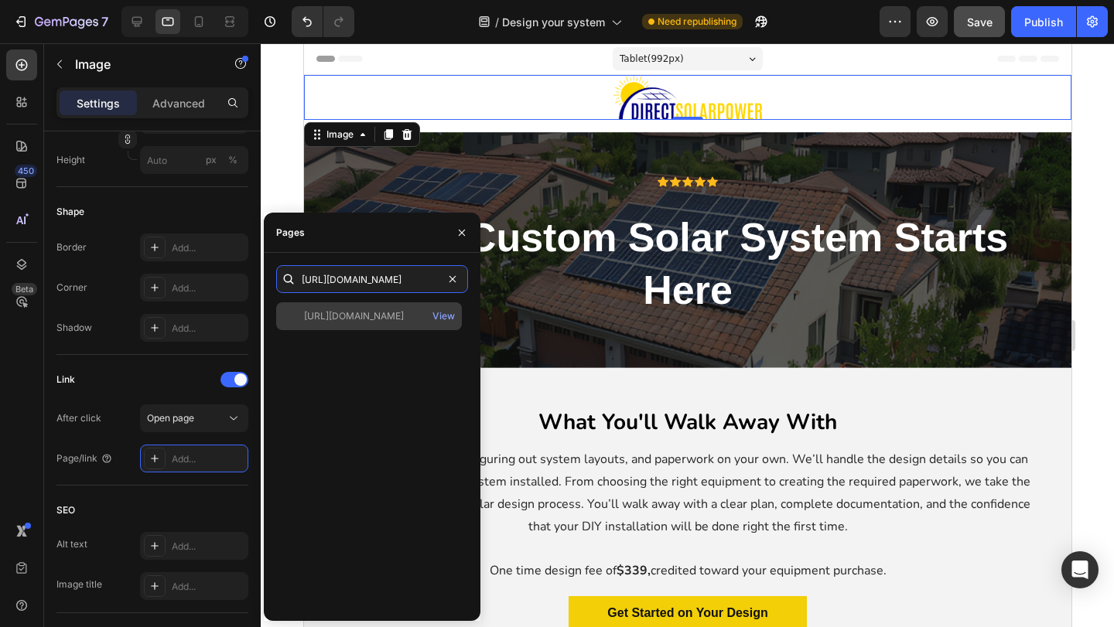
type input "[URL][DOMAIN_NAME]"
click at [373, 319] on div "[URL][DOMAIN_NAME]" at bounding box center [354, 316] width 100 height 14
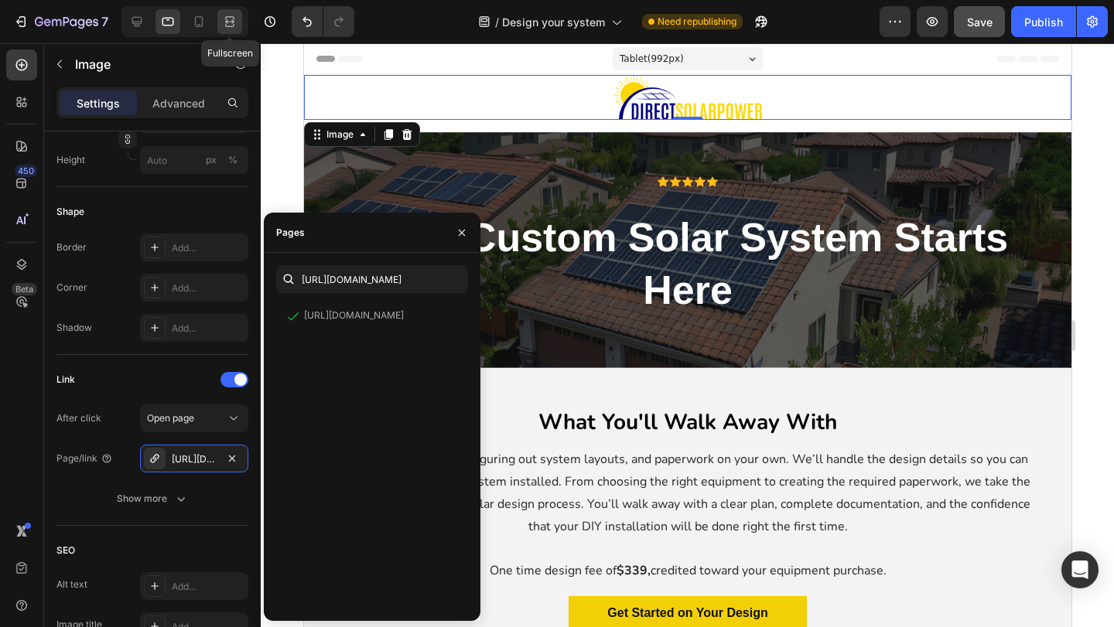
click at [220, 20] on div at bounding box center [229, 21] width 25 height 25
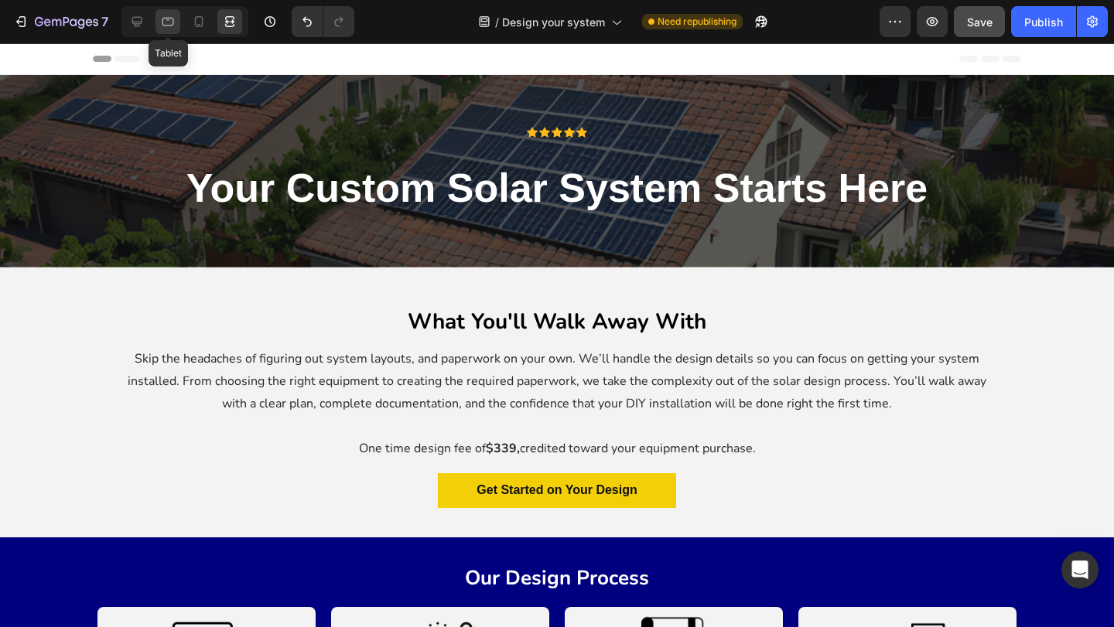
click at [163, 31] on div at bounding box center [167, 21] width 25 height 25
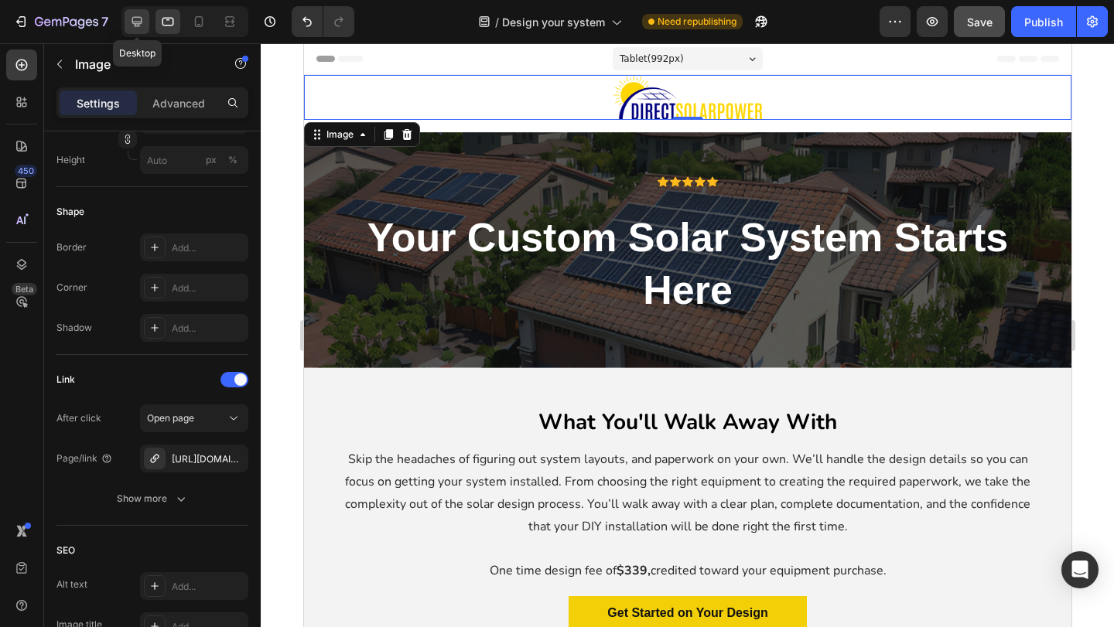
click at [138, 31] on div at bounding box center [137, 21] width 25 height 25
type input "[URL][DOMAIN_NAME]"
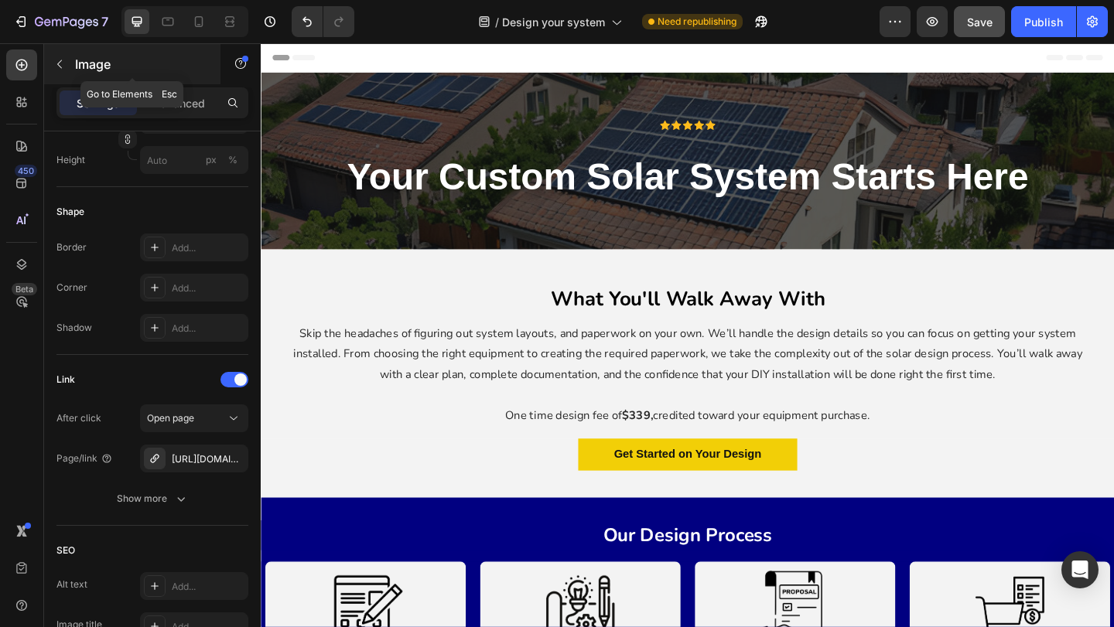
click at [58, 60] on icon "button" at bounding box center [59, 64] width 12 height 12
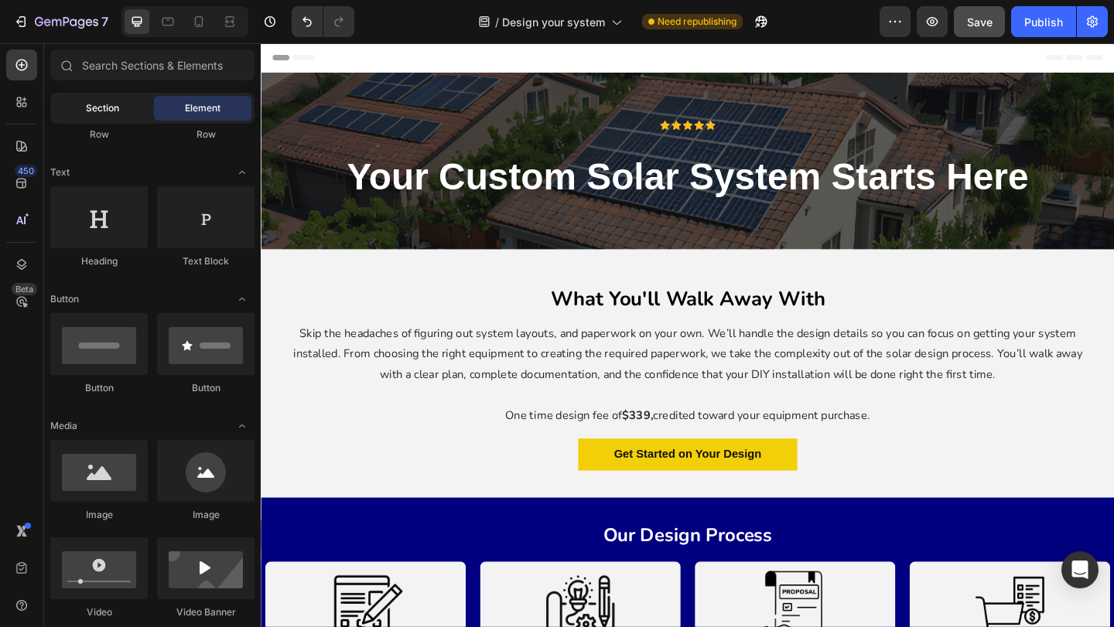
click at [93, 106] on span "Section" at bounding box center [102, 108] width 33 height 14
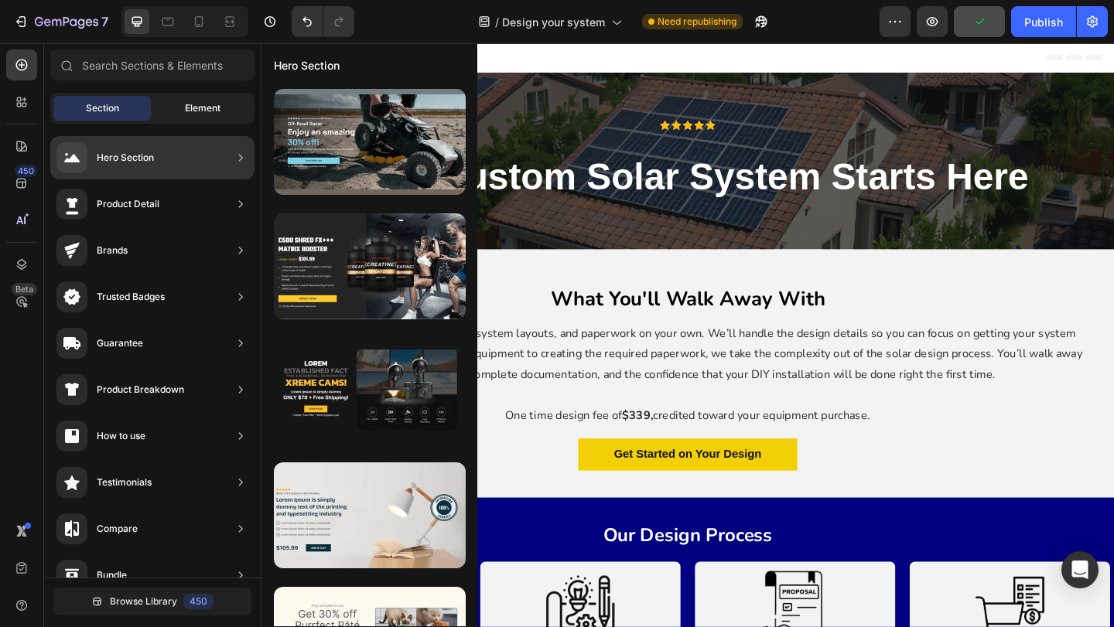
click at [203, 114] on span "Element" at bounding box center [203, 108] width 36 height 14
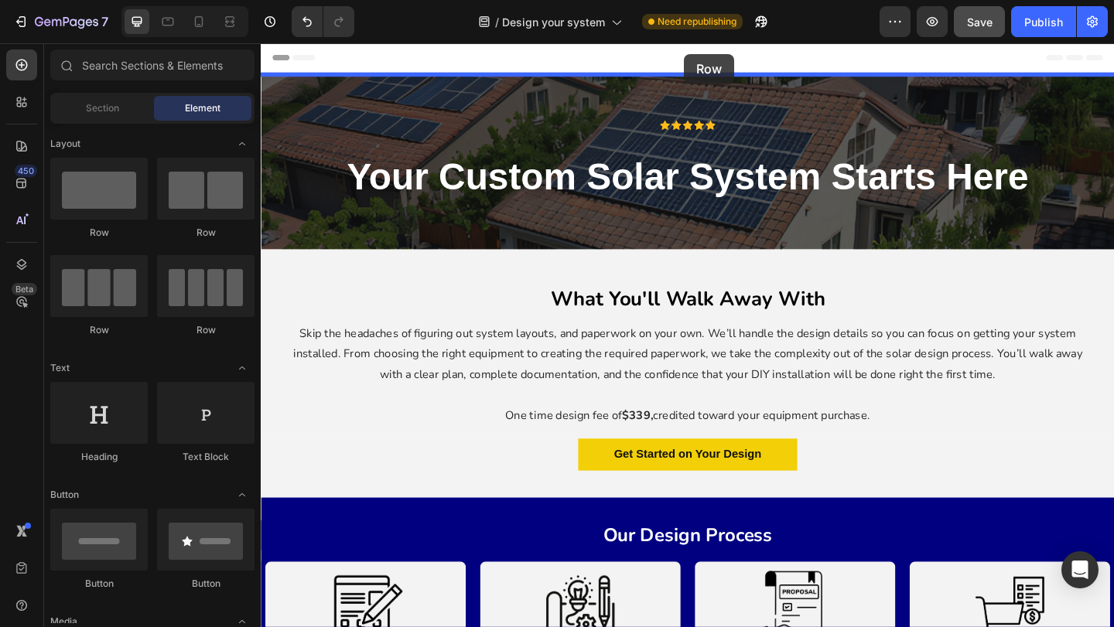
drag, startPoint x: 344, startPoint y: 230, endPoint x: 721, endPoint y: 55, distance: 415.3
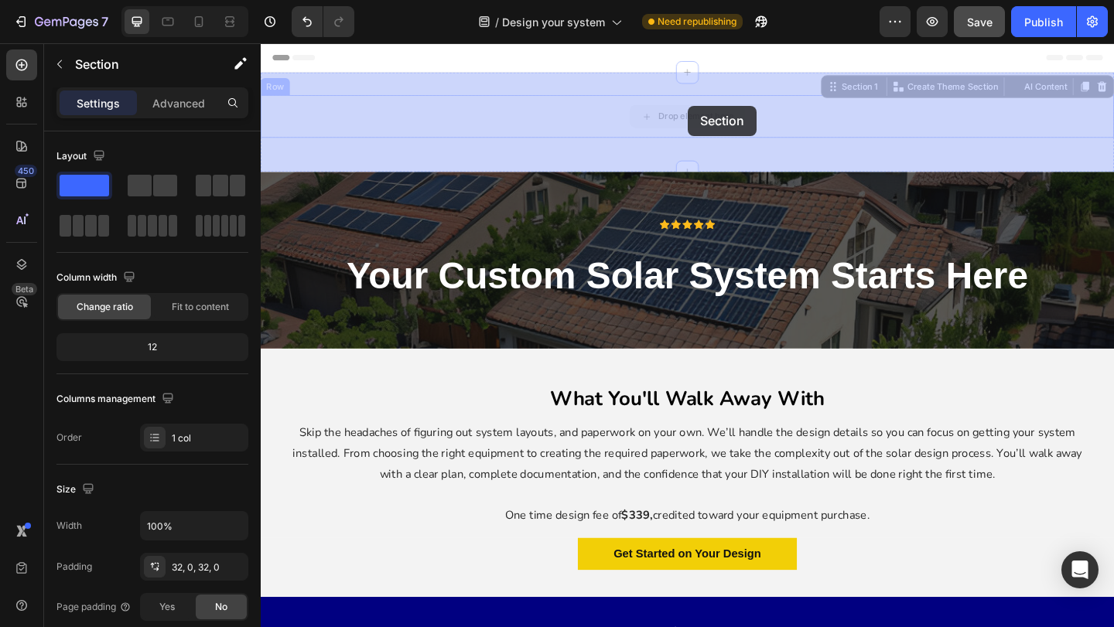
drag, startPoint x: 723, startPoint y: 159, endPoint x: 725, endPoint y: 112, distance: 47.2
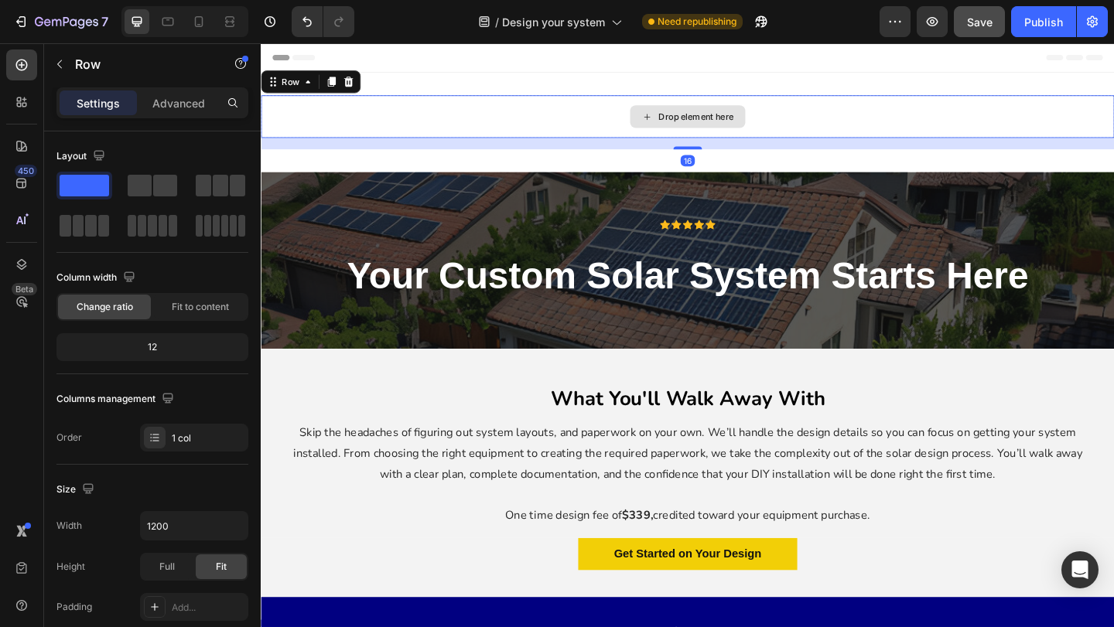
click at [859, 108] on div "Drop element here" at bounding box center [725, 123] width 928 height 46
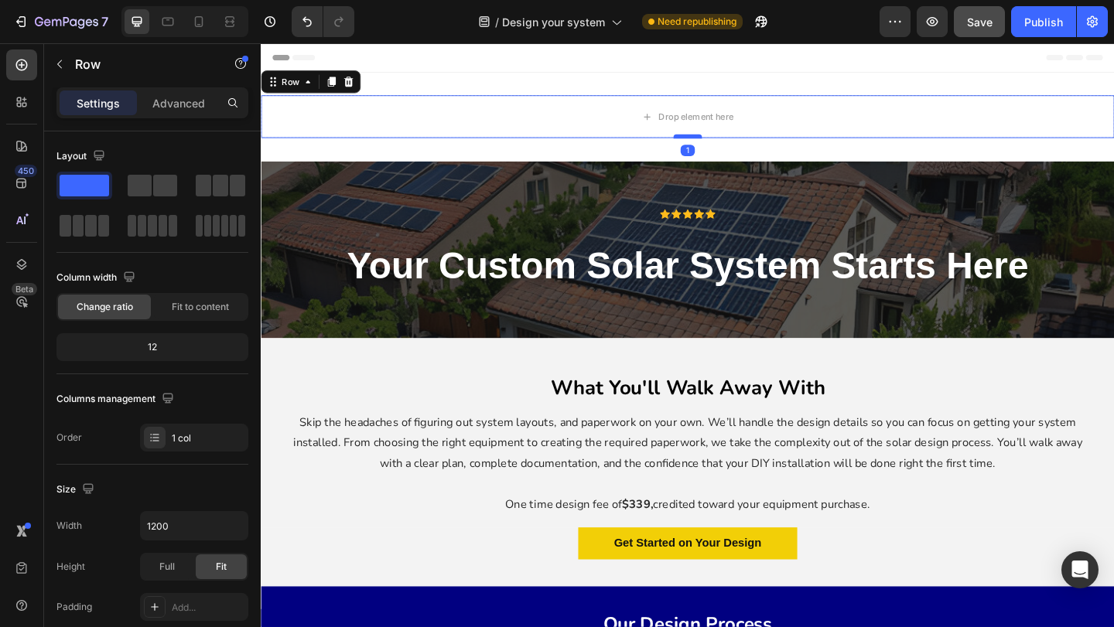
drag, startPoint x: 733, startPoint y: 155, endPoint x: 733, endPoint y: 143, distance: 12.4
click at [733, 143] on div at bounding box center [724, 144] width 31 height 5
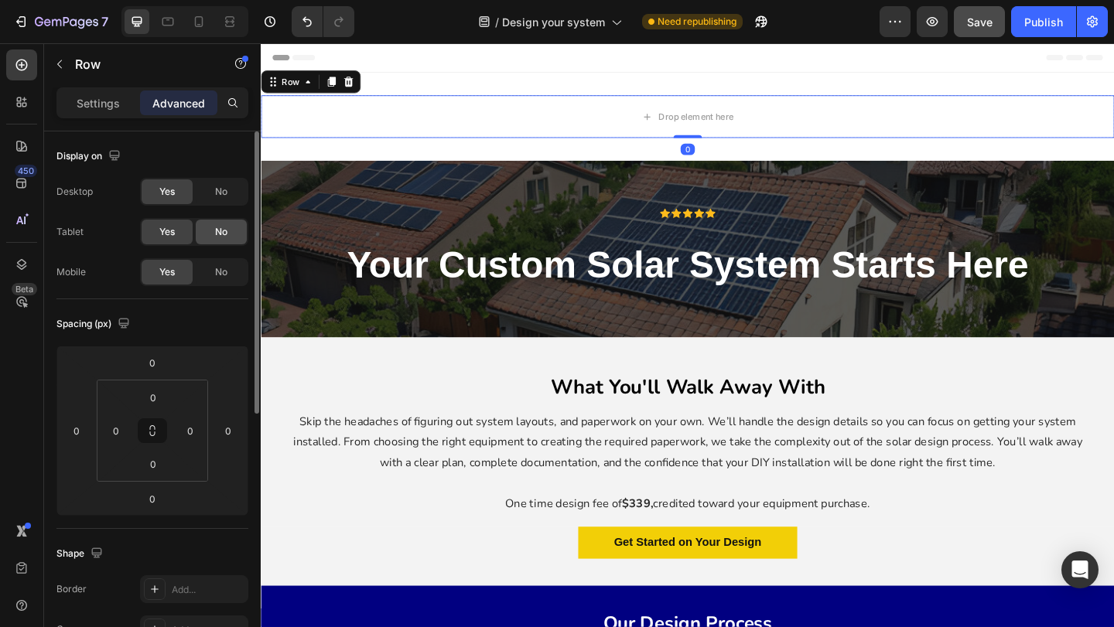
click at [213, 235] on div "No" at bounding box center [221, 232] width 51 height 25
click at [213, 274] on div "No" at bounding box center [221, 272] width 51 height 25
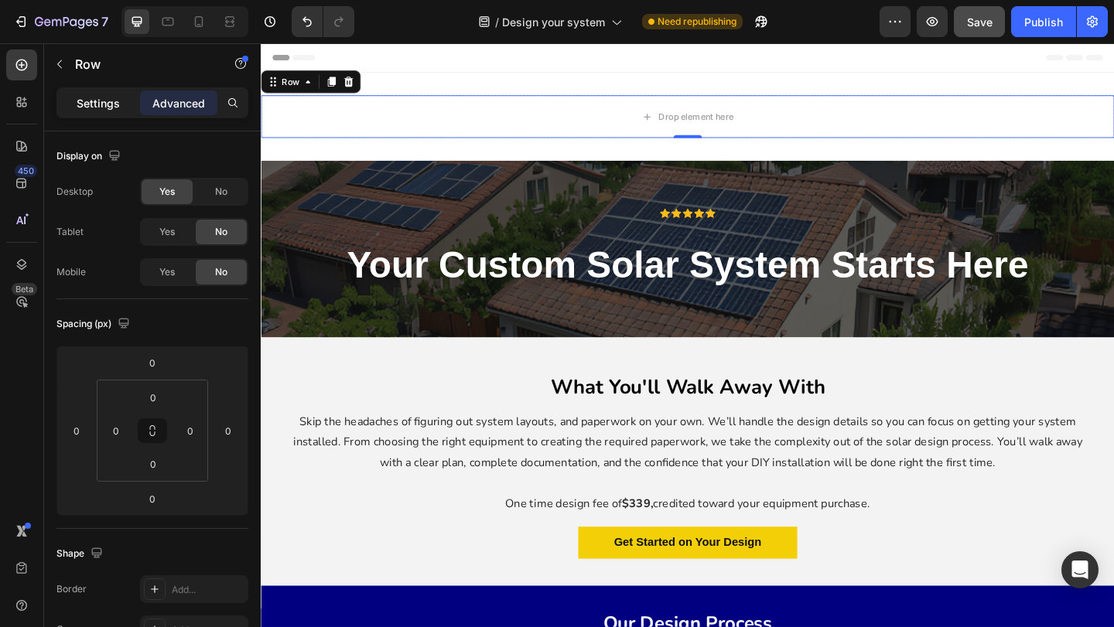
click at [90, 107] on p "Settings" at bounding box center [98, 103] width 43 height 16
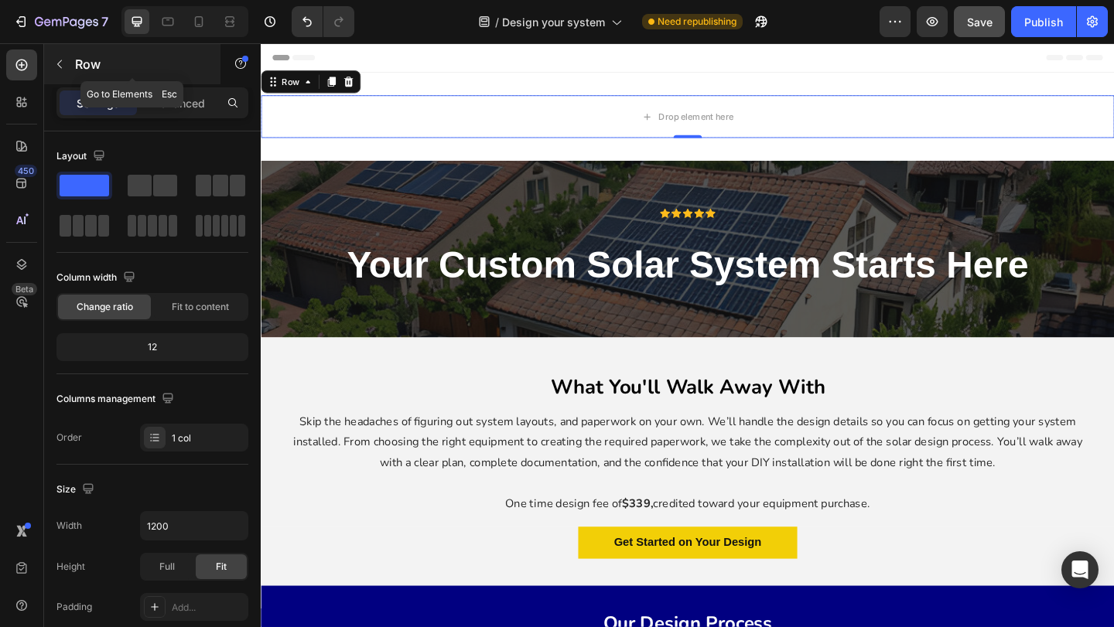
click at [62, 58] on icon "button" at bounding box center [59, 64] width 12 height 12
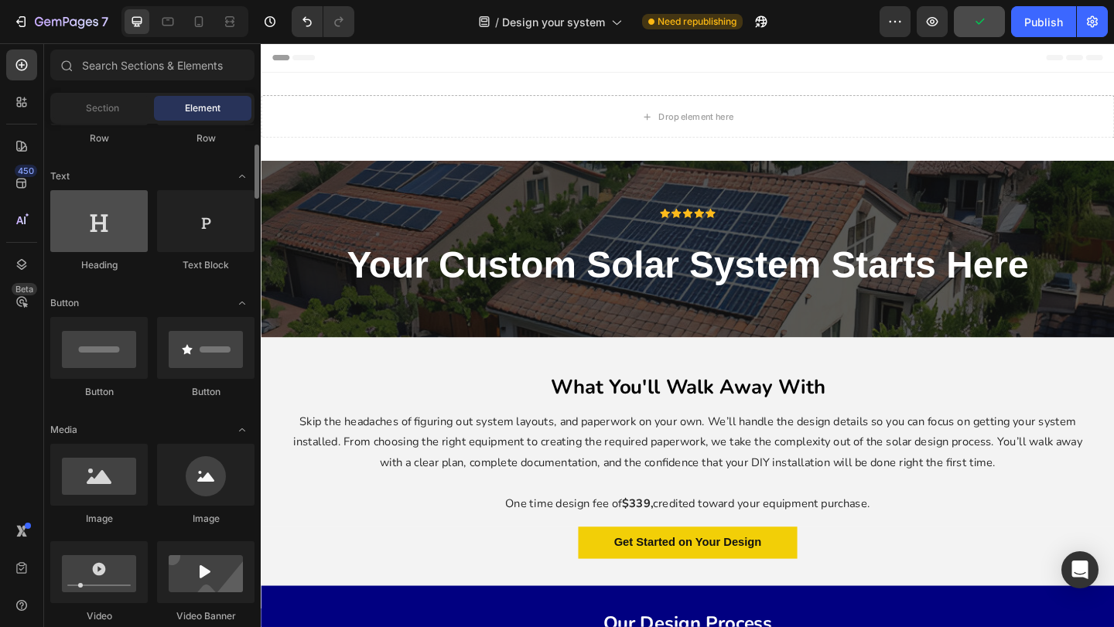
scroll to position [224, 0]
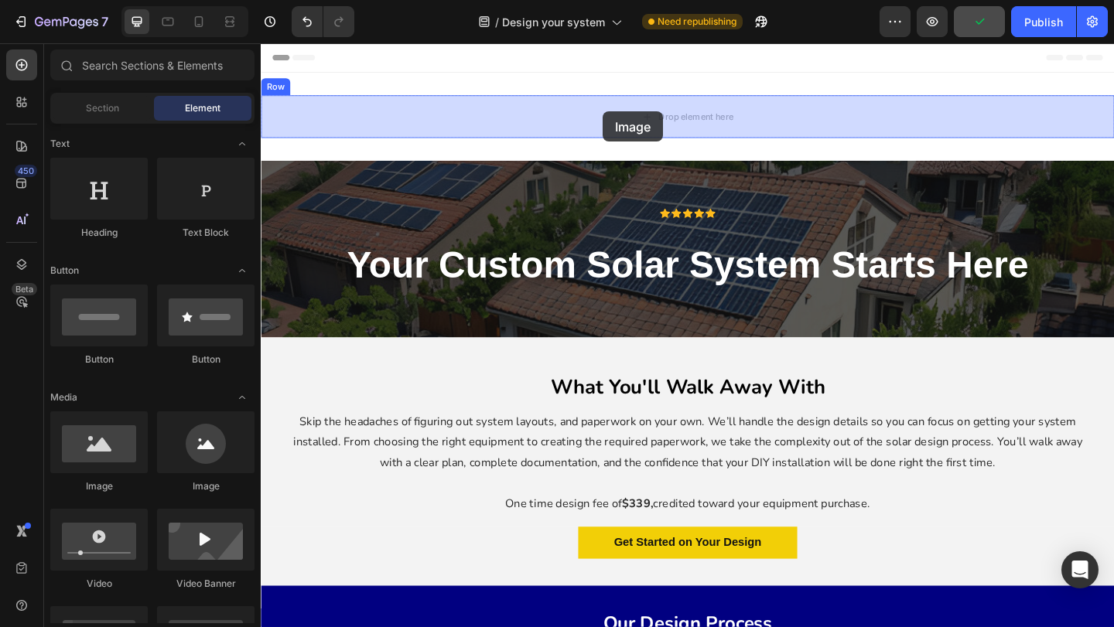
drag, startPoint x: 348, startPoint y: 480, endPoint x: 633, endPoint y: 118, distance: 460.6
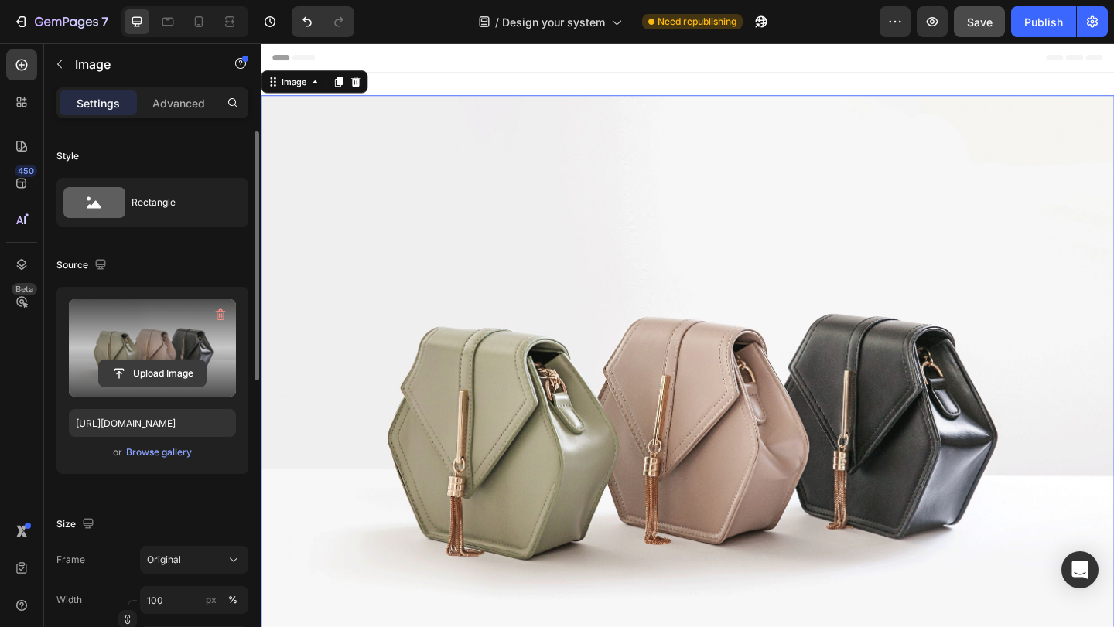
click at [160, 367] on input "file" at bounding box center [152, 373] width 107 height 26
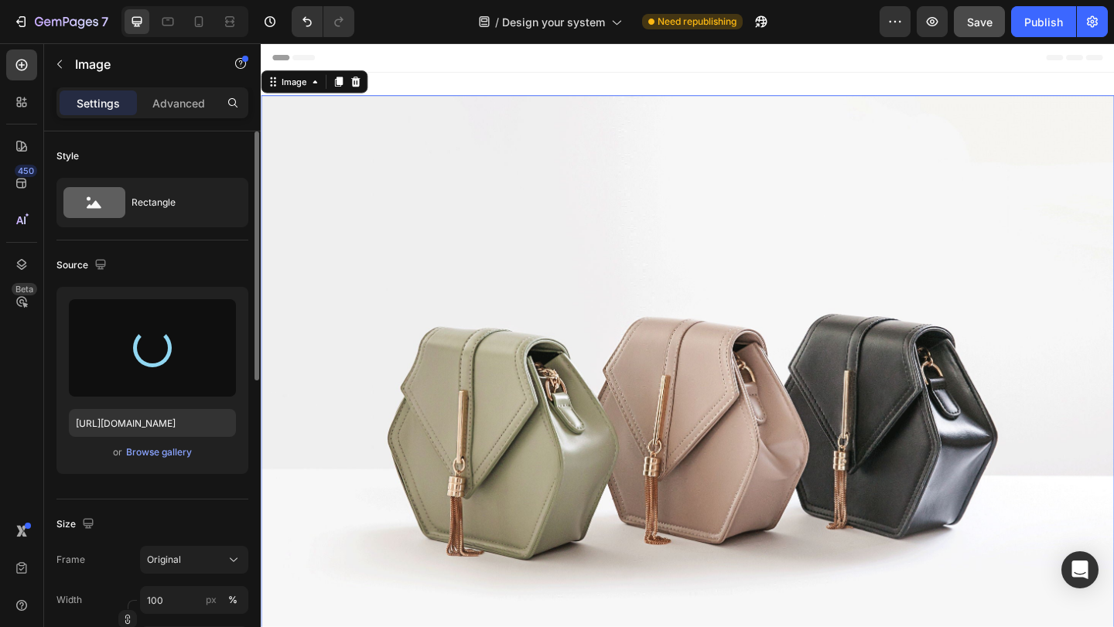
type input "[URL][DOMAIN_NAME]"
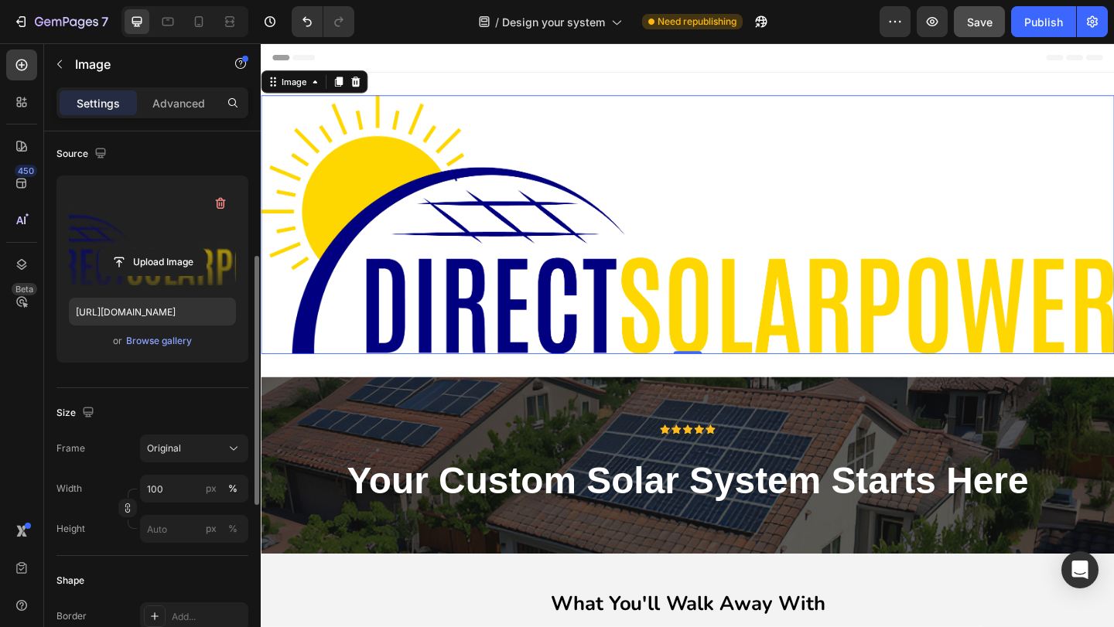
scroll to position [179, 0]
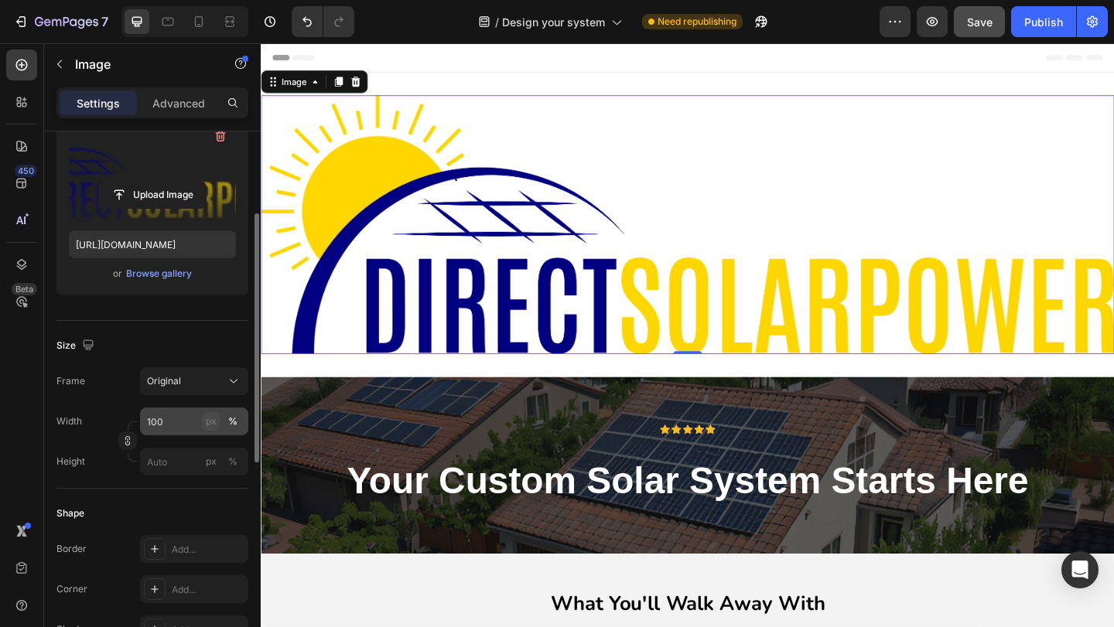
click at [224, 453] on button "px" at bounding box center [233, 462] width 19 height 19
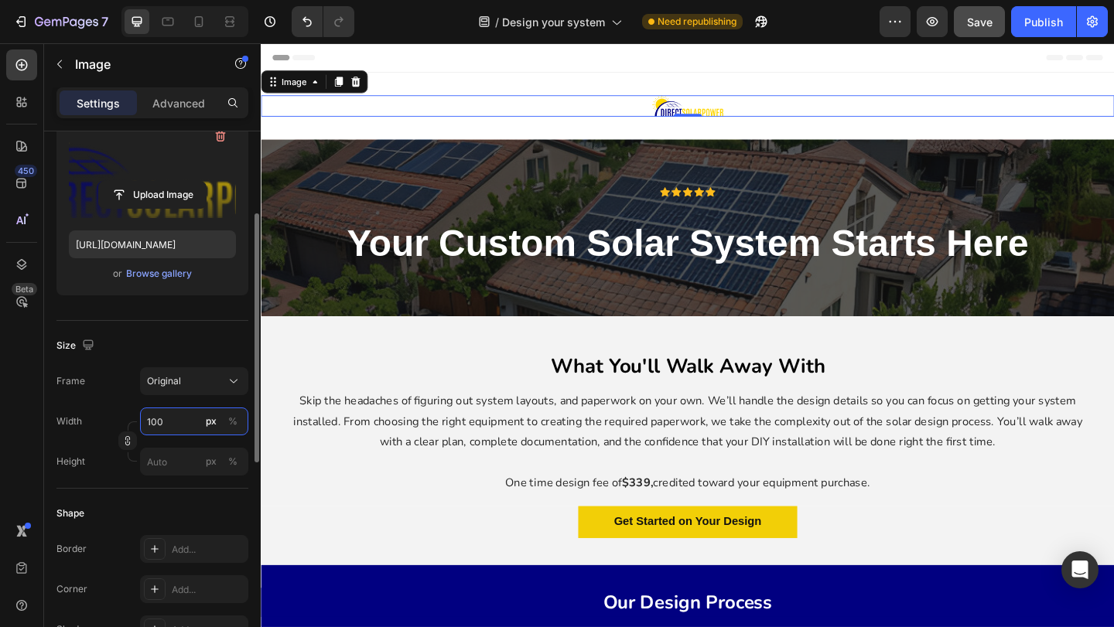
click at [174, 424] on input "100" at bounding box center [194, 422] width 108 height 28
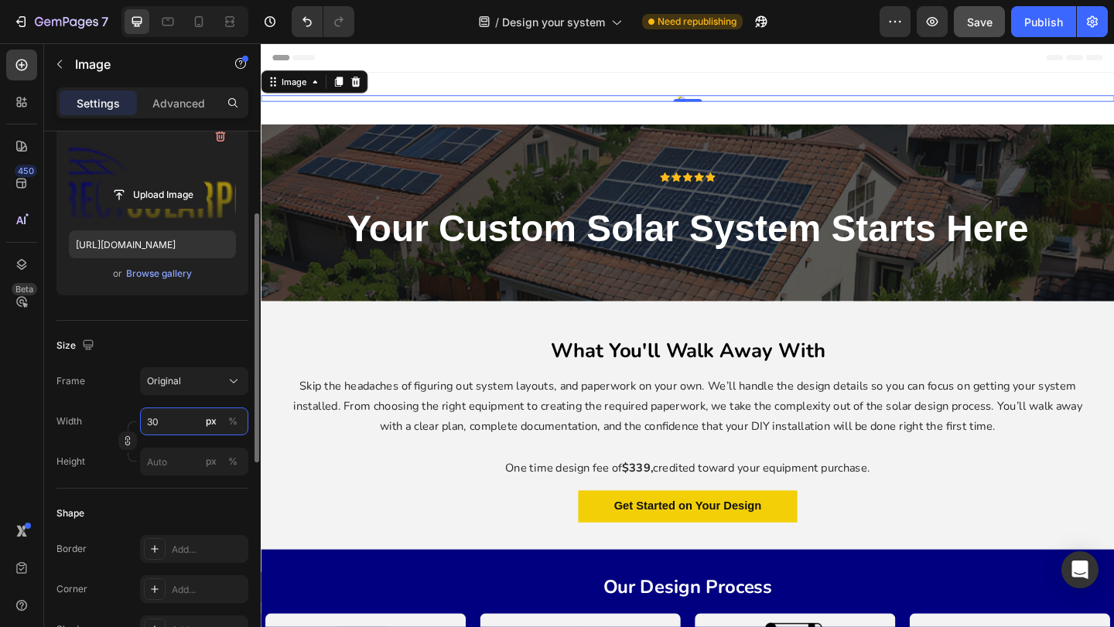
type input "3"
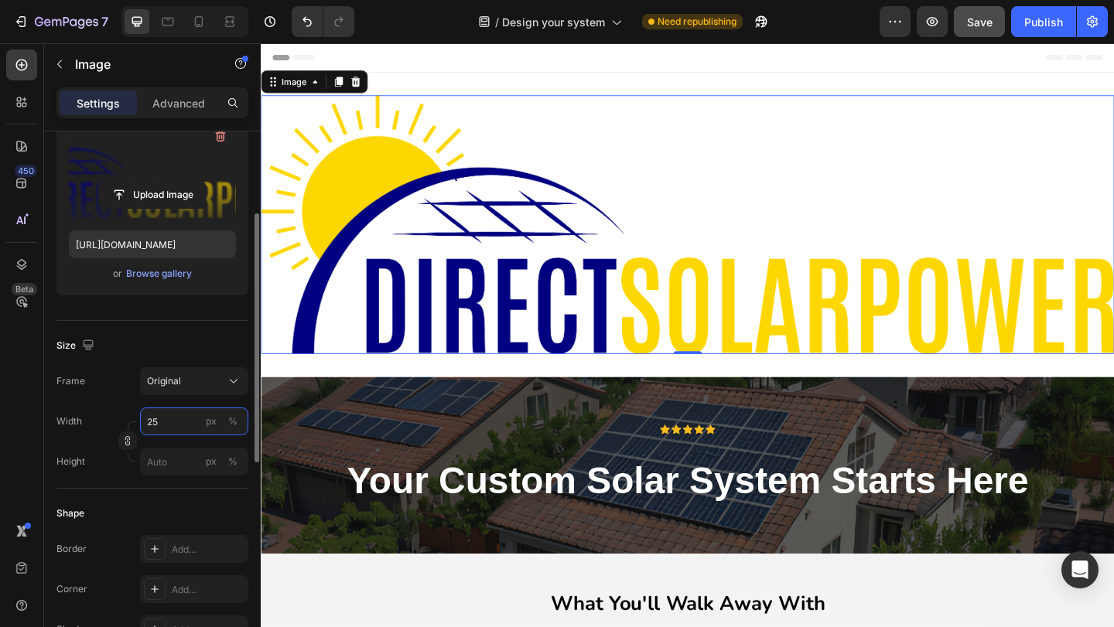
type input "250"
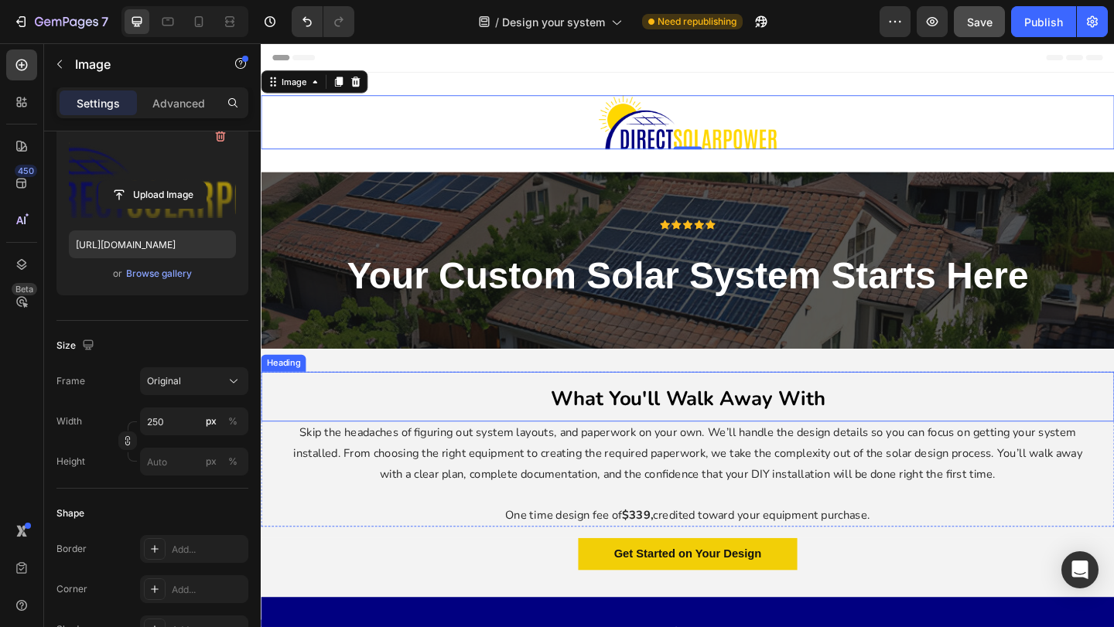
click at [585, 385] on div "What You'll Walk Away With Heading Skip the headaches of figuring out system la…" at bounding box center [725, 479] width 928 height 207
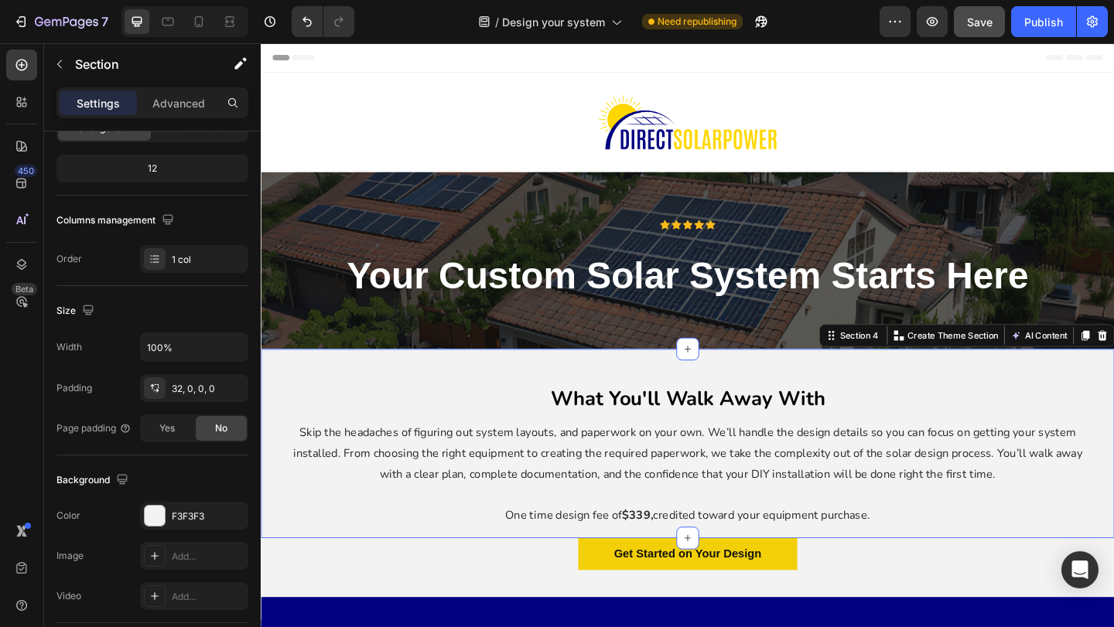
scroll to position [0, 0]
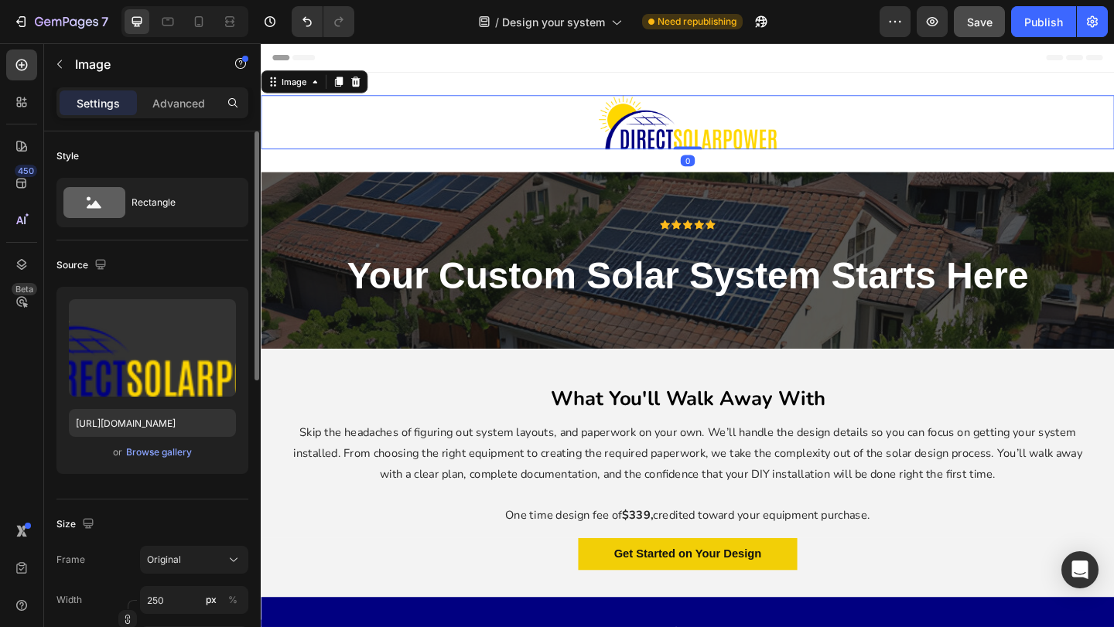
click at [596, 157] on div at bounding box center [725, 129] width 928 height 59
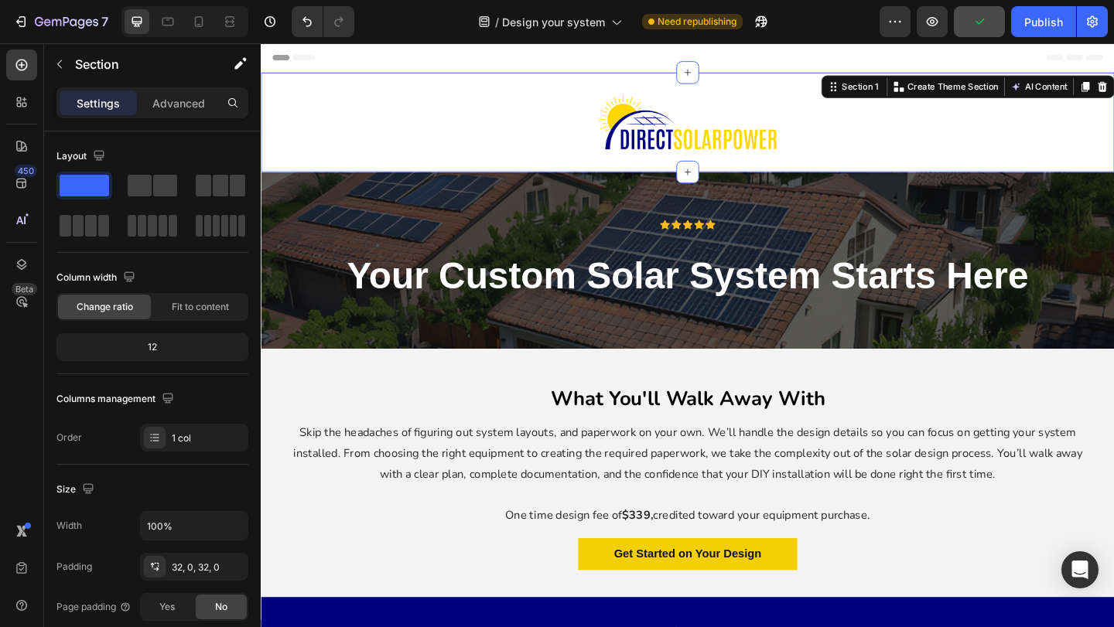
click at [585, 172] on div "Image Row Section 1 You can create reusable sections Create Theme Section AI Co…" at bounding box center [725, 129] width 928 height 108
click at [157, 102] on p "Advanced" at bounding box center [178, 103] width 53 height 16
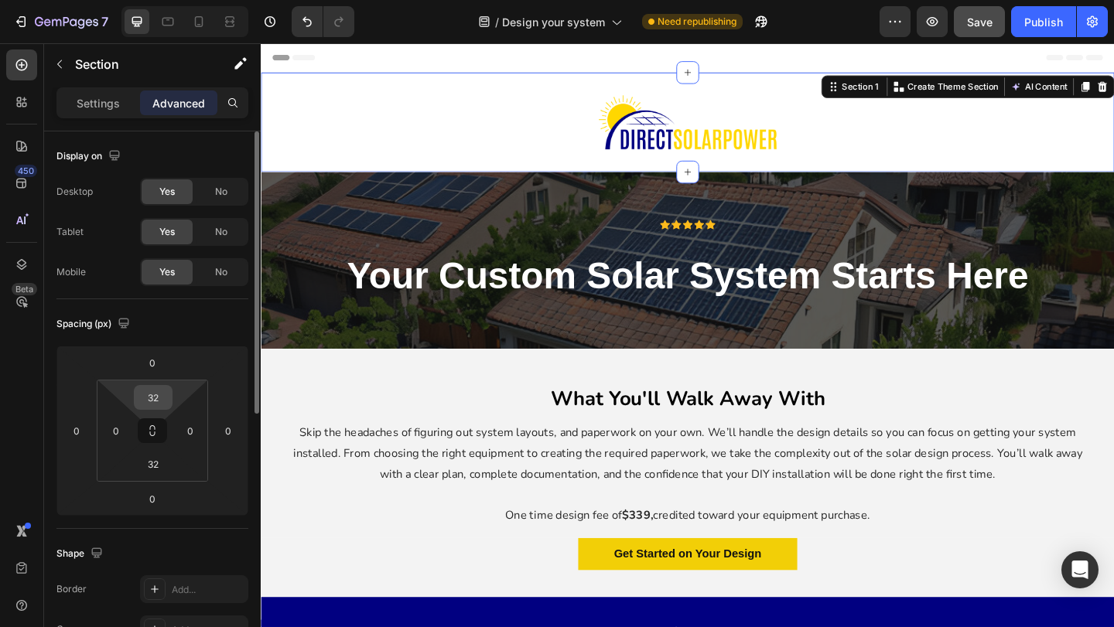
click at [159, 392] on input "32" at bounding box center [153, 397] width 31 height 23
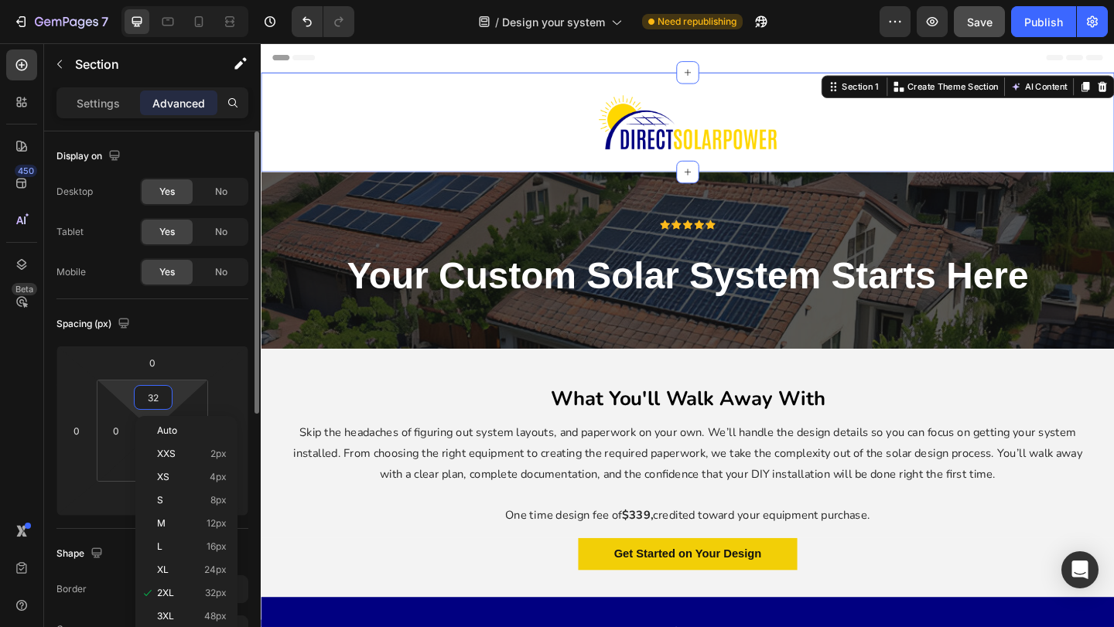
click at [159, 392] on input "32" at bounding box center [153, 397] width 31 height 23
type input "0"
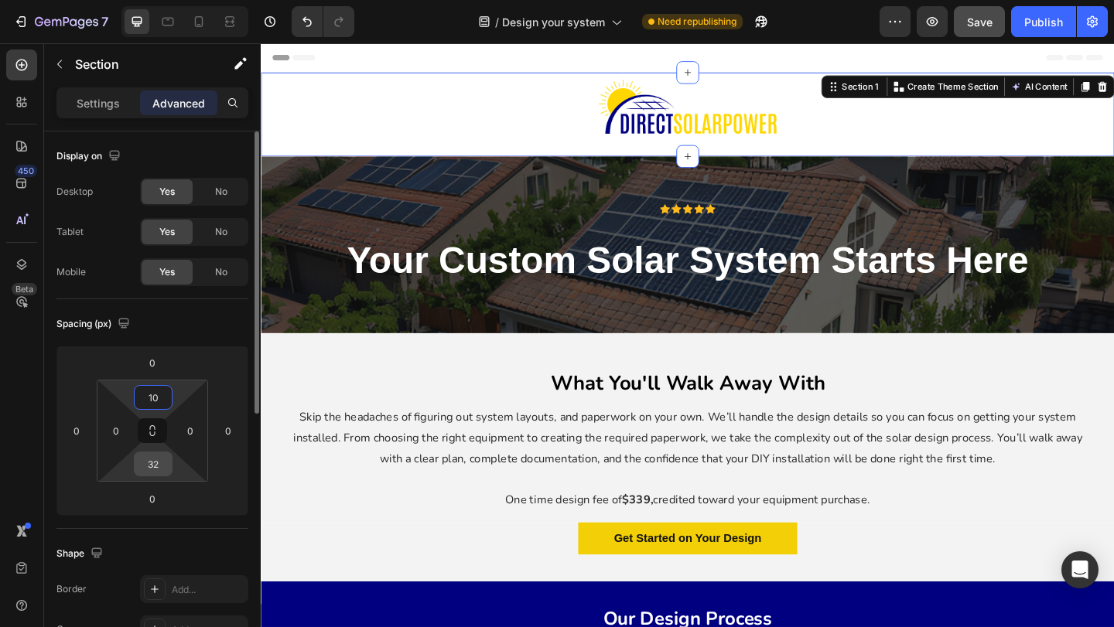
type input "10"
click at [152, 470] on input "32" at bounding box center [153, 464] width 31 height 23
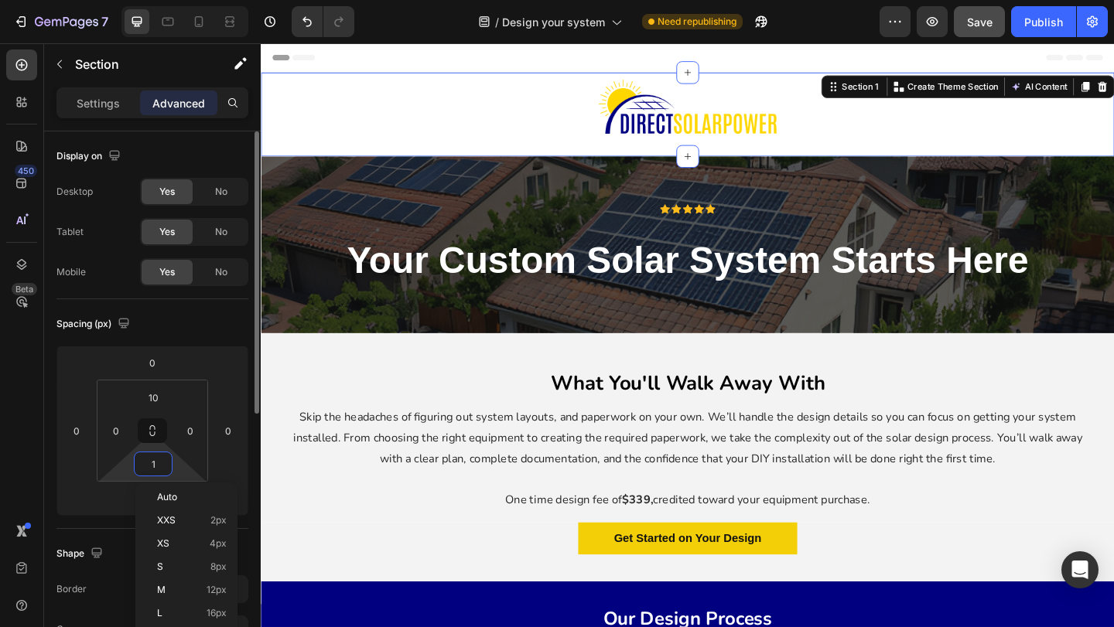
type input "10"
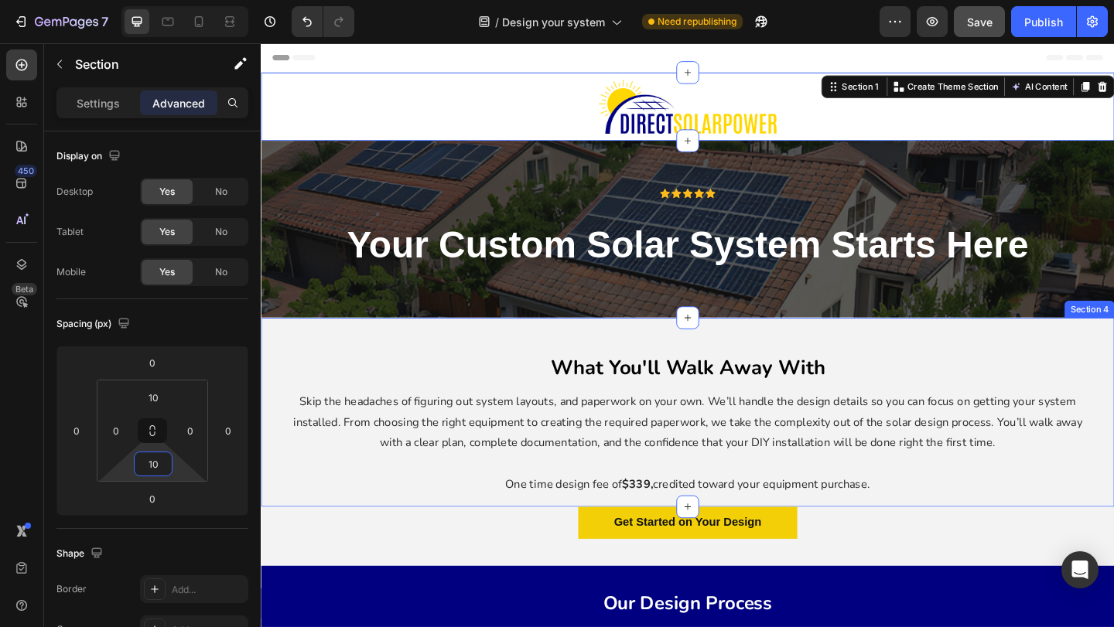
click at [620, 373] on h2 "What You'll Walk Away With" at bounding box center [725, 394] width 928 height 55
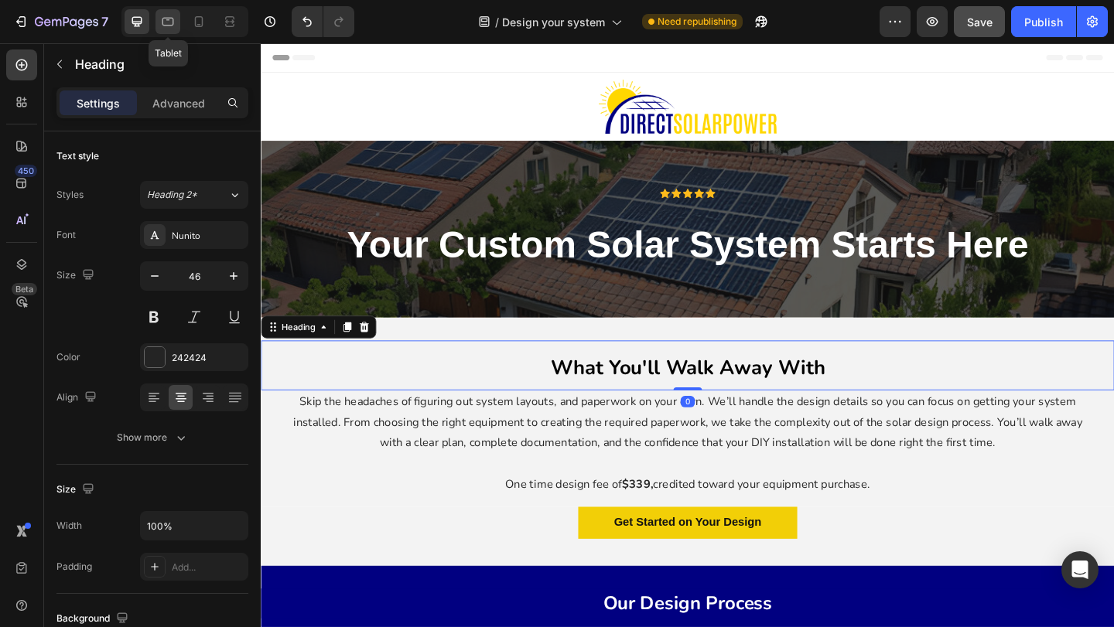
click at [176, 17] on div at bounding box center [167, 21] width 25 height 25
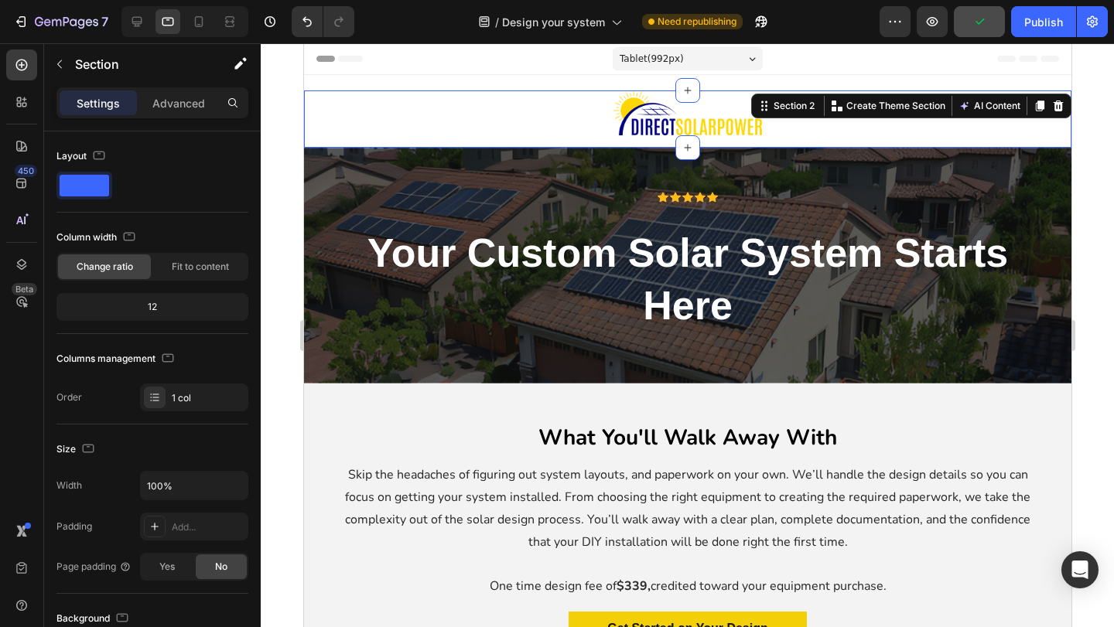
click at [879, 141] on div "Image Row" at bounding box center [686, 119] width 767 height 57
click at [206, 95] on div "Advanced" at bounding box center [178, 103] width 77 height 25
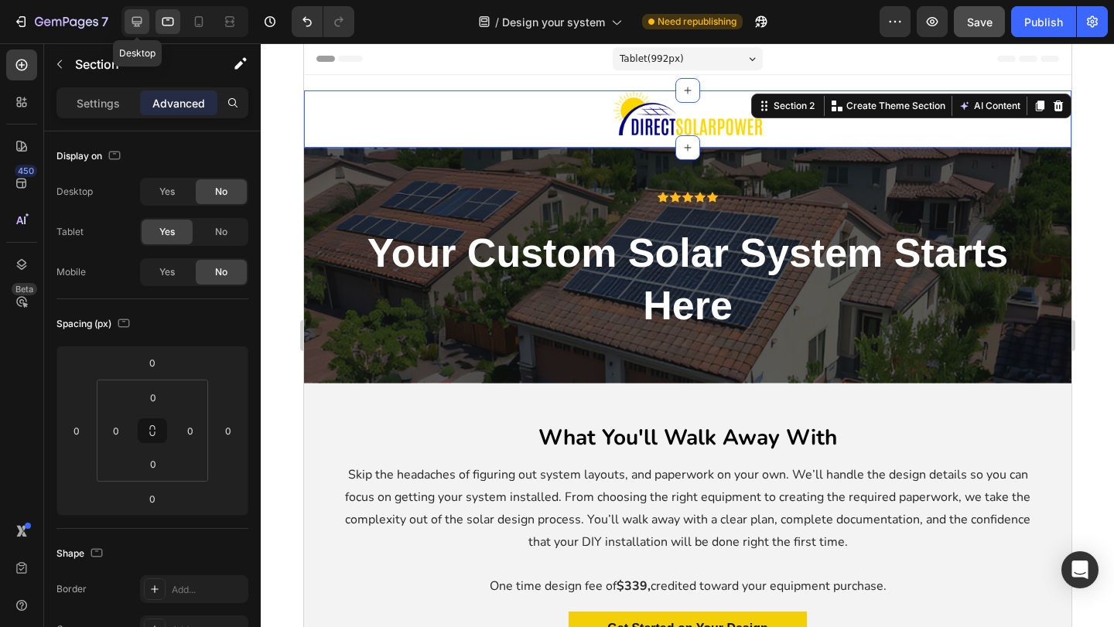
click at [138, 29] on icon at bounding box center [136, 21] width 15 height 15
type input "32"
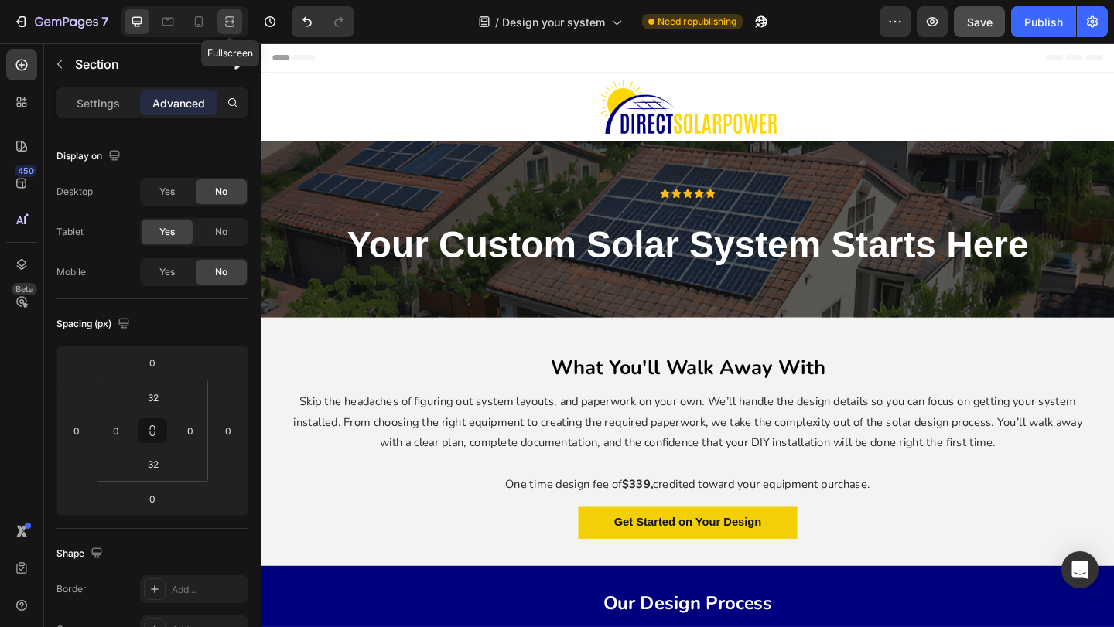
click at [222, 27] on icon at bounding box center [229, 21] width 15 height 15
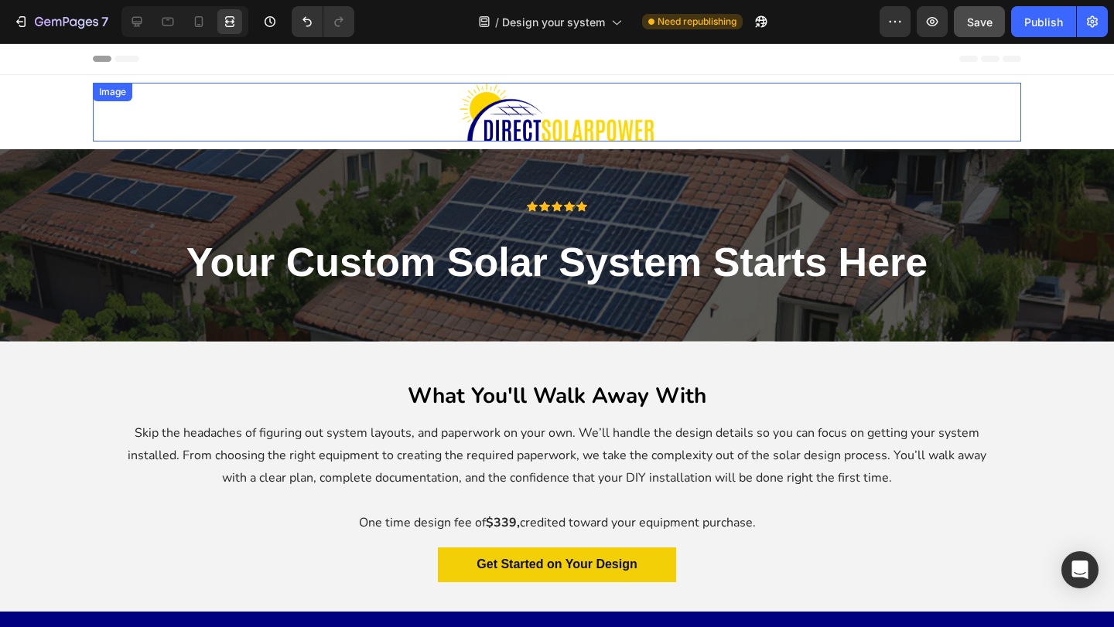
click at [525, 110] on img at bounding box center [556, 112] width 193 height 59
click at [140, 15] on icon at bounding box center [136, 21] width 15 height 15
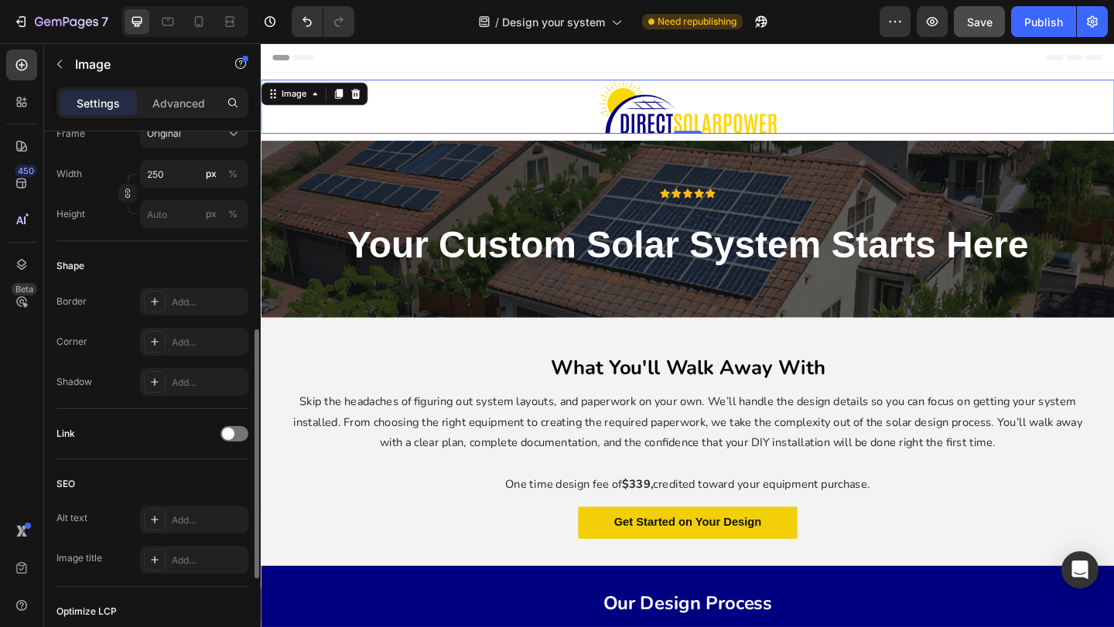
scroll to position [427, 0]
click at [237, 439] on div at bounding box center [234, 432] width 28 height 15
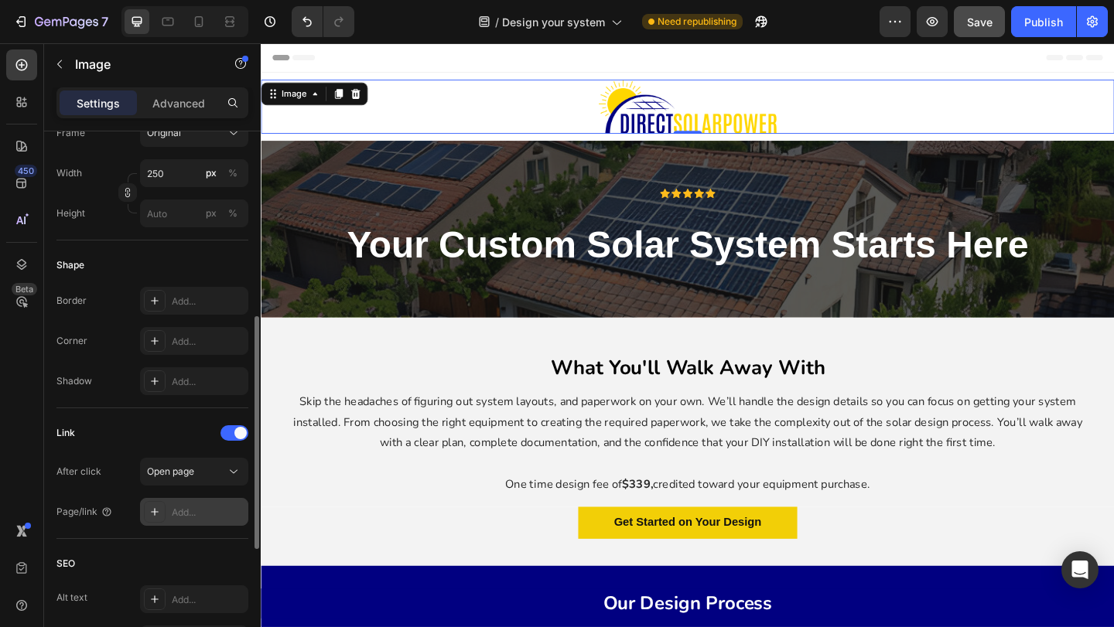
click at [184, 509] on div "Add..." at bounding box center [208, 513] width 73 height 14
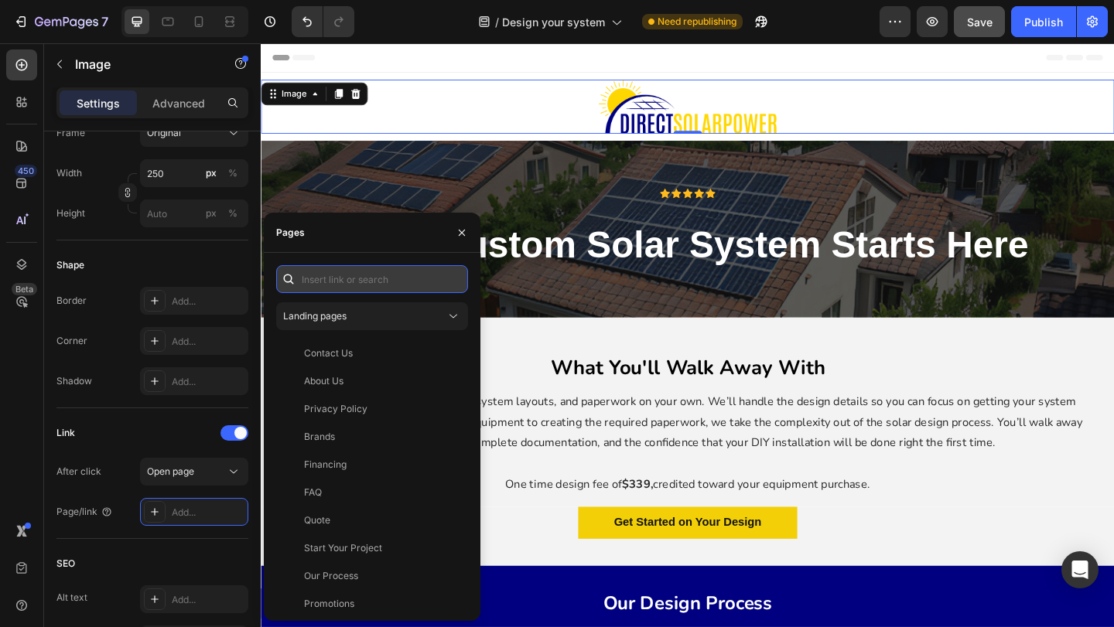
click at [358, 279] on input "text" at bounding box center [372, 279] width 192 height 28
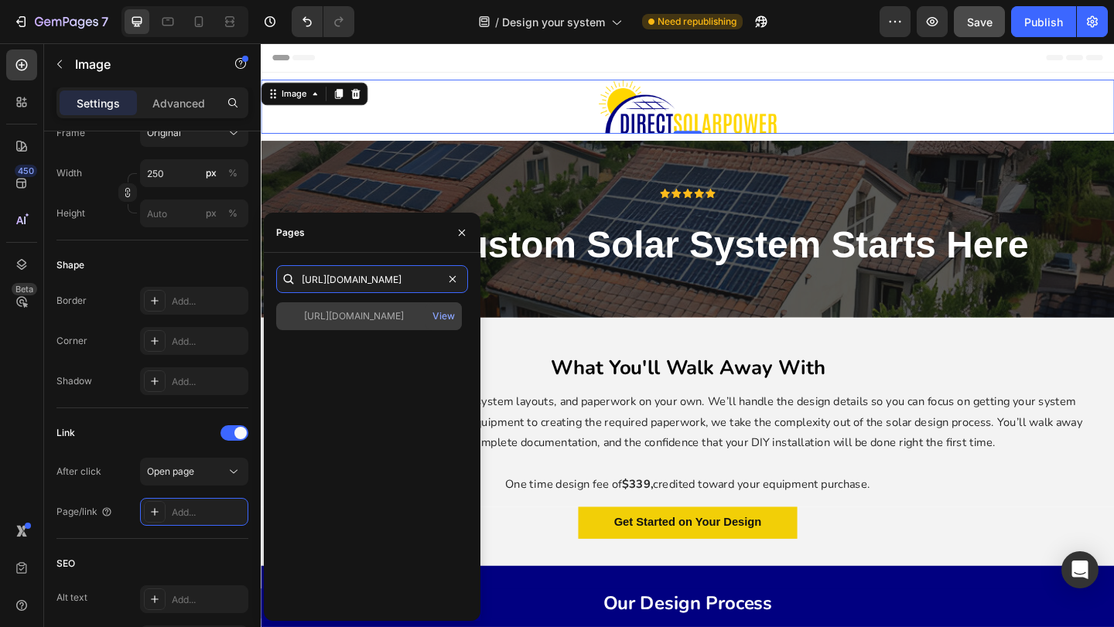
type input "[URL][DOMAIN_NAME]"
click at [404, 312] on div "[URL][DOMAIN_NAME]" at bounding box center [354, 316] width 100 height 14
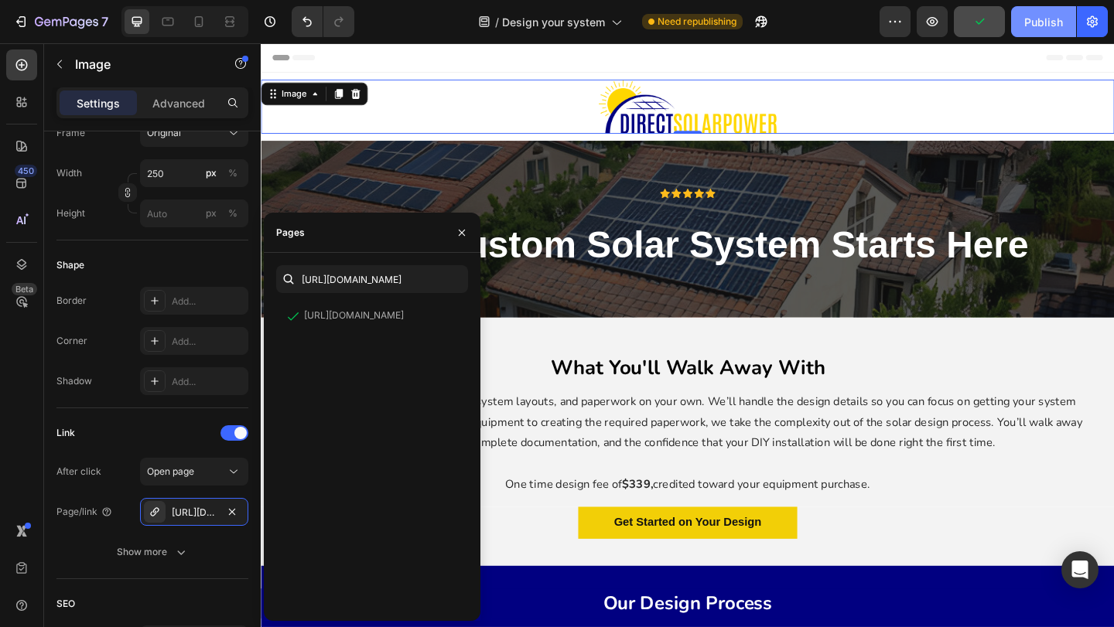
click at [1034, 22] on div "Publish" at bounding box center [1043, 22] width 39 height 16
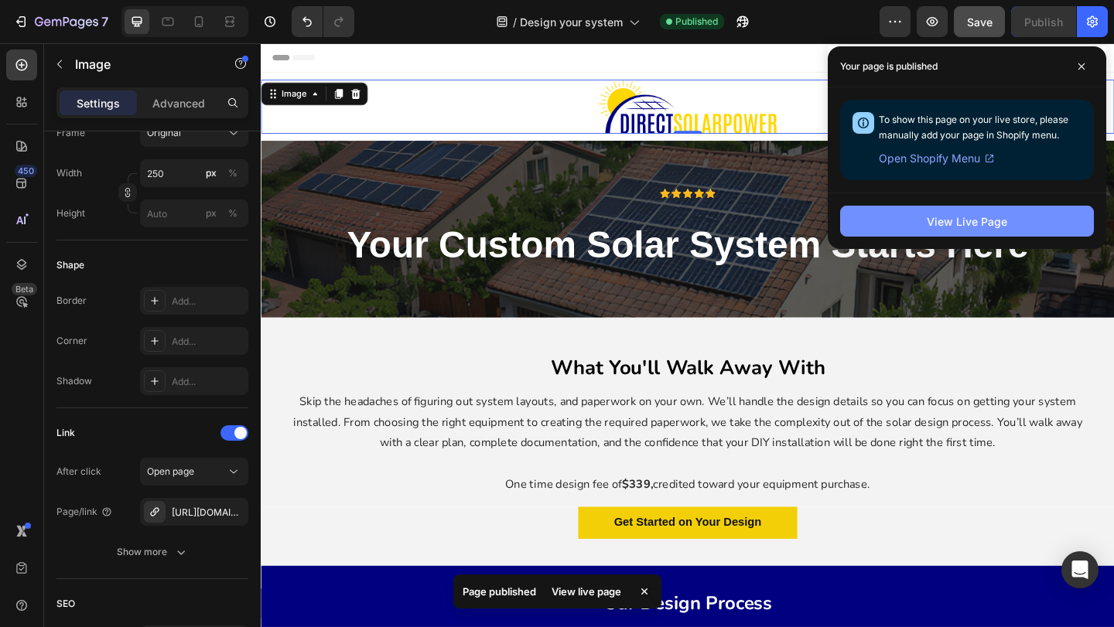
click at [875, 214] on button "View Live Page" at bounding box center [967, 221] width 254 height 31
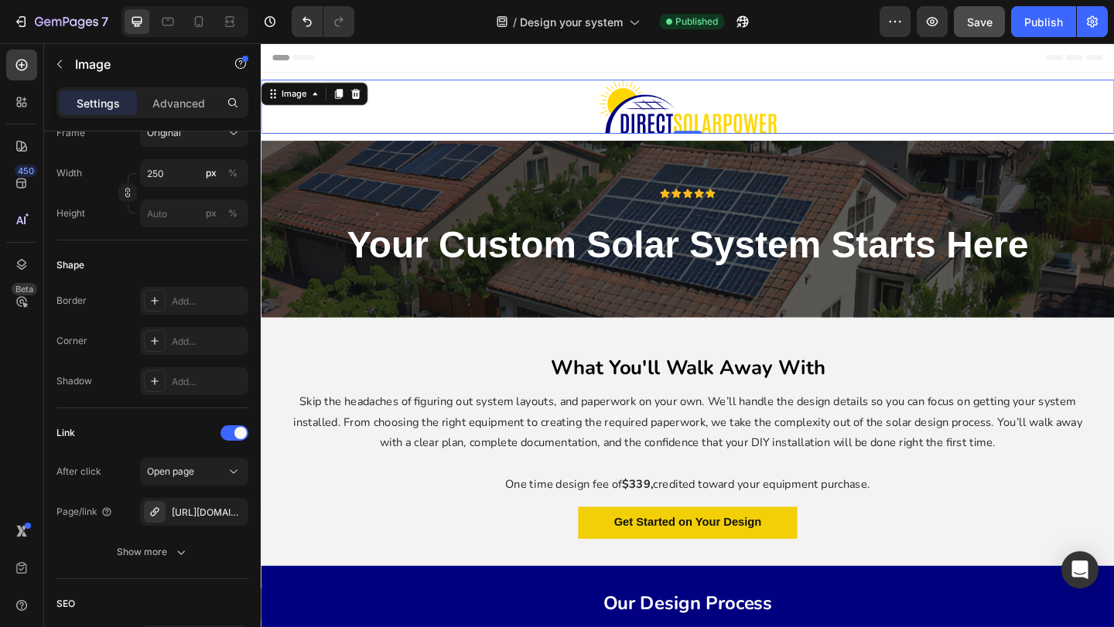
click at [839, 31] on div "/ Design your system Published" at bounding box center [623, 21] width 513 height 31
